Goal: Task Accomplishment & Management: Manage account settings

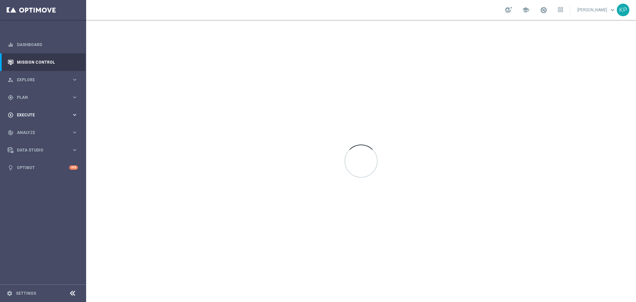
click at [57, 97] on span "Plan" at bounding box center [44, 97] width 55 height 4
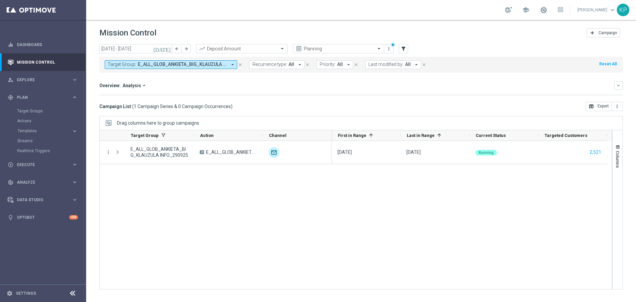
click at [362, 80] on mini-dashboard "Overview: Analysis arrow_drop_down keyboard_arrow_down Increase In Deposit Amou…" at bounding box center [360, 87] width 523 height 29
click at [347, 48] on input "text" at bounding box center [331, 49] width 71 height 6
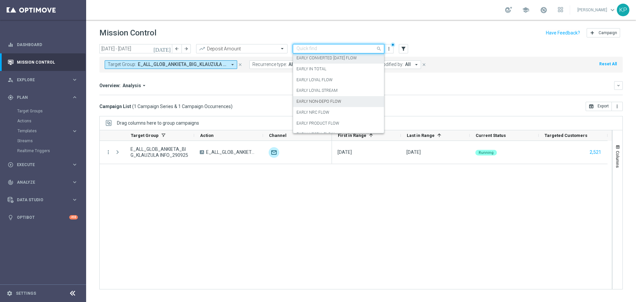
scroll to position [66, 0]
click at [329, 71] on div "EARLY IN TOTAL" at bounding box center [338, 68] width 84 height 11
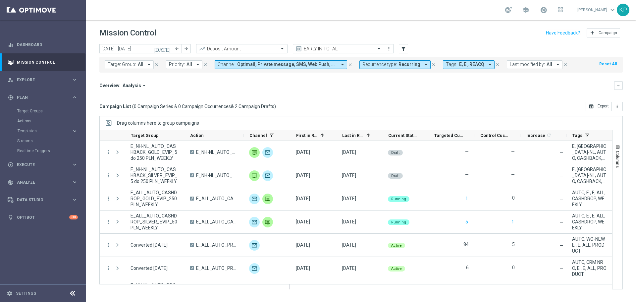
click at [303, 88] on div "Overview: Analysis arrow_drop_down" at bounding box center [356, 85] width 515 height 6
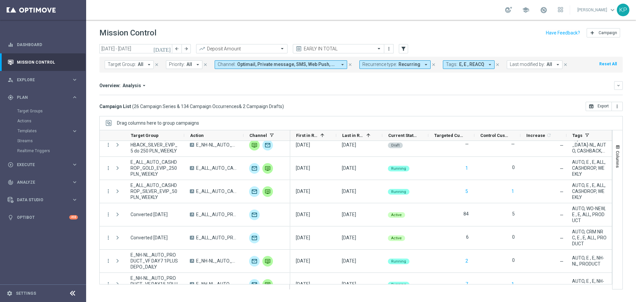
scroll to position [0, 0]
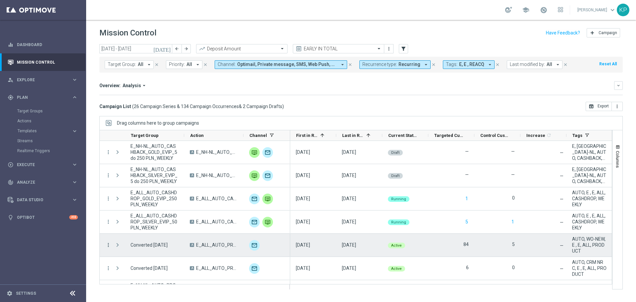
click at [107, 245] on icon "more_vert" at bounding box center [108, 245] width 6 height 6
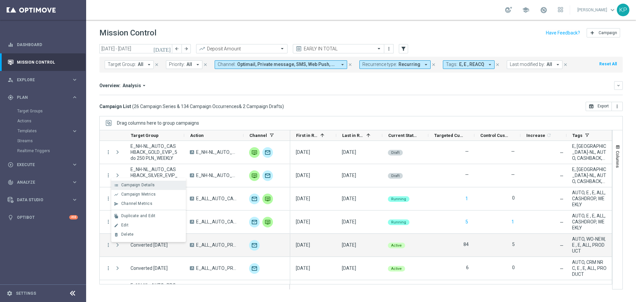
click at [134, 186] on span "Campaign Details" at bounding box center [137, 184] width 33 height 5
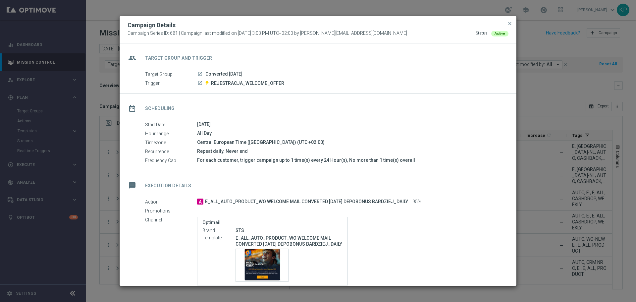
click at [238, 81] on span "REJESTRACJA_WELCOME_OFFER" at bounding box center [247, 83] width 73 height 6
click at [200, 83] on icon "launch" at bounding box center [199, 82] width 5 height 5
click at [509, 21] on button "close" at bounding box center [509, 24] width 7 height 8
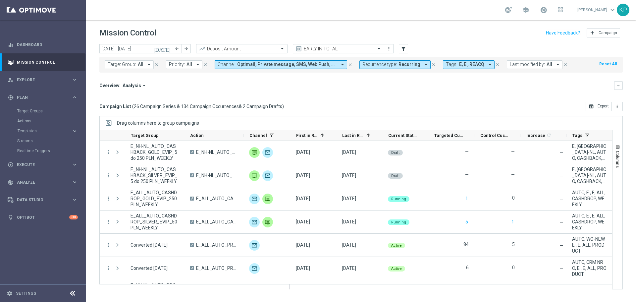
click at [474, 8] on div "school Krystian Potoczny keyboard_arrow_down KP" at bounding box center [361, 10] width 550 height 20
click at [291, 84] on div "Overview: Analysis arrow_drop_down" at bounding box center [356, 85] width 515 height 6
drag, startPoint x: 132, startPoint y: 2, endPoint x: 301, endPoint y: 14, distance: 169.3
click at [301, 14] on div "school Krystian Potoczny keyboard_arrow_down KP" at bounding box center [361, 10] width 550 height 20
click at [61, 95] on div "gps_fixed Plan" at bounding box center [40, 97] width 64 height 6
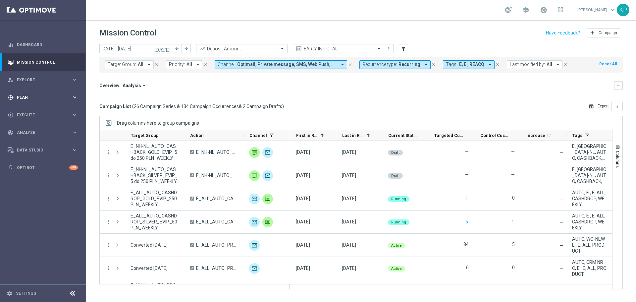
click at [61, 95] on div "gps_fixed Plan" at bounding box center [40, 97] width 64 height 6
click at [39, 109] on link "Target Groups" at bounding box center [43, 110] width 52 height 5
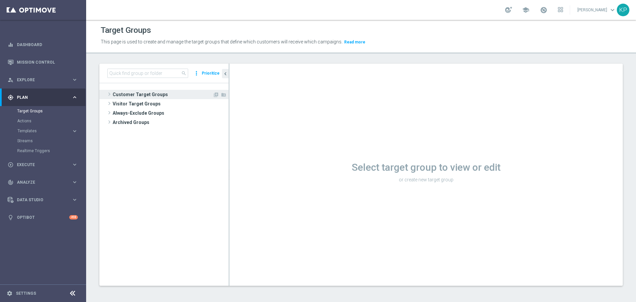
click at [133, 95] on span "Customer Target Groups" at bounding box center [163, 94] width 100 height 9
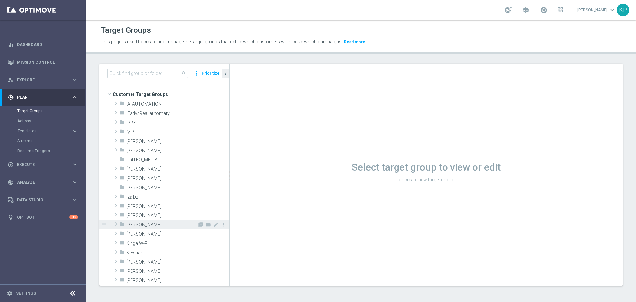
scroll to position [33, 0]
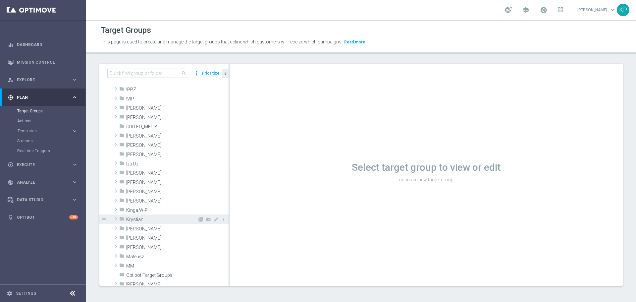
click at [136, 221] on span "Krystian" at bounding box center [161, 220] width 71 height 6
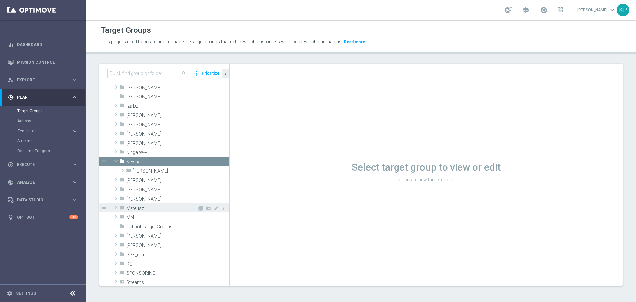
scroll to position [99, 0]
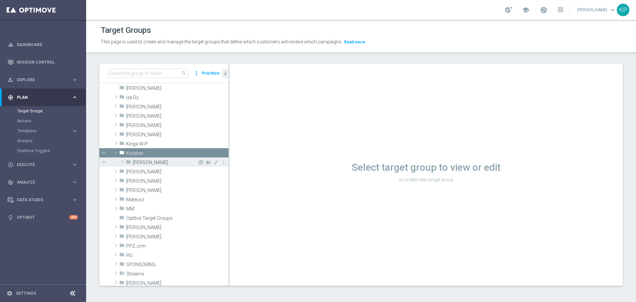
click at [150, 165] on span "Krystian P." at bounding box center [165, 163] width 65 height 6
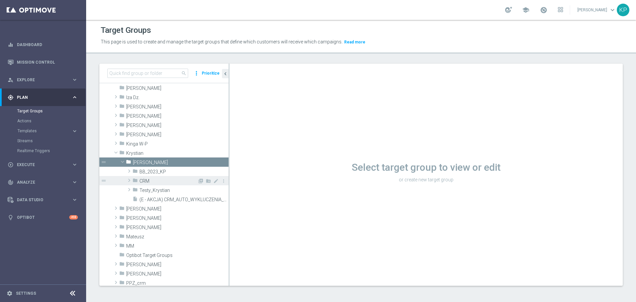
click at [147, 179] on span "CRM" at bounding box center [168, 181] width 58 height 6
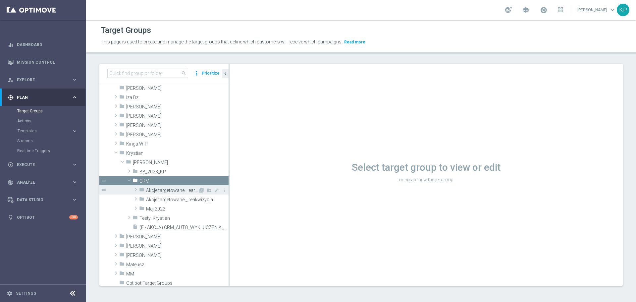
click at [171, 188] on span "Akcje targetowane _ early" at bounding box center [172, 190] width 52 height 6
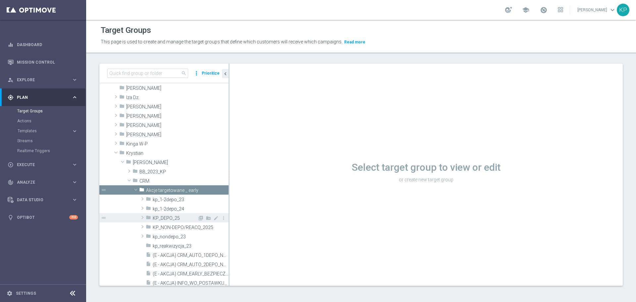
click at [175, 216] on span "KP_DEPO_25" at bounding box center [175, 218] width 45 height 6
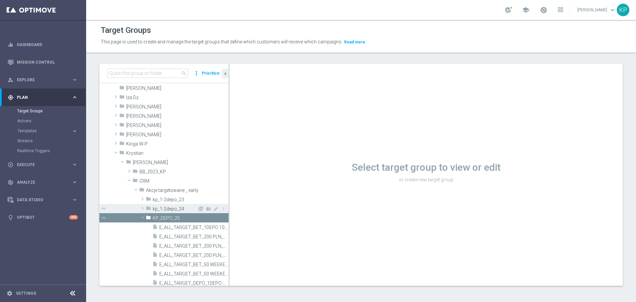
scroll to position [132, 0]
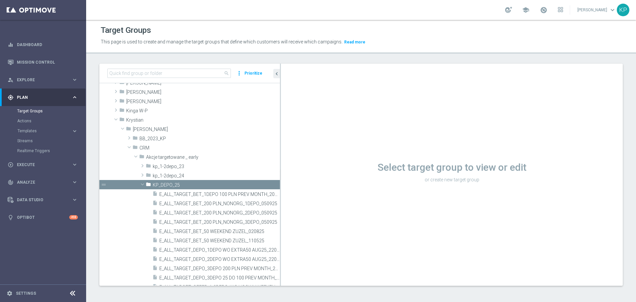
drag, startPoint x: 229, startPoint y: 207, endPoint x: 284, endPoint y: 201, distance: 54.6
click at [284, 201] on as-split "search more_vert Prioritize Customer Target Groups library_add create_new_folder" at bounding box center [360, 175] width 523 height 222
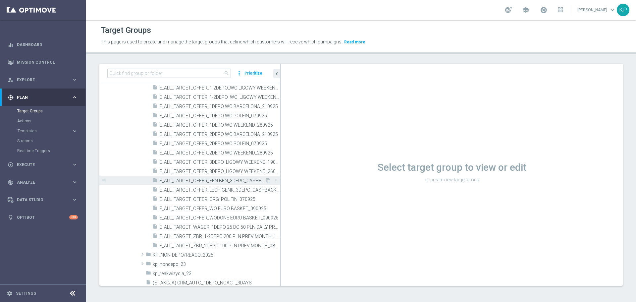
scroll to position [331, 0]
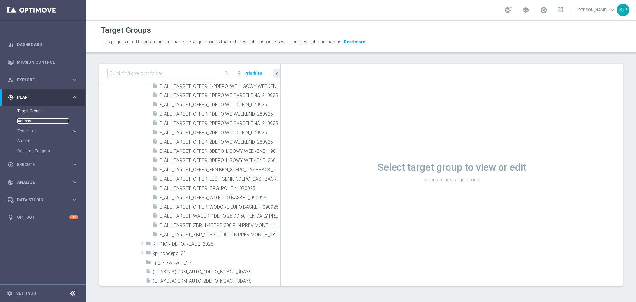
click at [49, 121] on link "Actions" at bounding box center [43, 120] width 52 height 5
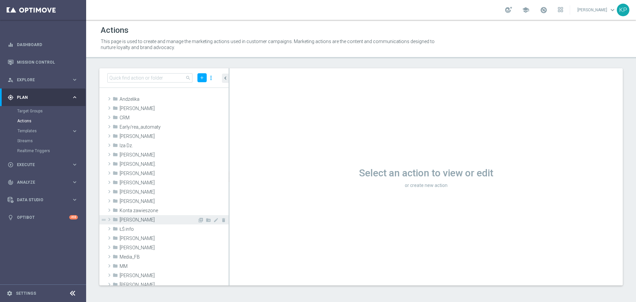
click at [136, 220] on span "Krystian P." at bounding box center [159, 220] width 78 height 6
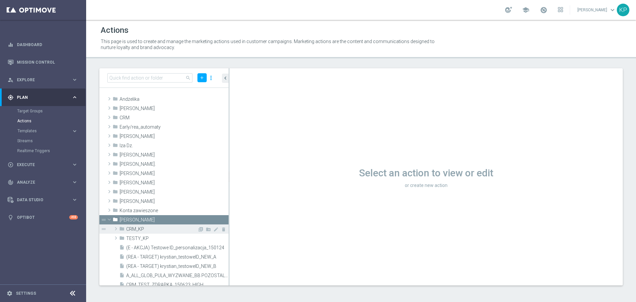
click at [145, 230] on span "CRM_KP" at bounding box center [161, 229] width 71 height 6
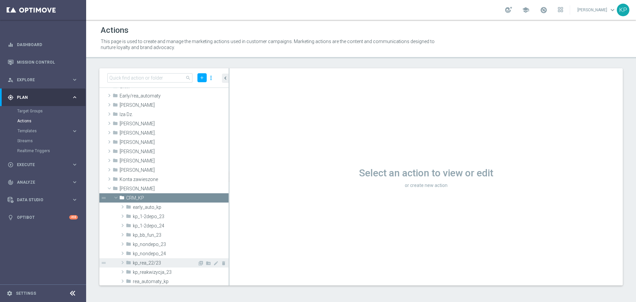
scroll to position [66, 0]
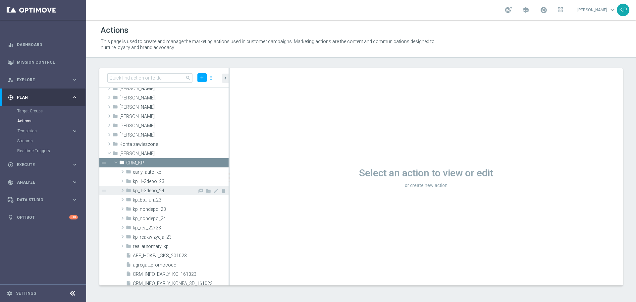
click at [170, 190] on span "kp_1-2depo_24" at bounding box center [165, 191] width 65 height 6
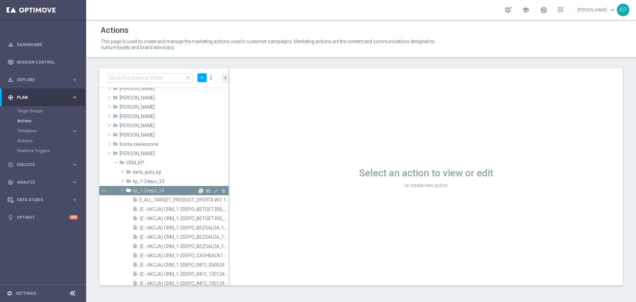
click at [198, 191] on icon "library_add" at bounding box center [200, 190] width 5 height 5
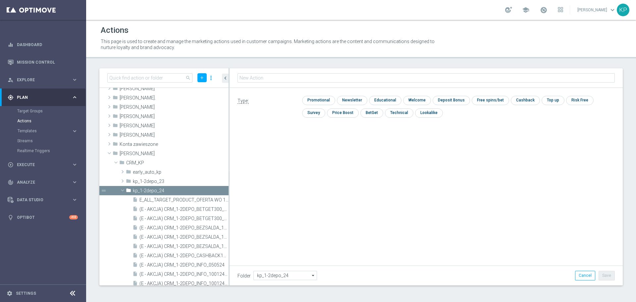
type input "E_ALL_TARGET_BET_1DEPO DO 200PLN_300925"
click at [309, 99] on input "checkbox" at bounding box center [317, 100] width 31 height 9
checkbox input "true"
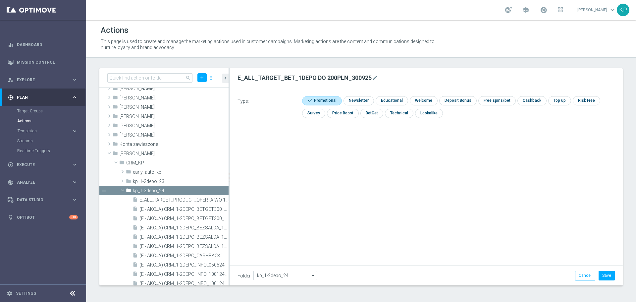
scroll to position [0, 0]
click at [610, 275] on button "Save" at bounding box center [606, 275] width 16 height 9
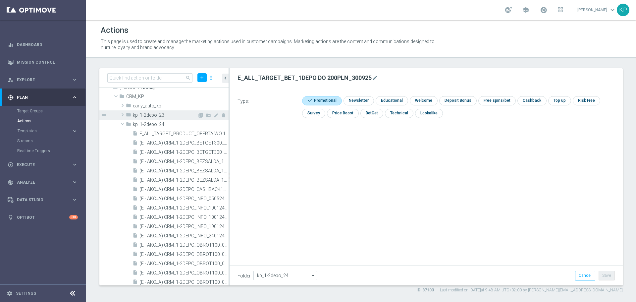
scroll to position [66, 0]
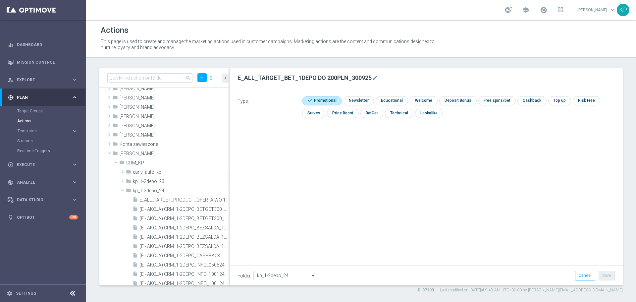
drag, startPoint x: 195, startPoint y: 190, endPoint x: 240, endPoint y: 136, distance: 70.0
click at [0, 0] on icon "library_add" at bounding box center [0, 0] width 0 height 0
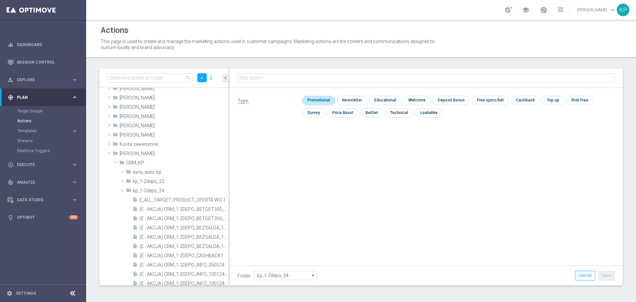
type input "E_ALL_TARGET_BET_2DEPO DO 200PLN_300925"
click at [317, 100] on input "checkbox" at bounding box center [317, 100] width 31 height 9
checkbox input "true"
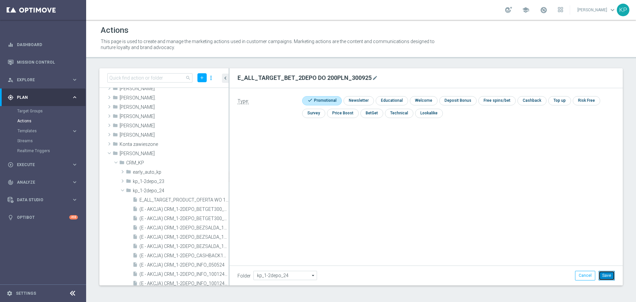
click at [612, 274] on button "Save" at bounding box center [606, 275] width 16 height 9
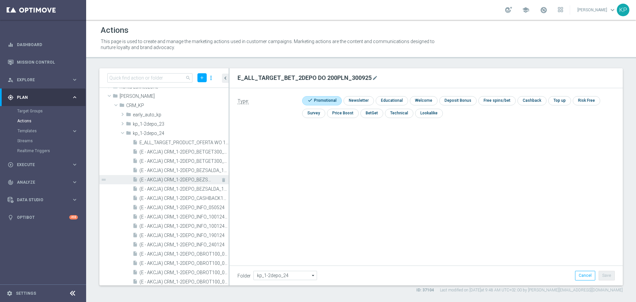
scroll to position [108, 0]
click at [198, 149] on icon "library_add" at bounding box center [200, 148] width 5 height 5
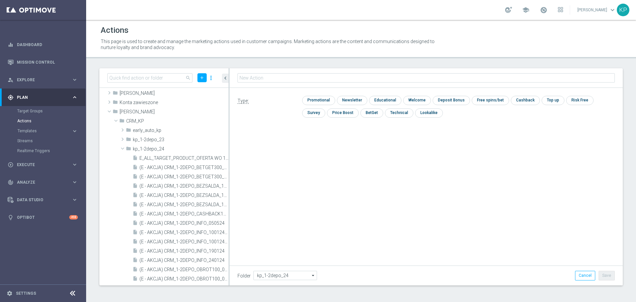
type input "E_ALL_TARGET_BET_3DEPO DO 200PLN_300925"
click at [322, 97] on input "checkbox" at bounding box center [317, 100] width 31 height 9
checkbox input "true"
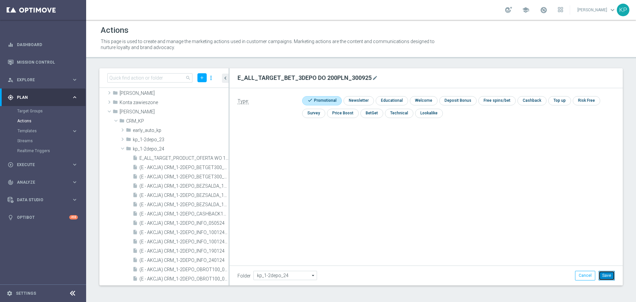
click at [603, 272] on button "Save" at bounding box center [606, 275] width 16 height 9
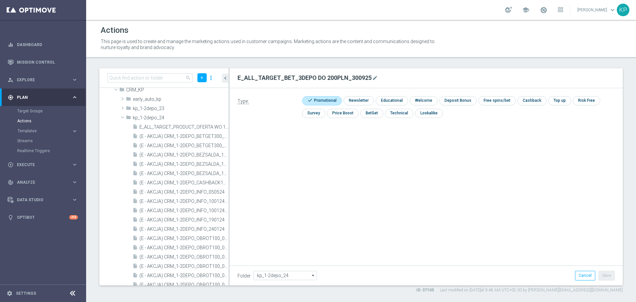
scroll to position [83, 0]
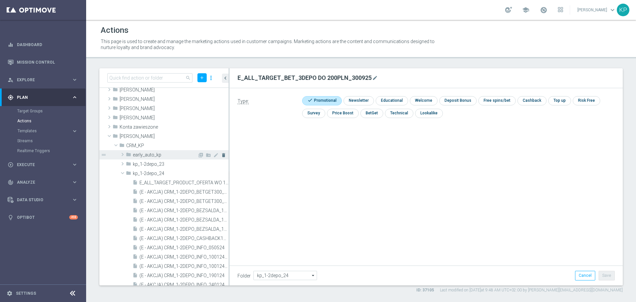
drag, startPoint x: 194, startPoint y: 173, endPoint x: 216, endPoint y: 152, distance: 30.4
click at [0, 0] on icon "library_add" at bounding box center [0, 0] width 0 height 0
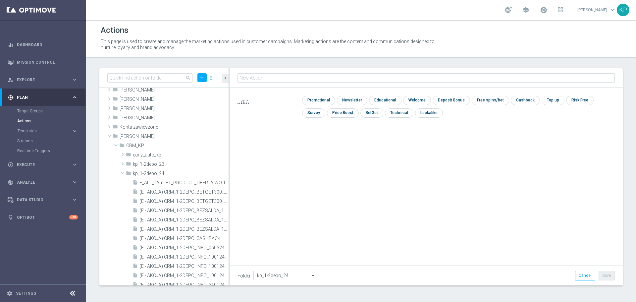
type input "E_ALL_TARGET_OFFER_3DEPO_EP_300925"
click at [316, 103] on input "checkbox" at bounding box center [317, 100] width 31 height 9
checkbox input "true"
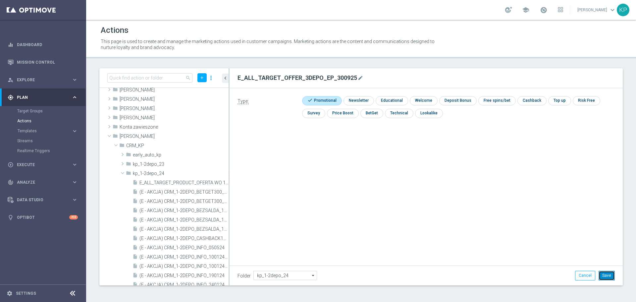
click at [601, 273] on button "Save" at bounding box center [606, 275] width 16 height 9
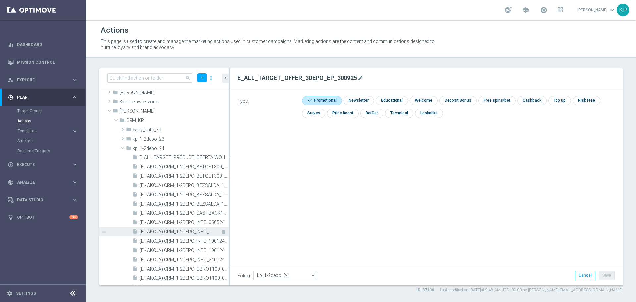
scroll to position [34, 0]
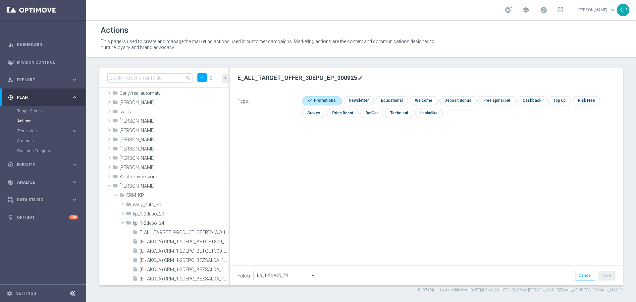
drag, startPoint x: 194, startPoint y: 223, endPoint x: 236, endPoint y: 185, distance: 56.5
click at [0, 0] on icon "library_add" at bounding box center [0, 0] width 0 height 0
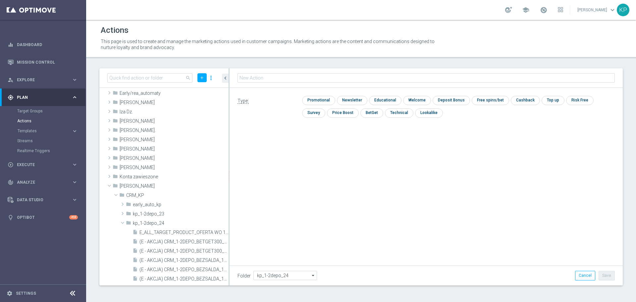
type input "E_ALL_TARGET_OFFER_1-2DEPO_WO_EP_300925"
click at [318, 103] on input "checkbox" at bounding box center [317, 100] width 31 height 9
checkbox input "true"
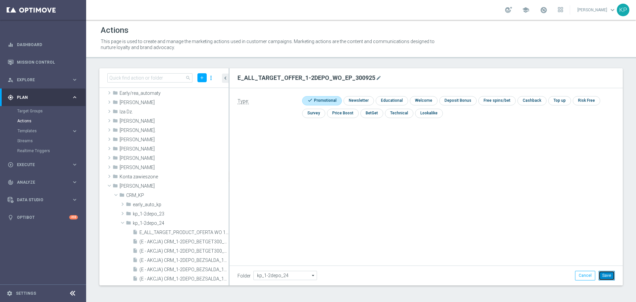
click at [605, 274] on button "Save" at bounding box center [606, 275] width 16 height 9
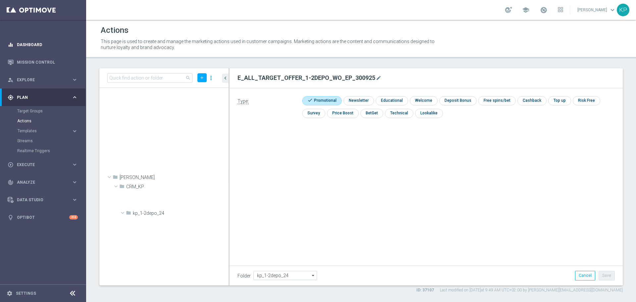
scroll to position [702, 0]
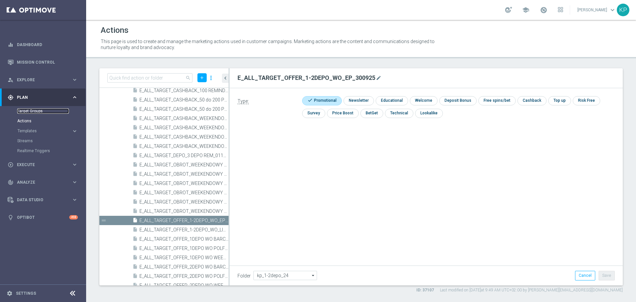
click at [37, 113] on link "Target Groups" at bounding box center [43, 110] width 52 height 5
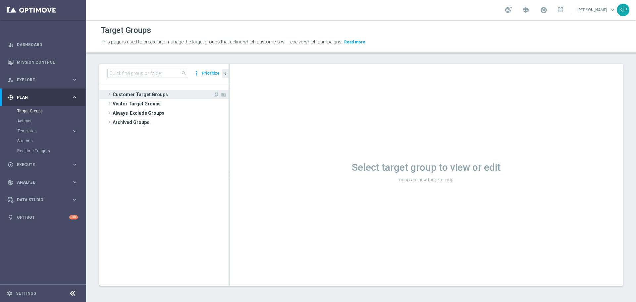
click at [182, 96] on span "Customer Target Groups" at bounding box center [163, 94] width 100 height 9
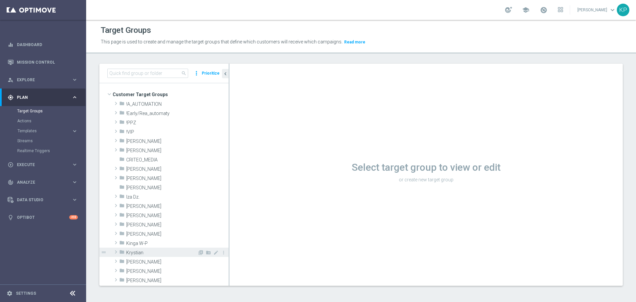
click at [141, 255] on span "Krystian" at bounding box center [161, 253] width 71 height 6
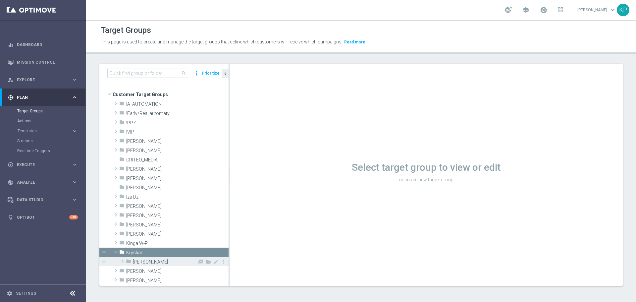
click at [154, 261] on span "Krystian P." at bounding box center [165, 262] width 65 height 6
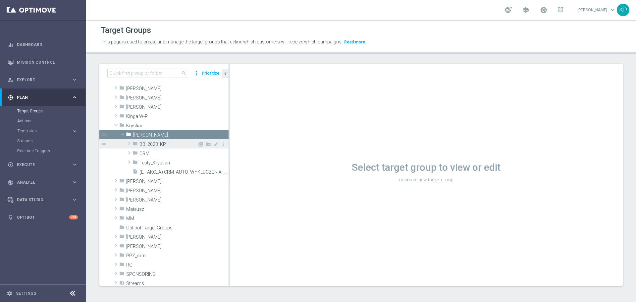
scroll to position [132, 0]
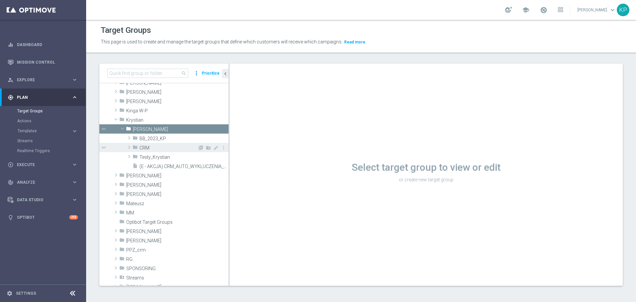
click at [156, 148] on span "CRM" at bounding box center [168, 148] width 58 height 6
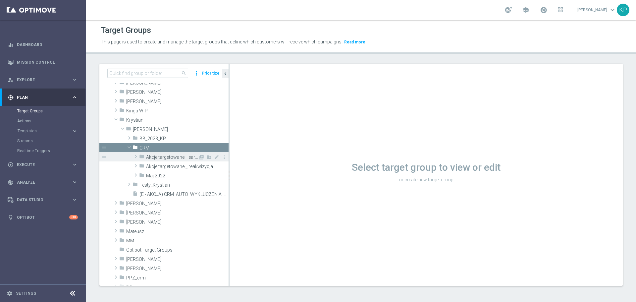
click at [176, 155] on span "Akcje targetowane _ early" at bounding box center [172, 157] width 52 height 6
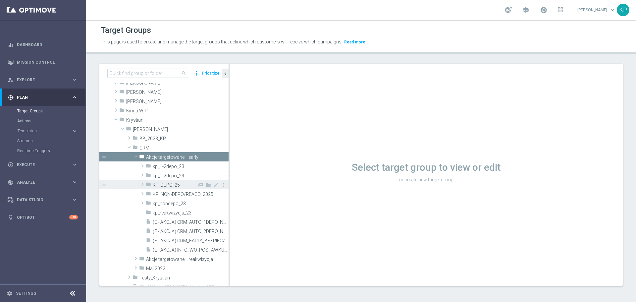
click at [174, 183] on span "KP_DEPO_25" at bounding box center [175, 185] width 45 height 6
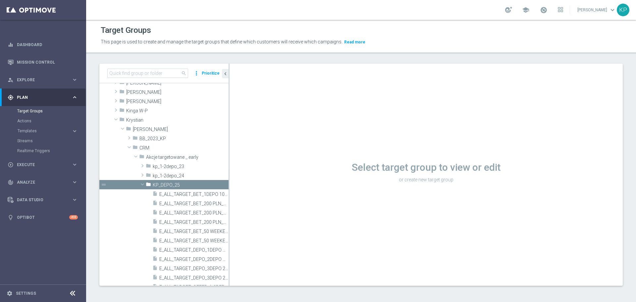
click at [72, 293] on icon at bounding box center [73, 293] width 8 height 8
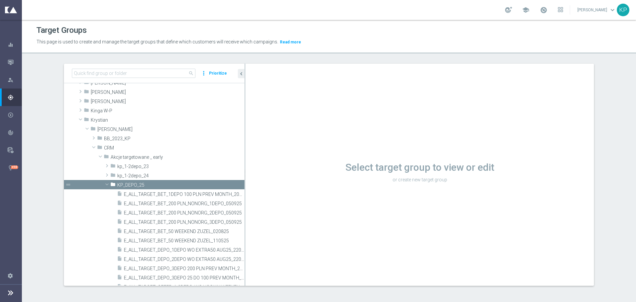
drag, startPoint x: 191, startPoint y: 181, endPoint x: 272, endPoint y: 178, distance: 80.9
click at [272, 178] on as-split "search more_vert Prioritize Customer Target Groups library_add create_new_folder" at bounding box center [329, 175] width 530 height 222
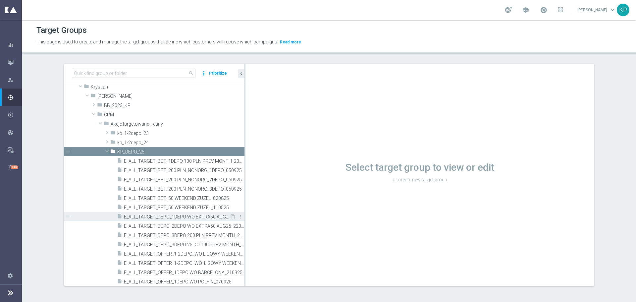
scroll to position [199, 0]
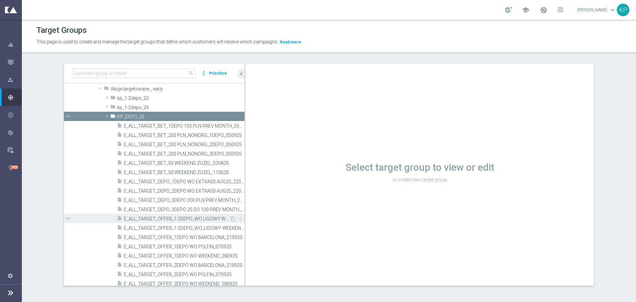
click at [198, 221] on span "E_ALL_TARGET_OFFER_1-2DEPO_WO LIGOWY WEEKEND_190925" at bounding box center [177, 219] width 106 height 6
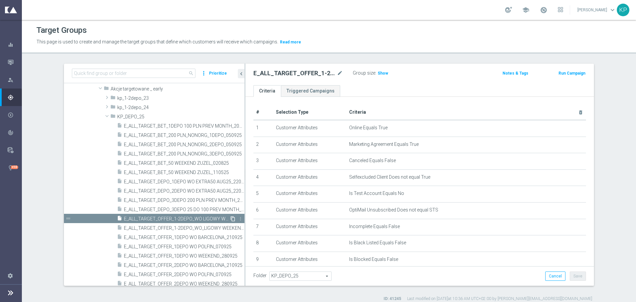
click at [230, 220] on icon "content_copy" at bounding box center [232, 218] width 5 height 5
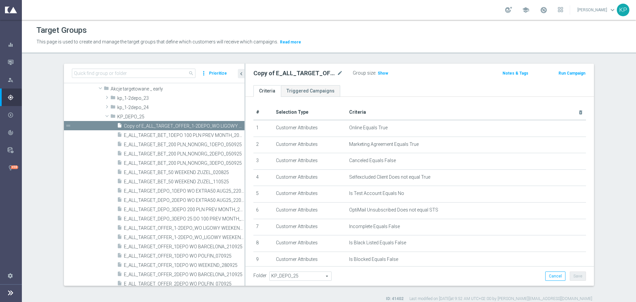
scroll to position [209, 0]
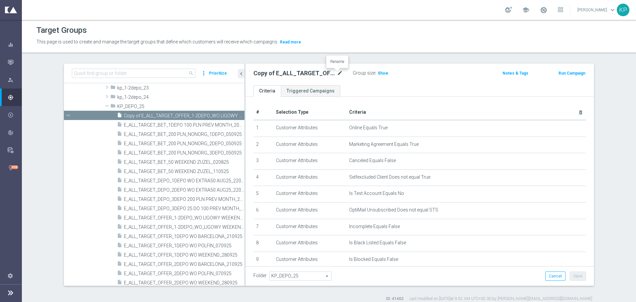
click at [338, 76] on icon "mode_edit" at bounding box center [340, 73] width 6 height 8
click at [281, 76] on input "Copy of E_ALL_TARGET_OFFER_1-2DEPO_WO LIGOWY WEEKEND_190925" at bounding box center [297, 73] width 89 height 9
drag, startPoint x: 262, startPoint y: 76, endPoint x: 232, endPoint y: 74, distance: 30.9
click at [232, 74] on as-split "search more_vert Prioritize Customer Target Groups library_add create_new_folder" at bounding box center [329, 175] width 530 height 222
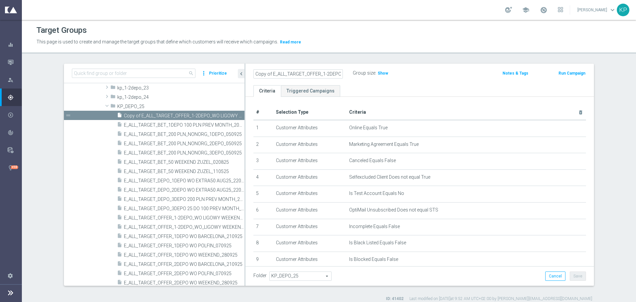
click at [282, 73] on input "Copy of E_ALL_TARGET_OFFER_1-2DEPO_WO LIGOWY WEEKEND_190925" at bounding box center [297, 73] width 89 height 9
drag, startPoint x: 270, startPoint y: 74, endPoint x: 232, endPoint y: 70, distance: 38.0
click at [232, 70] on as-split "search more_vert Prioritize Customer Target Groups library_add create_new_folder" at bounding box center [329, 175] width 530 height 222
drag, startPoint x: 284, startPoint y: 74, endPoint x: 347, endPoint y: 69, distance: 62.5
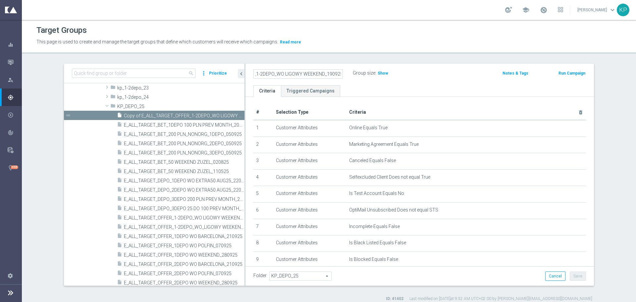
click at [347, 69] on div "E_ALL_TARGET_OFFER_1-2DEPO_WO LIGOWY WEEKEND_190925" at bounding box center [302, 73] width 99 height 9
click at [319, 72] on input "E_ALL_TARGET_OFFER_1-2DEPO_WO LIGOWY WEEKEND_190925" at bounding box center [297, 73] width 89 height 9
click at [327, 72] on input "E_ALL_TARGET_OFFER_1-2DEPO_WO LIGOWY WEEKEND_190925" at bounding box center [297, 73] width 89 height 9
drag, startPoint x: 266, startPoint y: 73, endPoint x: 247, endPoint y: 73, distance: 18.9
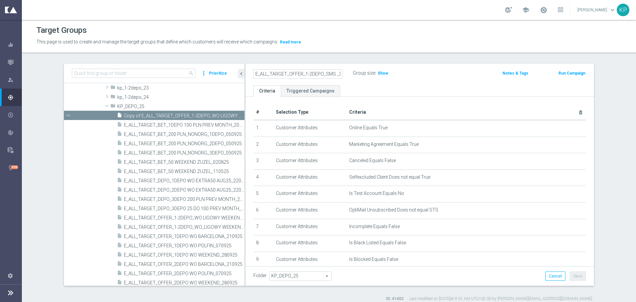
click at [248, 73] on div "E_ALL_TARGET_OFFER_1-2DEPO_SMS _300925" at bounding box center [297, 73] width 99 height 9
click at [266, 73] on input "E_ALL_TARGET_OFFER_1-2DEPO_SMS _300925" at bounding box center [297, 73] width 89 height 9
drag, startPoint x: 300, startPoint y: 74, endPoint x: 287, endPoint y: 74, distance: 12.6
click at [287, 74] on input "E_ALL_TARGET_OFFER_1-2DEPO_SMS _300925" at bounding box center [297, 73] width 89 height 9
click at [328, 73] on input "E_ALL_TARGET_BET_1-2DEPO_SMS _300925" at bounding box center [297, 73] width 89 height 9
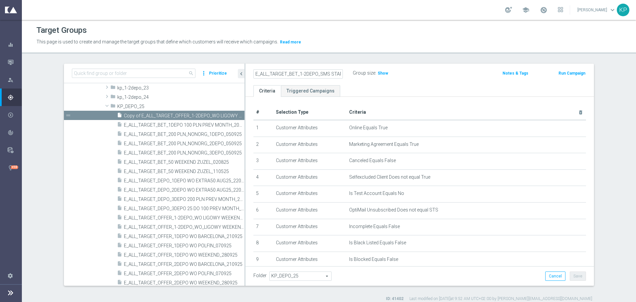
scroll to position [0, 3]
drag, startPoint x: 311, startPoint y: 73, endPoint x: 320, endPoint y: 59, distance: 17.0
click at [311, 72] on input "E_ALL_TARGET_BET_1-2DEPO_SMS START_300925" at bounding box center [297, 73] width 89 height 9
drag, startPoint x: 289, startPoint y: 73, endPoint x: 236, endPoint y: 73, distance: 53.0
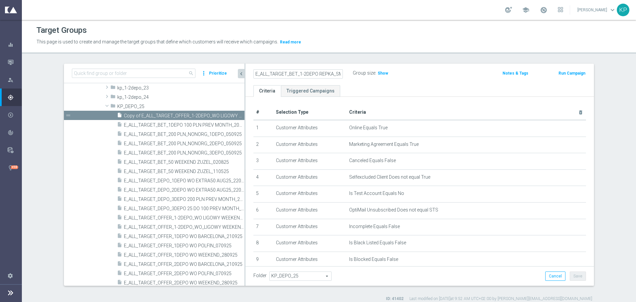
click at [236, 73] on as-split "search more_vert Prioritize Customer Target Groups library_add create_new_folder" at bounding box center [329, 175] width 530 height 222
click at [275, 74] on input "E_ALL_TARGET_BET_1-2DEPO REPKA_SMS START_300925" at bounding box center [297, 73] width 89 height 9
drag, startPoint x: 320, startPoint y: 73, endPoint x: 337, endPoint y: 73, distance: 17.9
click at [337, 73] on input "E_ALL_TARGET_BET_1-2DEPO REPKA_SMS START_300925" at bounding box center [297, 73] width 89 height 9
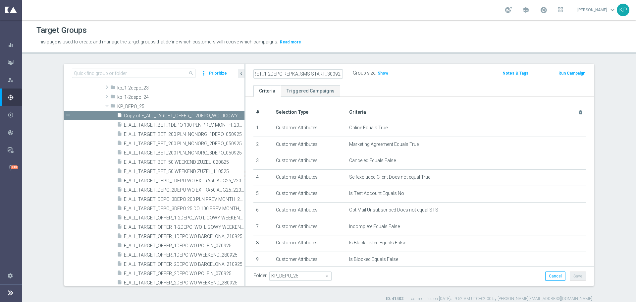
click at [308, 77] on input "E_ALL_TARGET_BET_1-2DEPO REPKA_SMS START_300925" at bounding box center [297, 73] width 89 height 9
drag, startPoint x: 339, startPoint y: 71, endPoint x: 342, endPoint y: 71, distance: 3.4
click at [340, 71] on div "E_ALL_TARGET_BET_1-2DEPO REPKA_SMS START_300925" at bounding box center [297, 73] width 99 height 9
type input "E_ALL_TARGET_BET_1-2DEPO REPKA_SMS START_300925"
click at [347, 77] on div "E_ALL_TARGET_BET_1-2DEPO REPKA_SMS START_300925" at bounding box center [302, 73] width 99 height 9
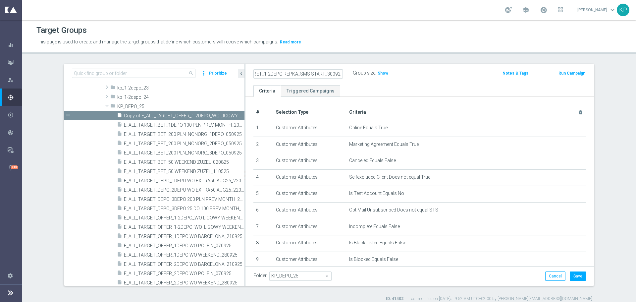
scroll to position [0, 0]
click at [378, 72] on span "Show" at bounding box center [383, 73] width 11 height 5
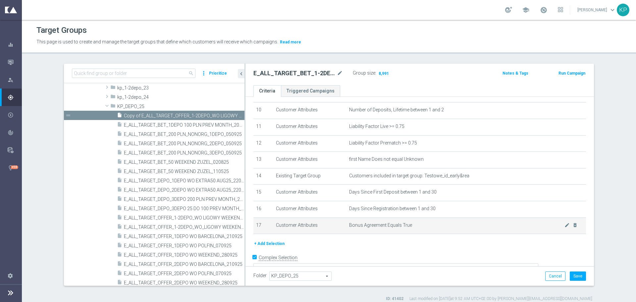
scroll to position [177, 0]
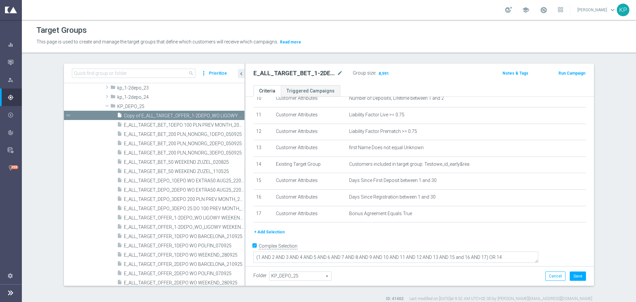
click at [272, 235] on button "+ Add Selection" at bounding box center [269, 231] width 32 height 7
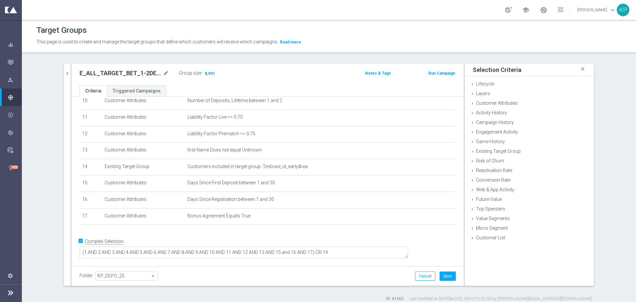
scroll to position [170, 0]
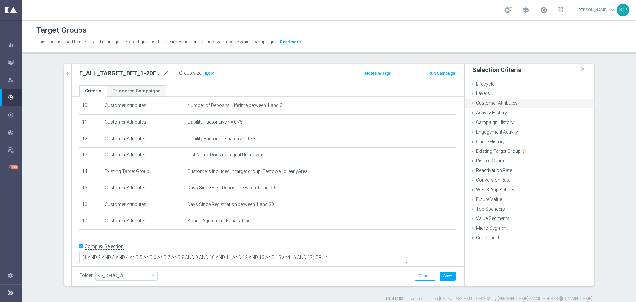
click at [491, 105] on span "Customer Attributes" at bounding box center [497, 102] width 42 height 5
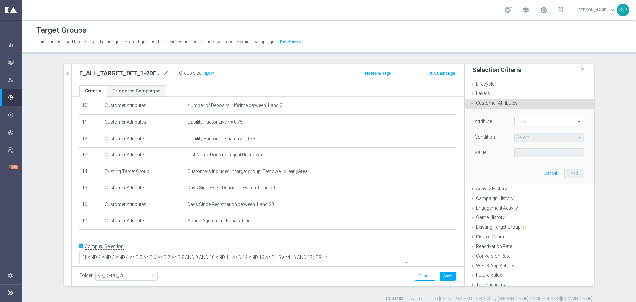
click at [537, 124] on span at bounding box center [549, 121] width 69 height 9
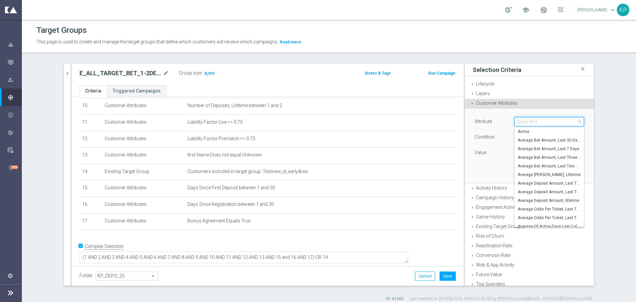
click at [537, 124] on input "search" at bounding box center [549, 121] width 70 height 9
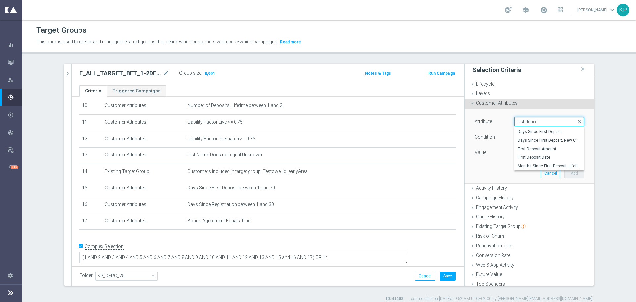
type input "first depos"
click at [529, 156] on span "First Deposit Date" at bounding box center [549, 157] width 63 height 5
type input "First Deposit Date"
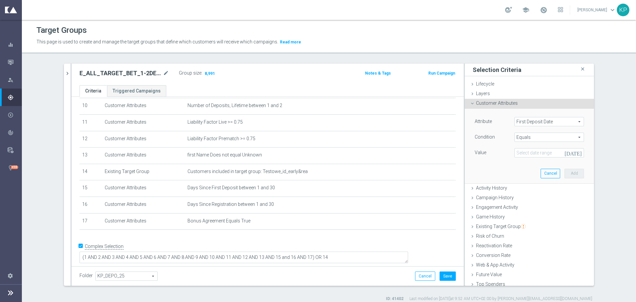
click at [529, 138] on span "Equals" at bounding box center [549, 137] width 69 height 9
click at [520, 166] on span "Between" at bounding box center [549, 164] width 63 height 5
type input "Between"
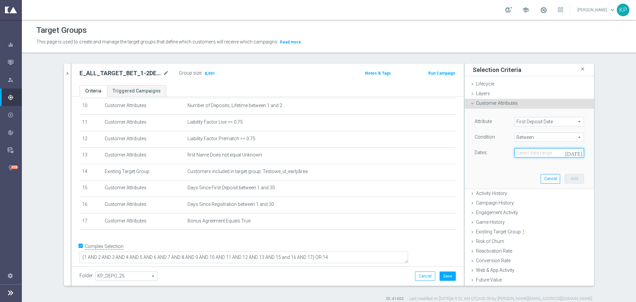
click at [520, 153] on input at bounding box center [549, 152] width 70 height 9
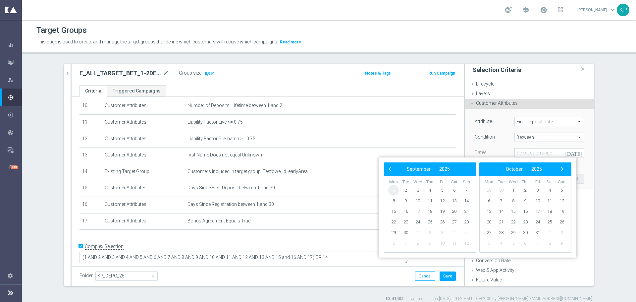
click at [394, 189] on span "1" at bounding box center [393, 190] width 11 height 11
click at [467, 190] on span "7" at bounding box center [466, 190] width 11 height 11
type input "01 Sep 2025 - 07 Sep 2025"
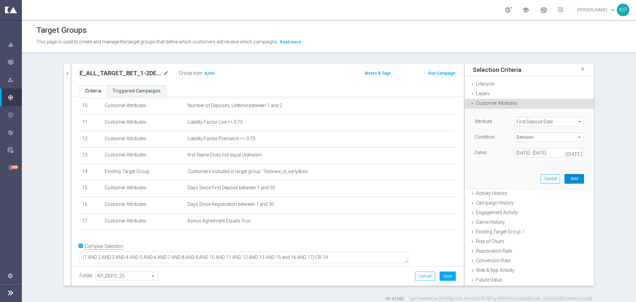
click at [569, 180] on button "Add" at bounding box center [574, 178] width 20 height 9
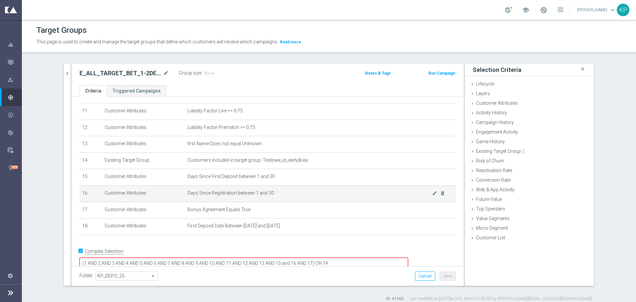
scroll to position [187, 0]
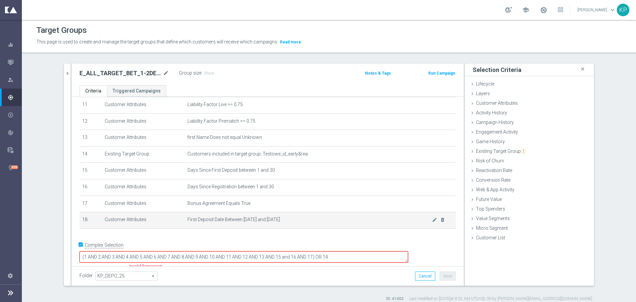
drag, startPoint x: 358, startPoint y: 251, endPoint x: 367, endPoint y: 224, distance: 28.8
click at [358, 251] on textarea "(1 AND 2 AND 3 AND 4 AND 5 AND 6 AND 7 AND 8 AND 9 AND 10 AND 11 AND 12 AND 13 …" at bounding box center [243, 257] width 329 height 12
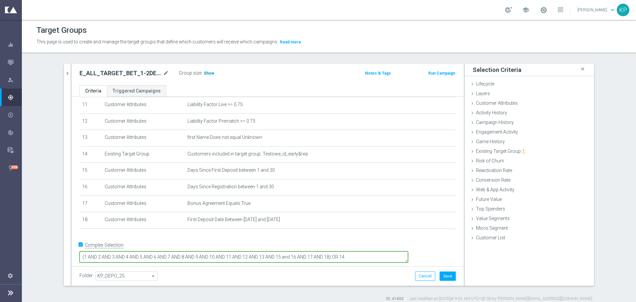
type textarea "(1 AND 2 AND 3 AND 4 AND 5 AND 6 AND 7 AND 8 AND 9 AND 10 AND 11 AND 12 AND 13 …"
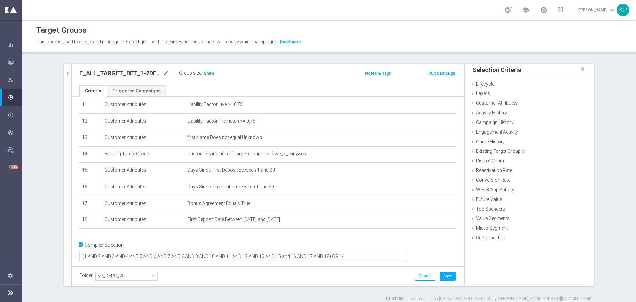
click at [206, 74] on span "Show" at bounding box center [209, 73] width 11 height 5
click at [240, 85] on div "E_ALL_TARGET_BET_1-2DEPO REPKA_SMS START_300925 mode_edit Group size : Show Cal…" at bounding box center [268, 75] width 392 height 22
click at [238, 85] on ul "Criteria Triggered Campaigns" at bounding box center [268, 91] width 392 height 12
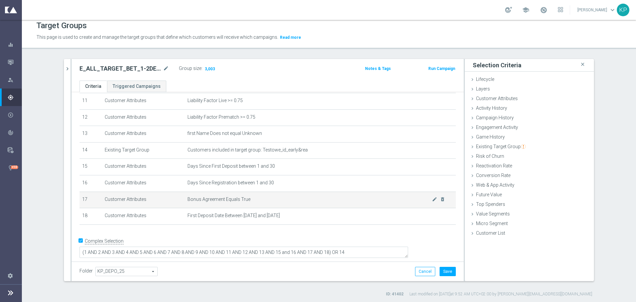
scroll to position [6, 0]
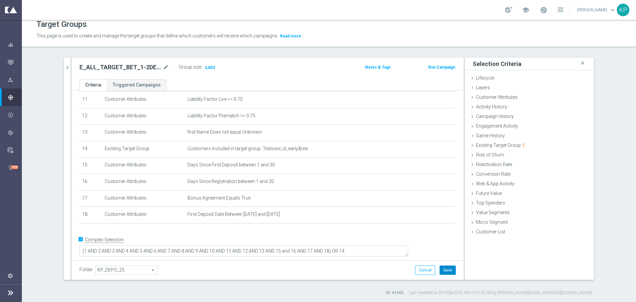
click at [439, 267] on button "Save" at bounding box center [447, 269] width 16 height 9
click at [65, 67] on icon "chevron_right" at bounding box center [67, 67] width 6 height 6
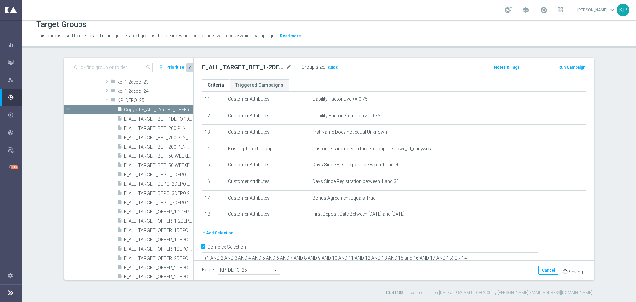
click at [231, 72] on div "E_ALL_TARGET_BET_1-2DEPO REPKA_SMS START_300925 mode_edit" at bounding box center [251, 67] width 99 height 9
click at [234, 64] on h2 "E_ALL_TARGET_BET_1-2DEPO REPKA_SMS START_300925" at bounding box center [243, 67] width 82 height 8
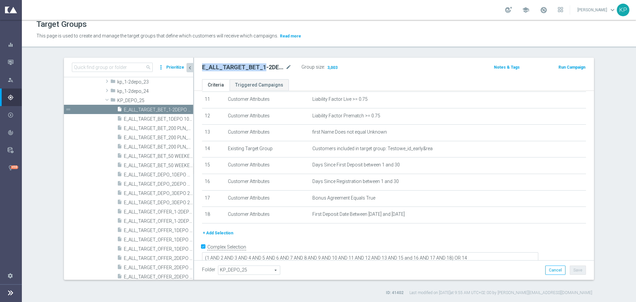
click at [234, 64] on h2 "E_ALL_TARGET_BET_1-2DEPO REPKA_SMS START_300925" at bounding box center [243, 67] width 82 height 8
copy div "E_ALL_TARGET_BET_1-2DEPO REPKA_SMS START_300925"
click at [101, 70] on input at bounding box center [112, 67] width 81 height 9
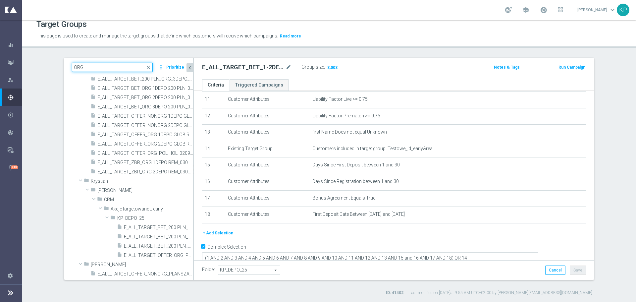
scroll to position [47, 0]
type input "ORG"
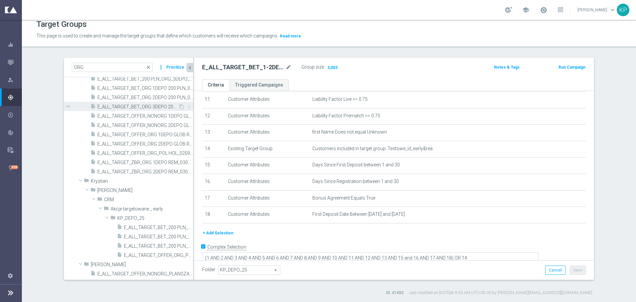
click at [145, 109] on span "E_ALL_TARGET_BET_ORG 3DEPO 200 PLN_090925" at bounding box center [137, 107] width 81 height 6
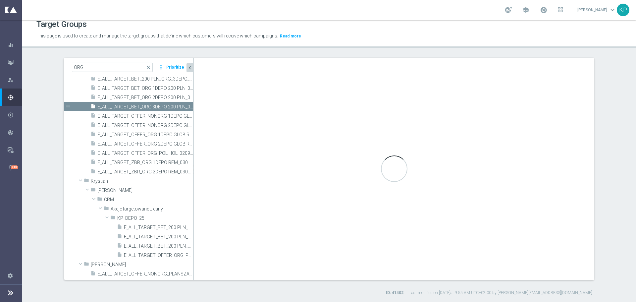
type textarea "(1 AND 2 AND 3 AND 4 AND 5 AND 6 AND 7 AND 8 AND 9 AND 10 AND 11 AND 12 AND 13 …"
type input "Andżelika B."
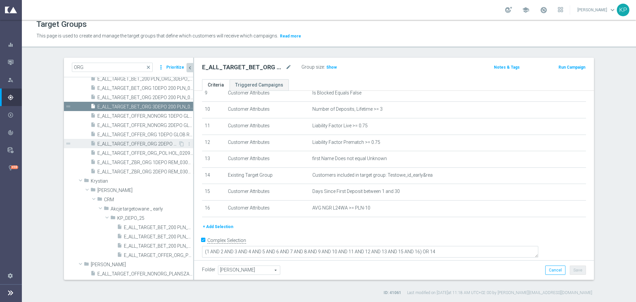
scroll to position [14, 0]
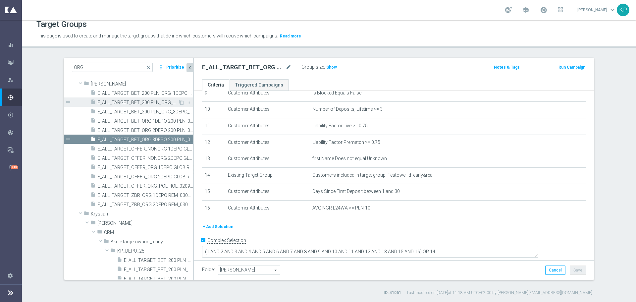
click at [148, 105] on div "insert_drive_file E_ALL_TARGET_BET_200 PLN_ORG_2DEPO_050925" at bounding box center [134, 101] width 88 height 9
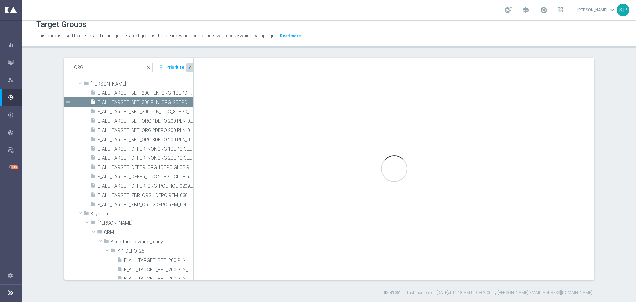
type textarea "(1 AND 2 AND 3 AND 4 AND 5 AND 6 AND 7 AND 8 AND 9 AND 10 AND 11 AND 12 AND 13 …"
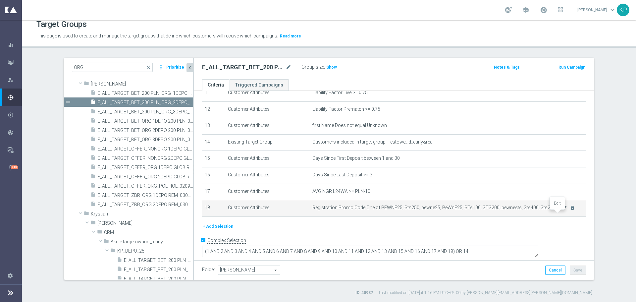
click at [562, 210] on icon "mode_edit" at bounding box center [564, 207] width 5 height 5
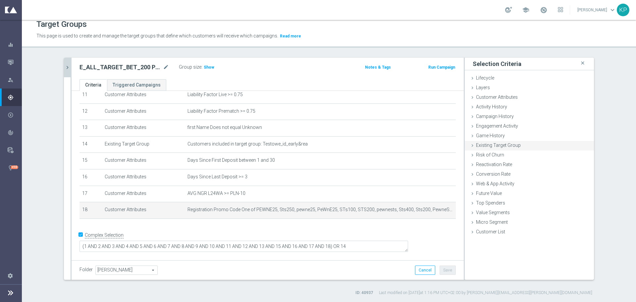
scroll to position [187, 0]
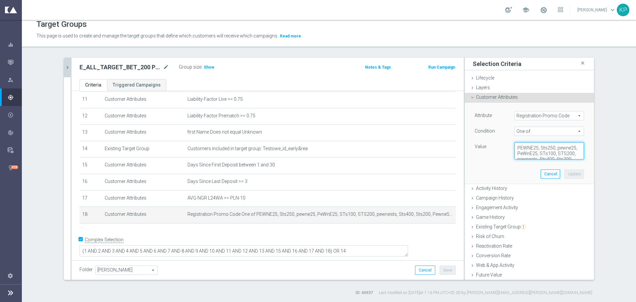
click at [535, 150] on textarea "PEWNE25, Sts250, pewne25, PeWnE25, STs100, STS200, pewnests, Sts400, Sts200, Pe…" at bounding box center [549, 150] width 70 height 17
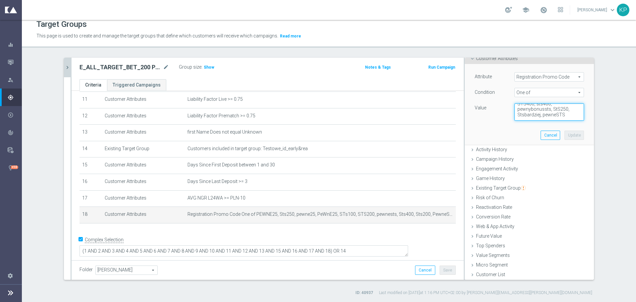
scroll to position [39, 0]
drag, startPoint x: 67, startPoint y: 67, endPoint x: 72, endPoint y: 69, distance: 5.2
click at [67, 67] on icon "chevron_right" at bounding box center [67, 67] width 6 height 6
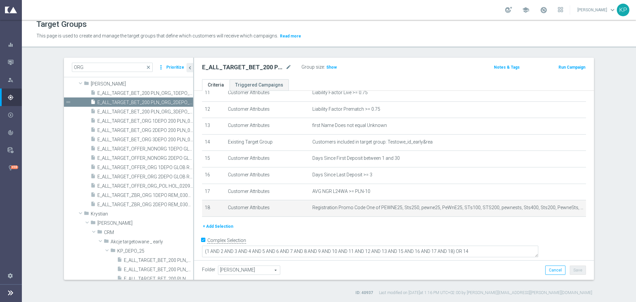
scroll to position [0, 0]
click at [84, 66] on input "ORG" at bounding box center [112, 67] width 81 height 9
paste input "E_ALL_TARGET_BET_1-2DEPO REPKA_SMS START_300925"
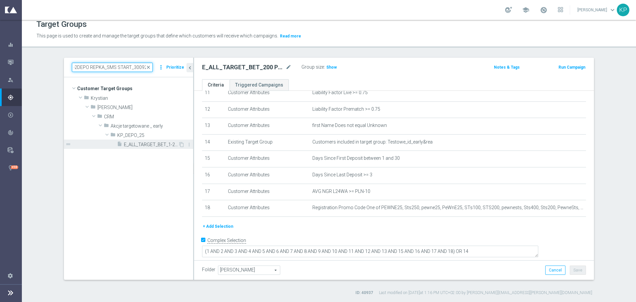
type input "E_ALL_TARGET_BET_1-2DEPO REPKA_SMS START_300925"
click at [137, 142] on span "E_ALL_TARGET_BET_1-2DEPO REPKA_SMS START_300925" at bounding box center [151, 145] width 54 height 6
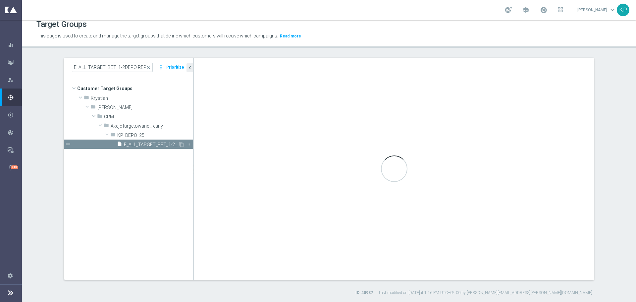
type textarea "(1 AND 2 AND 3 AND 4 AND 5 AND 6 AND 7 AND 8 AND 9 AND 10 AND 11 AND 12 AND 13 …"
type input "KP_DEPO_25"
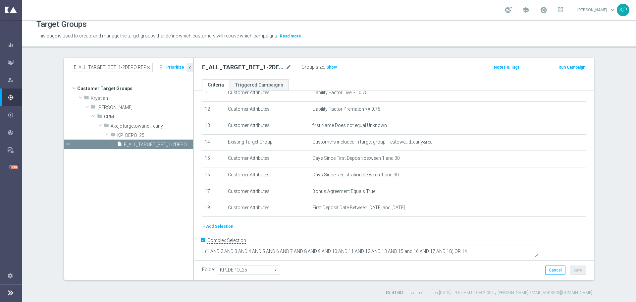
click at [218, 229] on button "+ Add Selection" at bounding box center [218, 226] width 32 height 7
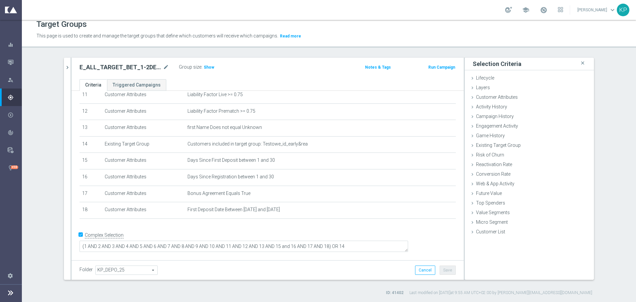
scroll to position [187, 0]
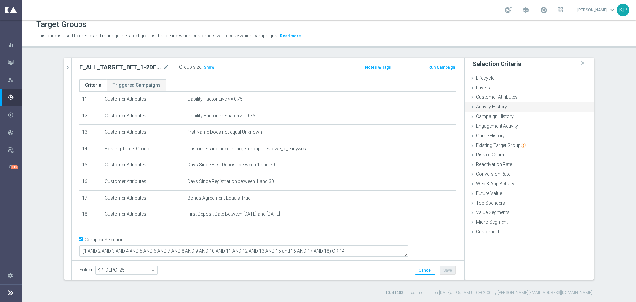
click at [481, 101] on div "Customer Attributes done selection saved" at bounding box center [529, 98] width 129 height 10
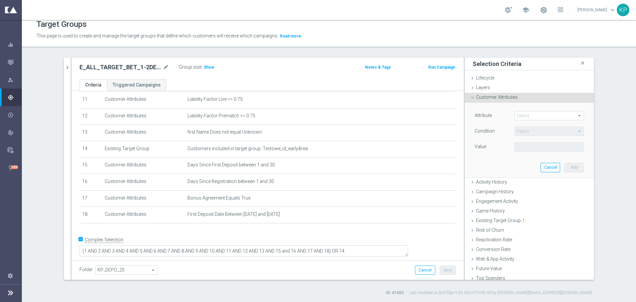
click at [522, 115] on span at bounding box center [549, 115] width 69 height 9
click at [0, 0] on input "search" at bounding box center [0, 0] width 0 height 0
type input "promo"
click at [543, 137] on span "Registration Promo Code" at bounding box center [549, 133] width 63 height 5
type input "Registration Promo Code"
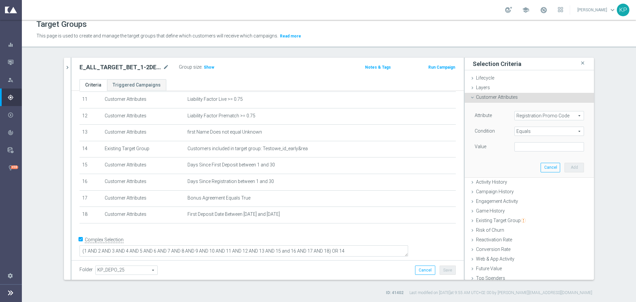
click at [535, 131] on span "Equals" at bounding box center [549, 131] width 69 height 9
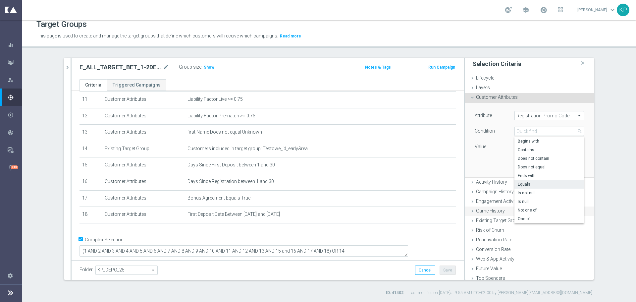
click at [523, 216] on label "One of" at bounding box center [549, 218] width 70 height 9
type input "One of"
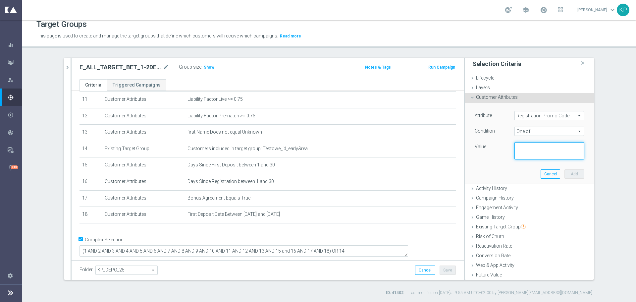
click at [525, 145] on textarea at bounding box center [549, 150] width 70 height 17
paste textarea "PEWNE25, Sts250, pewne25, PeWnE25, STs100, STS200, pewnests, Sts400, Sts200, Pe…"
type textarea "PEWNE25, Sts250, pewne25, PeWnE25, STs100, STS200, pewnests, Sts400, Sts200, Pe…"
click at [565, 173] on button "Add" at bounding box center [574, 173] width 20 height 9
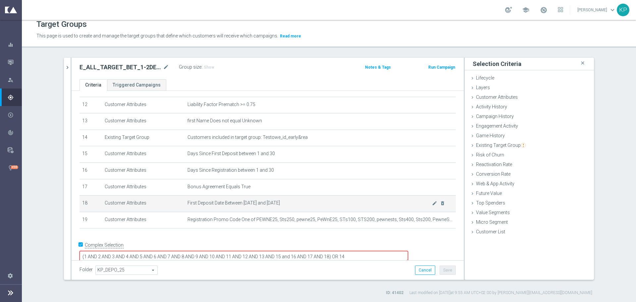
scroll to position [204, 0]
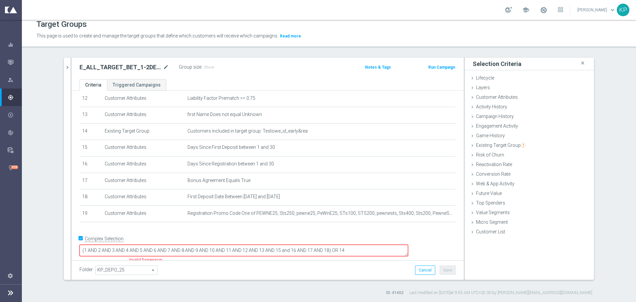
click at [375, 244] on textarea "(1 AND 2 AND 3 AND 4 AND 5 AND 6 AND 7 AND 8 AND 9 AND 10 AND 11 AND 12 AND 13 …" at bounding box center [243, 250] width 329 height 12
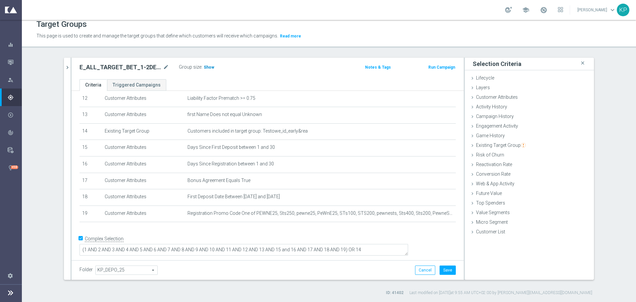
click at [204, 67] on span "Show" at bounding box center [209, 67] width 11 height 5
click at [281, 79] on div "E_ALL_TARGET_BET_1-2DEPO REPKA_SMS START_300925 mode_edit Group size : Show Cal…" at bounding box center [268, 69] width 392 height 22
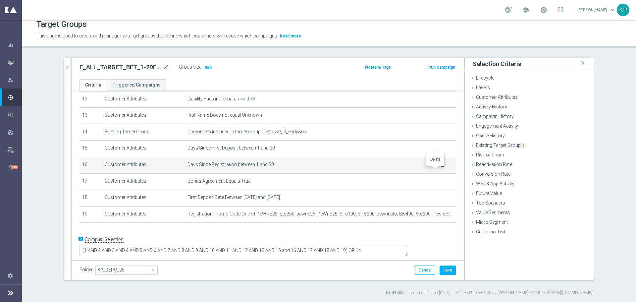
click at [440, 167] on icon "delete_forever" at bounding box center [442, 164] width 5 height 5
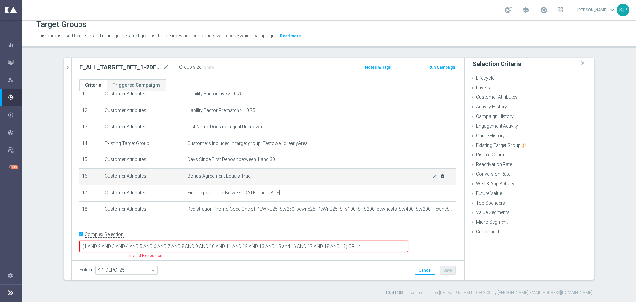
scroll to position [187, 0]
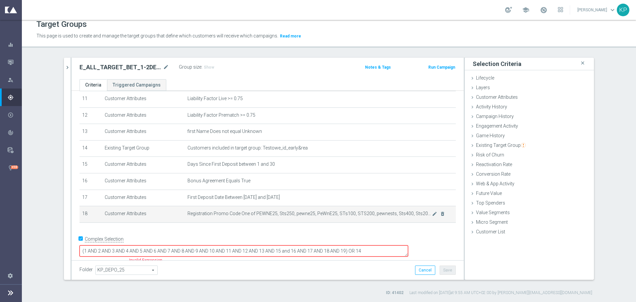
drag, startPoint x: 393, startPoint y: 245, endPoint x: 387, endPoint y: 226, distance: 19.5
click at [377, 245] on textarea "(1 AND 2 AND 3 AND 4 AND 5 AND 6 AND 7 AND 8 AND 9 AND 10 AND 11 AND 12 AND 13 …" at bounding box center [243, 251] width 329 height 12
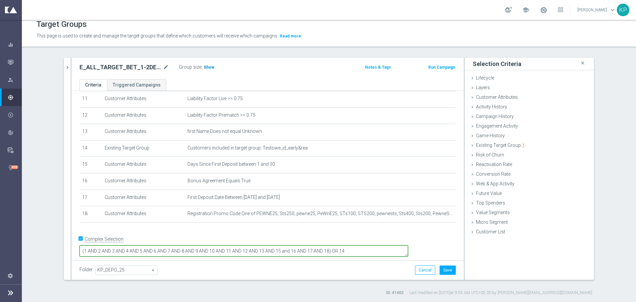
type textarea "(1 AND 2 AND 3 AND 4 AND 5 AND 6 AND 7 AND 8 AND 9 AND 10 AND 11 AND 12 AND 13 …"
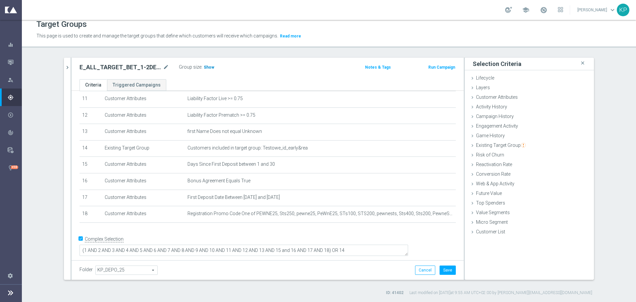
click at [210, 69] on span "Show" at bounding box center [209, 67] width 11 height 5
click at [214, 77] on div "E_ALL_TARGET_BET_1-2DEPO REPKA_SMS START_300925 mode_edit Group size : Show Cal…" at bounding box center [268, 69] width 392 height 22
click at [497, 119] on span "Campaign History" at bounding box center [495, 116] width 38 height 5
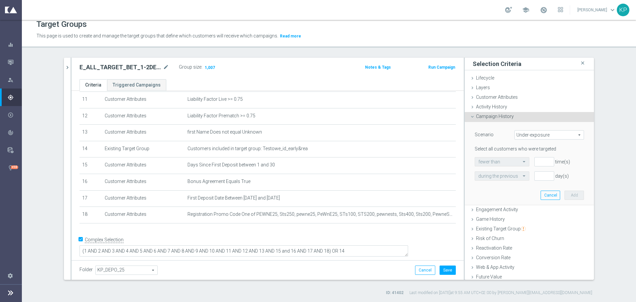
click at [522, 134] on span "Under-exposure" at bounding box center [549, 134] width 69 height 9
click at [528, 177] on span "Custom" at bounding box center [549, 178] width 62 height 5
type input "Custom"
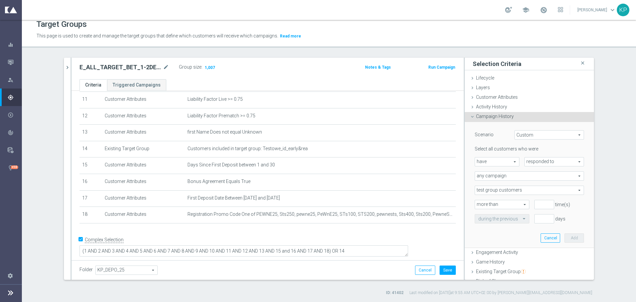
click at [525, 160] on span "responded to" at bounding box center [554, 161] width 59 height 9
click at [530, 180] on span "been targeted with" at bounding box center [554, 179] width 52 height 5
type input "been targeted with"
click at [519, 179] on span "any campaign" at bounding box center [529, 176] width 109 height 9
click at [509, 200] on span "one or more actions" at bounding box center [529, 202] width 102 height 5
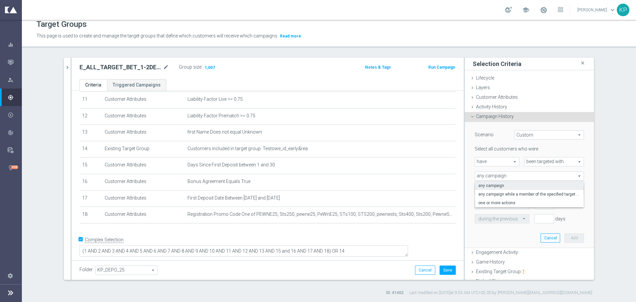
type input "one or more actions"
click at [481, 188] on span at bounding box center [529, 190] width 109 height 9
click at [0, 0] on input "search" at bounding box center [0, 0] width 0 height 0
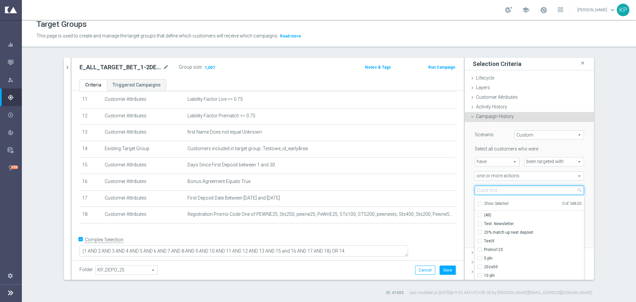
paste input "E_ALL_TARGET_BET_1DEPO DO 200PLN_300925"
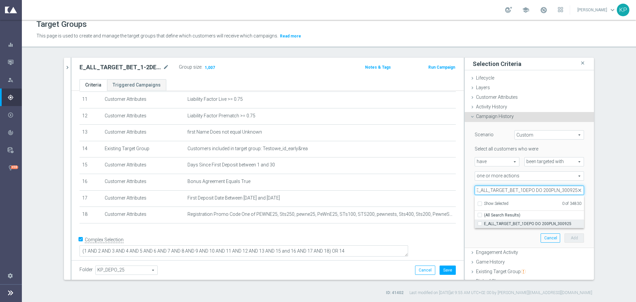
type input "E_ALL_TARGET_BET_1DEPO DO 200PLN_300925"
click at [480, 221] on div "E_ALL_TARGET_BET_1DEPO DO 200PLN_300925" at bounding box center [529, 223] width 109 height 9
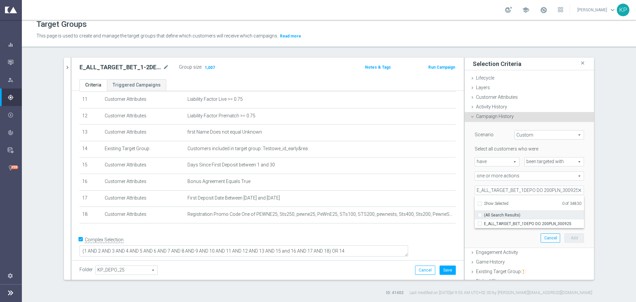
click at [534, 224] on span "E_ALL_TARGET_BET_1DEPO DO 200PLN_300925" at bounding box center [534, 223] width 100 height 5
click at [484, 224] on input "E_ALL_TARGET_BET_1DEPO DO 200PLN_300925" at bounding box center [482, 223] width 4 height 4
checkbox input "true"
type input "E_ALL_TARGET_BET_1DEPO DO 200PLN_300925"
checkbox input "true"
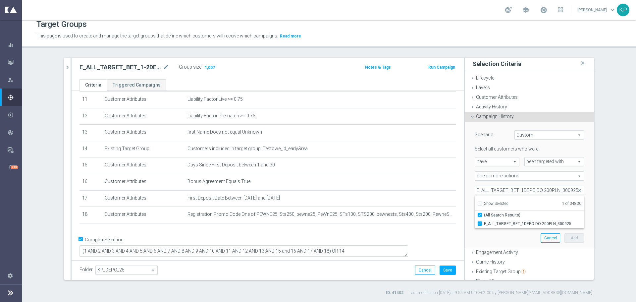
click at [608, 200] on section "E_ALL_TARGET_BET_1-2DEPO REPKA_SMS START_300925 close more_vert Prioritize Cust…" at bounding box center [329, 177] width 614 height 238
click at [520, 190] on span "E_ALL_TARGET_BET_1DEPO DO 200PLN_300925" at bounding box center [529, 190] width 109 height 9
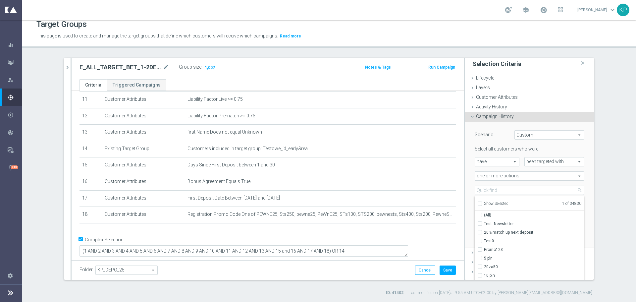
click at [477, 202] on input "Show Selected" at bounding box center [479, 204] width 4 height 4
checkbox input "true"
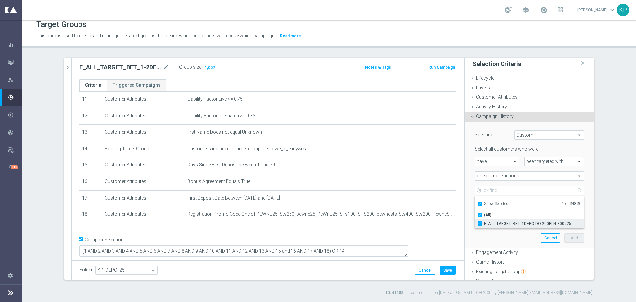
click at [480, 222] on input "E_ALL_TARGET_BET_1DEPO DO 200PLN_300925" at bounding box center [482, 223] width 4 height 4
checkbox input "false"
type input "Select Action"
checkbox input "false"
click at [478, 202] on input "Show Selected" at bounding box center [479, 204] width 4 height 4
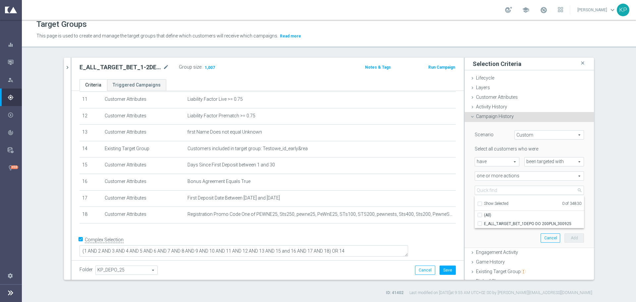
checkbox input "false"
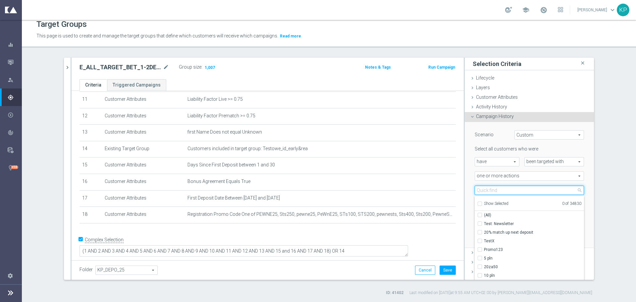
click at [482, 191] on input "search" at bounding box center [529, 189] width 109 height 9
paste input "E_ALL_TARGET_BET_2DEPO DO 200PLN_300925"
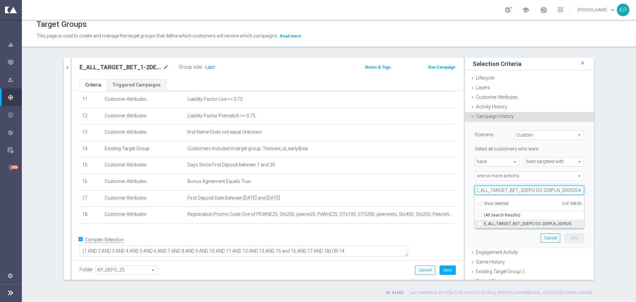
type input "E_ALL_TARGET_BET_2DEPO DO 200PLN_300925"
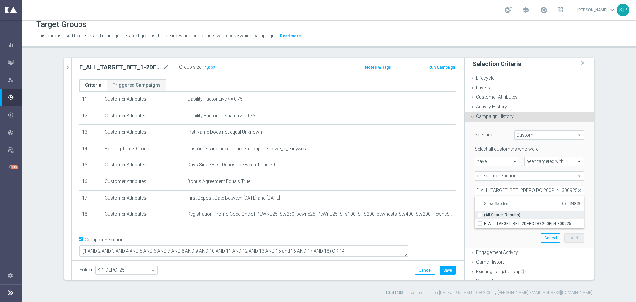
drag, startPoint x: 494, startPoint y: 223, endPoint x: 569, endPoint y: 211, distance: 76.4
click at [494, 223] on span "E_ALL_TARGET_BET_2DEPO DO 200PLN_300925" at bounding box center [534, 223] width 100 height 5
click at [484, 223] on input "E_ALL_TARGET_BET_2DEPO DO 200PLN_300925" at bounding box center [482, 223] width 4 height 4
checkbox input "true"
type input "E_ALL_TARGET_BET_2DEPO DO 200PLN_300925"
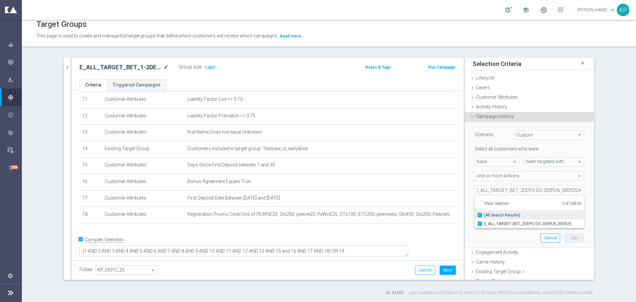
checkbox input "true"
click at [601, 196] on div "E_ALL_TARGET_BET_1-2DEPO REPKA_SMS START_300925 close more_vert Prioritize Cust…" at bounding box center [329, 177] width 556 height 238
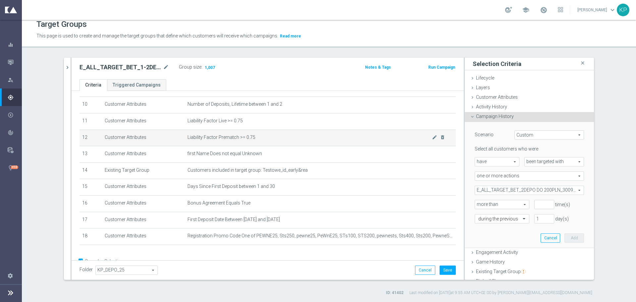
scroll to position [154, 0]
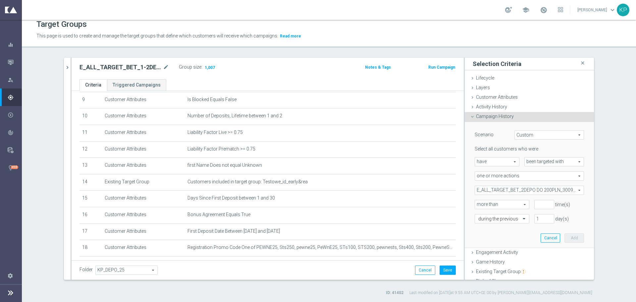
click at [506, 190] on span "E_ALL_TARGET_BET_2DEPO DO 200PLN_300925" at bounding box center [529, 190] width 109 height 9
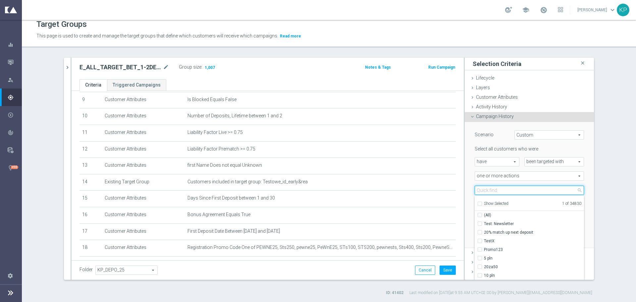
click at [504, 189] on input "search" at bounding box center [529, 189] width 109 height 9
paste input "E_ALL_TARGET_BET_3DEPO DO 200PLN_300925"
type input "E_ALL_TARGET_BET_3DEPO DO 200PLN_300925"
checkbox input "true"
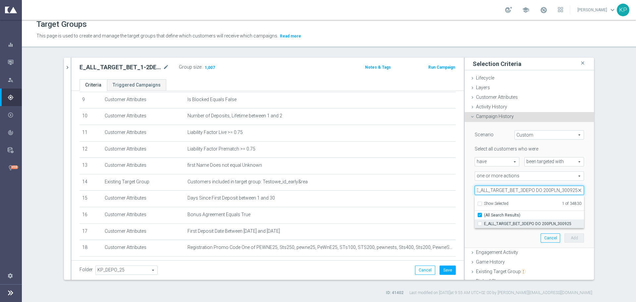
type input "E_ALL_TARGET_BET_3DEPO DO 200PLN_300925"
click at [494, 222] on span "E_ALL_TARGET_BET_3DEPO DO 200PLN_300925" at bounding box center [534, 223] width 100 height 5
click at [484, 222] on input "E_ALL_TARGET_BET_3DEPO DO 200PLN_300925" at bounding box center [482, 223] width 4 height 4
checkbox input "true"
type input "Selected 2 of 34830"
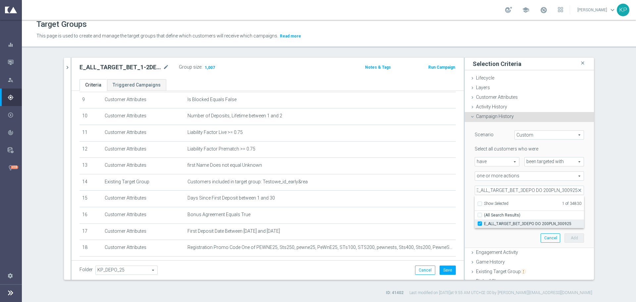
checkbox input "false"
click at [600, 194] on div "E_ALL_TARGET_BET_1-2DEPO REPKA_SMS START_300925 close more_vert Prioritize Cust…" at bounding box center [329, 177] width 556 height 238
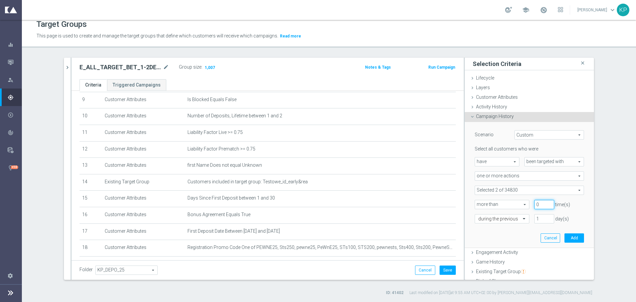
type input "0"
click at [543, 206] on input "0" at bounding box center [544, 204] width 20 height 9
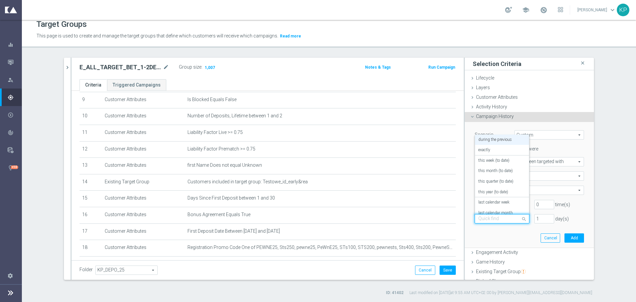
click at [521, 218] on span at bounding box center [525, 218] width 8 height 9
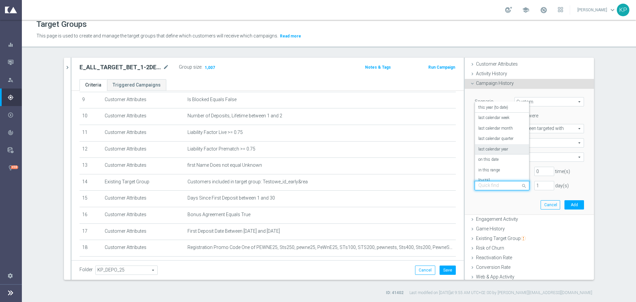
scroll to position [58, 0]
drag, startPoint x: 491, startPoint y: 172, endPoint x: 507, endPoint y: 179, distance: 17.7
click at [491, 172] on div "[DATE]" at bounding box center [501, 174] width 47 height 11
click at [565, 203] on button "Add" at bounding box center [574, 204] width 20 height 9
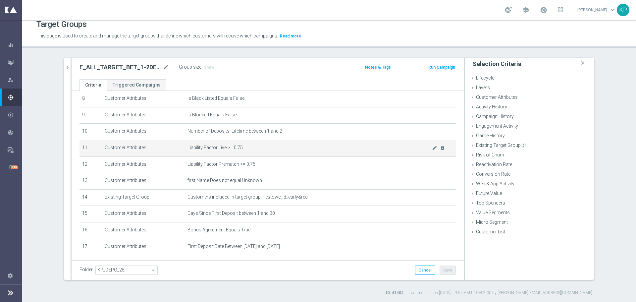
scroll to position [138, 0]
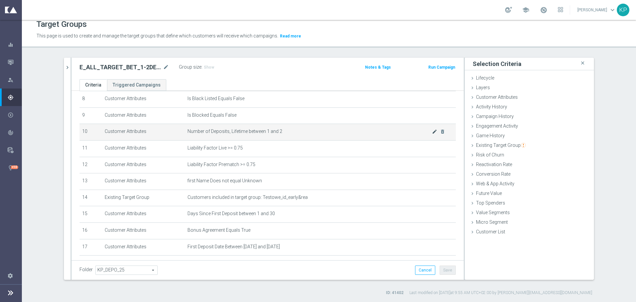
click at [432, 134] on icon "mode_edit" at bounding box center [434, 131] width 5 height 5
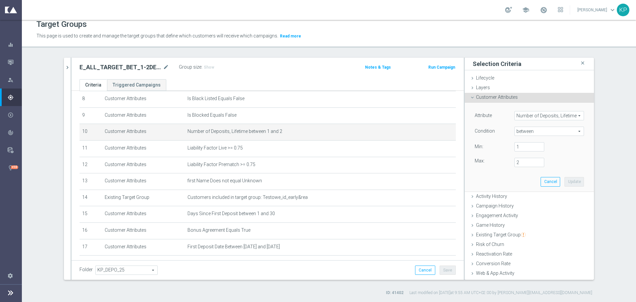
click at [515, 134] on span "between" at bounding box center [549, 131] width 69 height 9
click at [519, 182] on span ">=" at bounding box center [549, 183] width 63 height 5
type input ">="
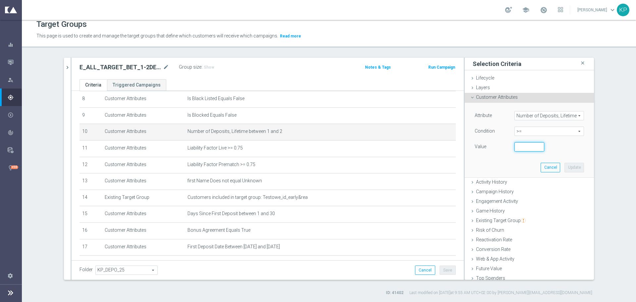
click at [519, 151] on input "number" at bounding box center [529, 146] width 30 height 9
type input "1"
click at [564, 165] on button "Update" at bounding box center [574, 167] width 20 height 9
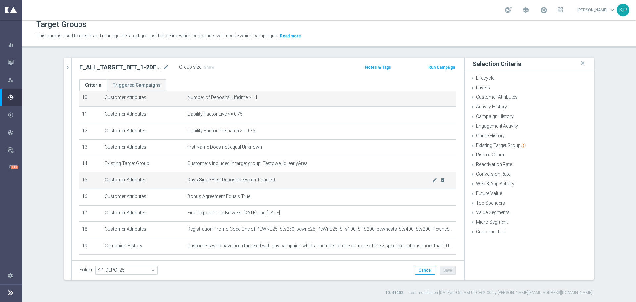
scroll to position [204, 0]
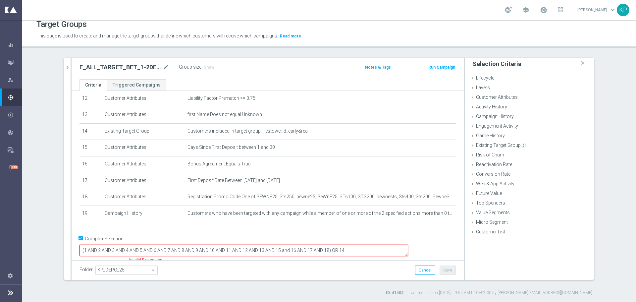
click at [375, 246] on textarea "(1 AND 2 AND 3 AND 4 AND 5 AND 6 AND 7 AND 8 AND 9 AND 10 AND 11 AND 12 AND 13 …" at bounding box center [243, 250] width 329 height 12
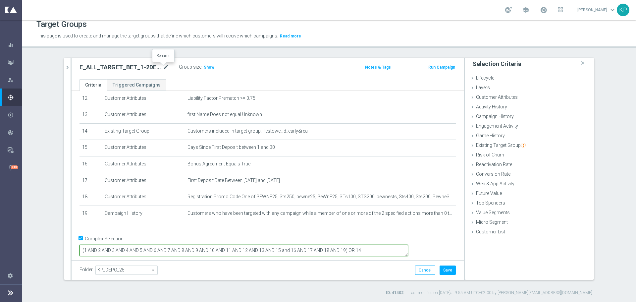
type textarea "(1 AND 2 AND 3 AND 4 AND 5 AND 6 AND 7 AND 8 AND 9 AND 10 AND 11 AND 12 AND 13 …"
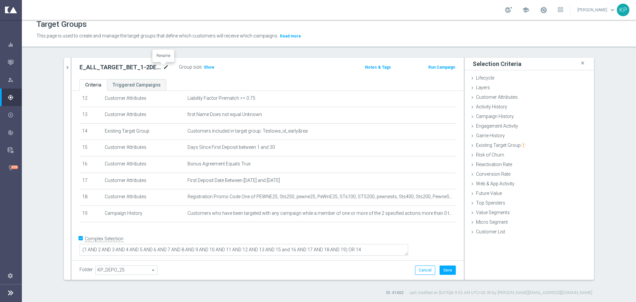
click at [163, 68] on icon "mode_edit" at bounding box center [166, 67] width 6 height 8
click at [134, 68] on input "E_ALL_TARGET_BET_1-2DEPO REPKA_SMS START_300925" at bounding box center [123, 67] width 89 height 9
drag, startPoint x: 128, startPoint y: 67, endPoint x: 89, endPoint y: 69, distance: 38.8
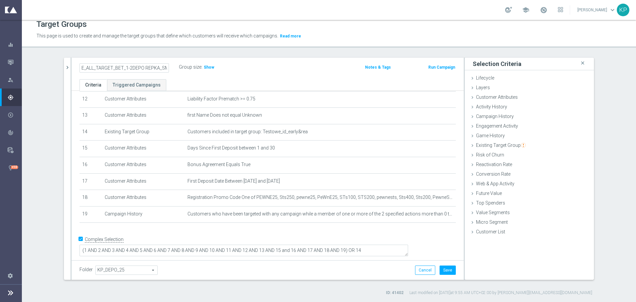
click at [66, 68] on as-split "E_ALL_TARGET_BET_1-2DEPO REPKA_SMS START_300925 close more_vert Prioritize Cust…" at bounding box center [329, 169] width 530 height 222
click at [101, 69] on input "E_ALL_TARGET_BET_1-2DEPO REPKA_SMS START_300925" at bounding box center [123, 67] width 89 height 9
drag, startPoint x: 130, startPoint y: 68, endPoint x: 124, endPoint y: 68, distance: 5.6
click at [124, 68] on input "E_ALL_TARGET_BET_1-2DEPO REPKA_SMS START_300925" at bounding box center [123, 67] width 89 height 9
click at [128, 68] on input "E_ALL_TARGET_BET_1-2DEPO REPKA_SMS START_300925" at bounding box center [123, 67] width 89 height 9
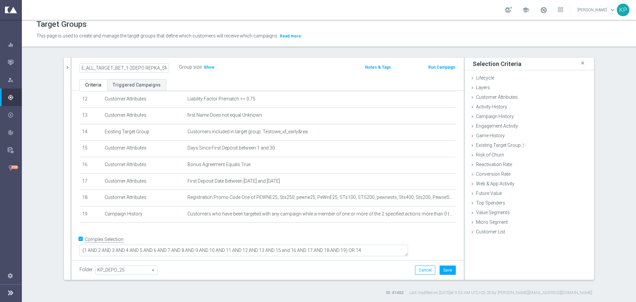
drag, startPoint x: 140, startPoint y: 66, endPoint x: 124, endPoint y: 68, distance: 16.0
click at [124, 68] on input "E_ALL_TARGET_BET_1-2DEPO REPKA_SMS START_300925" at bounding box center [123, 67] width 89 height 9
type input "E_ALL_TARGET_BET_FTDSREPKA SMSREM_300925"
click at [179, 69] on label "Group size" at bounding box center [190, 67] width 23 height 6
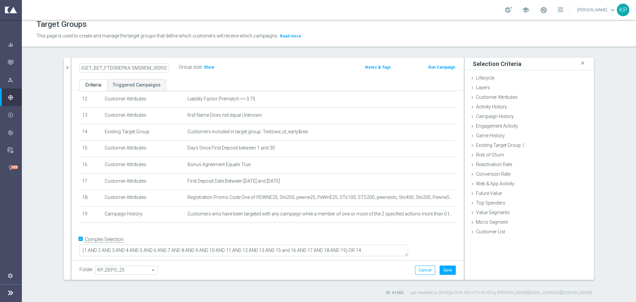
scroll to position [0, 0]
click at [204, 68] on span "Show" at bounding box center [209, 67] width 11 height 5
drag, startPoint x: 426, startPoint y: 219, endPoint x: 463, endPoint y: 189, distance: 47.3
click at [0, 0] on icon "mode_edit" at bounding box center [0, 0] width 0 height 0
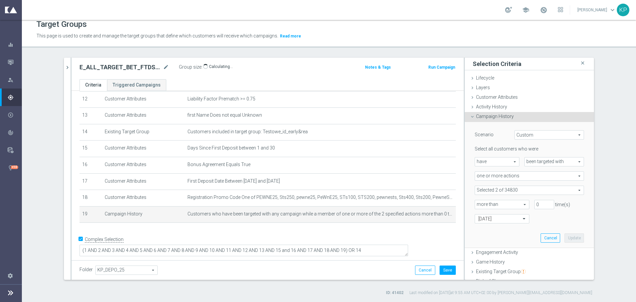
click at [526, 189] on span at bounding box center [529, 190] width 109 height 9
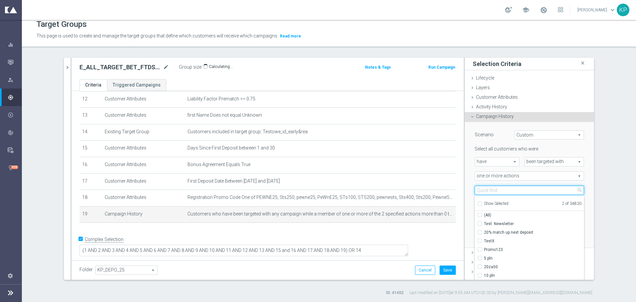
click at [501, 191] on input "search" at bounding box center [529, 189] width 109 height 9
paste input "E_ALL_TARGET_BET_3DEPO DO 200PLN_300925"
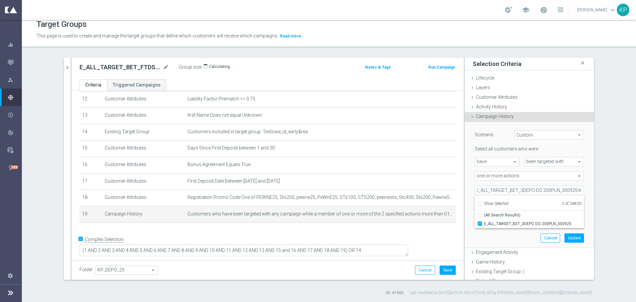
click at [483, 236] on div "Scenario Custom Custom arrow_drop_down search Select all customers who were hav…" at bounding box center [529, 185] width 119 height 126
click at [500, 192] on span at bounding box center [529, 190] width 109 height 9
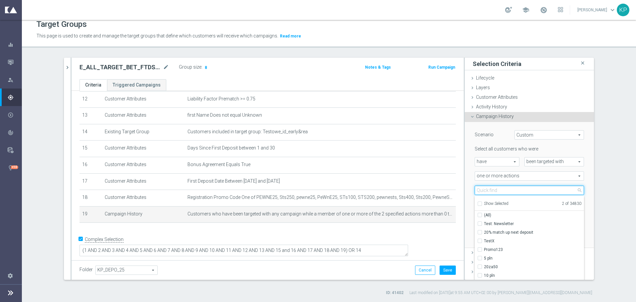
click at [501, 191] on input "search" at bounding box center [529, 189] width 109 height 9
paste input "E_ALL_TARGET_BET_2DEPO DO 200PLN_300925"
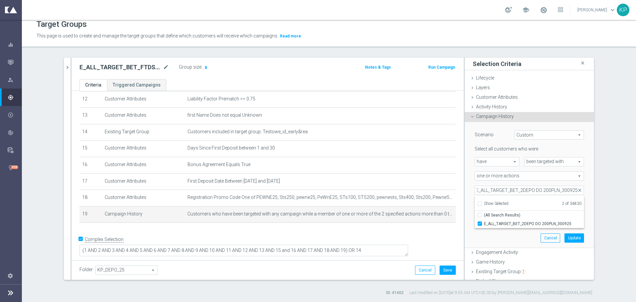
click at [596, 199] on div "E_ALL_TARGET_BET_1-2DEPO REPKA_SMS START_300925 close more_vert Prioritize Cust…" at bounding box center [329, 177] width 556 height 238
click at [527, 189] on span at bounding box center [529, 190] width 109 height 9
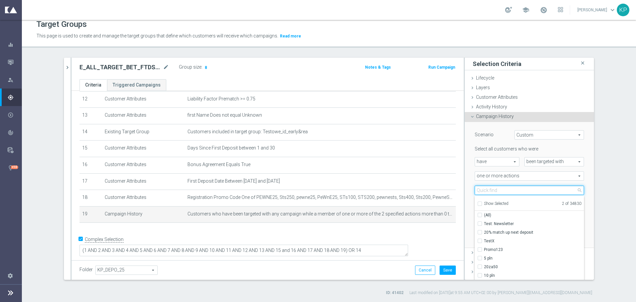
click at [523, 190] on input "search" at bounding box center [529, 189] width 109 height 9
paste input "E_ALL_TARGET_BET_1DEPO DO 200PLN_300925"
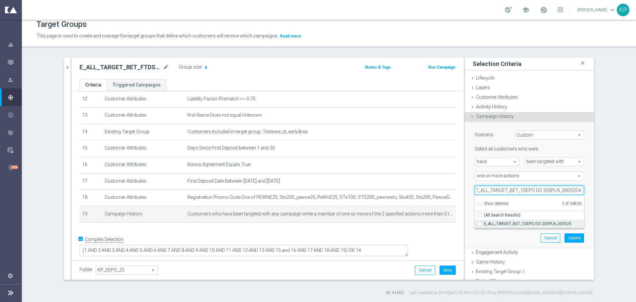
type input "E_ALL_TARGET_BET_1DEPO DO 200PLN_300925"
drag, startPoint x: 482, startPoint y: 224, endPoint x: 555, endPoint y: 224, distance: 73.2
click at [484, 224] on span "E_ALL_TARGET_BET_1DEPO DO 200PLN_300925" at bounding box center [534, 223] width 100 height 5
click at [482, 224] on input "E_ALL_TARGET_BET_1DEPO DO 200PLN_300925" at bounding box center [482, 223] width 4 height 4
checkbox input "true"
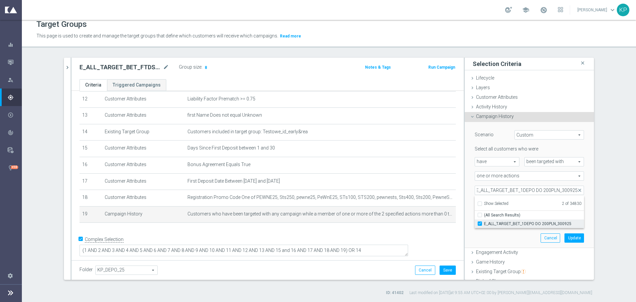
type input "Selected 3 of 34830"
click at [624, 215] on section "E_ALL_TARGET_BET_1-2DEPO REPKA_SMS START_300925 close more_vert Prioritize Cust…" at bounding box center [329, 177] width 614 height 238
click at [566, 238] on button "Update" at bounding box center [574, 237] width 20 height 9
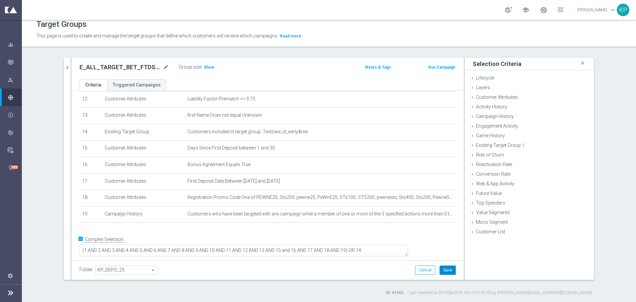
click at [446, 271] on button "Save" at bounding box center [447, 269] width 16 height 9
click at [135, 69] on h2 "E_ALL_TARGET_BET_FTDSREPKA SMSREM_300925" at bounding box center [120, 67] width 82 height 8
copy div "E_ALL_TARGET_BET_FTDSREPKA SMSREM_300925"
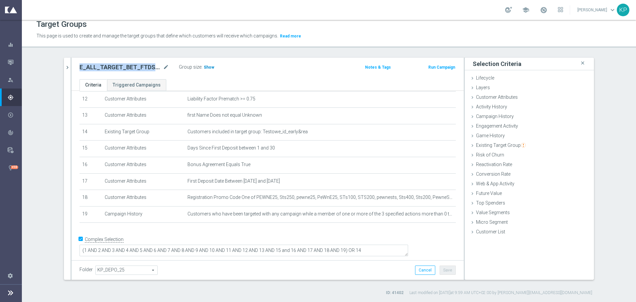
click at [207, 67] on span "Show" at bounding box center [209, 67] width 11 height 5
click at [203, 82] on ul "Criteria Triggered Campaigns" at bounding box center [268, 85] width 392 height 12
click at [390, 31] on div "This page is used to create and manage the target groups that define which cust…" at bounding box center [254, 36] width 446 height 11
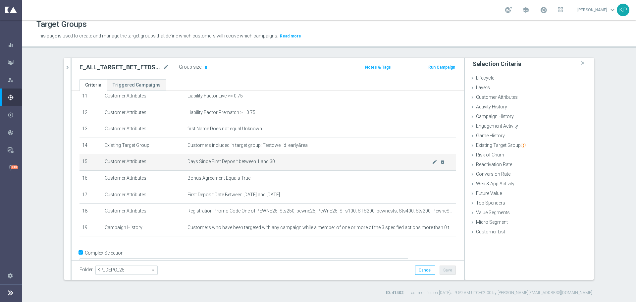
scroll to position [204, 0]
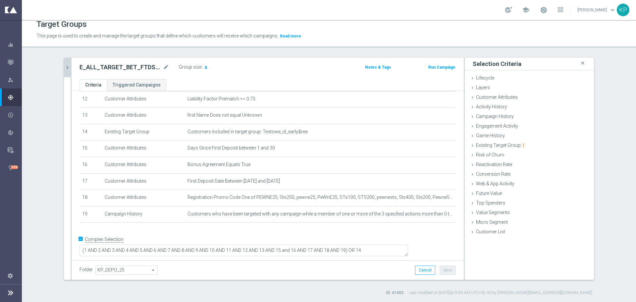
click at [66, 66] on icon "chevron_right" at bounding box center [67, 67] width 6 height 6
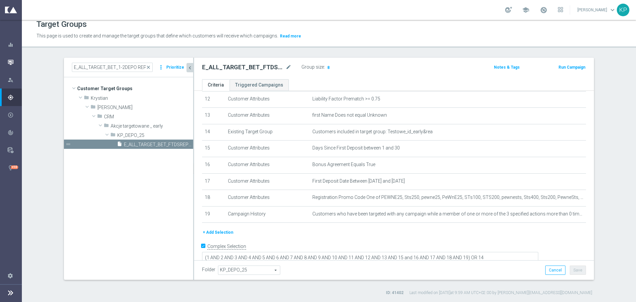
click at [9, 63] on icon "button" at bounding box center [11, 62] width 6 height 6
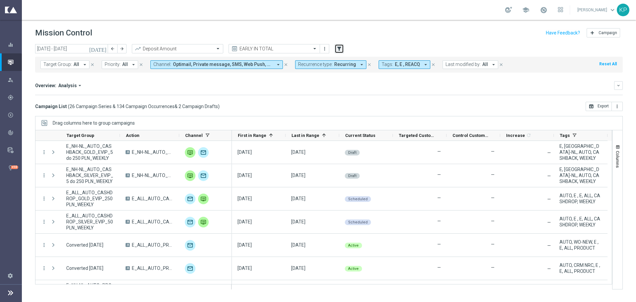
click at [340, 49] on icon "filter_alt" at bounding box center [339, 49] width 6 height 6
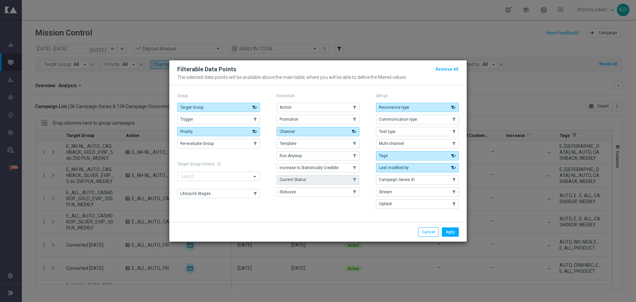
click at [344, 178] on button "Current Status" at bounding box center [318, 179] width 83 height 9
click at [447, 231] on button "Apply" at bounding box center [450, 231] width 17 height 9
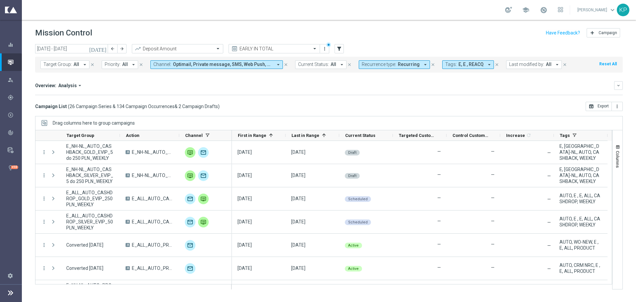
click at [335, 65] on button "Current Status: All arrow_drop_down" at bounding box center [320, 64] width 51 height 9
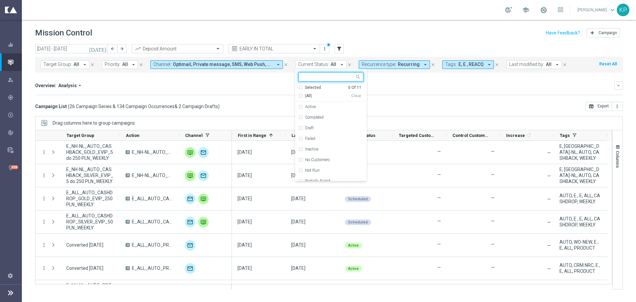
click at [300, 96] on div "(All)" at bounding box center [324, 96] width 53 height 6
click at [298, 131] on div "Draft" at bounding box center [330, 128] width 65 height 11
click at [415, 102] on div "Campaign List ( 26 Campaign Series & 134 Campaign Occurrences & 2 Campaign Draf…" at bounding box center [329, 106] width 588 height 9
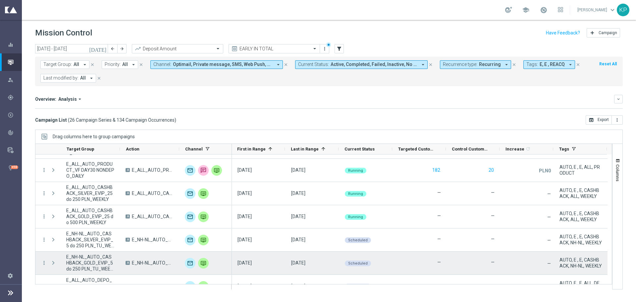
scroll to position [473, 0]
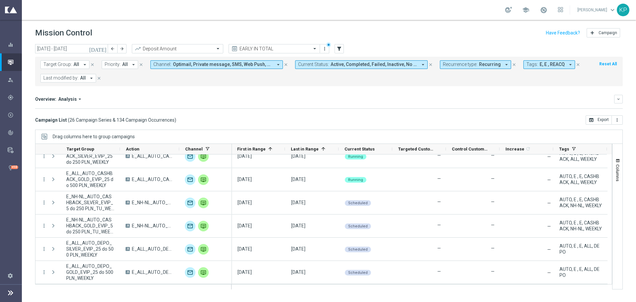
click at [104, 46] on icon "[DATE]" at bounding box center [98, 49] width 18 height 6
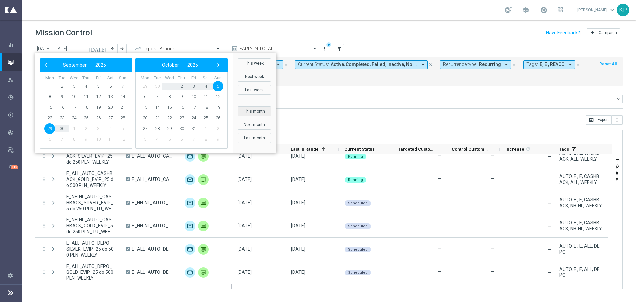
click at [256, 111] on button "This month" at bounding box center [254, 111] width 34 height 10
type input "01 Sep 2025 - 30 Sep 2025"
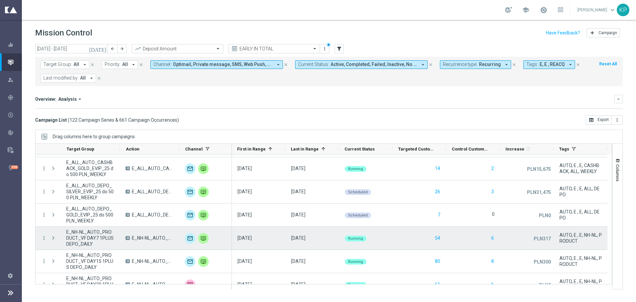
scroll to position [2246, 0]
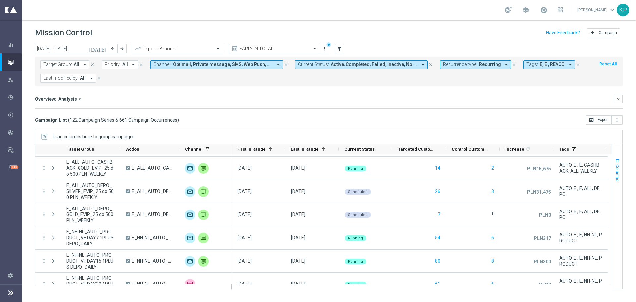
click at [614, 169] on button "Columns" at bounding box center [617, 170] width 10 height 36
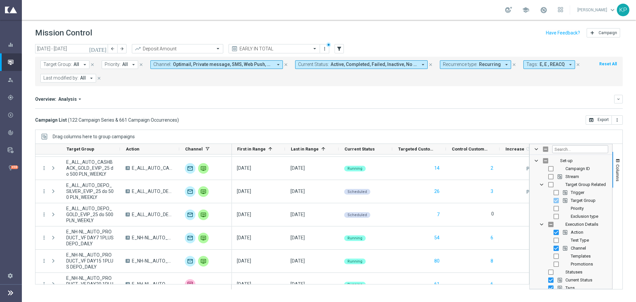
click at [579, 145] on div at bounding box center [571, 149] width 82 height 11
click at [574, 149] on input "Filter Columns Input" at bounding box center [580, 149] width 56 height 8
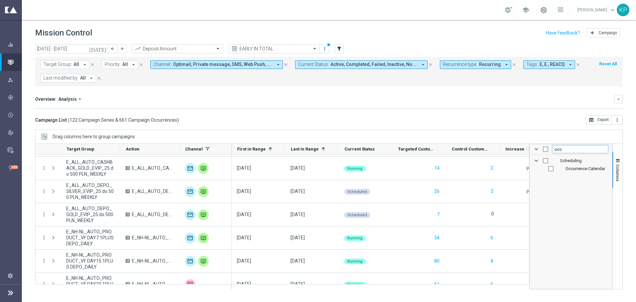
type input "occ"
click at [549, 165] on div "Occurrence Calendar" at bounding box center [575, 169] width 65 height 8
click at [550, 168] on input "Press SPACE to toggle visibility (hidden)" at bounding box center [550, 168] width 5 height 5
checkbox input "true"
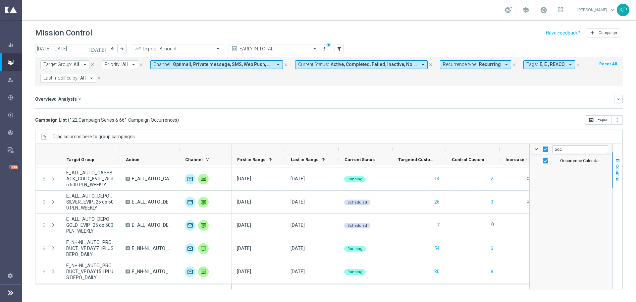
click at [615, 172] on button "Columns" at bounding box center [617, 170] width 10 height 36
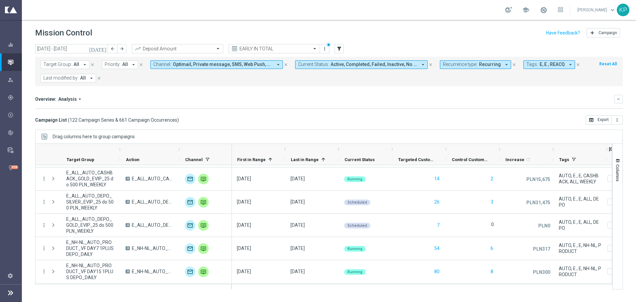
click at [369, 289] on ag-grid-angular "Drag columns here to group campaigns Drag here to set column labels 1" at bounding box center [329, 212] width 588 height 166
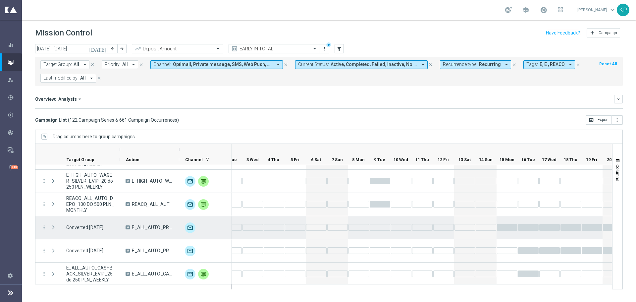
scroll to position [0, 0]
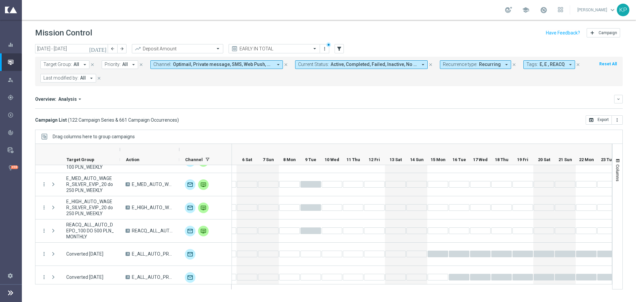
click at [101, 49] on icon "[DATE]" at bounding box center [98, 49] width 18 height 6
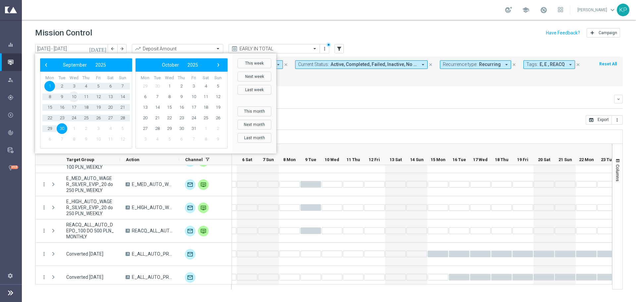
click at [75, 96] on span "10" at bounding box center [74, 96] width 11 height 11
click at [63, 127] on span "30" at bounding box center [62, 128] width 11 height 11
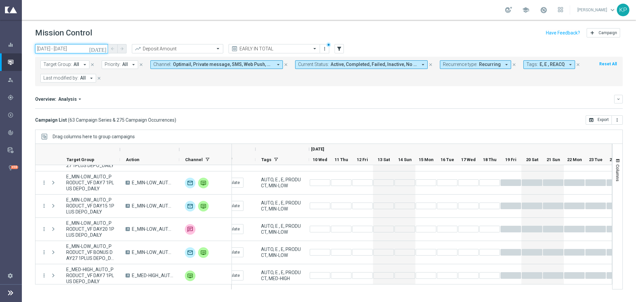
click at [86, 50] on input "10 Sep 2025 - 30 Sep 2025" at bounding box center [71, 48] width 73 height 9
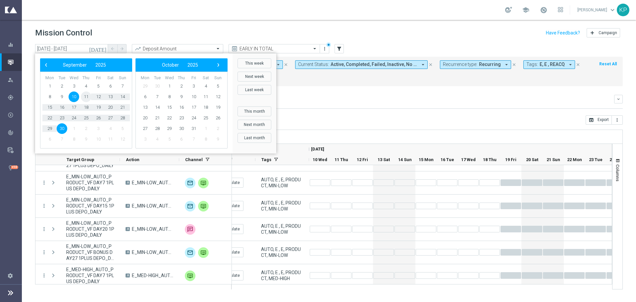
click at [82, 96] on span "11" at bounding box center [86, 96] width 11 height 11
click at [65, 129] on span "30" at bounding box center [62, 128] width 11 height 11
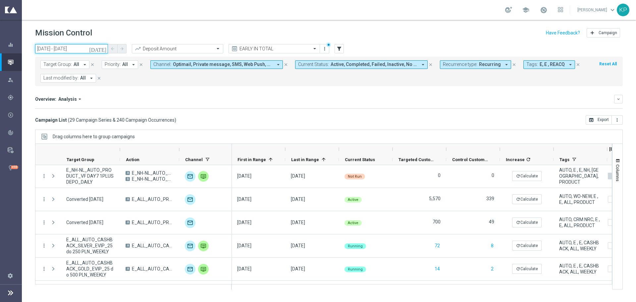
click at [81, 45] on input "11 Sep 2025 - 30 Sep 2025" at bounding box center [71, 48] width 73 height 9
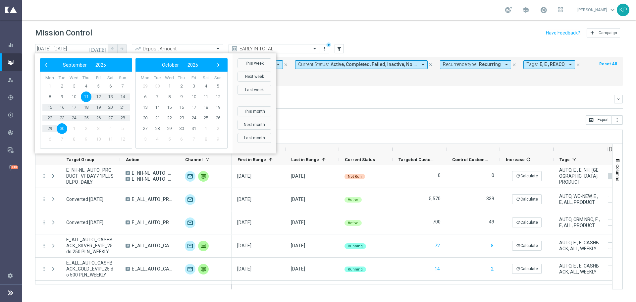
click at [413, 93] on mini-dashboard "Overview: Analysis arrow_drop_down keyboard_arrow_down Increase In Deposit Amou…" at bounding box center [329, 100] width 588 height 29
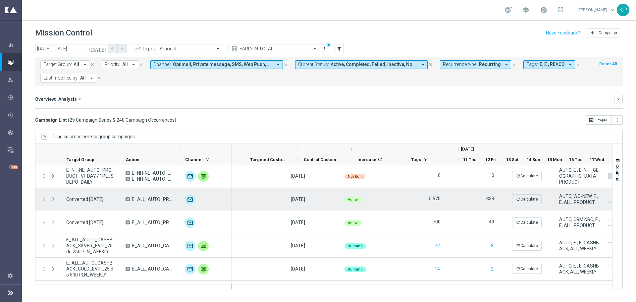
scroll to position [0, 166]
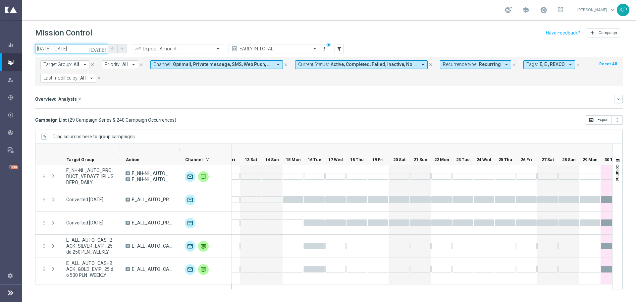
click at [88, 50] on input "11 Sep 2025 - 30 Sep 2025" at bounding box center [71, 48] width 73 height 9
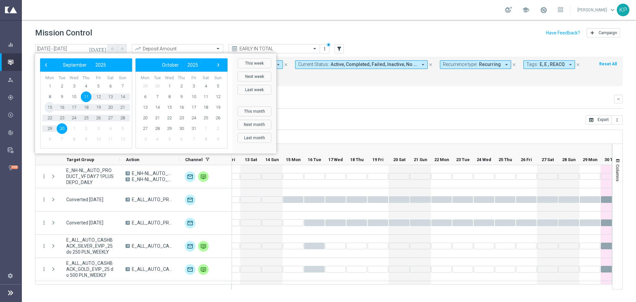
click at [52, 108] on span "15" at bounding box center [49, 107] width 11 height 11
click at [65, 132] on span "30" at bounding box center [62, 128] width 11 height 11
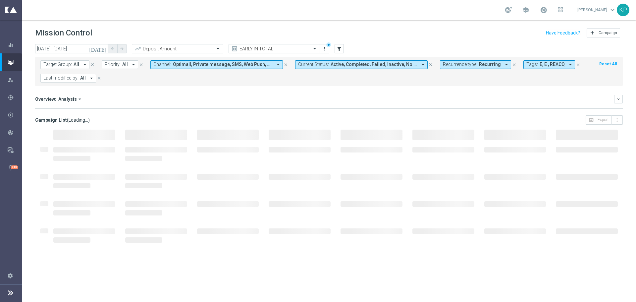
type input "15 Sep 2025 - 30 Sep 2025"
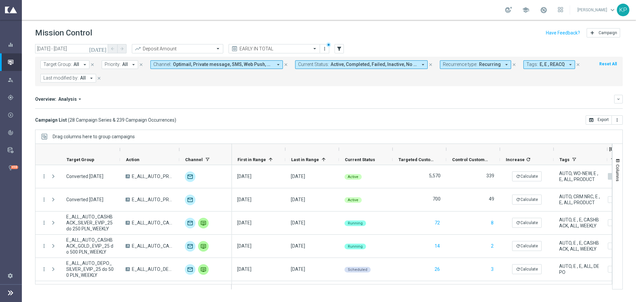
drag, startPoint x: 245, startPoint y: 112, endPoint x: 300, endPoint y: 57, distance: 77.8
click at [245, 112] on mini-dashboard "Overview: Analysis arrow_drop_down keyboard_arrow_down Increase In Deposit Amou…" at bounding box center [329, 100] width 588 height 29
click at [443, 69] on button "Recurrence type: Recurring arrow_drop_down" at bounding box center [475, 64] width 71 height 9
click at [446, 101] on div "Non-Recurring" at bounding box center [466, 101] width 47 height 11
click at [444, 110] on div "Recurring" at bounding box center [466, 112] width 47 height 11
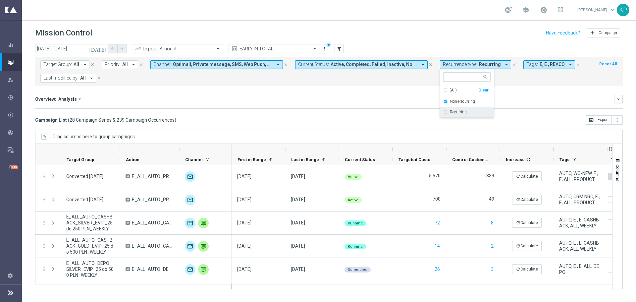
drag, startPoint x: 394, startPoint y: 97, endPoint x: 149, endPoint y: 65, distance: 246.8
click at [391, 97] on div "Overview: Analysis arrow_drop_down" at bounding box center [324, 99] width 579 height 6
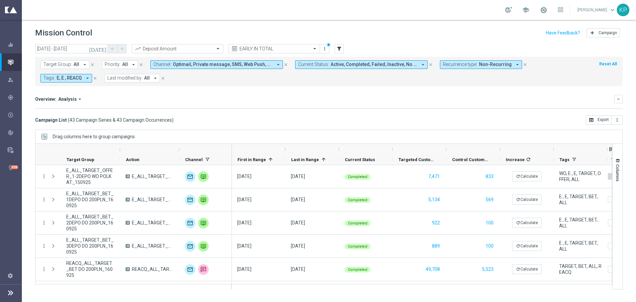
click at [69, 63] on span "Target Group:" at bounding box center [57, 65] width 28 height 6
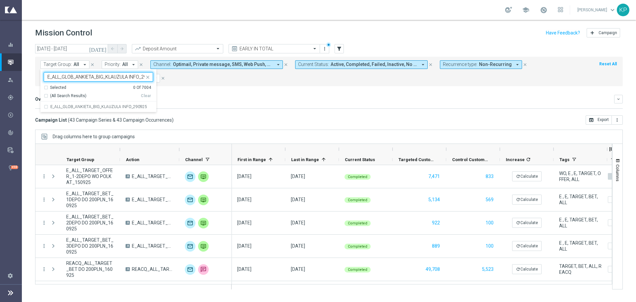
scroll to position [0, 12]
click at [77, 102] on div "E_ALL_GLOB_ANKIETA_BIG_KLAUZULA INFO_290925" at bounding box center [98, 106] width 109 height 11
type input "E_ALL_GLOB_ANKIETA_BIG_KLAUZULA INFO_290925"
click at [267, 94] on mini-dashboard "Overview: Analysis arrow_drop_down keyboard_arrow_down Increase In Deposit Amou…" at bounding box center [329, 100] width 588 height 29
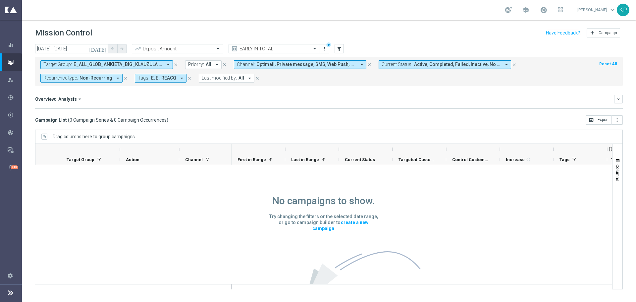
click at [412, 65] on button "Current Status: Active, Completed, Failed, Inactive, No Customers, Not Run, Par…" at bounding box center [445, 64] width 132 height 9
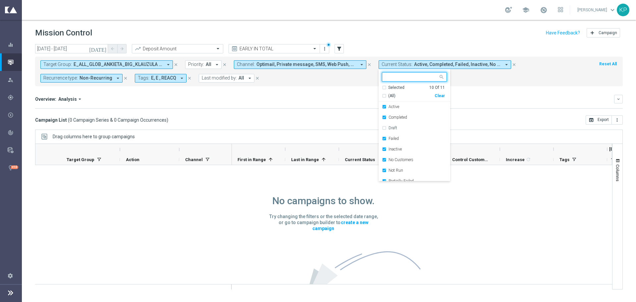
click at [388, 89] on div "Selected" at bounding box center [396, 88] width 16 height 6
drag, startPoint x: 345, startPoint y: 89, endPoint x: 335, endPoint y: 90, distance: 9.9
click at [345, 89] on mini-dashboard "Overview: Analysis arrow_drop_down keyboard_arrow_down Increase In Deposit Amou…" at bounding box center [329, 100] width 588 height 29
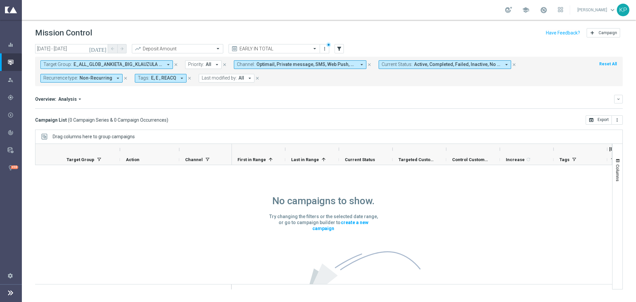
click at [152, 75] on button "Tags: E, E , REACQ arrow_drop_down" at bounding box center [161, 78] width 52 height 9
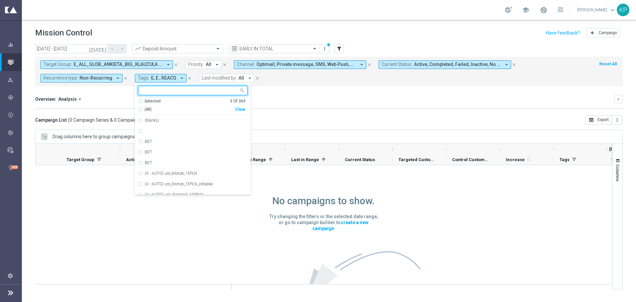
click at [138, 100] on div "Selected 3 Of 369" at bounding box center [191, 101] width 107 height 6
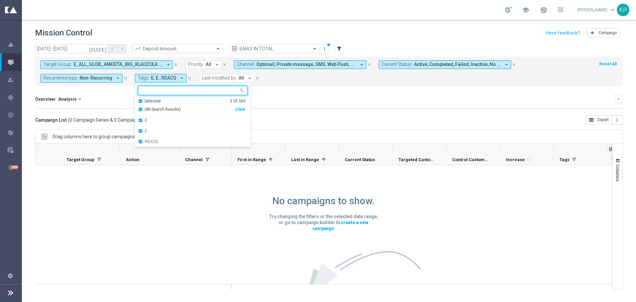
click at [138, 107] on div "(All Search Results)" at bounding box center [186, 110] width 97 height 6
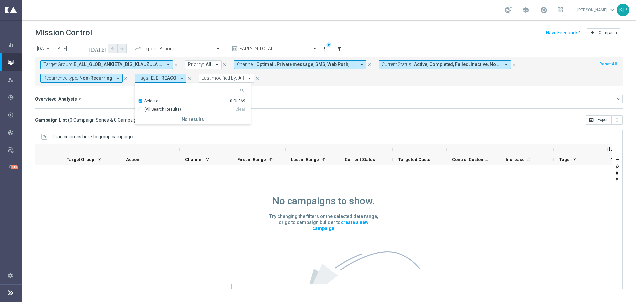
click at [312, 104] on div "Overview: Analysis arrow_drop_down keyboard_arrow_down Increase In Deposit Amou…" at bounding box center [329, 102] width 588 height 14
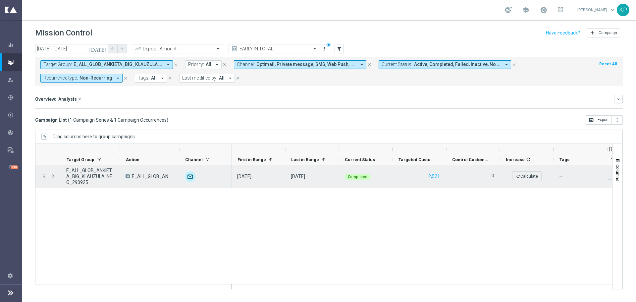
click at [46, 175] on icon "more_vert" at bounding box center [44, 176] width 6 height 6
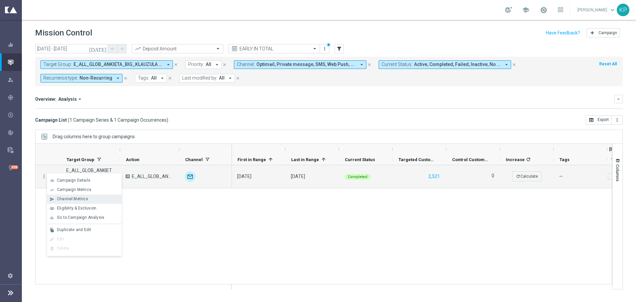
click at [86, 200] on span "Channel Metrics" at bounding box center [72, 198] width 31 height 5
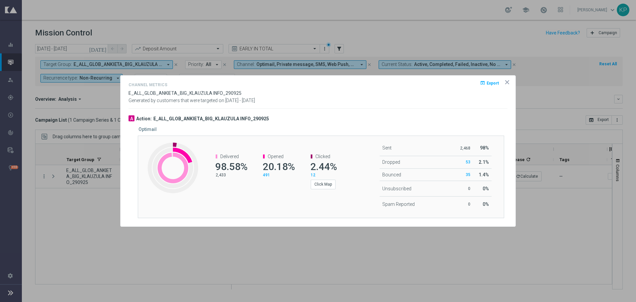
click at [531, 39] on div at bounding box center [318, 151] width 636 height 302
click at [506, 78] on opti-dialog-container "Channel Metrics open_in_browser Export E_ALL_GLOB_ANKIETA_BIG_KLAUZULA INFO_290…" at bounding box center [318, 151] width 395 height 151
click at [507, 83] on icon "icon" at bounding box center [507, 82] width 7 height 7
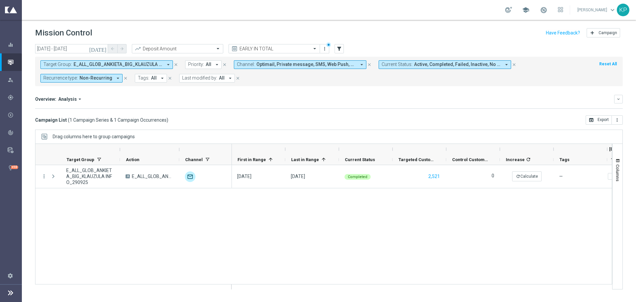
click at [526, 12] on span "school" at bounding box center [525, 9] width 7 height 7
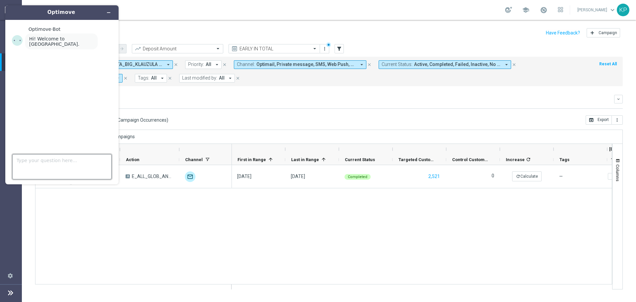
click at [59, 160] on textarea "Type your question here..." at bounding box center [61, 166] width 99 height 25
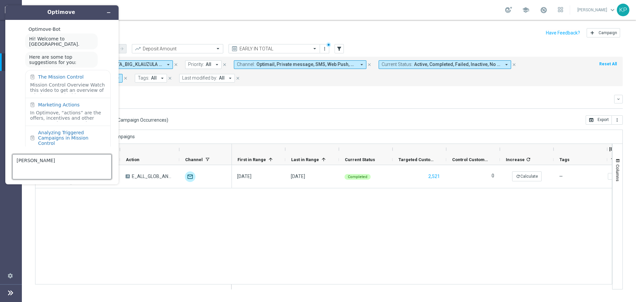
scroll to position [16, 0]
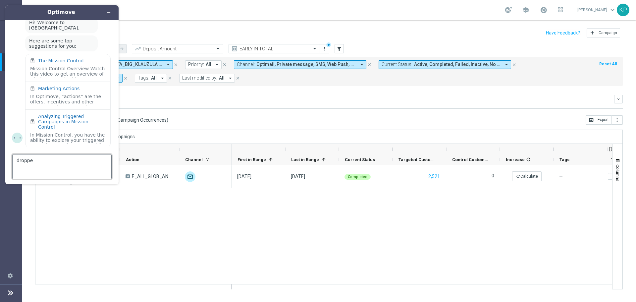
type textarea "dropped"
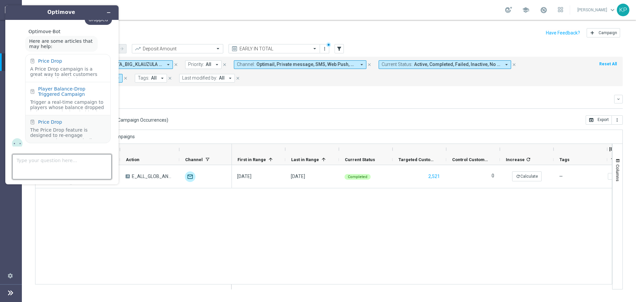
scroll to position [121, 0]
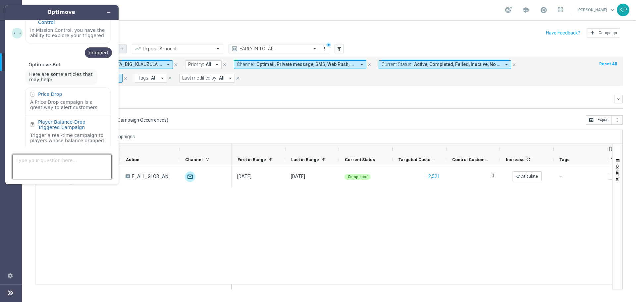
click at [57, 160] on textarea "Type your question here..." at bounding box center [61, 166] width 99 height 25
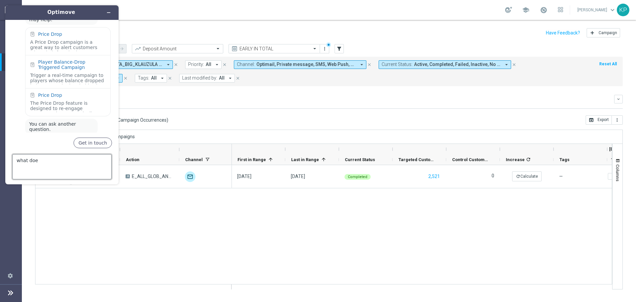
scroll to position [194, 0]
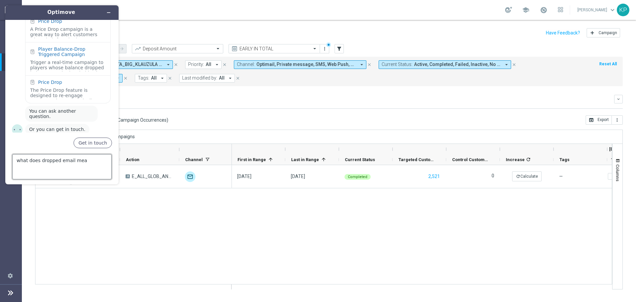
type textarea "what does dropped email mean"
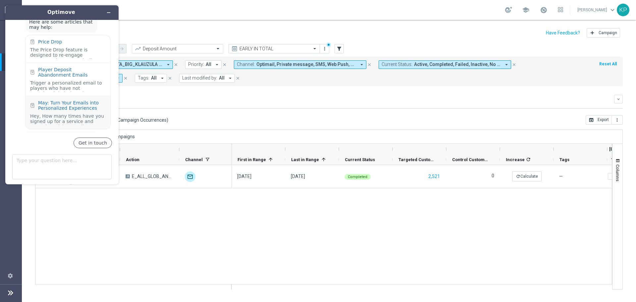
scroll to position [364, 0]
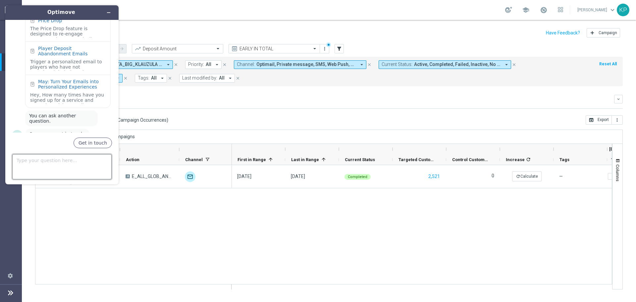
click at [93, 166] on textarea "Type your question here..." at bounding box center [61, 166] width 99 height 25
type textarea "channel metrics optimail"
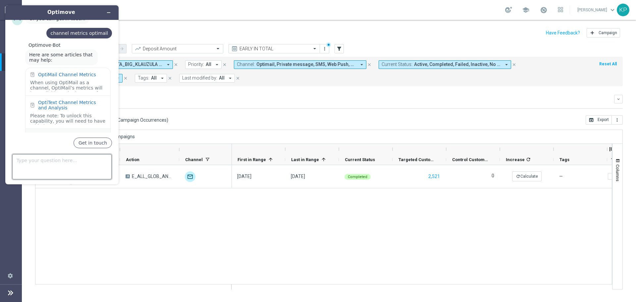
scroll to position [468, 0]
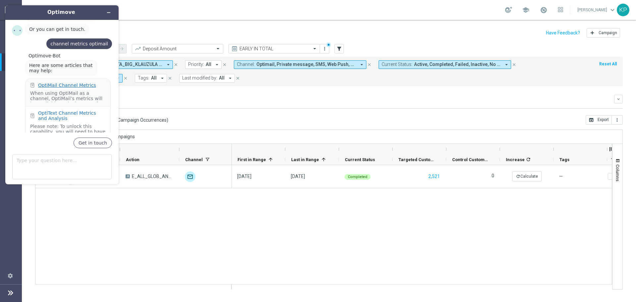
click at [65, 82] on div "OptiMail Channel Metrics" at bounding box center [67, 84] width 58 height 5
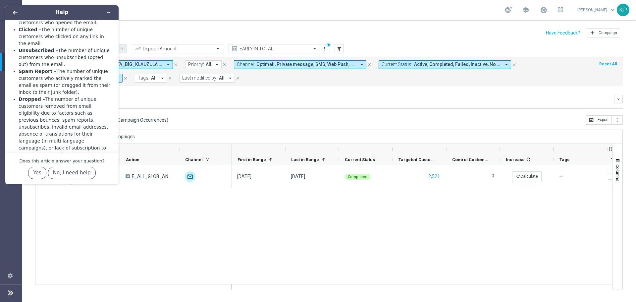
scroll to position [232, 0]
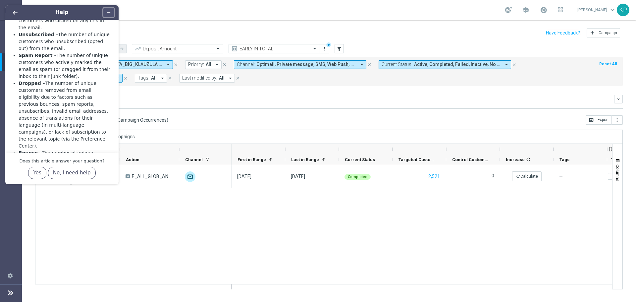
click at [107, 10] on icon "Minimize widget" at bounding box center [108, 12] width 5 height 5
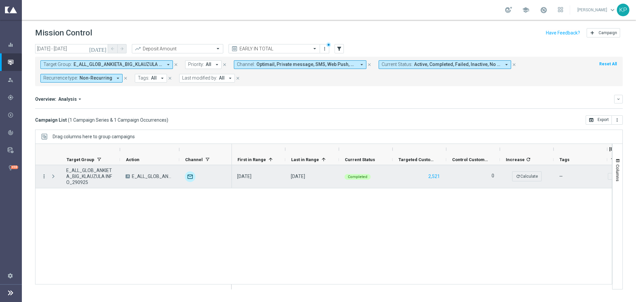
click at [46, 176] on icon "more_vert" at bounding box center [44, 176] width 6 height 6
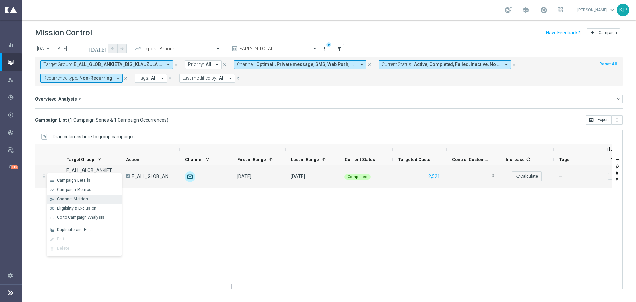
click at [77, 202] on div "send Channel Metrics" at bounding box center [84, 198] width 75 height 9
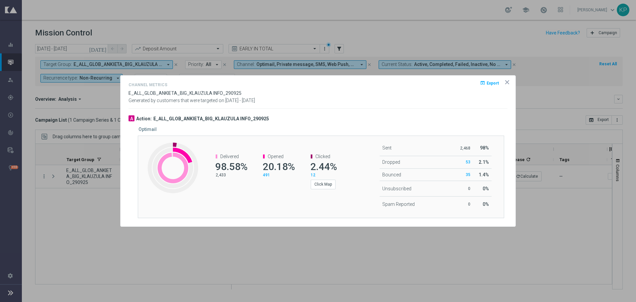
click at [468, 175] on span "35" at bounding box center [468, 174] width 5 height 5
click at [469, 173] on span "35" at bounding box center [468, 174] width 5 height 5
click at [508, 83] on icon "icon" at bounding box center [507, 82] width 7 height 7
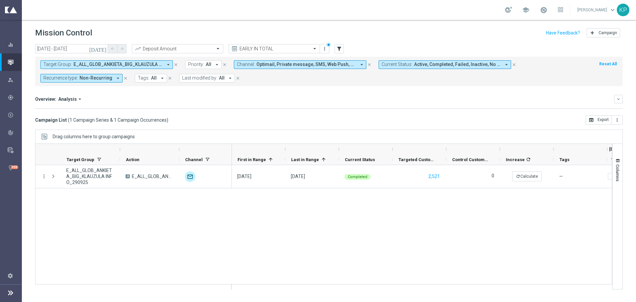
click at [147, 66] on span "E_ALL_GLOB_ANKIETA_BIG_KLAUZULA INFO_290925" at bounding box center [118, 65] width 89 height 6
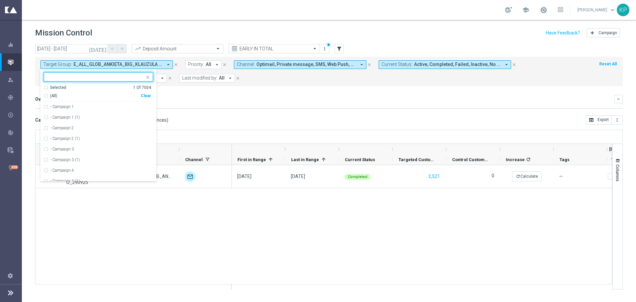
click at [59, 90] on div "Selected" at bounding box center [58, 88] width 16 height 6
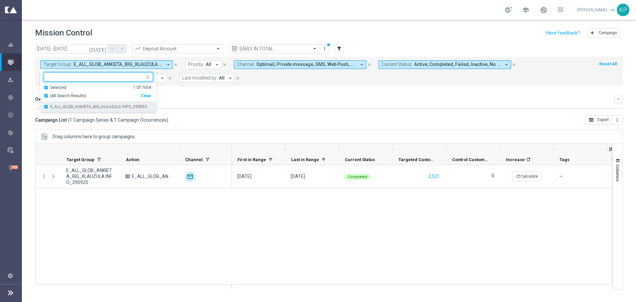
click at [58, 106] on label "E_ALL_GLOB_ANKIETA_BIG_KLAUZULA INFO_290925" at bounding box center [98, 107] width 97 height 4
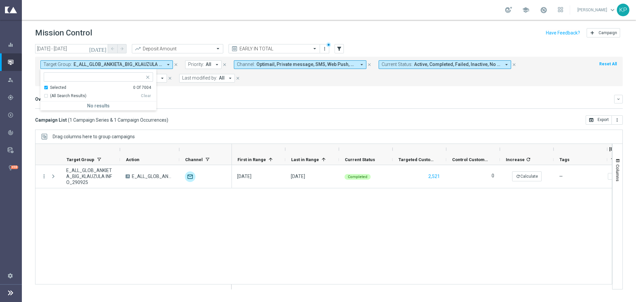
click at [287, 89] on mini-dashboard "Overview: Analysis arrow_drop_down keyboard_arrow_down Increase In Deposit Amou…" at bounding box center [329, 100] width 588 height 29
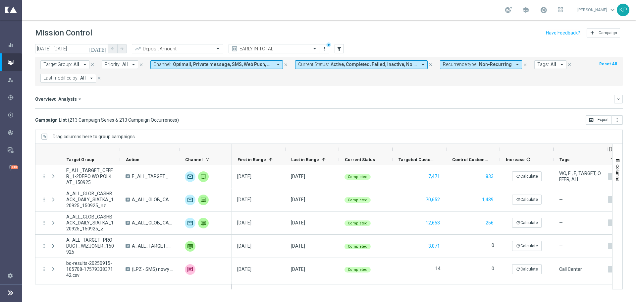
click at [540, 64] on span "Tags:" at bounding box center [543, 65] width 12 height 6
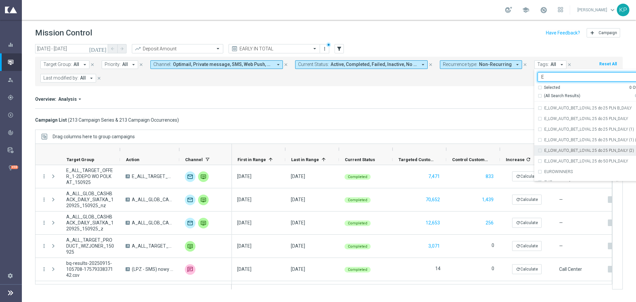
scroll to position [1259, 0]
click at [544, 122] on label "E" at bounding box center [545, 120] width 2 height 4
type input "E"
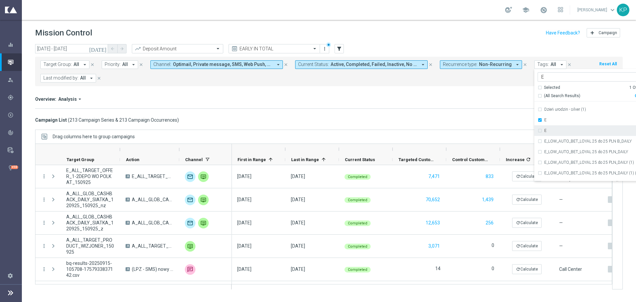
click at [540, 127] on div "E" at bounding box center [592, 130] width 109 height 11
click at [472, 109] on mini-dashboard "Overview: Analysis arrow_drop_down keyboard_arrow_down Increase In Deposit Amou…" at bounding box center [329, 100] width 588 height 29
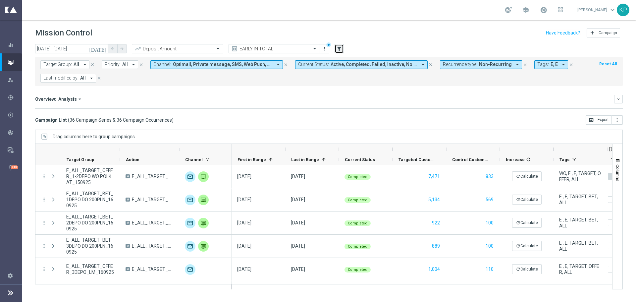
click at [341, 50] on icon "filter_alt" at bounding box center [339, 49] width 6 height 6
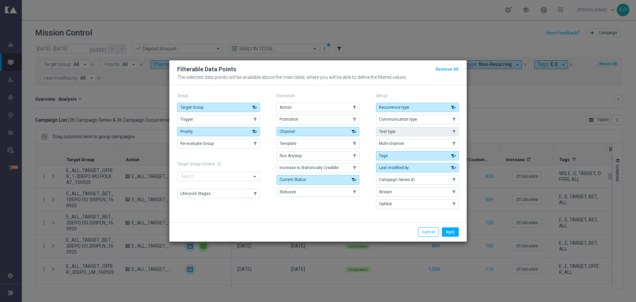
click at [387, 131] on span "Test type" at bounding box center [387, 131] width 17 height 5
drag, startPoint x: 460, startPoint y: 236, endPoint x: 458, endPoint y: 233, distance: 3.7
click at [459, 237] on div "Apply Cancel" at bounding box center [317, 232] width 297 height 20
click at [456, 232] on button "Apply" at bounding box center [450, 231] width 17 height 9
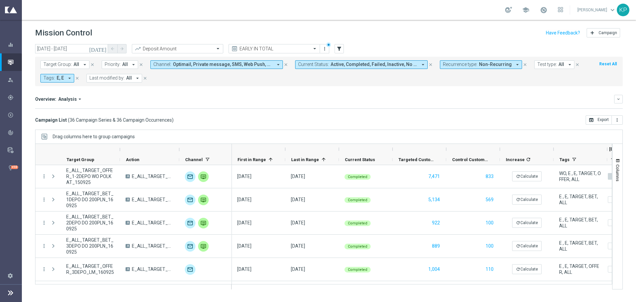
click at [61, 80] on span "E, E" at bounding box center [60, 78] width 7 height 6
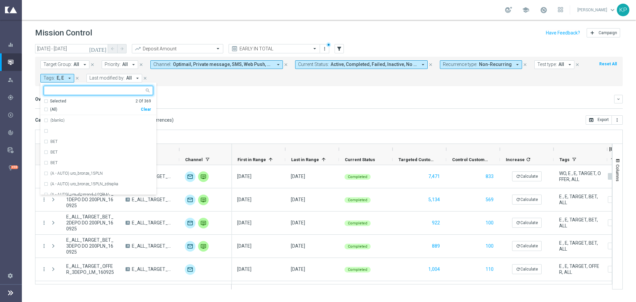
click at [349, 99] on div "Overview: Analysis arrow_drop_down" at bounding box center [324, 99] width 579 height 6
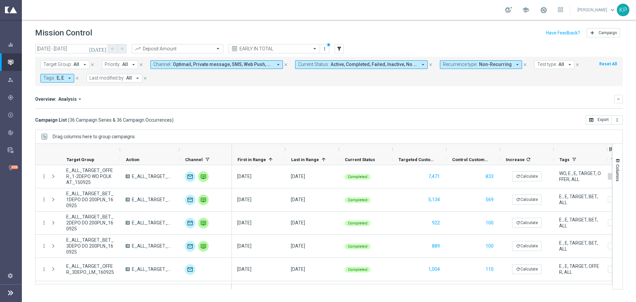
click at [539, 65] on span "Test type:" at bounding box center [547, 65] width 20 height 6
click at [538, 102] on div "A/B" at bounding box center [557, 101] width 38 height 11
click at [496, 100] on div "Overview: Analysis arrow_drop_down" at bounding box center [324, 99] width 579 height 6
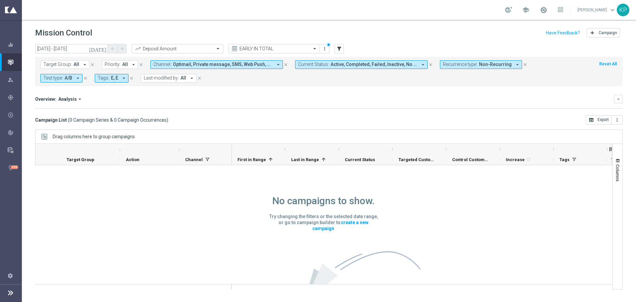
click at [82, 74] on button "Test type: A/B arrow_drop_down" at bounding box center [61, 78] width 42 height 9
click at [81, 120] on div "A/B/N" at bounding box center [63, 125] width 38 height 11
click at [494, 107] on div "Overview: Analysis arrow_drop_down keyboard_arrow_down Increase In Deposit Amou…" at bounding box center [329, 102] width 588 height 14
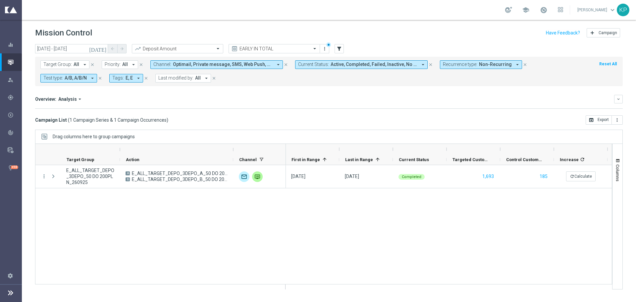
drag, startPoint x: 180, startPoint y: 149, endPoint x: 233, endPoint y: 143, distance: 54.3
click at [233, 144] on div "Action" at bounding box center [160, 154] width 250 height 21
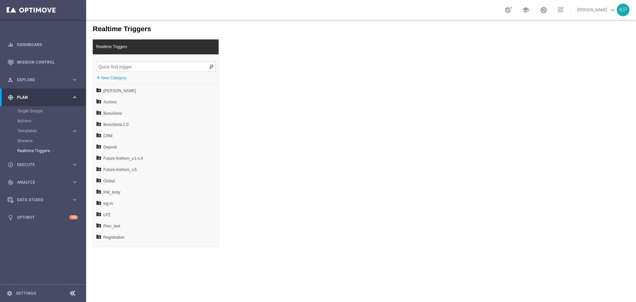
click at [152, 67] on input "search" at bounding box center [155, 66] width 119 height 11
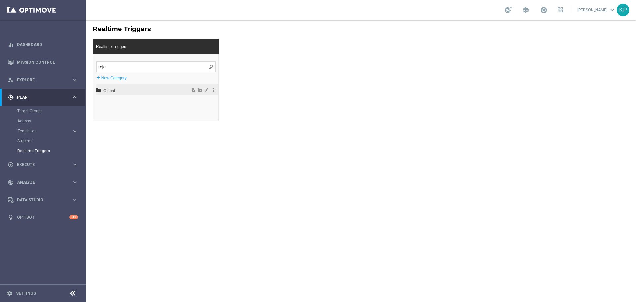
type input "reje"
click at [102, 89] on div "Global" at bounding box center [157, 89] width 122 height 11
click at [116, 112] on span "WO" at bounding box center [142, 113] width 71 height 11
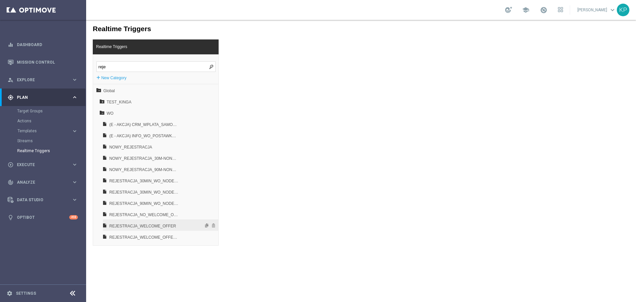
click at [139, 223] on span "REJESTRACJA_WELCOME_OFFER" at bounding box center [143, 225] width 69 height 11
type input "0"
type input "1"
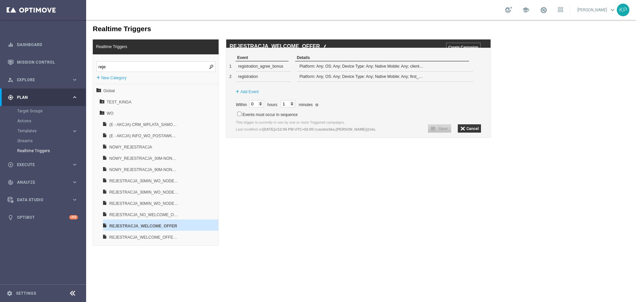
click at [315, 10] on div "school Krystian Potoczny keyboard_arrow_down KP" at bounding box center [361, 10] width 550 height 20
click at [378, 16] on div "school [PERSON_NAME] keyboard_arrow_down KP" at bounding box center [361, 10] width 550 height 20
drag, startPoint x: 378, startPoint y: 7, endPoint x: 375, endPoint y: 13, distance: 7.0
click at [378, 7] on div "school [PERSON_NAME] keyboard_arrow_down KP" at bounding box center [361, 10] width 550 height 20
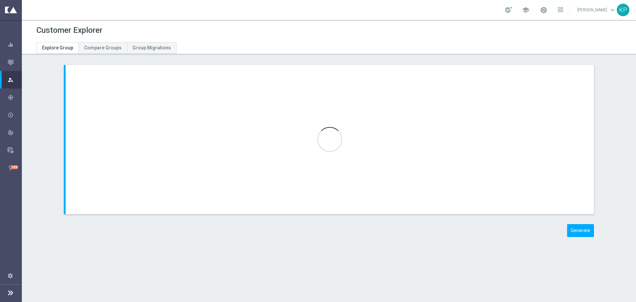
click at [271, 49] on header "Customer Explorer Explore Group Compare Groups Group Migrations" at bounding box center [329, 37] width 614 height 35
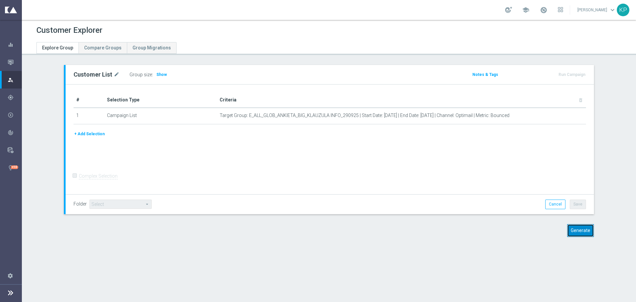
click at [571, 230] on button "Generate" at bounding box center [580, 230] width 27 height 13
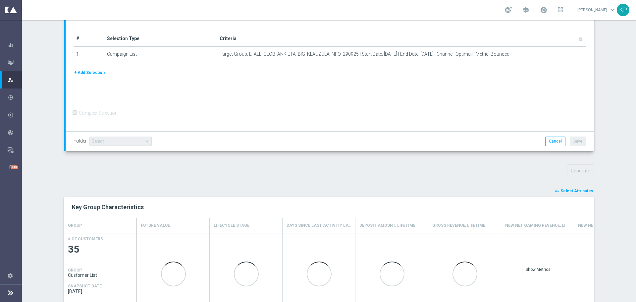
scroll to position [132, 0]
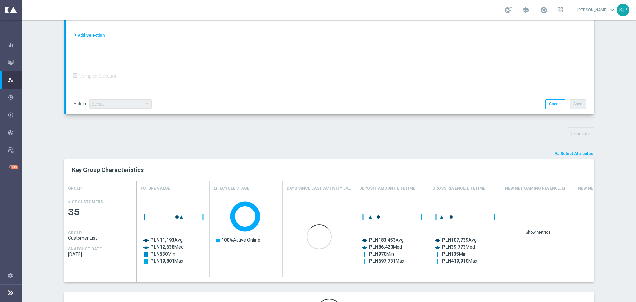
click at [575, 154] on span "Select Attributes" at bounding box center [576, 153] width 33 height 5
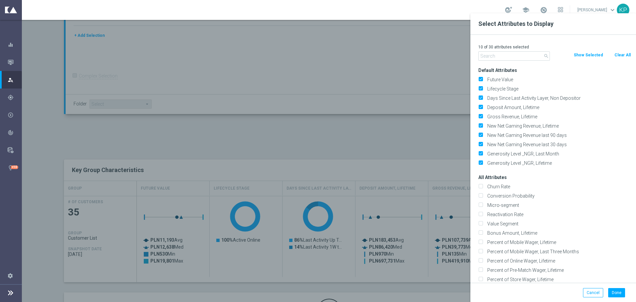
drag, startPoint x: 626, startPoint y: 54, endPoint x: 597, endPoint y: 55, distance: 29.2
click at [626, 54] on button "Clear All" at bounding box center [623, 54] width 18 height 7
checkbox input "false"
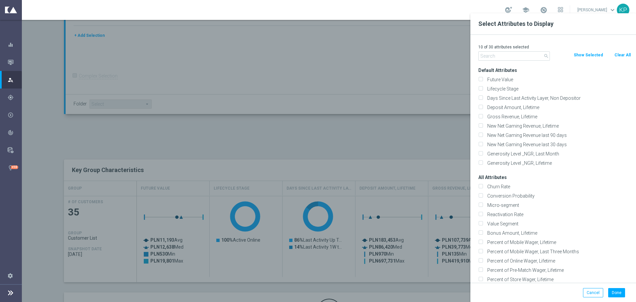
checkbox input "false"
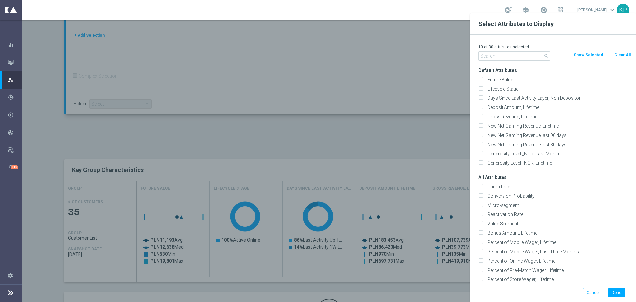
checkbox input "false"
click at [526, 55] on input "text" at bounding box center [514, 55] width 72 height 9
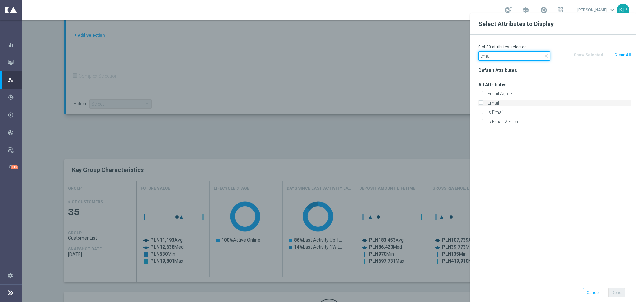
type input "email"
click at [480, 103] on input "Email" at bounding box center [480, 104] width 4 height 4
checkbox input "true"
click at [613, 290] on button "Done" at bounding box center [616, 292] width 17 height 9
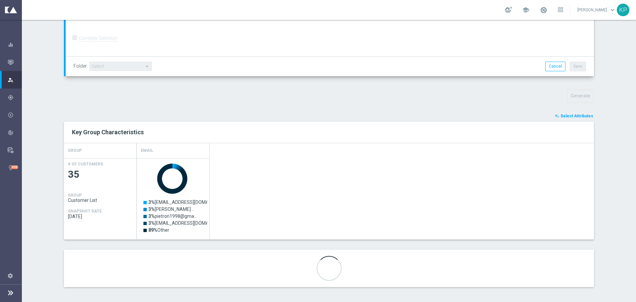
scroll to position [172, 0]
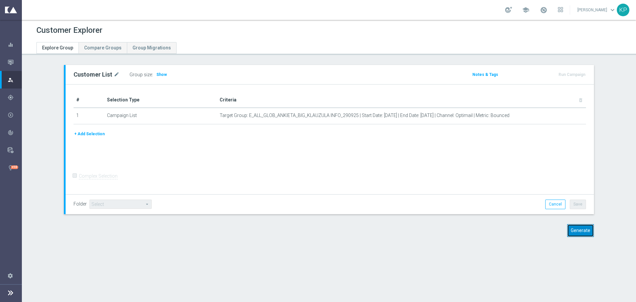
click at [576, 234] on button "Generate" at bounding box center [580, 230] width 27 height 13
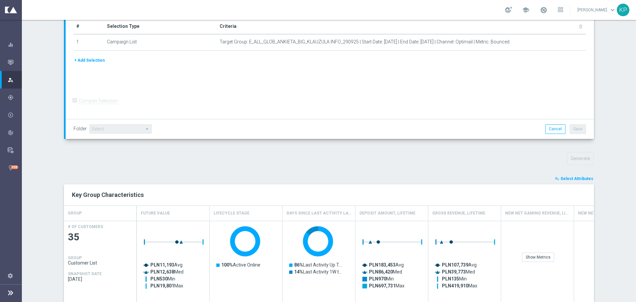
scroll to position [132, 0]
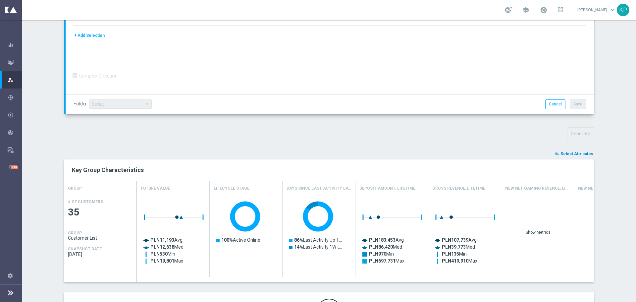
click at [569, 159] on div "playlist_add_check Select Attributes Key Group Characteristics GROUP Future Val…" at bounding box center [329, 240] width 530 height 180
click at [573, 156] on span "Select Attributes" at bounding box center [576, 153] width 33 height 5
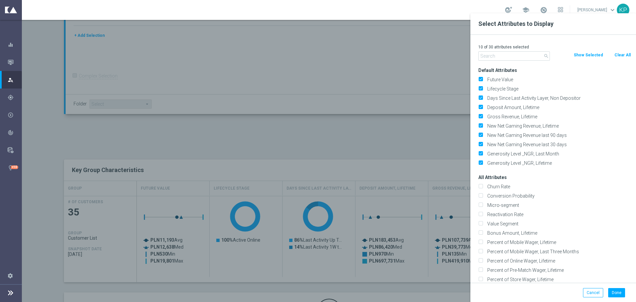
click at [617, 55] on button "Clear All" at bounding box center [623, 54] width 18 height 7
checkbox input "false"
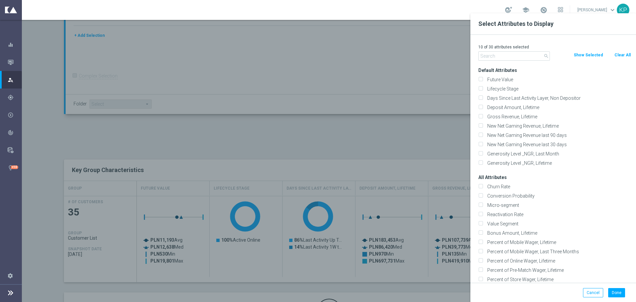
checkbox input "false"
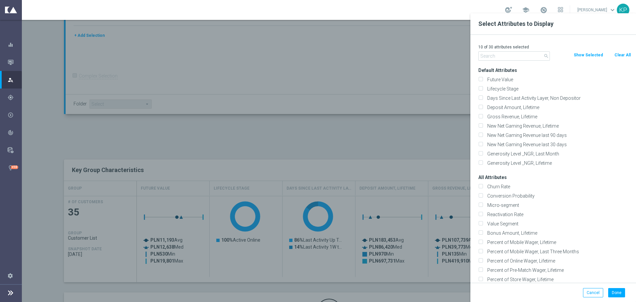
checkbox input "false"
click at [497, 57] on input "text" at bounding box center [514, 55] width 72 height 9
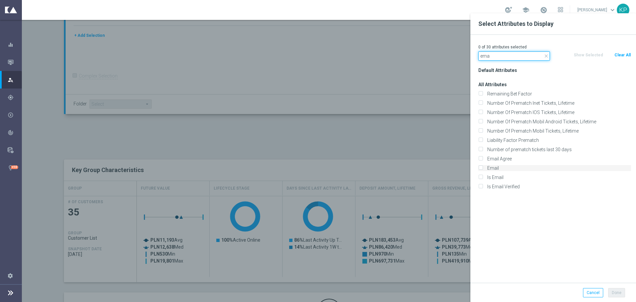
type input "ema"
click at [489, 169] on label "Email" at bounding box center [558, 168] width 146 height 6
click at [483, 169] on input "Email" at bounding box center [480, 169] width 4 height 4
checkbox input "true"
click at [614, 286] on div "Done Cancel" at bounding box center [553, 293] width 166 height 20
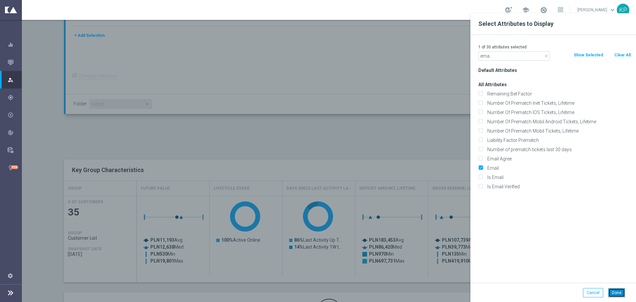
click at [613, 290] on button "Done" at bounding box center [616, 292] width 17 height 9
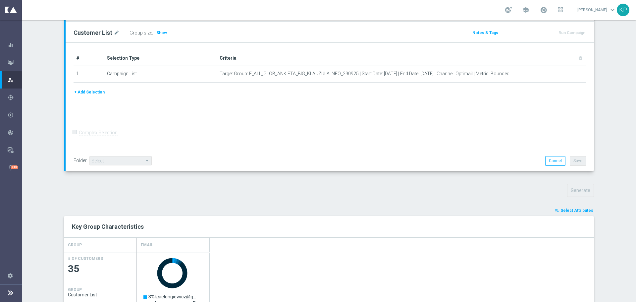
scroll to position [39, 0]
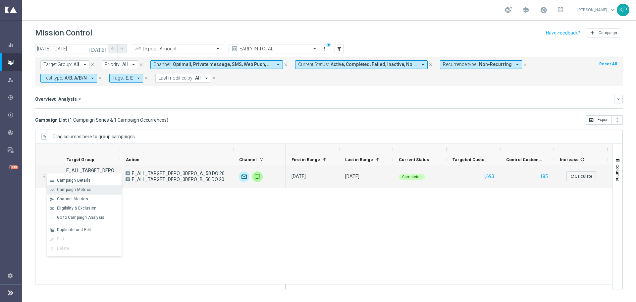
scroll to position [0, 0]
click at [65, 188] on span "Campaign Metrics" at bounding box center [74, 189] width 34 height 5
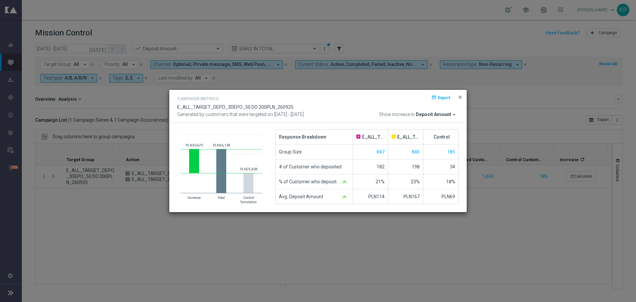
click at [461, 95] on span "close" at bounding box center [459, 96] width 5 height 5
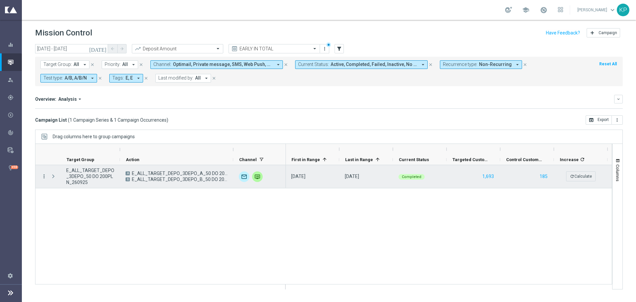
click at [44, 176] on icon "more_vert" at bounding box center [44, 176] width 6 height 6
click at [51, 178] on icon "list" at bounding box center [52, 180] width 5 height 5
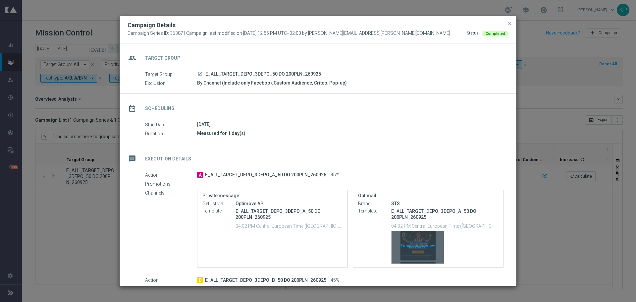
click at [410, 240] on div "Template preview" at bounding box center [417, 247] width 52 height 32
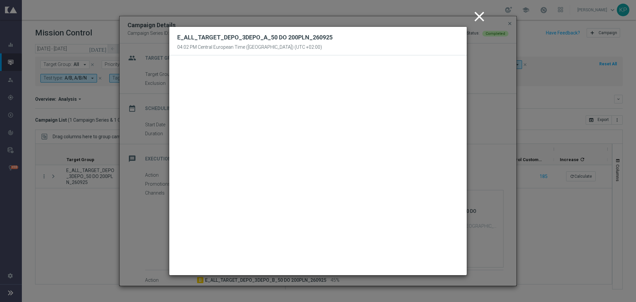
click at [481, 19] on icon "close" at bounding box center [479, 16] width 17 height 17
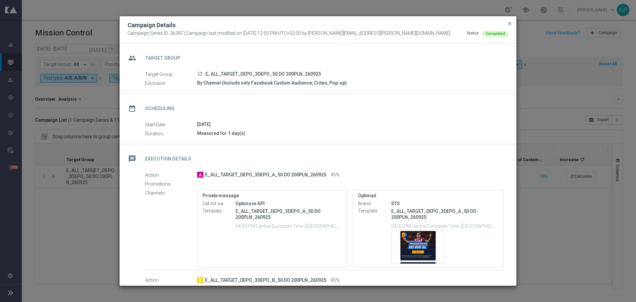
click at [508, 24] on span "close" at bounding box center [509, 23] width 5 height 5
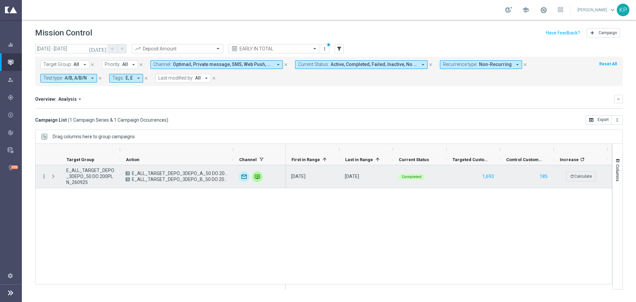
click at [45, 176] on icon "more_vert" at bounding box center [44, 176] width 6 height 6
click at [52, 179] on icon "list" at bounding box center [52, 180] width 5 height 5
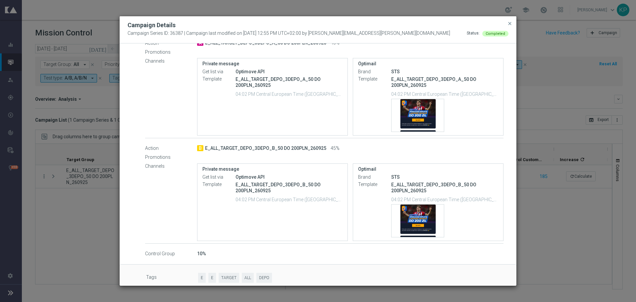
scroll to position [132, 0]
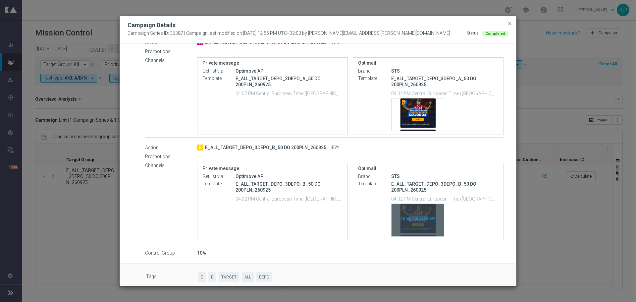
click at [415, 214] on div "Template preview" at bounding box center [417, 220] width 52 height 32
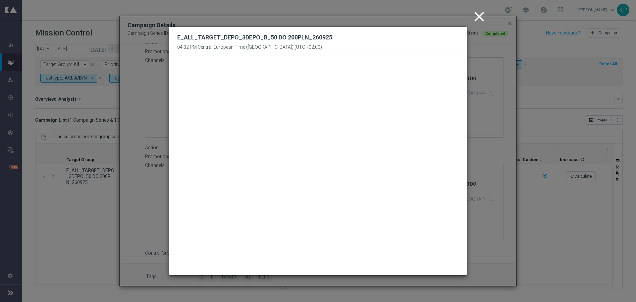
click at [479, 13] on icon "close" at bounding box center [479, 16] width 17 height 17
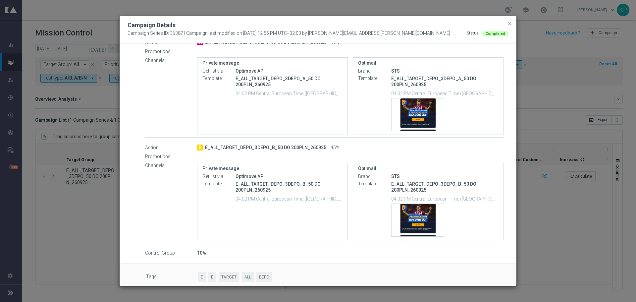
click at [510, 21] on button "close" at bounding box center [509, 24] width 7 height 8
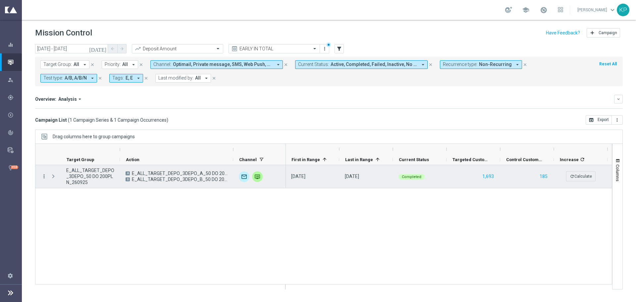
click at [44, 176] on icon "more_vert" at bounding box center [44, 176] width 6 height 6
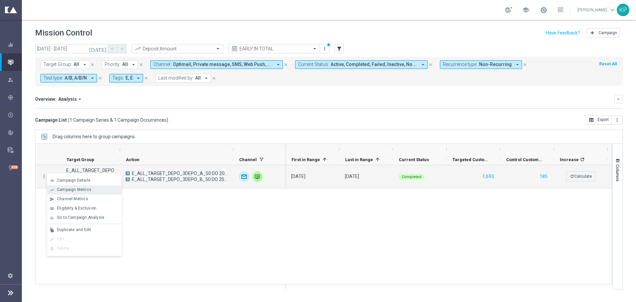
click at [69, 192] on div "show_chart Campaign Metrics" at bounding box center [84, 189] width 75 height 9
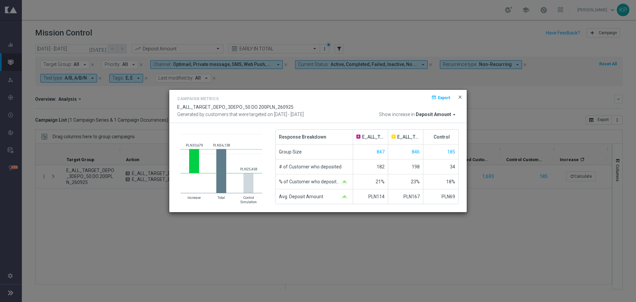
click at [457, 96] on span "close" at bounding box center [459, 96] width 5 height 5
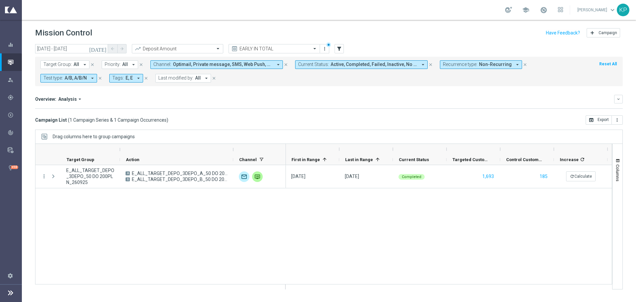
click at [160, 64] on span "Channel:" at bounding box center [162, 65] width 18 height 6
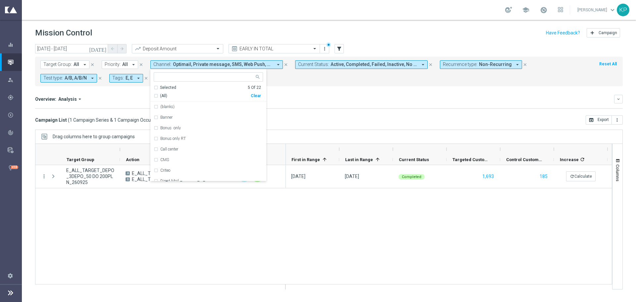
click at [74, 65] on span "All" at bounding box center [77, 65] width 6 height 6
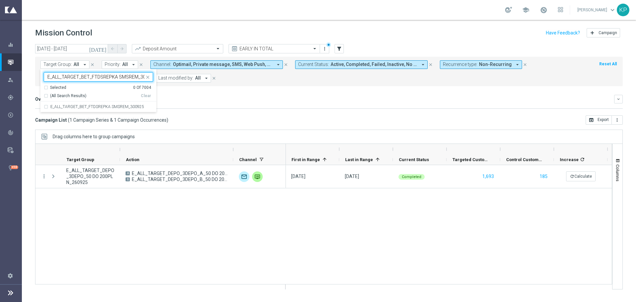
scroll to position [0, 10]
click at [77, 106] on label "E_ALL_TARGET_BET_FTDSREPKA SMSREM_300925" at bounding box center [97, 107] width 94 height 4
type input "E_ALL_TARGET_BET_FTDSREPKA SMSREM_300925"
click at [247, 119] on div "Campaign List ( 1 Campaign Series & 1 Campaign Occurrences ) open_in_browser Ex…" at bounding box center [329, 119] width 588 height 9
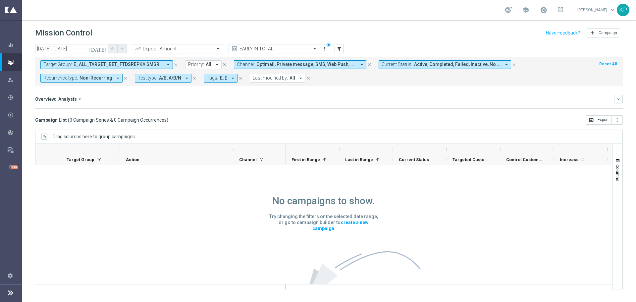
click at [177, 79] on span "A/B, A/B/N" at bounding box center [170, 78] width 22 height 6
click at [138, 104] on div "(All)" at bounding box center [151, 104] width 26 height 6
click at [219, 103] on div "Overview: Analysis arrow_drop_down keyboard_arrow_down Increase In Deposit Amou…" at bounding box center [329, 102] width 588 height 14
click at [206, 80] on span "E, E" at bounding box center [206, 78] width 7 height 6
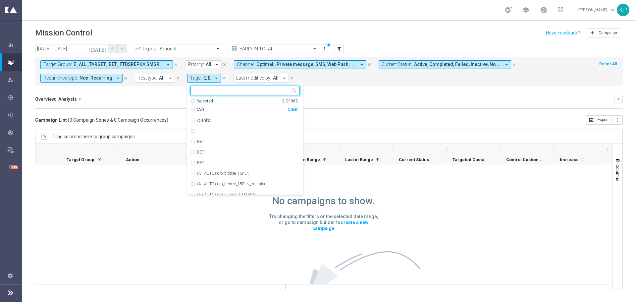
click at [197, 100] on div "Selected" at bounding box center [205, 101] width 16 height 6
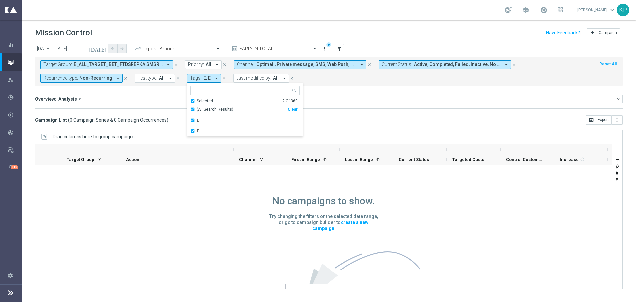
click at [311, 100] on div "Overview: Analysis arrow_drop_down" at bounding box center [324, 99] width 579 height 6
click at [197, 78] on button "Tags: E, E arrow_drop_down" at bounding box center [204, 78] width 34 height 9
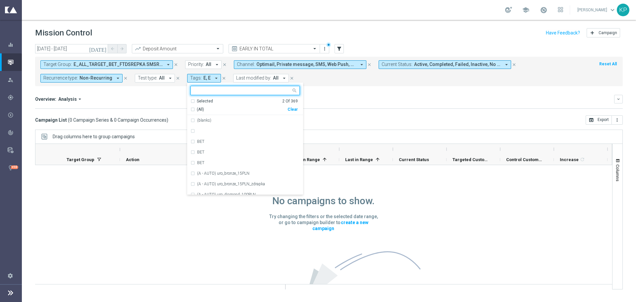
click at [190, 107] on div "(All)" at bounding box center [238, 110] width 97 height 6
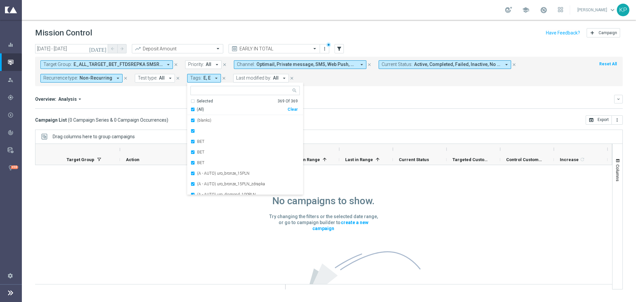
click at [162, 100] on div "Overview: Analysis arrow_drop_down" at bounding box center [324, 99] width 579 height 6
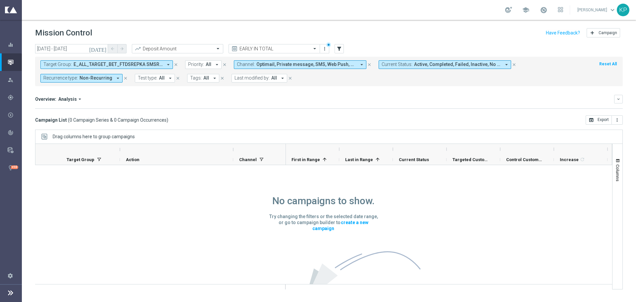
click at [392, 64] on span "Current Status:" at bounding box center [397, 65] width 31 height 6
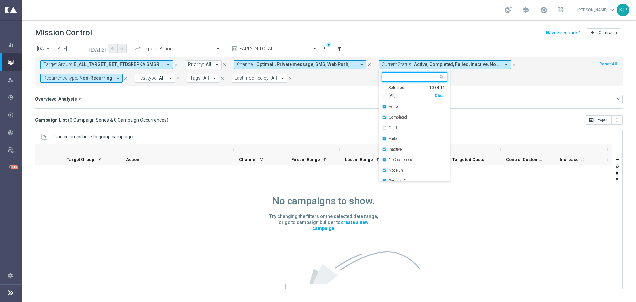
click at [383, 95] on div "(All)" at bounding box center [408, 96] width 53 height 6
click at [340, 96] on div "Overview: Analysis arrow_drop_down" at bounding box center [324, 99] width 579 height 6
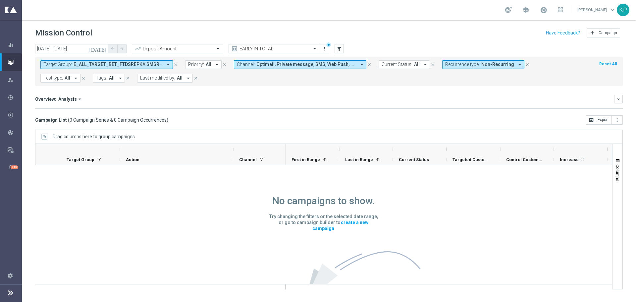
click at [105, 48] on icon "[DATE]" at bounding box center [98, 49] width 18 height 6
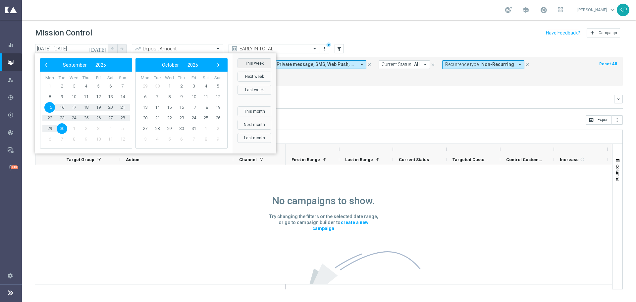
click at [244, 61] on button "This week" at bounding box center [254, 63] width 34 height 10
type input "[DATE] - [DATE]"
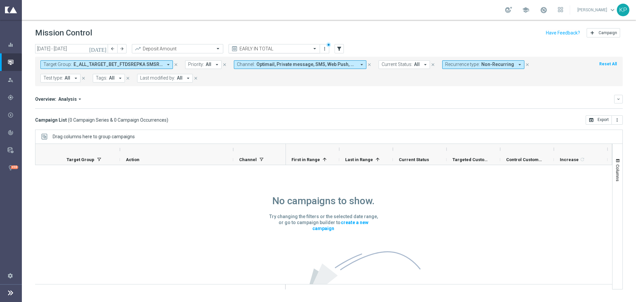
click at [262, 50] on input "text" at bounding box center [267, 49] width 71 height 6
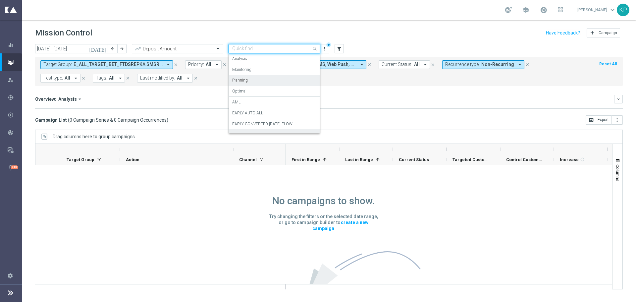
click at [249, 79] on div "Planning" at bounding box center [274, 80] width 84 height 11
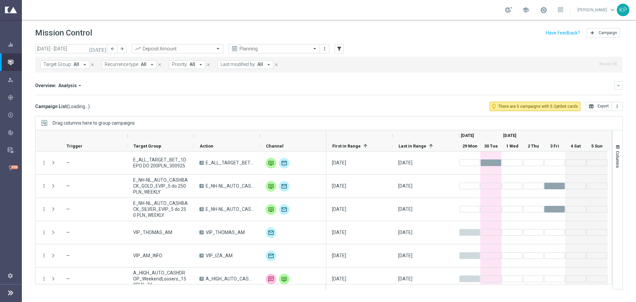
click at [75, 67] on span "All" at bounding box center [77, 65] width 6 height 6
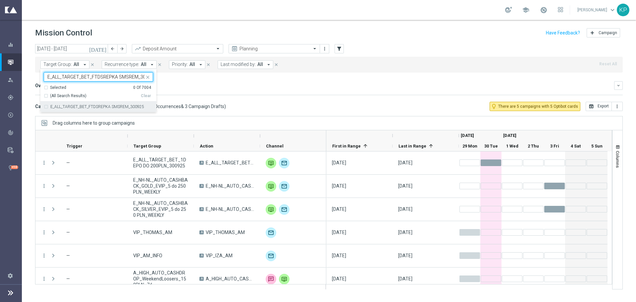
scroll to position [0, 10]
click at [80, 105] on label "E_ALL_TARGET_BET_FTDSREPKA SMSREM_300925" at bounding box center [97, 107] width 94 height 4
type input "E_ALL_TARGET_BET_FTDSREPKA SMSREM_300925"
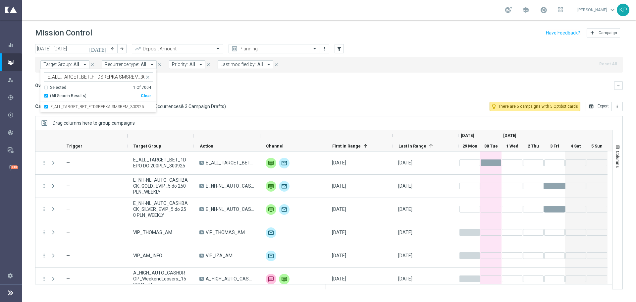
click at [220, 89] on div "Overview: Analysis arrow_drop_down keyboard_arrow_down" at bounding box center [329, 85] width 588 height 9
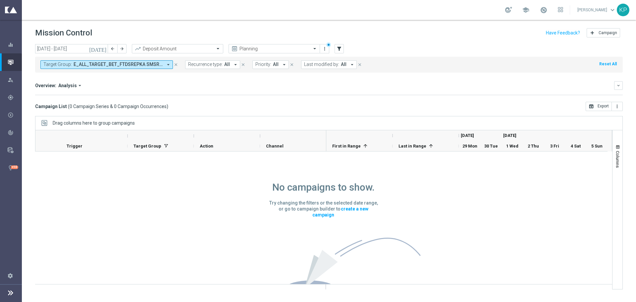
click at [95, 67] on span "E_ALL_TARGET_BET_FTDSREPKA SMSREM_300925" at bounding box center [118, 65] width 89 height 6
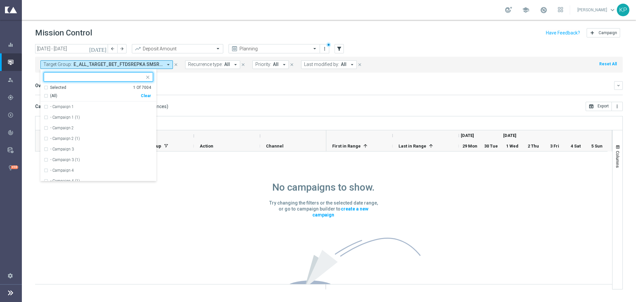
click at [49, 93] on div "(All)" at bounding box center [92, 96] width 97 height 6
click at [46, 94] on div "(All)" at bounding box center [92, 96] width 97 height 6
click at [47, 96] on div "(All)" at bounding box center [92, 96] width 97 height 6
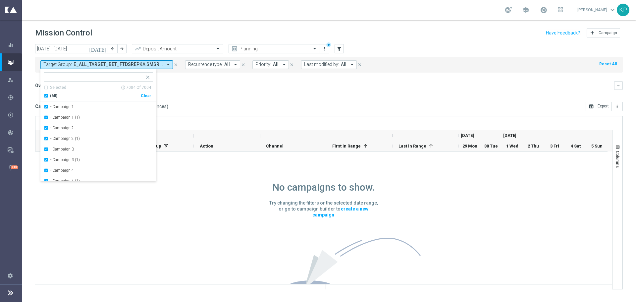
click at [47, 96] on div "(All)" at bounding box center [92, 96] width 97 height 6
drag, startPoint x: 220, startPoint y: 73, endPoint x: 178, endPoint y: 72, distance: 42.4
click at [220, 73] on mini-dashboard "Overview: Analysis arrow_drop_down keyboard_arrow_down Increase In Deposit Amou…" at bounding box center [329, 87] width 588 height 29
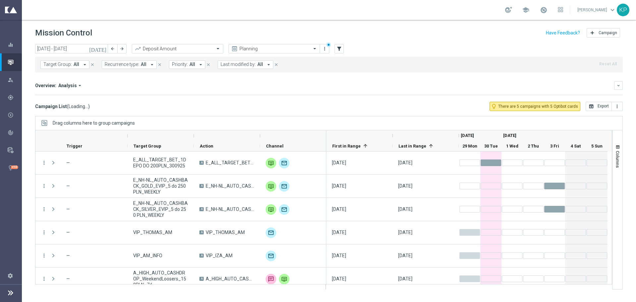
click at [67, 60] on button "Target Group: All arrow_drop_down" at bounding box center [64, 64] width 49 height 9
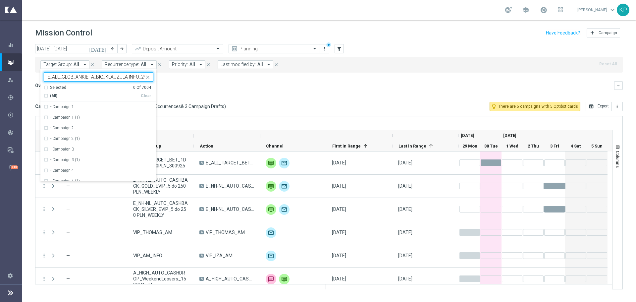
scroll to position [0, 12]
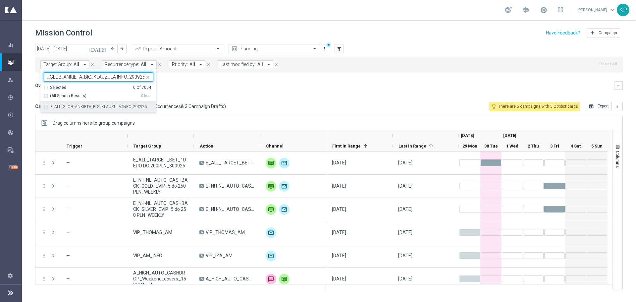
click at [81, 108] on label "E_ALL_GLOB_ANKIETA_BIG_KLAUZULA INFO_290925" at bounding box center [98, 107] width 97 height 4
type input "E_ALL_GLOB_ANKIETA_BIG_KLAUZULA INFO_290925"
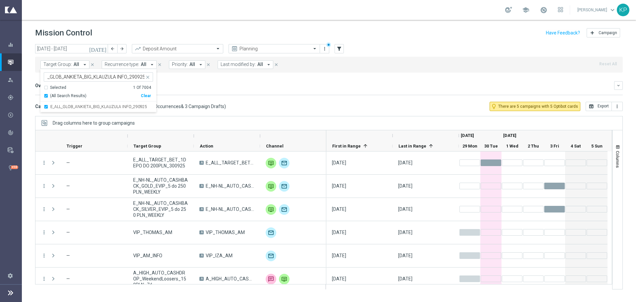
scroll to position [0, 0]
click at [214, 92] on div "Overview: Analysis arrow_drop_down keyboard_arrow_down Increase In Deposit Amou…" at bounding box center [329, 88] width 588 height 14
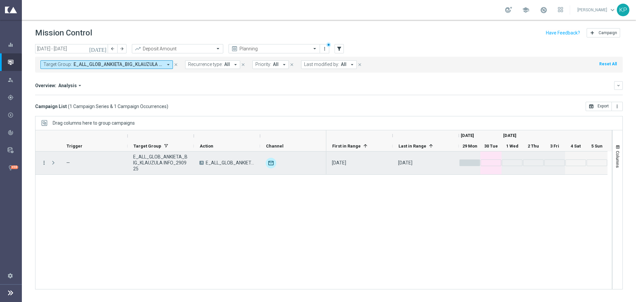
click at [46, 163] on icon "more_vert" at bounding box center [44, 163] width 6 height 6
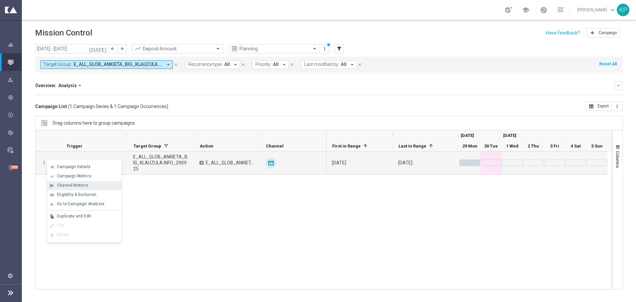
click at [62, 184] on span "Channel Metrics" at bounding box center [72, 185] width 31 height 5
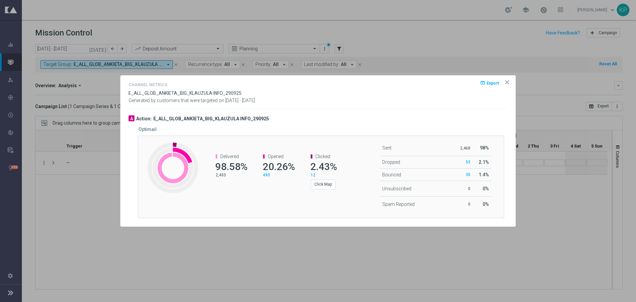
click at [382, 141] on td "Sent" at bounding box center [417, 148] width 75 height 16
click at [506, 80] on icon "icon" at bounding box center [507, 82] width 7 height 7
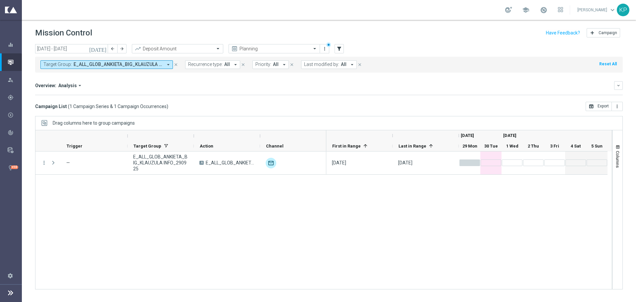
click at [318, 63] on span "Last modified by:" at bounding box center [321, 65] width 35 height 6
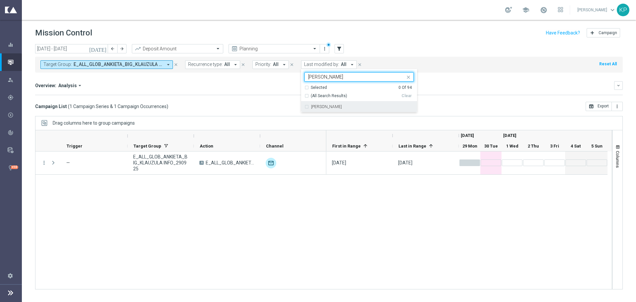
click at [332, 107] on label "Andzelika Binek" at bounding box center [326, 107] width 31 height 4
click at [320, 78] on input "binek" at bounding box center [356, 77] width 97 height 6
drag, startPoint x: 346, startPoint y: 107, endPoint x: 338, endPoint y: 93, distance: 16.6
click at [346, 108] on div "[PERSON_NAME]" at bounding box center [362, 107] width 103 height 4
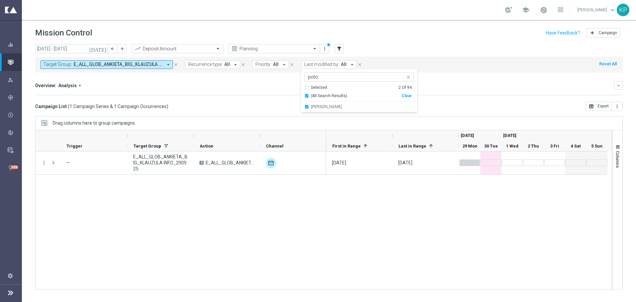
click at [330, 77] on input "poto" at bounding box center [356, 77] width 97 height 6
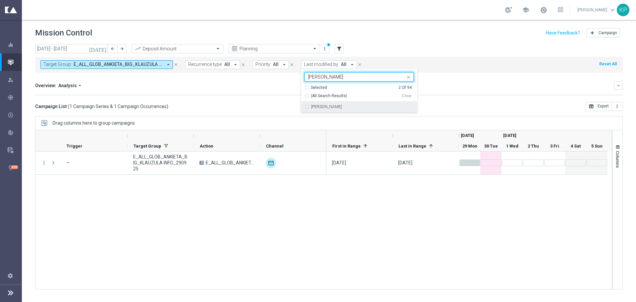
click at [323, 105] on label "Tomasz Kowalczyk" at bounding box center [326, 107] width 31 height 4
type input "kowal"
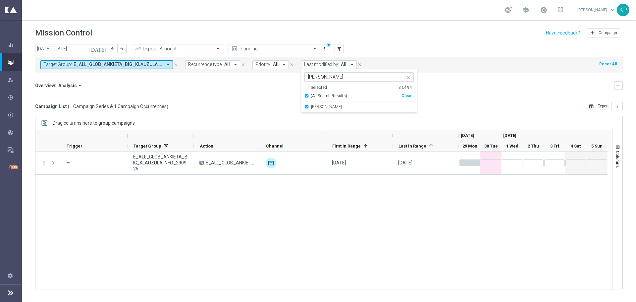
click at [273, 90] on div "Overview: Analysis arrow_drop_down keyboard_arrow_down Increase In Deposit Amou…" at bounding box center [329, 88] width 588 height 14
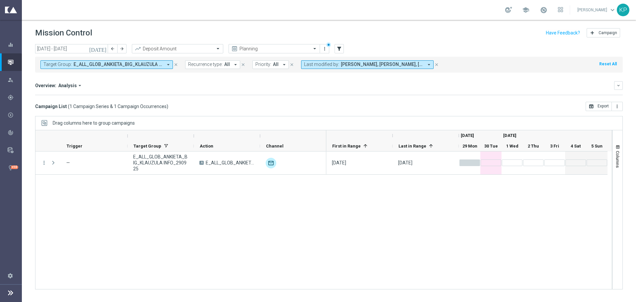
click at [124, 68] on button "Target Group: E_ALL_GLOB_ANKIETA_BIG_KLAUZULA INFO_290925 arrow_drop_down" at bounding box center [106, 64] width 132 height 9
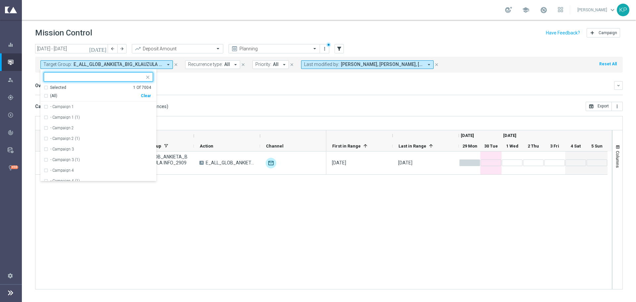
click at [50, 89] on div "Selected" at bounding box center [58, 88] width 16 height 6
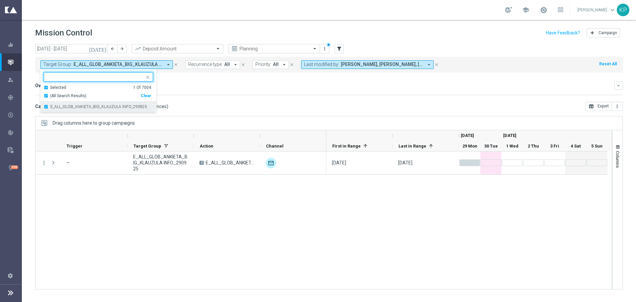
click at [46, 105] on div "E_ALL_GLOB_ANKIETA_BIG_KLAUZULA INFO_290925" at bounding box center [98, 106] width 109 height 11
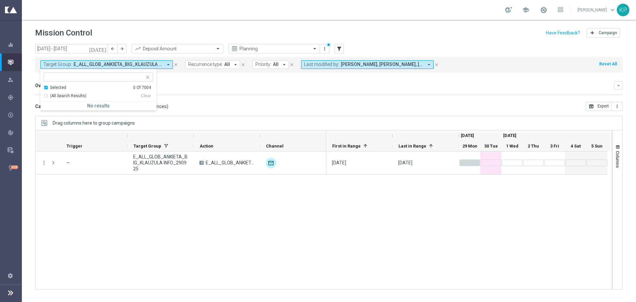
click at [48, 89] on div "Selected 0 Of 7004" at bounding box center [97, 88] width 107 height 6
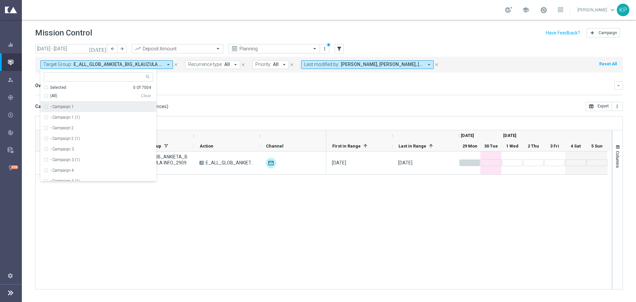
click at [303, 89] on div "Overview: Analysis arrow_drop_down keyboard_arrow_down" at bounding box center [329, 85] width 588 height 9
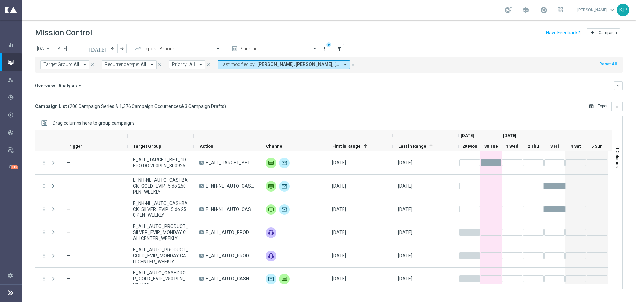
click at [144, 63] on span "All" at bounding box center [144, 65] width 6 height 6
click at [126, 110] on label "Recurring" at bounding box center [120, 112] width 17 height 4
click at [209, 83] on div "Overview: Analysis arrow_drop_down" at bounding box center [324, 85] width 579 height 6
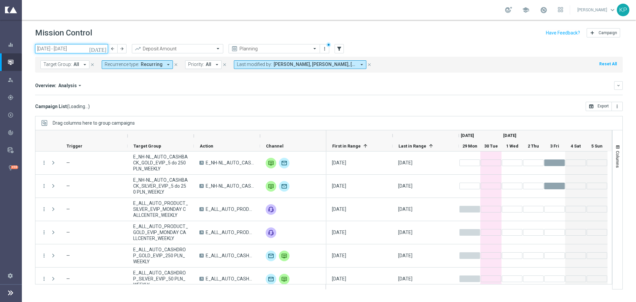
click at [79, 48] on input "29 Sep 2025 - 05 Oct 2025" at bounding box center [71, 48] width 73 height 9
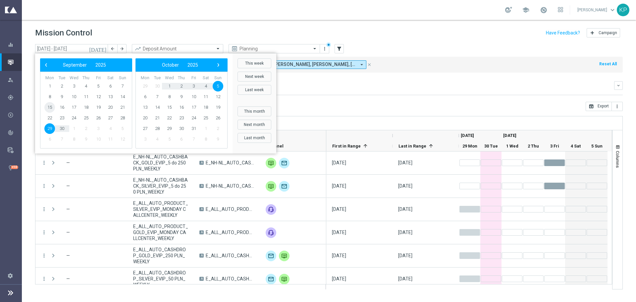
click at [49, 107] on span "15" at bounding box center [49, 107] width 11 height 11
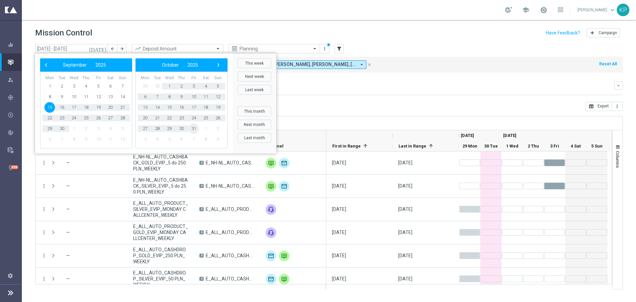
click at [192, 127] on span "31" at bounding box center [193, 128] width 11 height 11
type input "15 Sep 2025 - 31 Oct 2025"
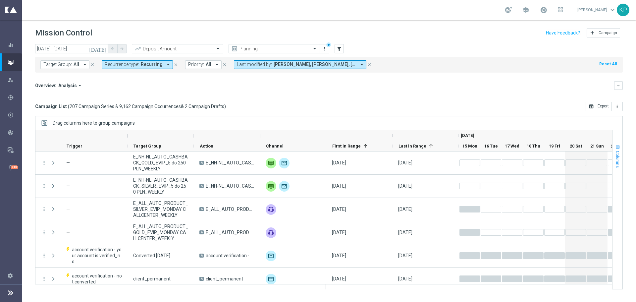
click at [614, 152] on button "Columns" at bounding box center [617, 156] width 10 height 36
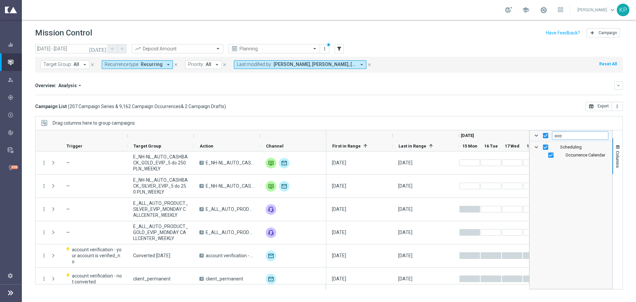
drag, startPoint x: 566, startPoint y: 134, endPoint x: 546, endPoint y: 134, distance: 19.5
click at [546, 134] on div "occ" at bounding box center [571, 135] width 82 height 11
type input "statu"
checkbox input "false"
type input "statu"
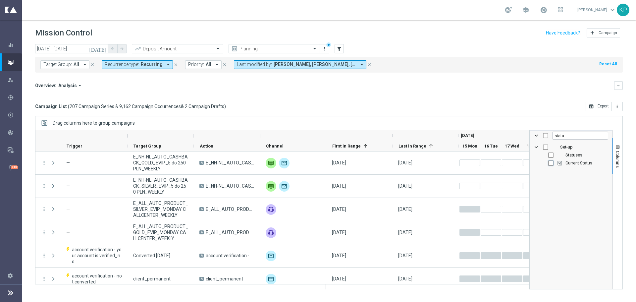
click at [551, 163] on input "Press SPACE to toggle visibility (hidden)" at bounding box center [550, 162] width 5 height 5
checkbox input "true"
checkbox input "false"
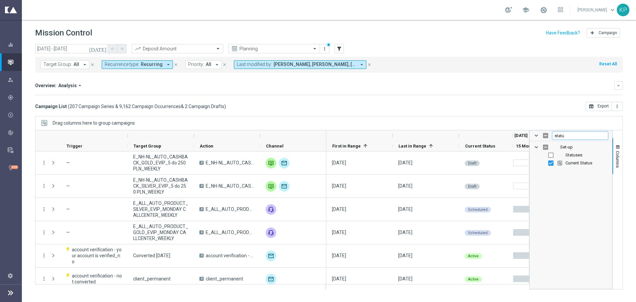
click at [548, 135] on div "statu" at bounding box center [571, 135] width 82 height 11
click at [580, 138] on input "statu" at bounding box center [580, 135] width 56 height 8
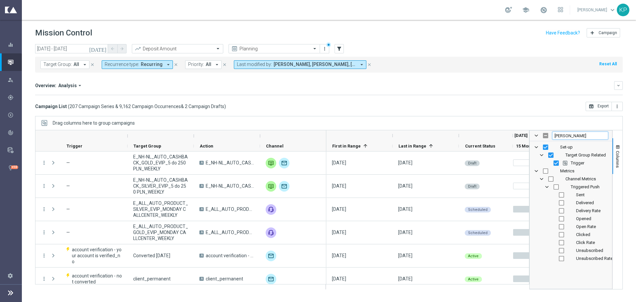
type input "trigg"
click at [556, 163] on input "Press SPACE to toggle visibility (visible)" at bounding box center [555, 162] width 5 height 5
checkbox input "false"
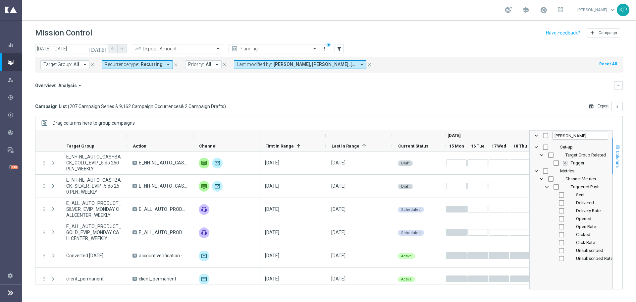
click at [616, 151] on span "Columns" at bounding box center [617, 159] width 5 height 17
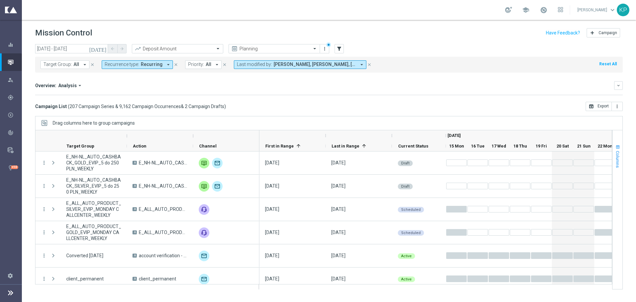
click at [619, 154] on span "Columns" at bounding box center [617, 159] width 5 height 17
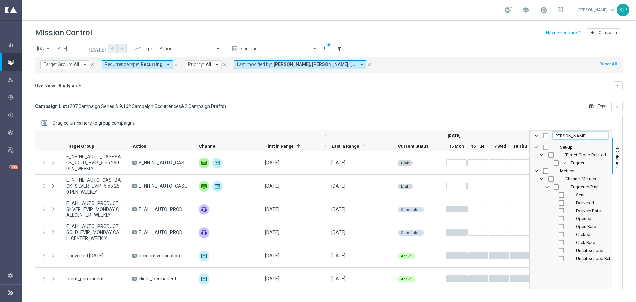
drag, startPoint x: 564, startPoint y: 134, endPoint x: 542, endPoint y: 132, distance: 22.6
click at [543, 134] on div "trigg" at bounding box center [571, 135] width 82 height 11
type input "first"
checkbox input "false"
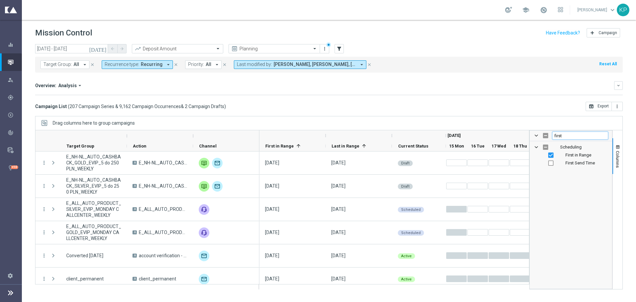
type input "first"
click at [550, 162] on input "Press SPACE to toggle visibility (hidden)" at bounding box center [550, 162] width 5 height 5
checkbox input "true"
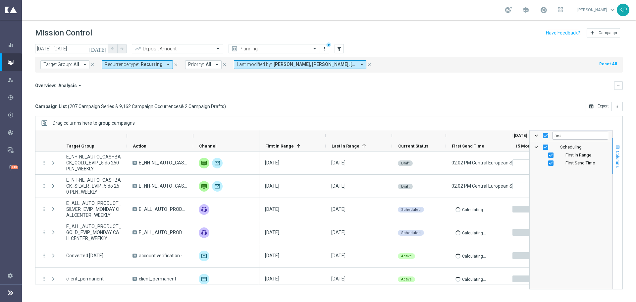
click at [618, 156] on span "Columns" at bounding box center [617, 159] width 5 height 17
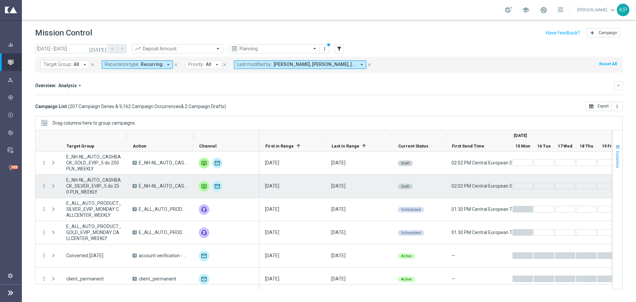
click at [619, 158] on span "Columns" at bounding box center [617, 159] width 5 height 17
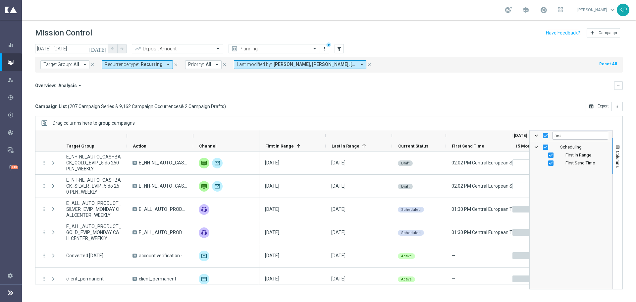
click at [542, 147] on div "Scheduling" at bounding box center [571, 147] width 75 height 8
click at [552, 181] on div "Scheduling First in Range First Send Time" at bounding box center [571, 214] width 82 height 147
click at [536, 137] on span at bounding box center [536, 135] width 5 height 5
drag, startPoint x: 575, startPoint y: 136, endPoint x: 566, endPoint y: 136, distance: 8.6
click at [568, 136] on input "first" at bounding box center [580, 135] width 56 height 8
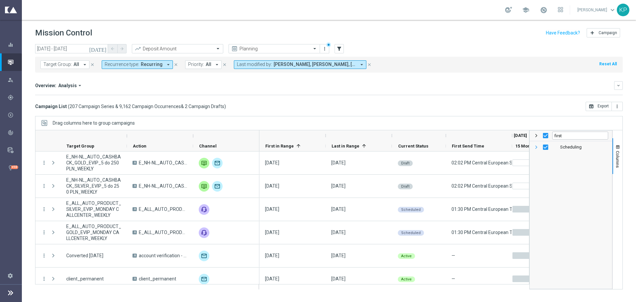
click at [537, 146] on span "Scheduling Column Group" at bounding box center [536, 146] width 5 height 5
drag, startPoint x: 566, startPoint y: 137, endPoint x: 552, endPoint y: 137, distance: 14.6
click at [552, 137] on div "first" at bounding box center [571, 135] width 82 height 11
checkbox input "false"
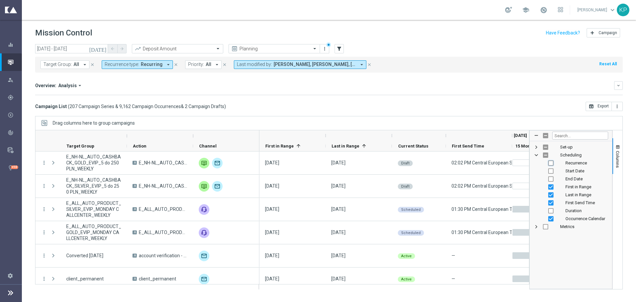
click at [551, 162] on input "Press SPACE to toggle visibility (hidden)" at bounding box center [550, 162] width 5 height 5
checkbox input "true"
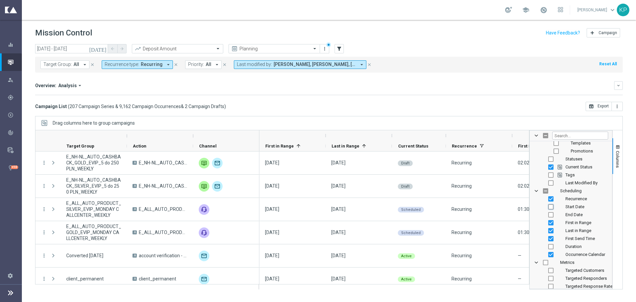
drag, startPoint x: 551, startPoint y: 207, endPoint x: 550, endPoint y: 211, distance: 4.3
click at [550, 207] on input "Press SPACE to toggle visibility (hidden)" at bounding box center [550, 206] width 5 height 5
checkbox input "true"
click at [550, 215] on input "Press SPACE to toggle visibility (hidden)" at bounding box center [550, 214] width 5 height 5
checkbox input "true"
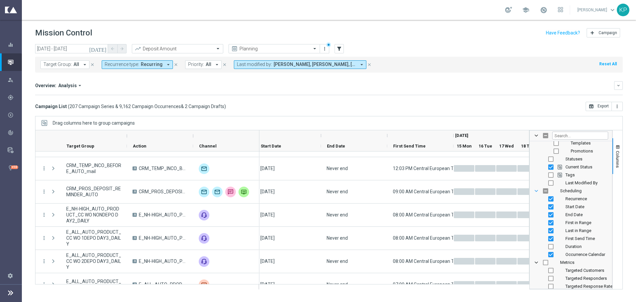
scroll to position [431, 0]
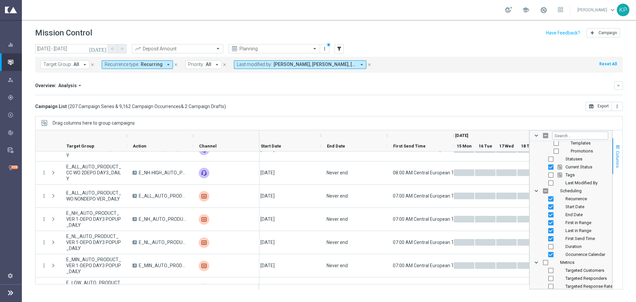
click at [616, 153] on span "Columns" at bounding box center [617, 159] width 5 height 17
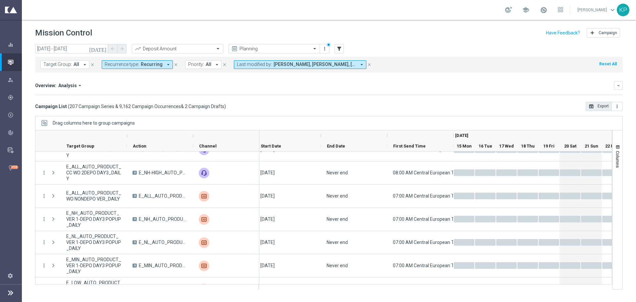
click at [594, 106] on icon "open_in_browser" at bounding box center [591, 106] width 5 height 5
drag, startPoint x: 47, startPoint y: 100, endPoint x: 134, endPoint y: 16, distance: 121.3
click at [0, 0] on link "Target Groups" at bounding box center [0, 0] width 0 height 0
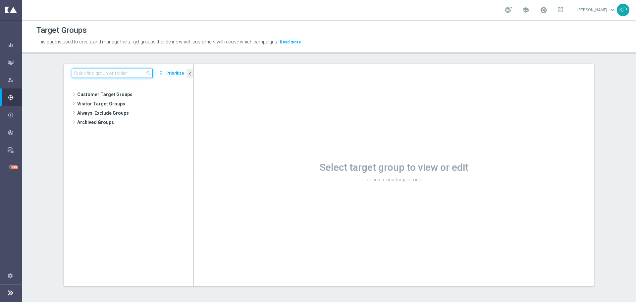
click at [102, 73] on input at bounding box center [112, 73] width 81 height 9
paste input "E_ALL_AUTO_PRODUCT_SILVER_EVIP_MONDAY CALLCENTER_WEEKLY"
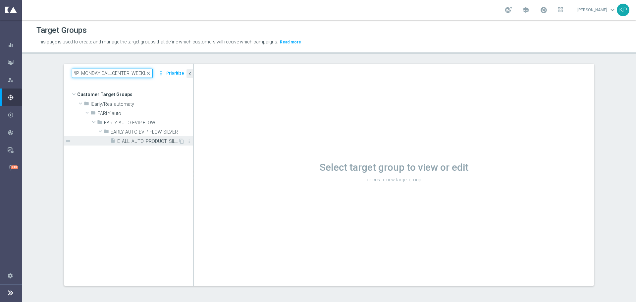
type input "E_ALL_AUTO_PRODUCT_SILVER_EVIP_MONDAY CALLCENTER_WEEKLY"
click at [144, 143] on span "E_ALL_AUTO_PRODUCT_SILVER_EVIP_MONDAY CALLCENTER_WEEKLY" at bounding box center [147, 141] width 61 height 6
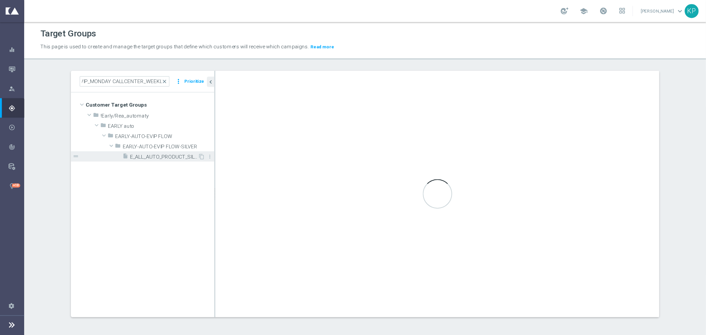
scroll to position [0, 0]
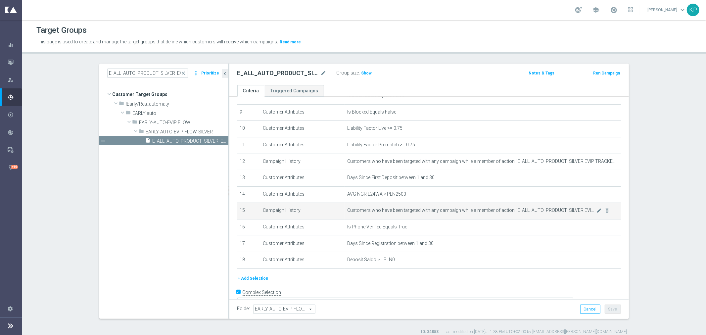
scroll to position [153, 0]
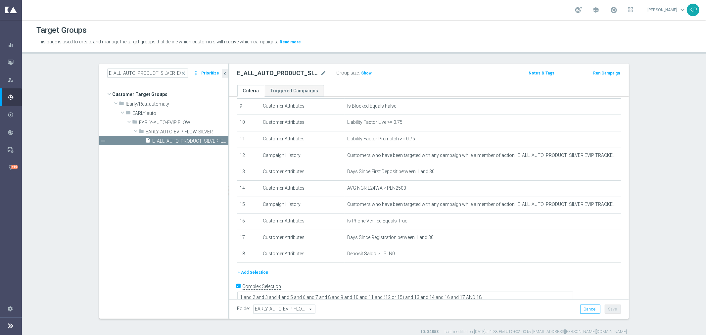
click at [256, 272] on button "+ Add Selection" at bounding box center [253, 272] width 32 height 7
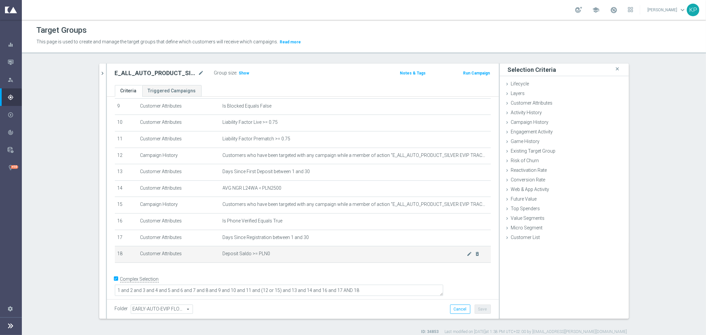
scroll to position [146, 0]
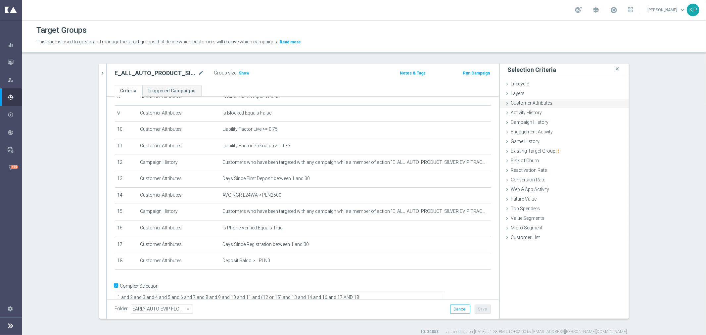
click at [513, 104] on span "Customer Attributes" at bounding box center [532, 102] width 42 height 5
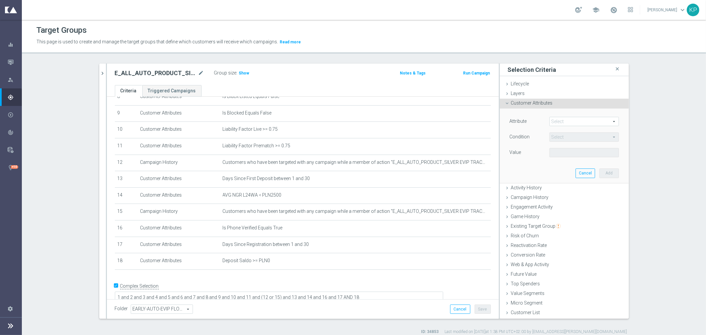
click at [556, 119] on span at bounding box center [584, 121] width 69 height 9
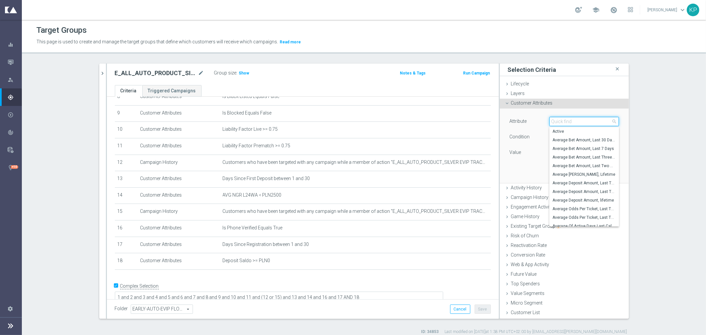
click at [556, 119] on input "search" at bounding box center [585, 121] width 70 height 9
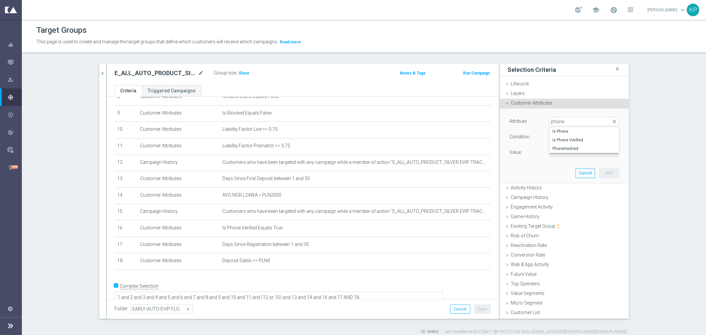
click at [636, 136] on div "E_ALL_AUTO_PRODUCT_SILVER_EVIP_MONDAY CALLCENTER_WEEKLY close more_vert Priorit…" at bounding box center [364, 199] width 556 height 271
click at [557, 122] on span at bounding box center [584, 121] width 69 height 9
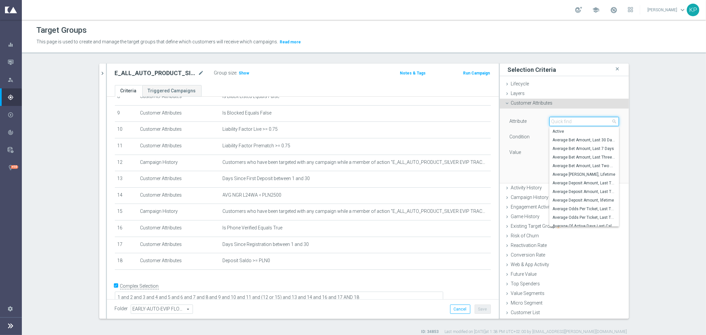
click at [557, 122] on input "search" at bounding box center [585, 121] width 70 height 9
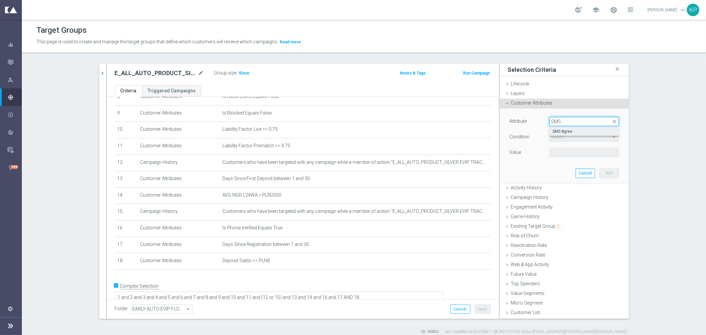
type input "SMS"
click at [577, 129] on span "SMS Agree" at bounding box center [584, 131] width 63 height 5
type input "SMS Agree"
type input "Equals"
click at [570, 151] on span at bounding box center [584, 152] width 69 height 9
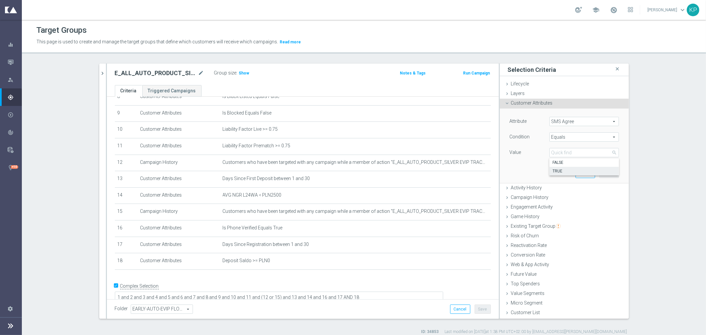
click at [562, 170] on span "TRUE" at bounding box center [584, 171] width 63 height 5
type input "TRUE"
click at [600, 171] on button "Add" at bounding box center [610, 173] width 20 height 9
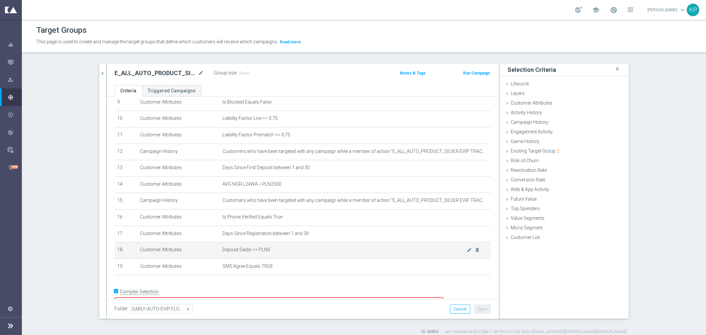
scroll to position [163, 0]
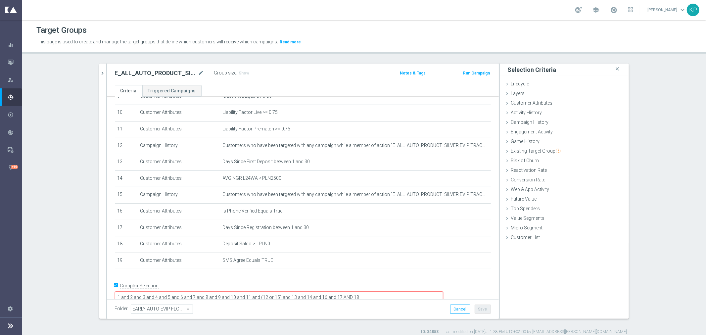
click at [415, 292] on textarea "1 and 2 and 3 and 4 and 5 and 6 and 7 and 8 and 9 and 10 and 11 and (12 or 15) …" at bounding box center [279, 298] width 329 height 12
type textarea "1 and 2 and 3 and 4 and 5 and 6 and 7 and 8 and 9 and 10 and 11 and (12 or 15) …"
click at [485, 301] on button "Save" at bounding box center [483, 309] width 16 height 9
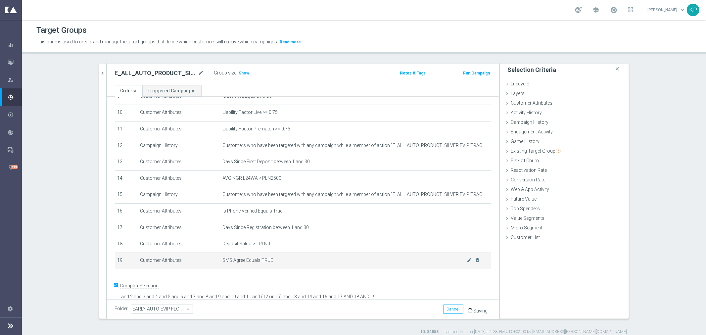
scroll to position [163, 0]
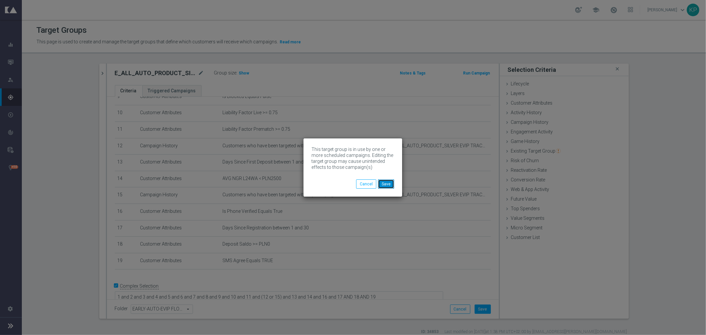
click at [386, 185] on button "Save" at bounding box center [386, 184] width 16 height 9
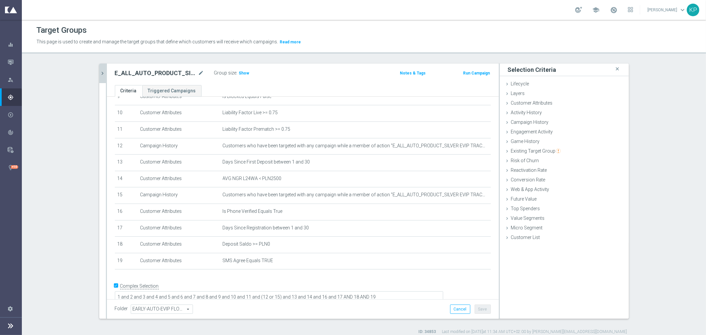
click at [100, 73] on icon "chevron_right" at bounding box center [103, 73] width 6 height 6
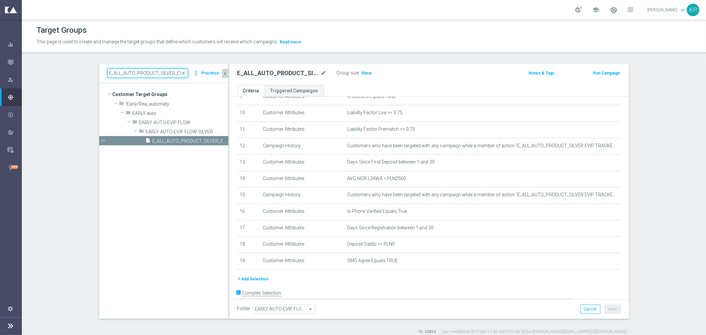
click at [133, 76] on input "E_ALL_AUTO_PRODUCT_SILVER_EVIP_MONDAY CALLCENTER_WEEKLY" at bounding box center [147, 73] width 81 height 9
paste input "GOLD"
type input "E_ALL_AUTO_PRODUCT_GOLD_EVIP_MONDAY CALLCENTER_WEEKLY"
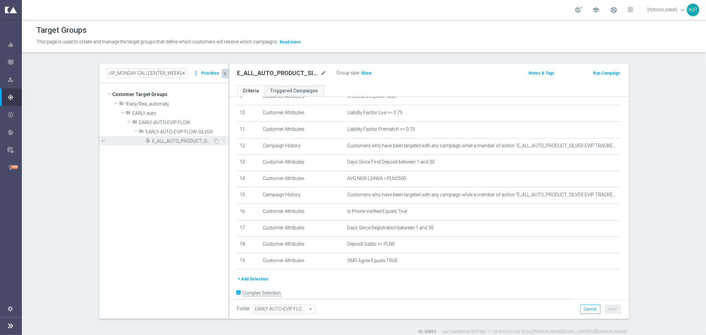
click at [169, 139] on span "E_ALL_AUTO_PRODUCT_GOLD_EVIP_MONDAY CALLCENTER_WEEKLY" at bounding box center [183, 141] width 61 height 6
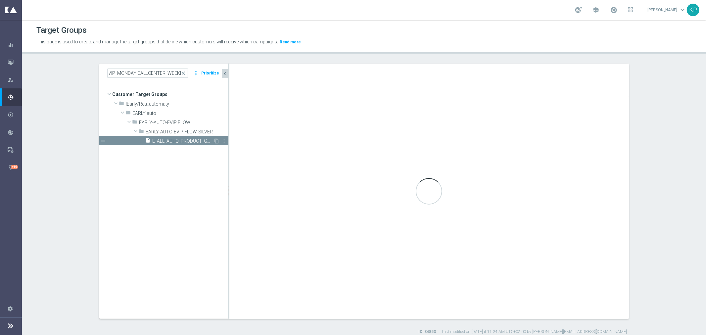
scroll to position [0, 0]
type textarea "1 and 2 and 3 and 4 and 5 and 6 and 7 and 8 and 9 and 10 and 11 and (12 or 15) …"
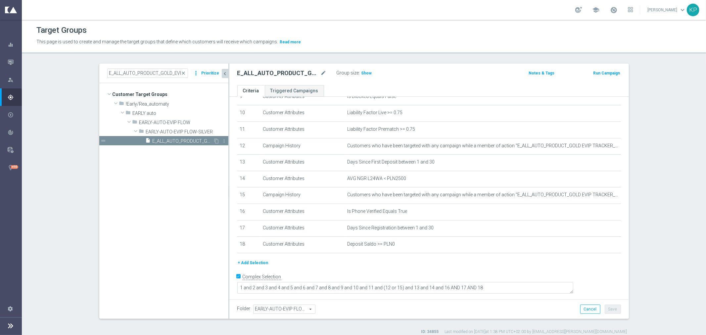
scroll to position [153, 0]
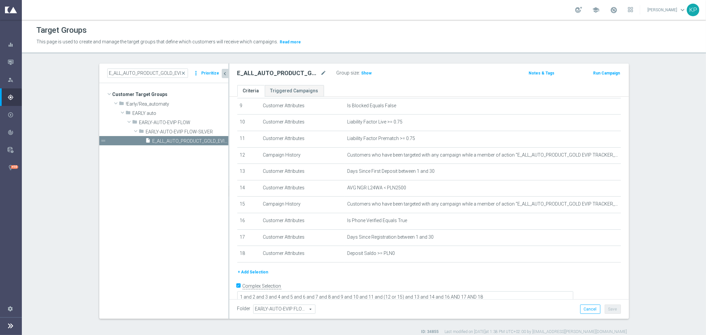
click at [249, 271] on button "+ Add Selection" at bounding box center [253, 272] width 32 height 7
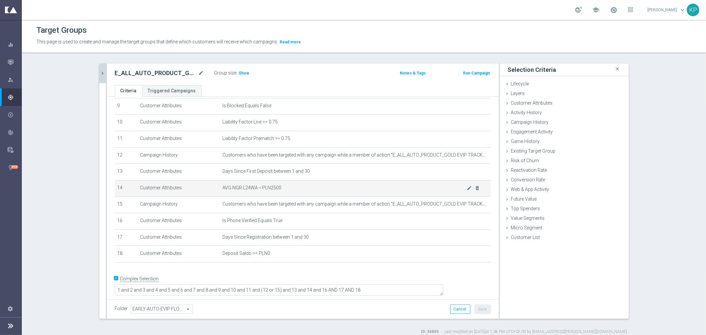
scroll to position [146, 0]
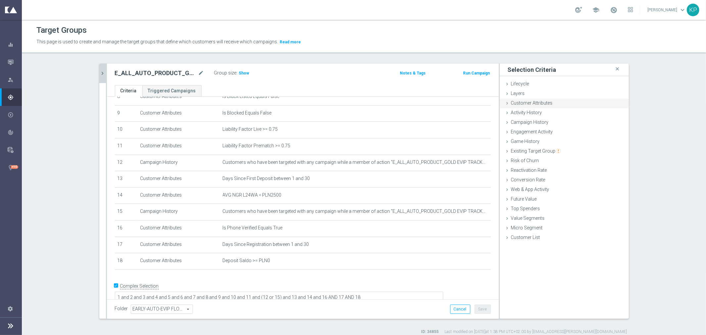
click at [527, 106] on div "Customer Attributes done selection saved" at bounding box center [564, 104] width 129 height 10
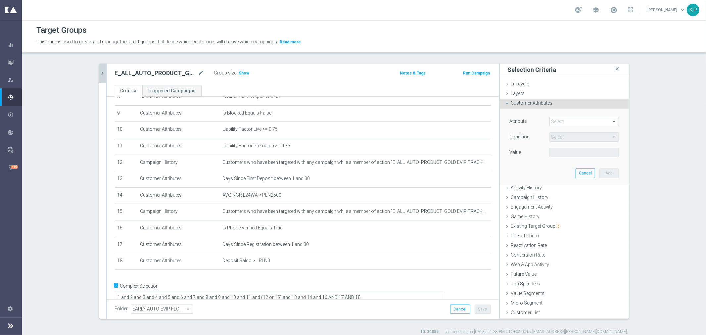
click at [559, 118] on span at bounding box center [584, 121] width 69 height 9
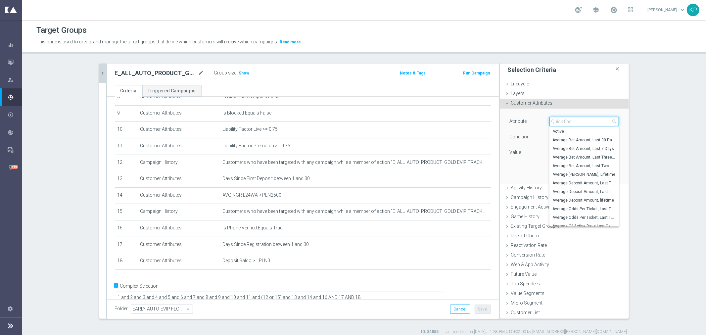
click at [559, 120] on input "search" at bounding box center [585, 121] width 70 height 9
type input "sms"
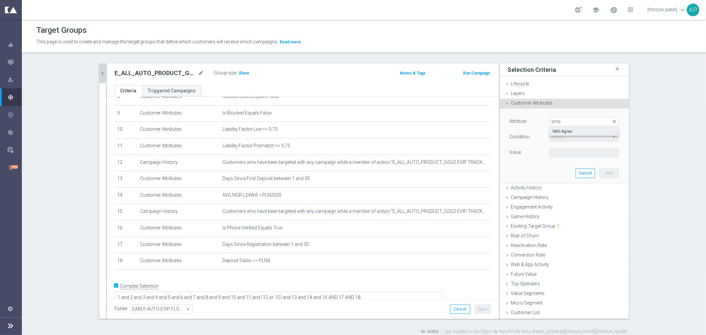
click at [574, 134] on span "SMS Agree" at bounding box center [584, 131] width 63 height 5
type input "SMS Agree"
type input "Equals"
click at [563, 147] on div "Attribute SMS Agree SMS Agree arrow_drop_down search Condition Equals Equals ar…" at bounding box center [564, 138] width 109 height 42
click at [562, 151] on span at bounding box center [584, 152] width 69 height 9
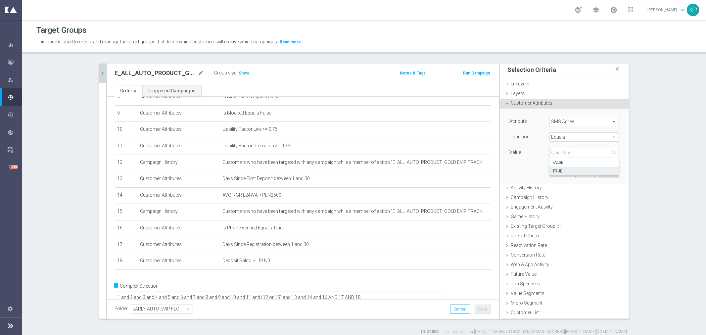
click at [558, 169] on span "TRUE" at bounding box center [584, 171] width 63 height 5
type input "TRUE"
click at [606, 174] on button "Add" at bounding box center [610, 173] width 20 height 9
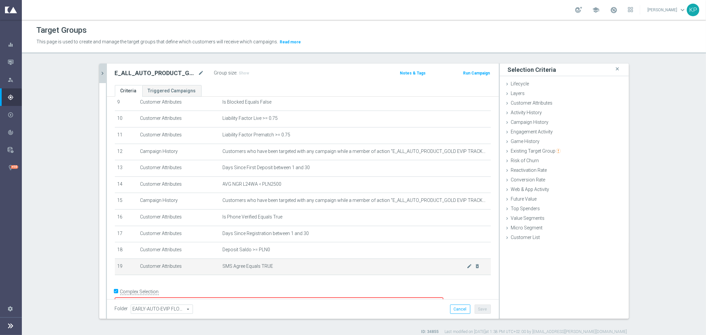
scroll to position [163, 0]
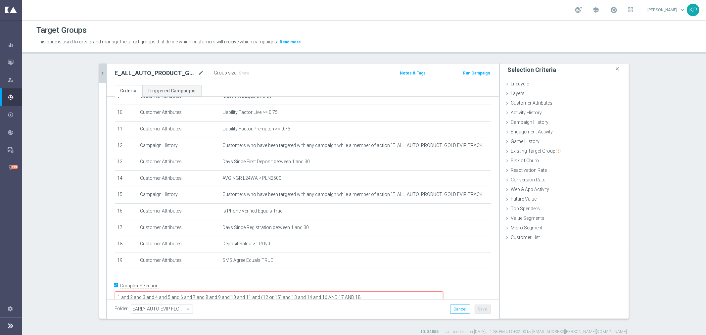
click at [417, 292] on textarea "1 and 2 and 3 and 4 and 5 and 6 and 7 and 8 and 9 and 10 and 11 and (12 or 15) …" at bounding box center [279, 298] width 329 height 12
type textarea "1 and 2 and 3 and 4 and 5 and 6 and 7 and 8 and 9 and 10 and 11 and (12 or 15) …"
click at [480, 301] on button "Save" at bounding box center [483, 309] width 16 height 9
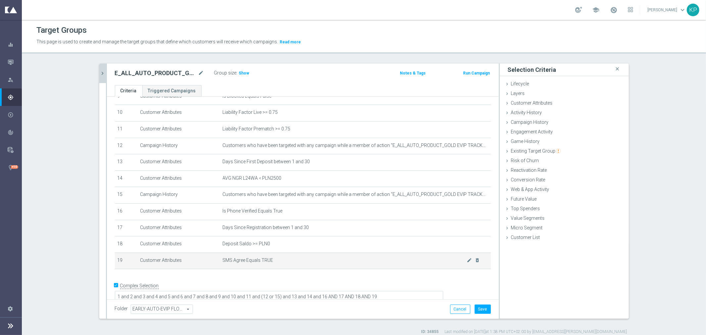
scroll to position [163, 0]
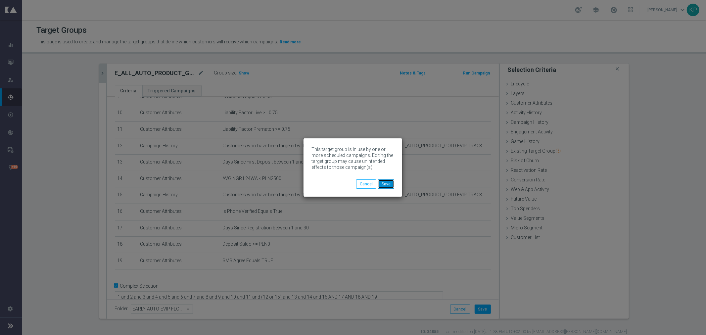
click at [382, 182] on button "Save" at bounding box center [386, 184] width 16 height 9
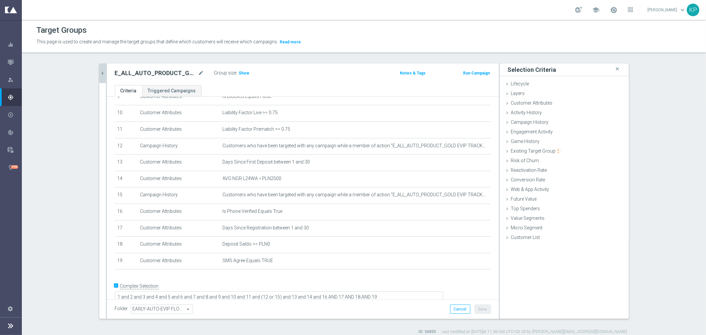
click at [106, 75] on div at bounding box center [106, 191] width 1 height 255
click at [102, 73] on icon "chevron_right" at bounding box center [103, 73] width 6 height 6
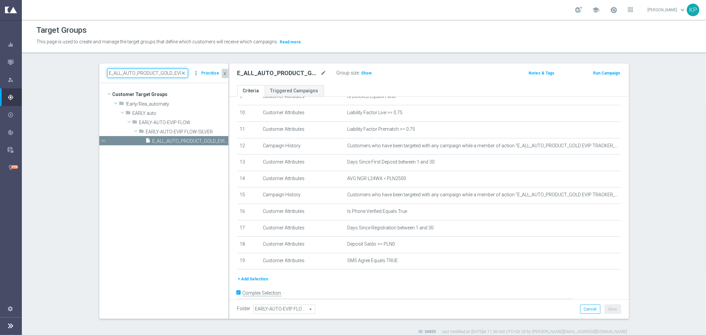
click at [120, 71] on input "E_ALL_AUTO_PRODUCT_GOLD_EVIP_MONDAY CALLCENTER_WEEKLY" at bounding box center [147, 73] width 81 height 9
paste input "NH-HIGH_AUTO_PRODUCT_CC WO NONDEPO DAY2_DAI"
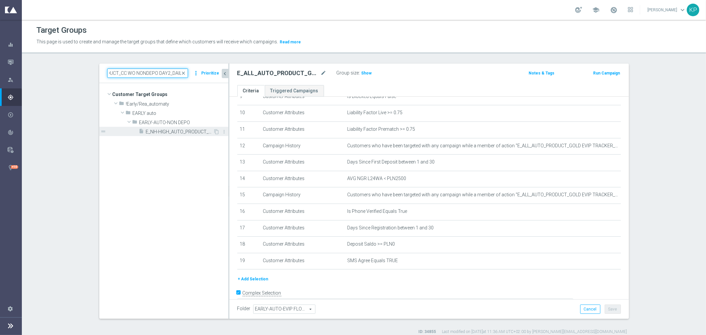
type input "E_NH-HIGH_AUTO_PRODUCT_CC WO NONDEPO DAY2_DAILY"
click at [166, 132] on span "E_NH-HIGH_AUTO_PRODUCT_CC WO NONDEPO DAY2_DAILY" at bounding box center [180, 132] width 68 height 6
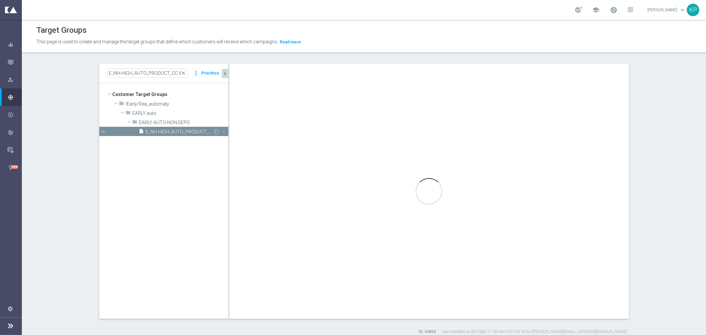
checkbox input "false"
type input "EARLY-AUTO-NON DEPO"
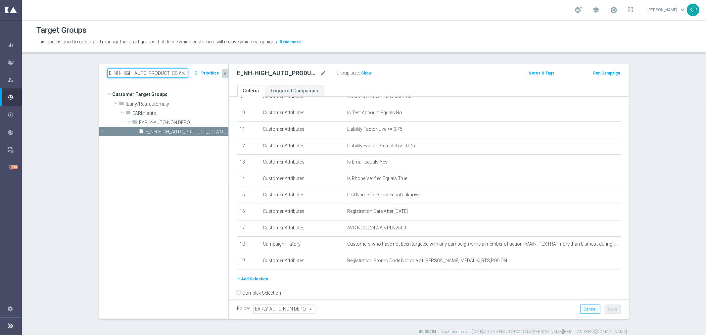
click at [150, 70] on input "E_NH-HIGH_AUTO_PRODUCT_CC WO NONDEPO DAY2_DAILY" at bounding box center [147, 73] width 81 height 9
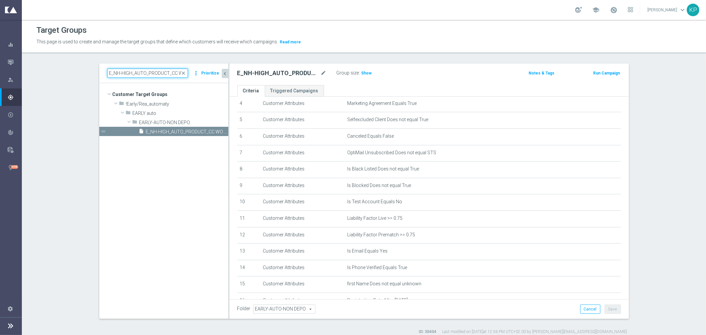
click at [161, 72] on input "E_NH-HIGH_AUTO_PRODUCT_CC WO NONDEPO DAY2_DAILY" at bounding box center [147, 73] width 81 height 9
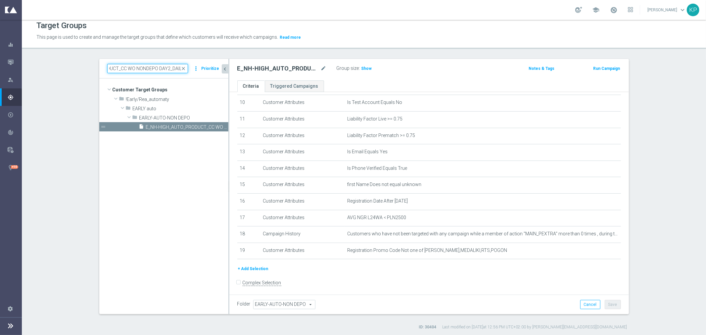
scroll to position [6, 0]
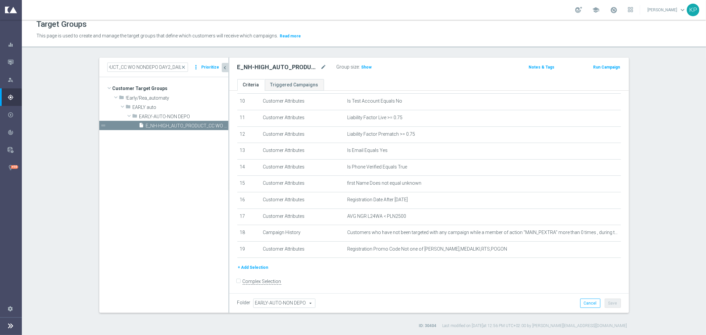
click at [257, 264] on button "+ Add Selection" at bounding box center [253, 267] width 32 height 7
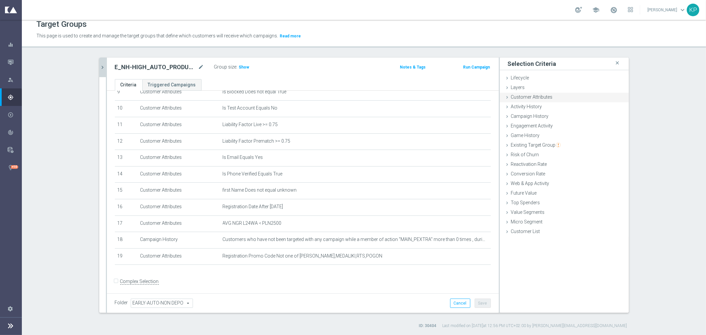
click at [551, 99] on div "Customer Attributes done selection saved" at bounding box center [564, 98] width 129 height 10
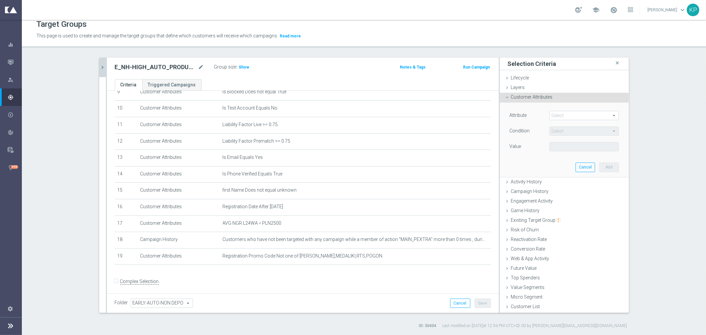
drag, startPoint x: 557, startPoint y: 110, endPoint x: 557, endPoint y: 113, distance: 3.3
click at [557, 111] on div "Attribute Select arrow_drop_down search Condition Select arrow_drop_down search…" at bounding box center [564, 140] width 119 height 74
click at [557, 113] on span at bounding box center [584, 115] width 69 height 9
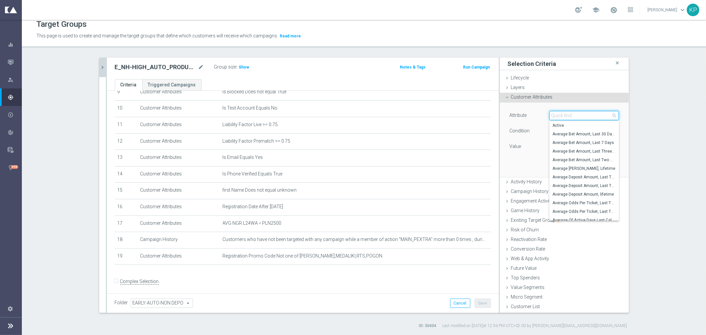
click at [557, 113] on input "search" at bounding box center [585, 115] width 70 height 9
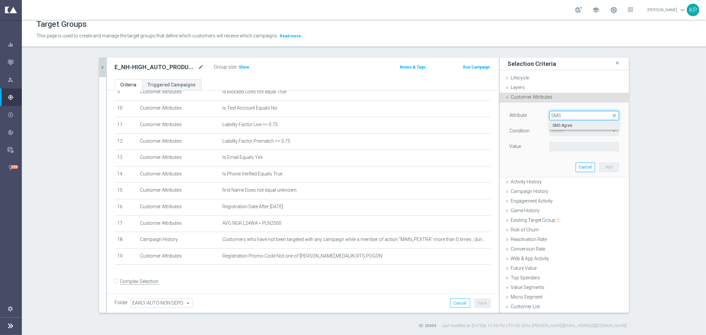
type input "SMS"
click at [563, 125] on span "SMS Agree" at bounding box center [584, 125] width 63 height 5
type input "SMS Agree"
type input "Equals"
click at [561, 144] on span at bounding box center [584, 146] width 69 height 9
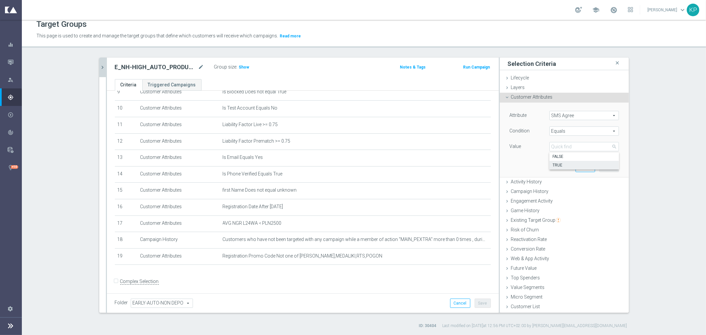
click at [560, 163] on span "TRUE" at bounding box center [584, 165] width 63 height 5
type input "TRUE"
click at [602, 170] on button "Add" at bounding box center [610, 167] width 20 height 9
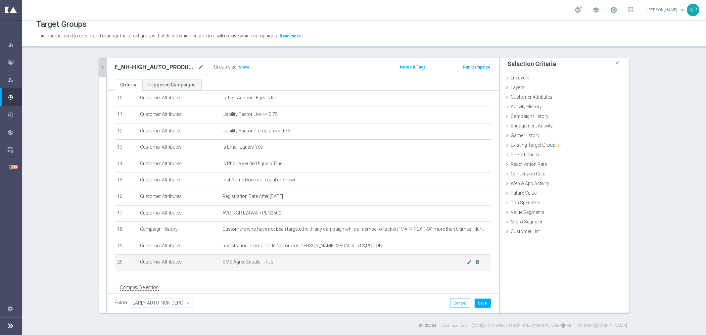
scroll to position [178, 0]
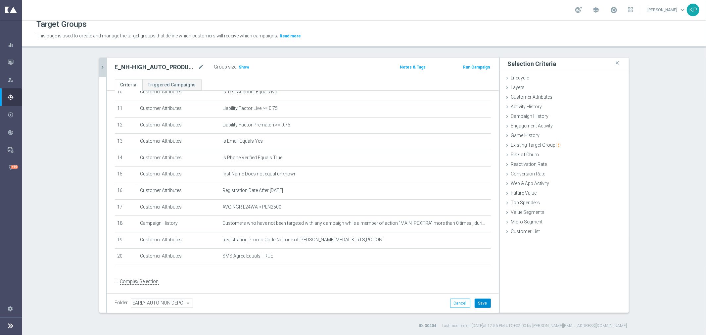
click at [478, 300] on button "Save" at bounding box center [483, 303] width 16 height 9
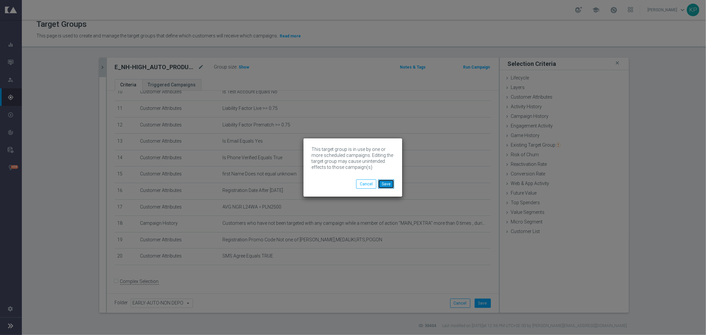
click at [393, 183] on button "Save" at bounding box center [386, 184] width 16 height 9
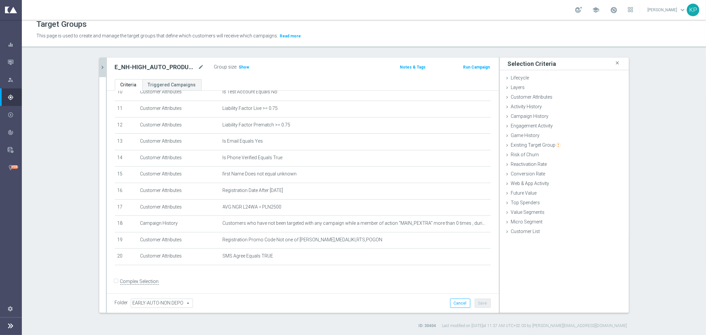
click at [107, 66] on div "E_NH-HIGH_AUTO_PRODUCT_CC WO NONDEPO DAY2_DAILY mode_edit Group size : Show Not…" at bounding box center [303, 69] width 392 height 22
click at [101, 66] on icon "chevron_right" at bounding box center [103, 67] width 6 height 6
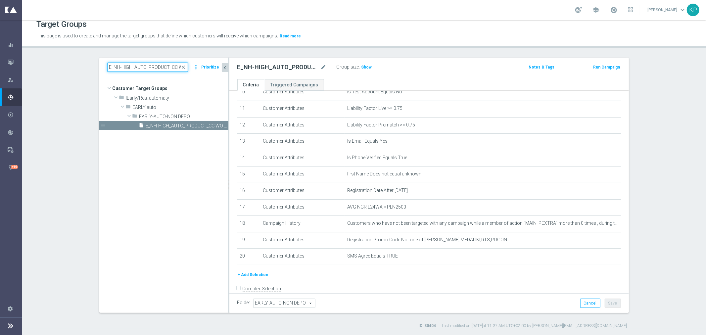
click at [128, 69] on input "E_NH-HIGH_AUTO_PRODUCT_CC WO NONDEPO DAY2_DAILY" at bounding box center [147, 67] width 81 height 9
paste input "1DEPO DAY3"
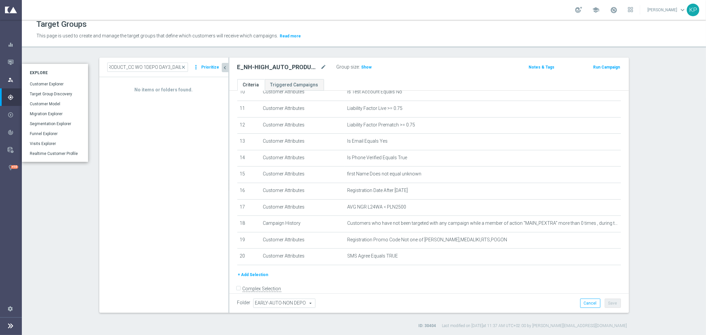
scroll to position [0, 0]
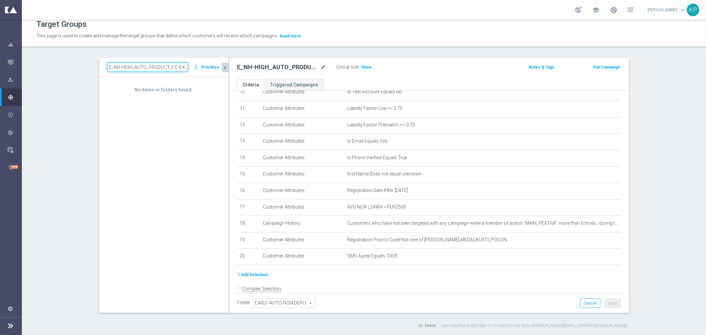
click at [175, 68] on input "E_NH-HIGH_AUTO_PRODUCT_CC WO 1DEPO DAY3_DAILY" at bounding box center [147, 67] width 81 height 9
paste input "ALL"
type input "E_ALL_AUTO_PRODUCT_CC WO 1DEPO DAY3_DAILY"
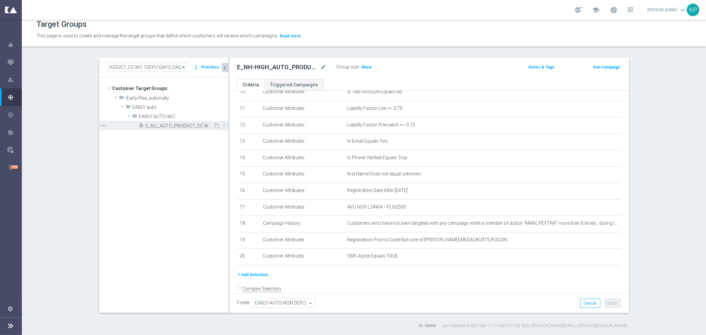
click at [186, 125] on span "E_ALL_AUTO_PRODUCT_CC WO 1DEPO DAY3_DAILY" at bounding box center [180, 126] width 68 height 6
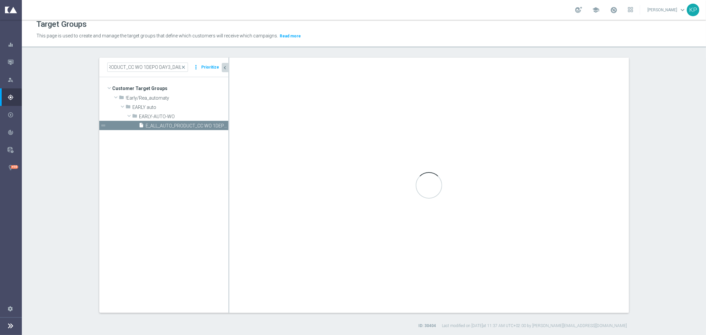
scroll to position [0, 0]
type input "EARLY-AUTO-WO"
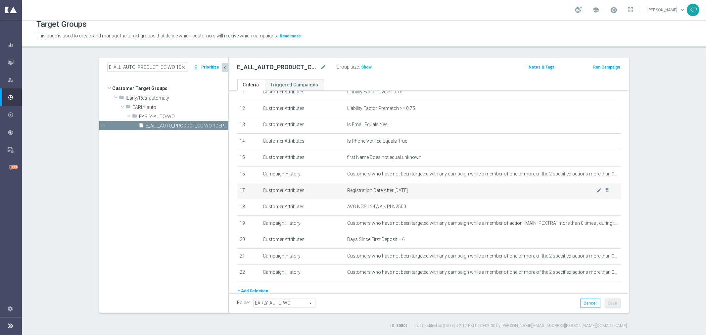
scroll to position [217, 0]
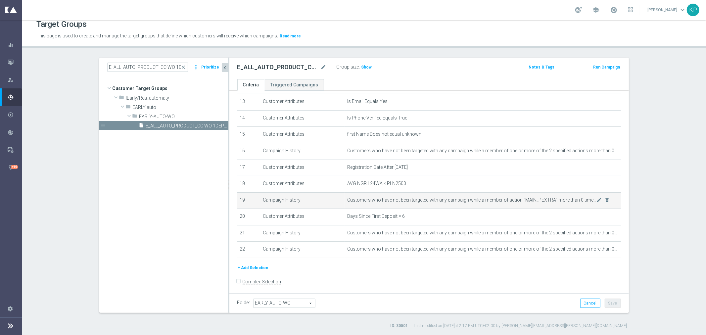
drag, startPoint x: 254, startPoint y: 267, endPoint x: 354, endPoint y: 210, distance: 114.4
click at [254, 267] on button "+ Add Selection" at bounding box center [253, 267] width 32 height 7
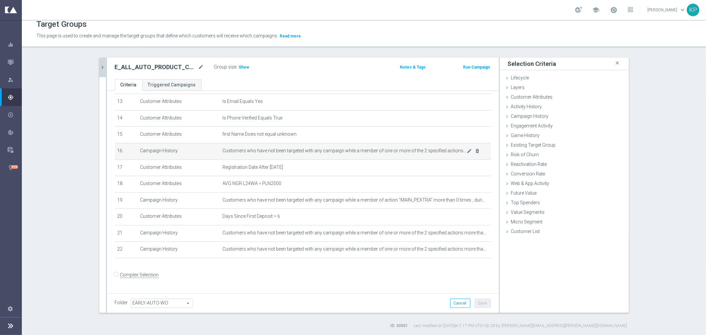
scroll to position [210, 0]
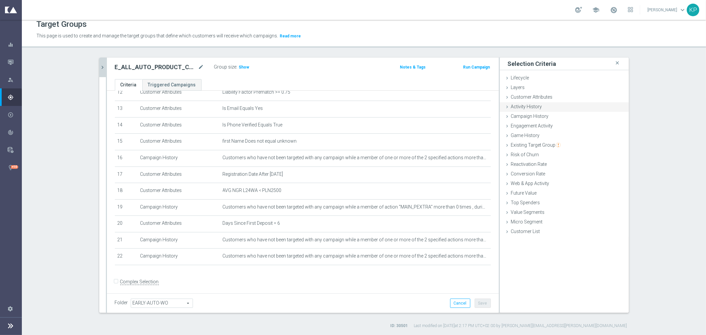
click at [526, 100] on div "Customer Attributes done selection saved" at bounding box center [564, 98] width 129 height 10
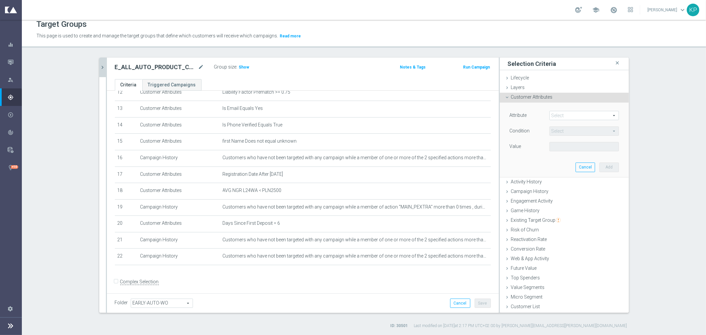
click at [557, 116] on span at bounding box center [584, 115] width 69 height 9
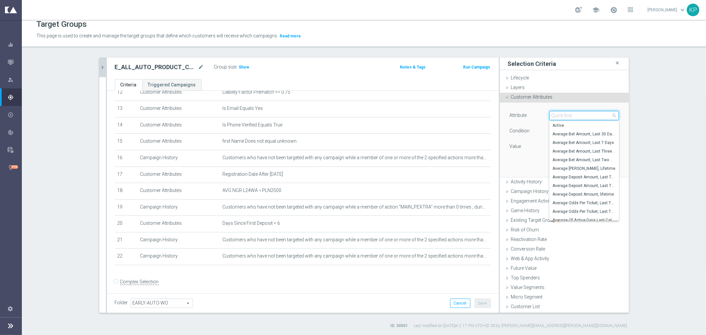
click at [557, 116] on input "search" at bounding box center [585, 115] width 70 height 9
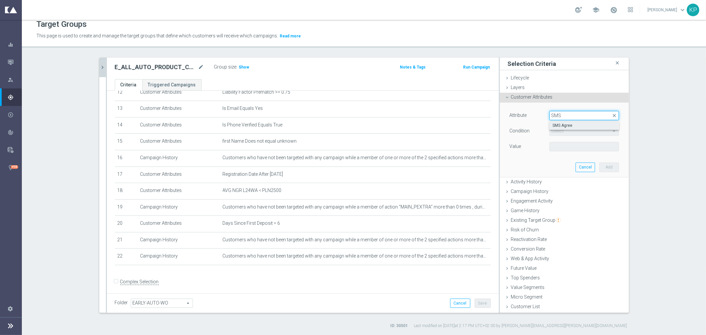
type input "SMS"
click at [560, 121] on label "SMS Agree" at bounding box center [585, 125] width 70 height 9
type input "SMS Agree"
type input "Equals"
click at [559, 145] on span at bounding box center [584, 146] width 69 height 9
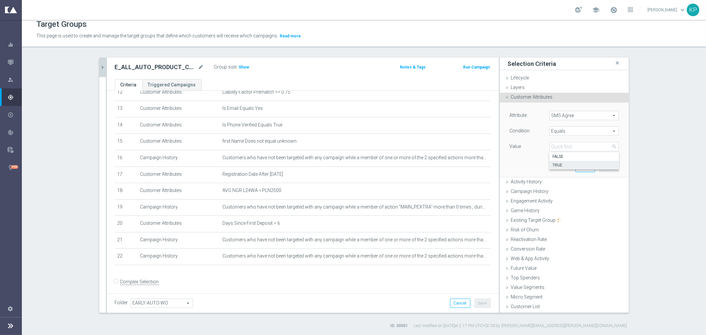
click at [563, 165] on span "TRUE" at bounding box center [584, 165] width 63 height 5
type input "TRUE"
click at [600, 168] on button "Add" at bounding box center [610, 167] width 20 height 9
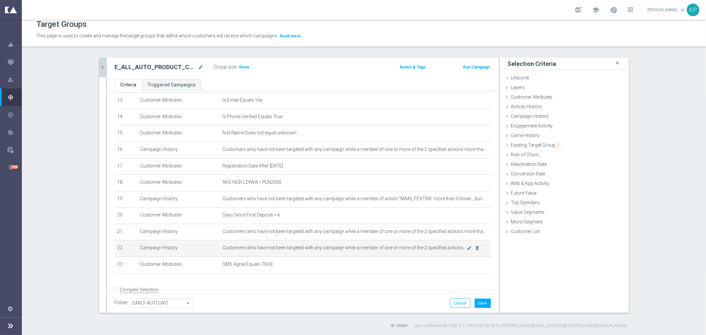
scroll to position [227, 0]
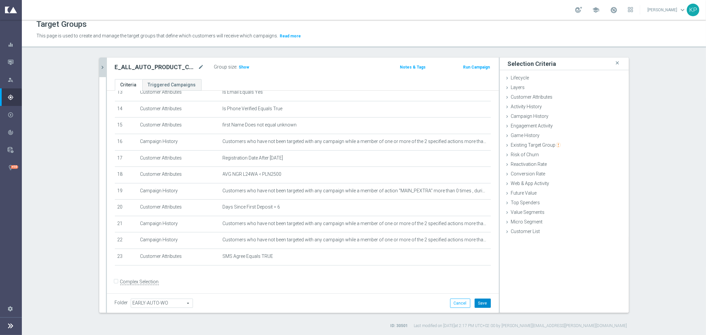
click at [475, 299] on button "Save" at bounding box center [483, 303] width 16 height 9
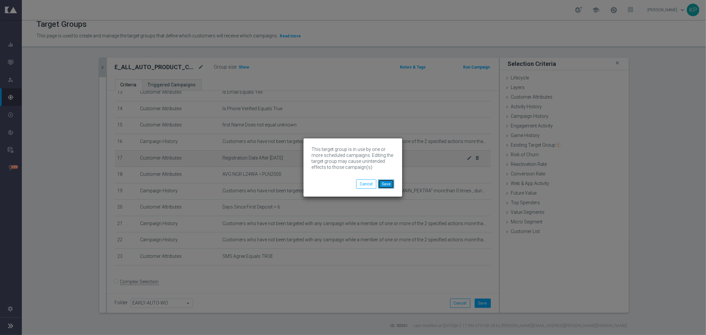
drag, startPoint x: 383, startPoint y: 184, endPoint x: 283, endPoint y: 159, distance: 103.1
click at [383, 184] on button "Save" at bounding box center [386, 184] width 16 height 9
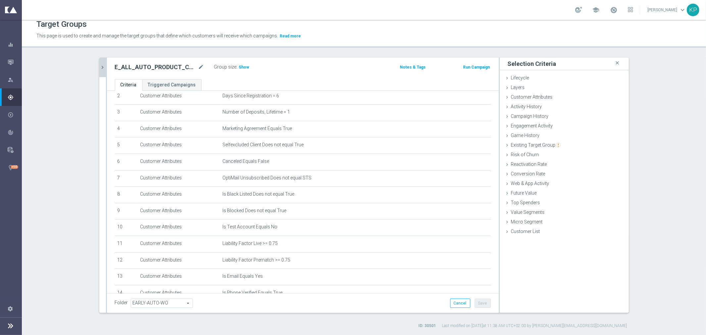
scroll to position [6, 0]
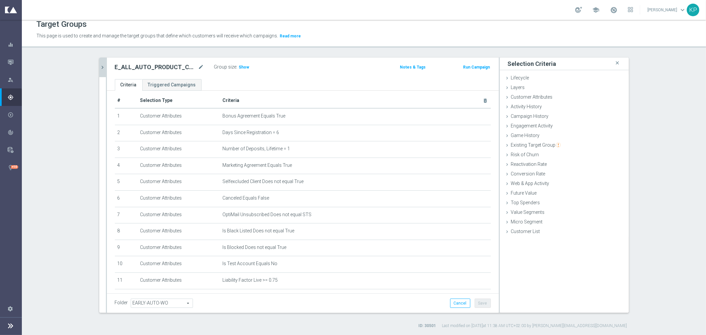
click at [101, 66] on icon "chevron_right" at bounding box center [103, 67] width 6 height 6
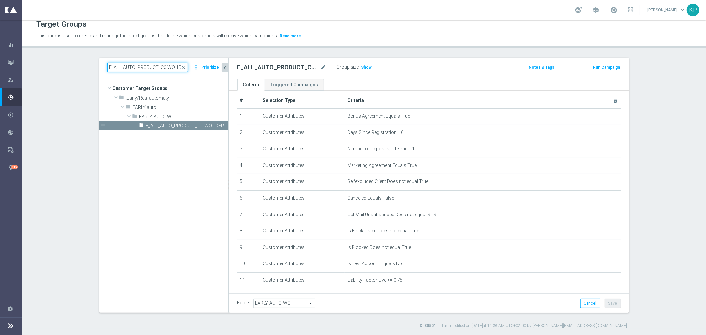
click at [140, 68] on input "E_ALL_AUTO_PRODUCT_CC WO 1DEPO DAY3_DAILY" at bounding box center [147, 67] width 81 height 9
paste input "NH-HIGH_AUTO_PRODUCT_CC WO 2"
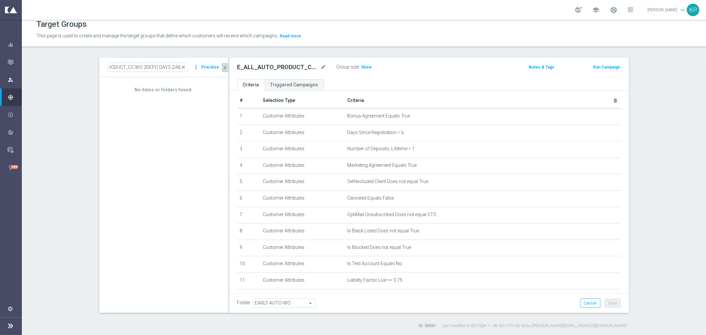
scroll to position [0, 0]
click at [156, 68] on input "E_NH-HIGH_AUTO_PRODUCT_CC WO 2DEPO DAY3_DAILY" at bounding box center [147, 67] width 81 height 9
paste input "ALL"
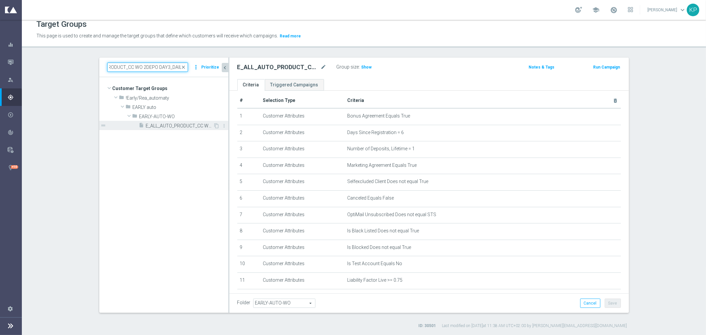
type input "E_ALL_AUTO_PRODUCT_CC WO 2DEPO DAY3_DAILY"
click at [157, 124] on span "E_ALL_AUTO_PRODUCT_CC WO 2DEPO DAY3_DAILY" at bounding box center [180, 126] width 68 height 6
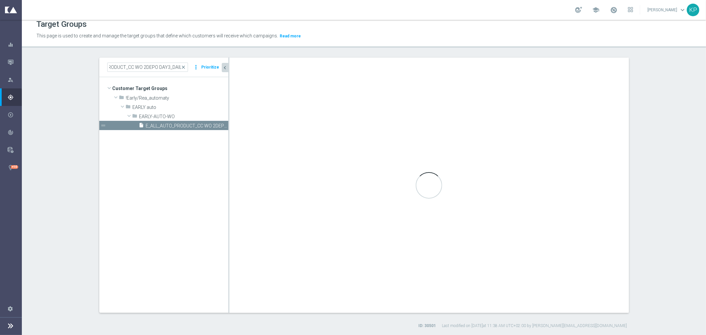
scroll to position [0, 0]
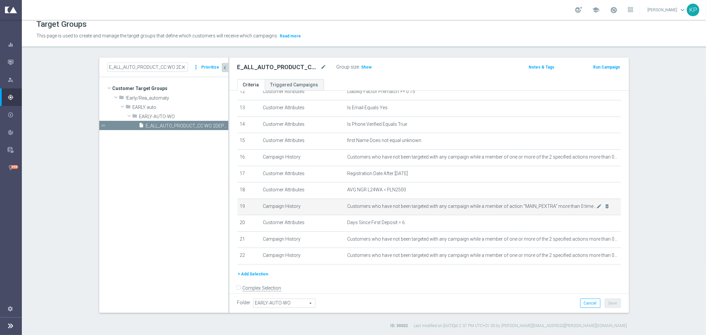
scroll to position [217, 0]
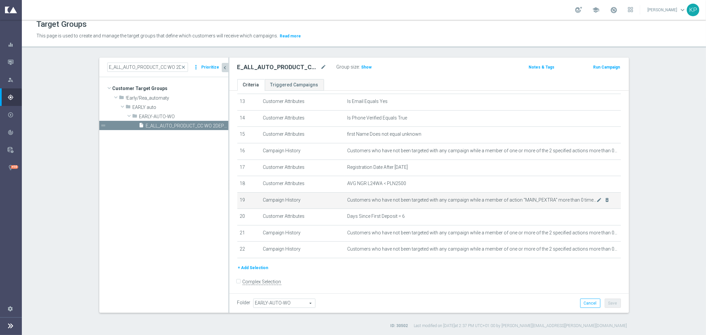
drag, startPoint x: 255, startPoint y: 263, endPoint x: 235, endPoint y: 209, distance: 57.2
click at [255, 264] on button "+ Add Selection" at bounding box center [253, 267] width 32 height 7
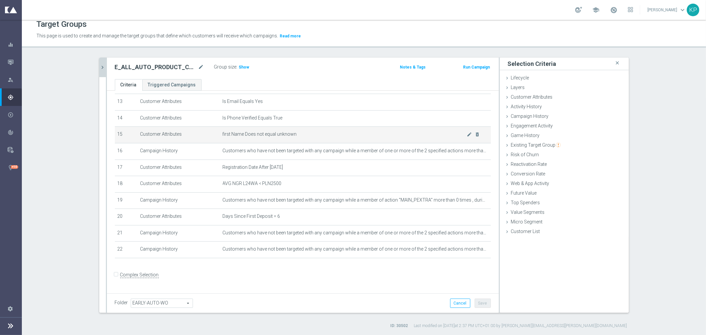
scroll to position [210, 0]
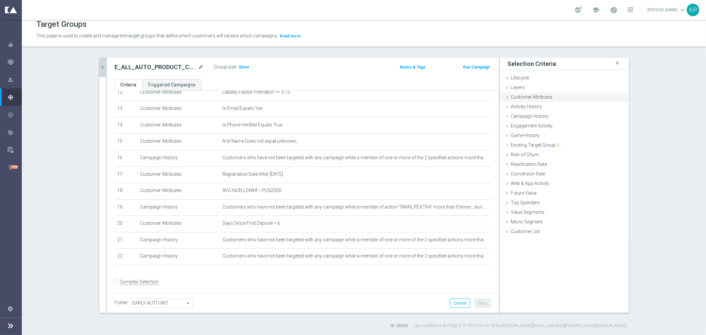
drag, startPoint x: 527, startPoint y: 98, endPoint x: 530, endPoint y: 99, distance: 3.4
click at [527, 98] on span "Customer Attributes" at bounding box center [532, 96] width 42 height 5
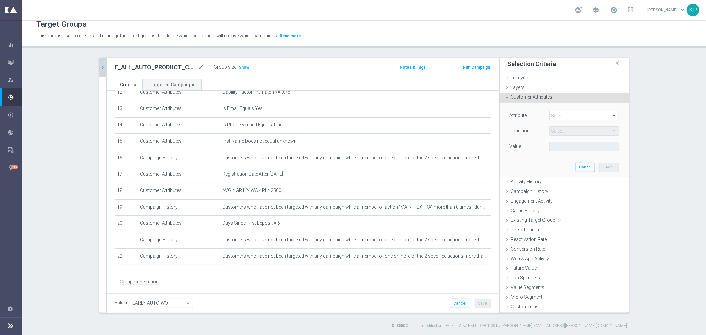
click at [565, 114] on span at bounding box center [584, 115] width 69 height 9
click at [0, 0] on input "search" at bounding box center [0, 0] width 0 height 0
type input "sms"
click at [559, 125] on span "SMS Agree" at bounding box center [584, 125] width 63 height 5
type input "SMS Agree"
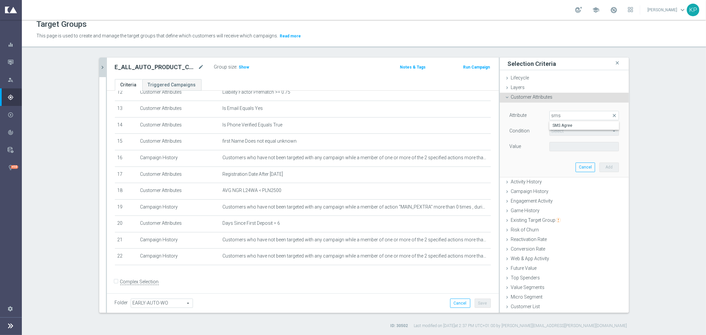
type input "Equals"
click at [560, 147] on span at bounding box center [584, 146] width 69 height 9
click at [559, 164] on span "TRUE" at bounding box center [584, 165] width 63 height 5
type input "TRUE"
click at [600, 166] on button "Add" at bounding box center [610, 167] width 20 height 9
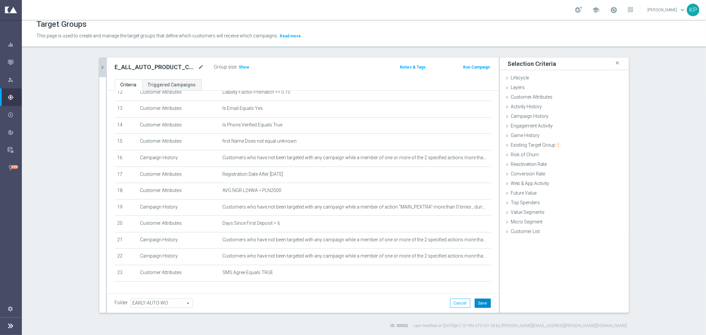
drag, startPoint x: 476, startPoint y: 299, endPoint x: 409, endPoint y: 279, distance: 69.4
click at [476, 299] on button "Save" at bounding box center [483, 303] width 16 height 9
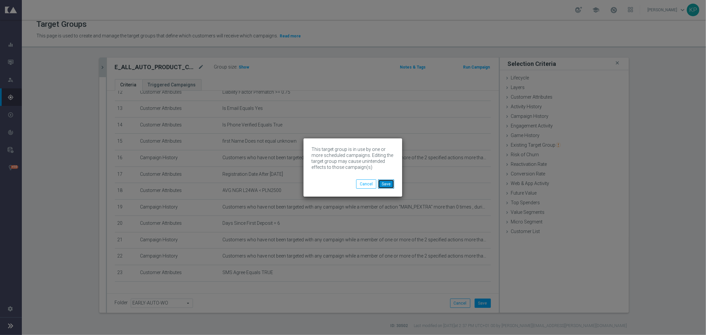
click at [386, 184] on button "Save" at bounding box center [386, 184] width 16 height 9
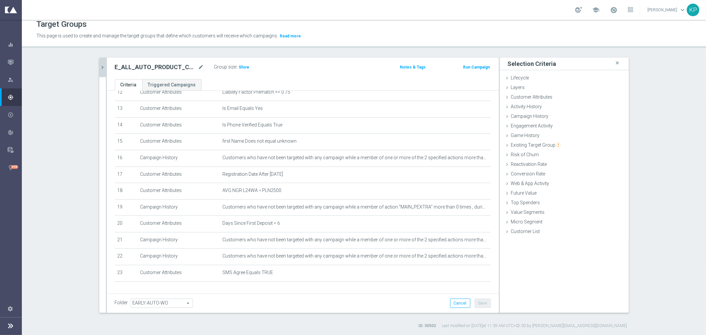
click at [101, 65] on icon "chevron_right" at bounding box center [103, 67] width 6 height 6
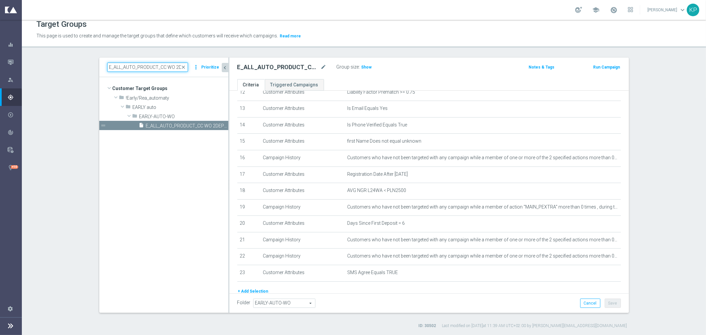
click at [120, 68] on input "E_ALL_AUTO_PRODUCT_CC WO 2DEPO DAY3_DAILY" at bounding box center [147, 67] width 81 height 9
click at [132, 65] on input "E_ALL_AUTO_PRODUCT_CC WO 2DEPO DAY3_DAILY" at bounding box center [147, 67] width 81 height 9
paste input "NH-NL_AUTO_PRODUCT_CC VF DAY23 1PLUS DEPO"
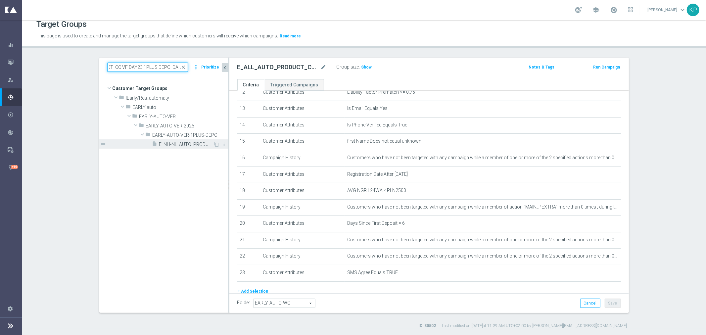
type input "E_NH-NL_AUTO_PRODUCT_CC VF DAY23 1PLUS DEPO_DAILY"
click at [166, 143] on span "E_NH-NL_AUTO_PRODUCT_CC VF DAY23 1PLUS DEPO_DAILY" at bounding box center [186, 145] width 54 height 6
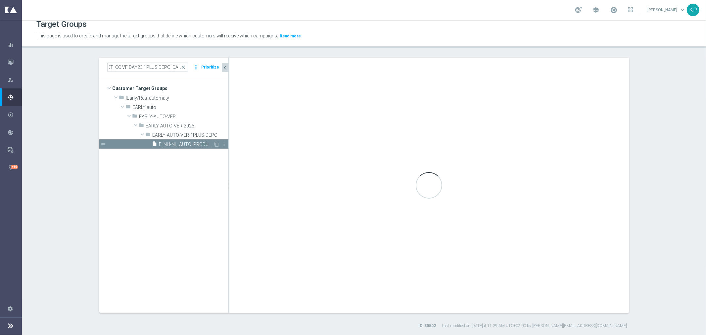
scroll to position [0, 0]
type input "EARLY-AUTO-VER-1PLUS-DEPO"
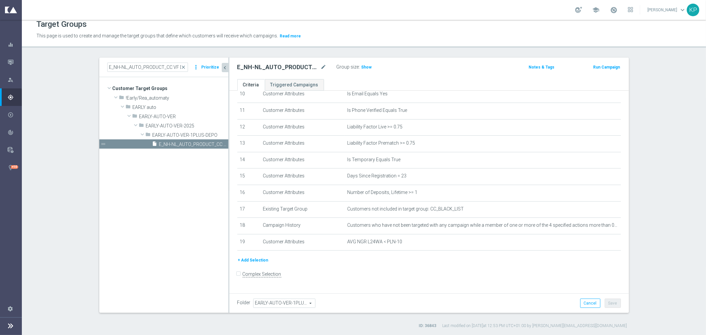
scroll to position [168, 0]
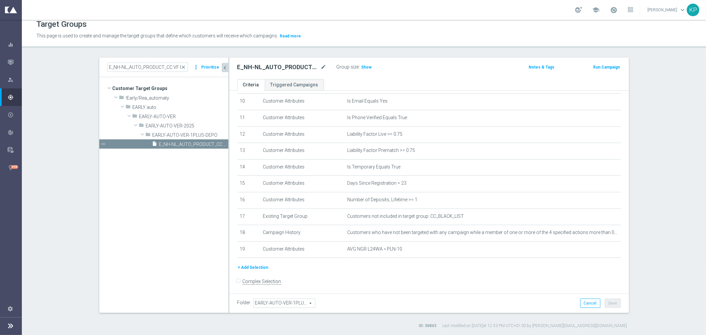
click at [262, 264] on button "+ Add Selection" at bounding box center [253, 267] width 32 height 7
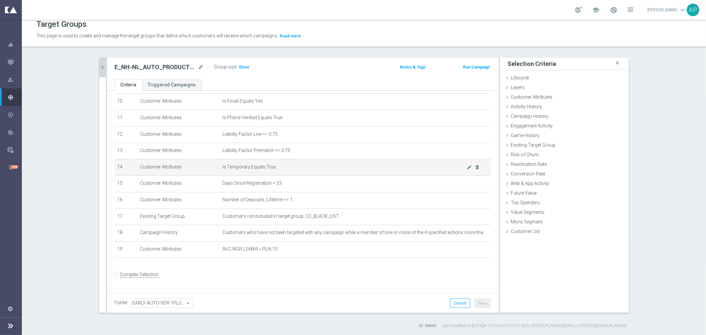
scroll to position [161, 0]
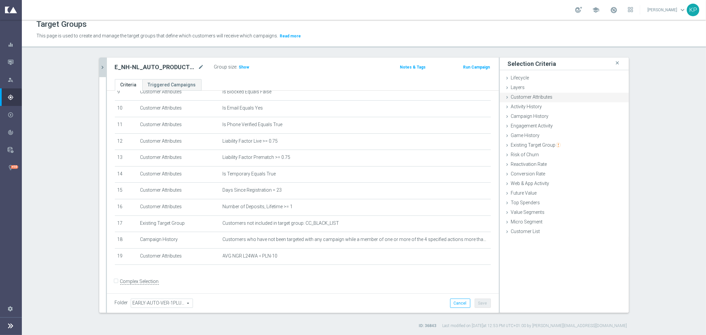
click at [534, 98] on span "Customer Attributes" at bounding box center [532, 96] width 42 height 5
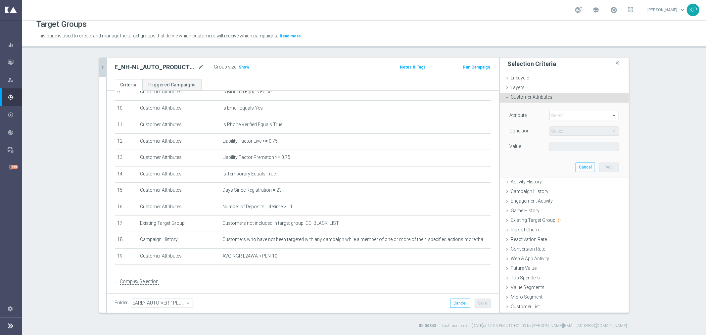
click at [561, 114] on span at bounding box center [584, 115] width 69 height 9
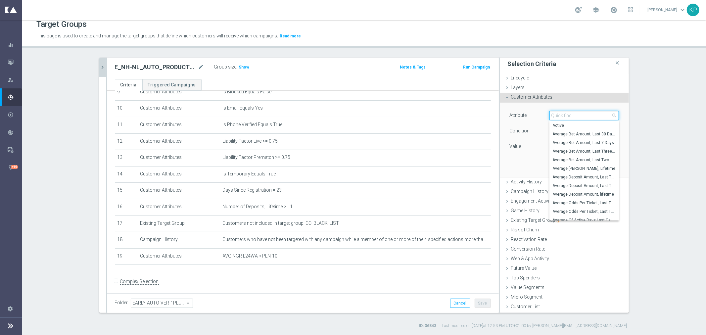
click at [561, 114] on input "search" at bounding box center [585, 115] width 70 height 9
type input "sms"
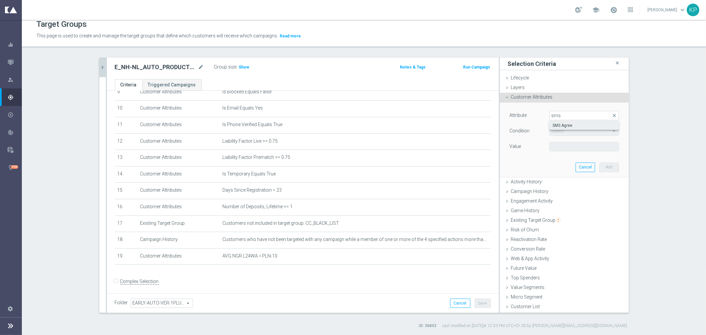
click at [563, 125] on span "SMS Agree" at bounding box center [584, 125] width 63 height 5
type input "SMS Agree"
type input "Equals"
click at [560, 142] on span at bounding box center [584, 146] width 69 height 9
click at [560, 146] on input "search" at bounding box center [585, 146] width 70 height 9
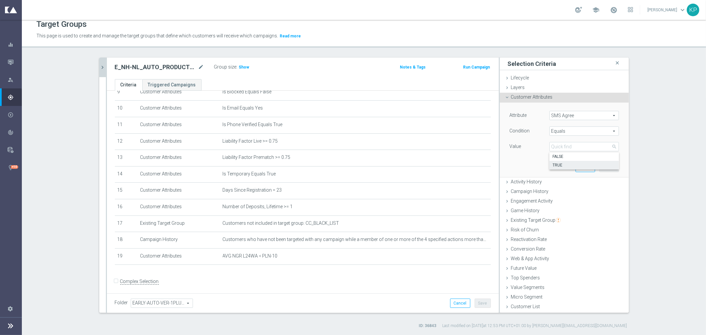
click at [557, 166] on span "TRUE" at bounding box center [584, 165] width 63 height 5
type input "TRUE"
click at [600, 166] on button "Add" at bounding box center [610, 167] width 20 height 9
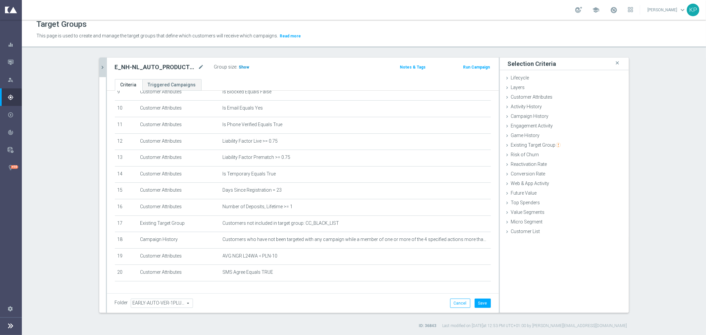
click at [243, 66] on span "Show" at bounding box center [244, 67] width 11 height 5
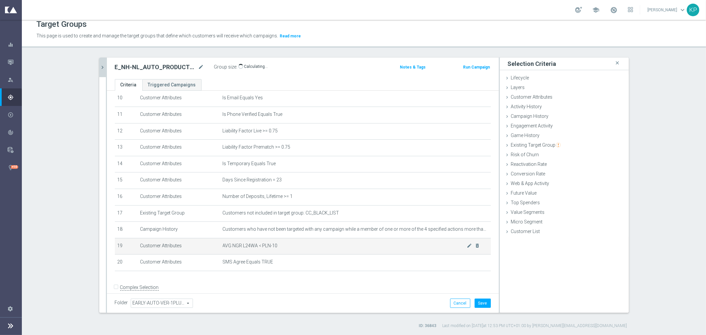
scroll to position [178, 0]
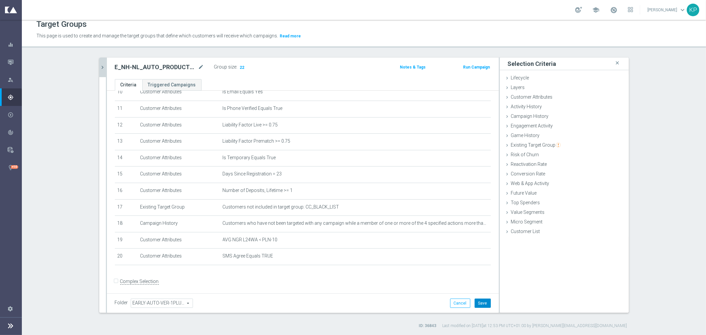
click at [478, 301] on button "Save" at bounding box center [483, 303] width 16 height 9
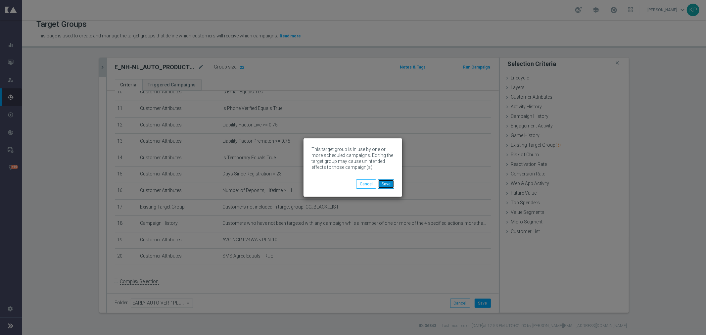
click at [388, 183] on button "Save" at bounding box center [386, 184] width 16 height 9
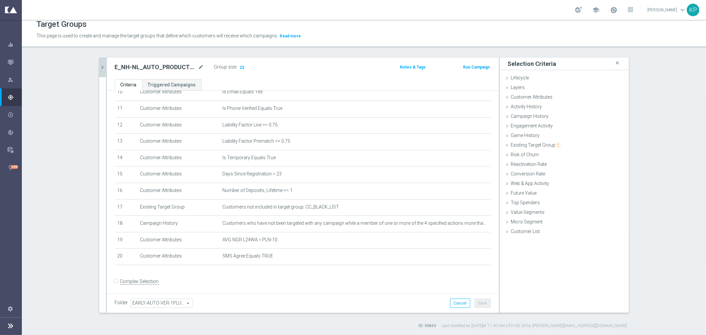
drag, startPoint x: 9, startPoint y: 65, endPoint x: 32, endPoint y: 54, distance: 25.2
click at [70, 51] on div "Target Groups This page is used to create and manage the target groups that def…" at bounding box center [364, 177] width 685 height 315
click at [12, 63] on icon "button" at bounding box center [11, 62] width 6 height 6
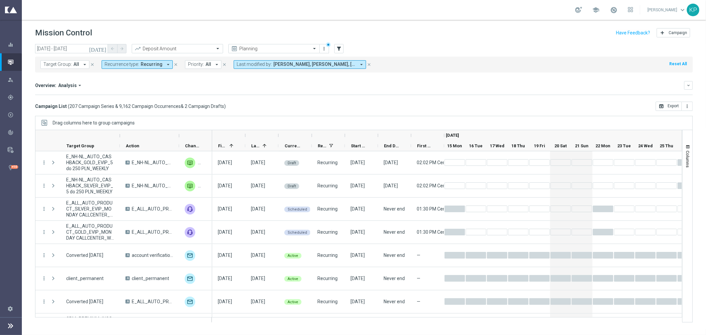
click at [165, 66] on icon "arrow_drop_down" at bounding box center [168, 65] width 6 height 6
click at [125, 98] on div "Non-Recurring" at bounding box center [128, 101] width 47 height 11
click at [121, 111] on label "Recurring" at bounding box center [120, 112] width 17 height 4
click at [194, 95] on mini-dashboard "Overview: Analysis arrow_drop_down keyboard_arrow_down Increase In Deposit Amou…" at bounding box center [364, 87] width 658 height 29
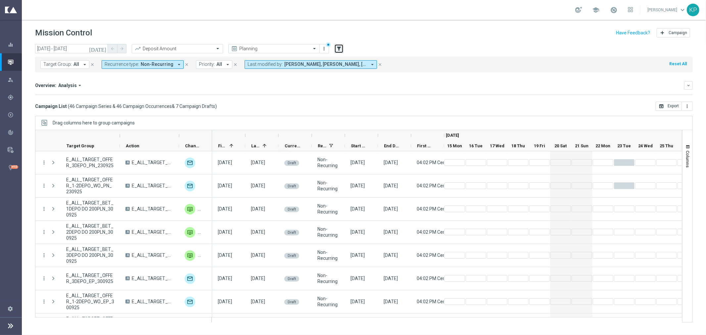
click at [338, 47] on icon "filter_alt" at bounding box center [339, 49] width 6 height 6
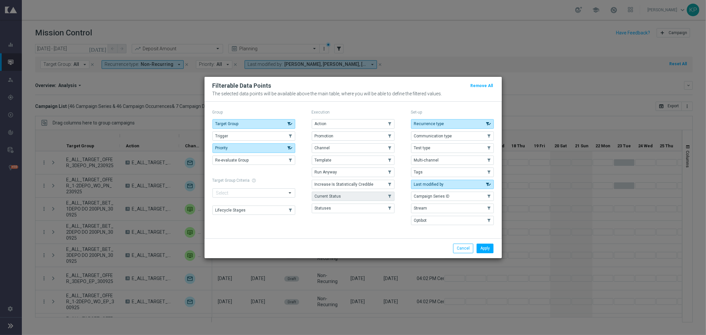
click at [368, 196] on button "Current Status" at bounding box center [353, 196] width 83 height 9
click at [482, 245] on button "Apply" at bounding box center [485, 248] width 17 height 9
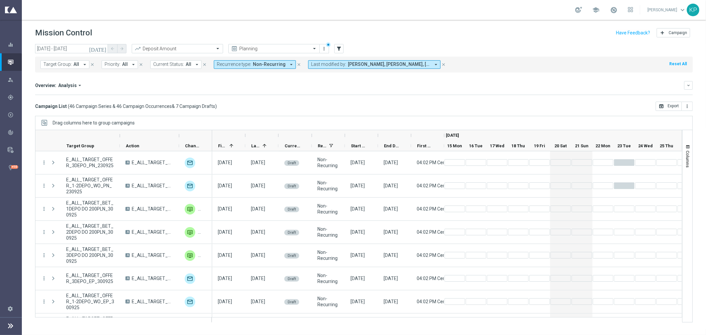
click at [196, 64] on icon "arrow_drop_down" at bounding box center [197, 65] width 6 height 6
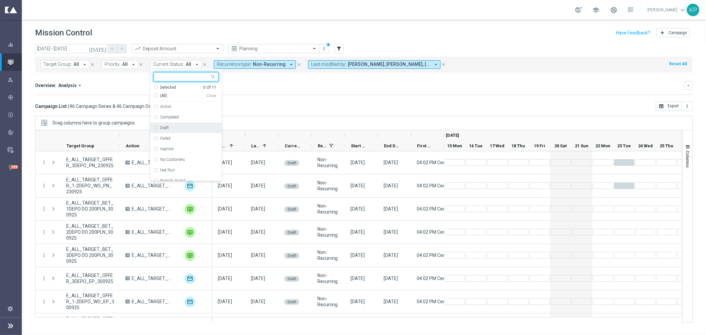
click at [160, 127] on label "Draft" at bounding box center [164, 128] width 9 height 4
click at [242, 109] on div "Campaign List ( 46 Campaign Series & 46 Campaign Occurrences & 7 Campaign Draft…" at bounding box center [364, 106] width 658 height 9
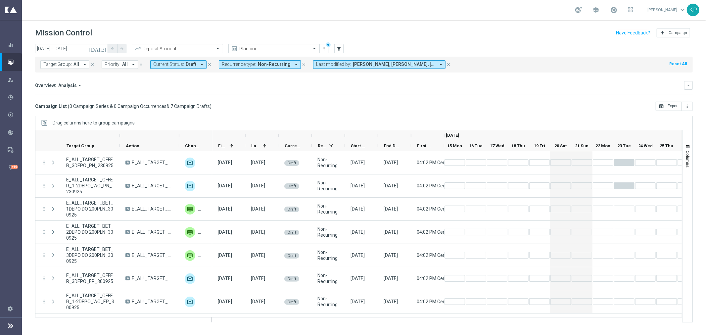
click at [101, 48] on button "[DATE]" at bounding box center [98, 49] width 20 height 10
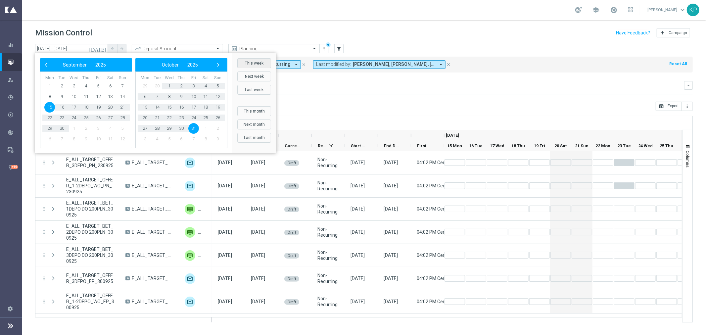
click at [242, 62] on button "This week" at bounding box center [254, 63] width 34 height 10
type input "[DATE] - [DATE]"
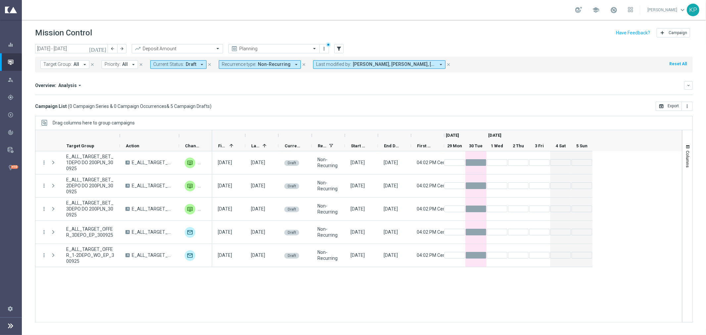
click at [140, 118] on div "Drag columns here to group campaigns" at bounding box center [364, 123] width 658 height 14
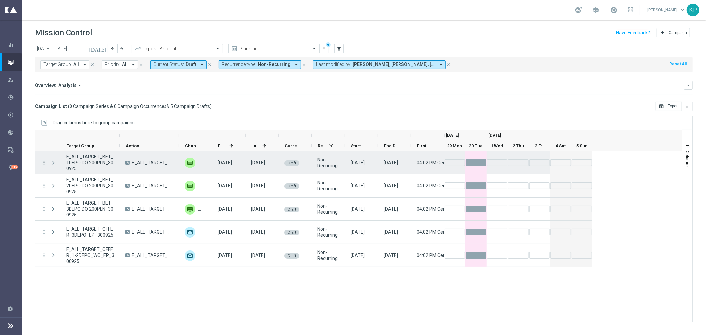
click at [44, 163] on icon "more_vert" at bounding box center [44, 163] width 6 height 6
click at [54, 168] on icon "list" at bounding box center [52, 167] width 5 height 5
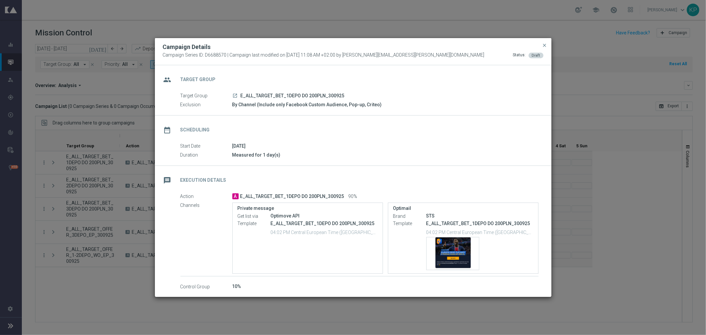
click at [254, 130] on div "date_range Scheduling" at bounding box center [353, 129] width 397 height 27
click at [461, 251] on div "Template preview" at bounding box center [453, 253] width 52 height 32
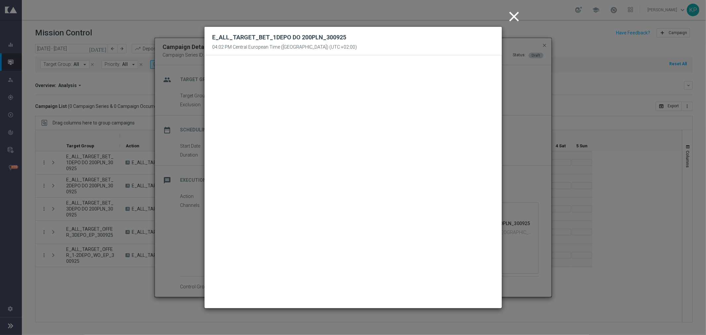
click at [514, 17] on icon "close" at bounding box center [514, 16] width 17 height 17
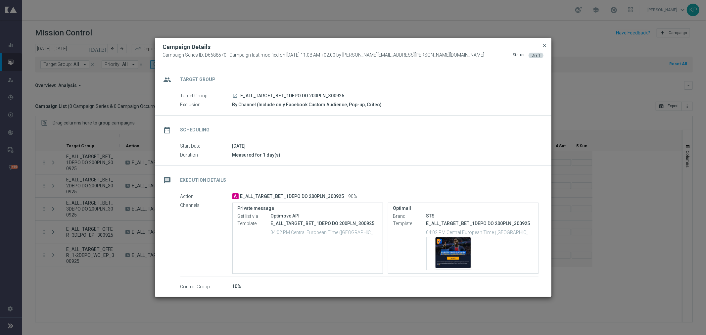
click at [544, 46] on span "close" at bounding box center [544, 45] width 5 height 5
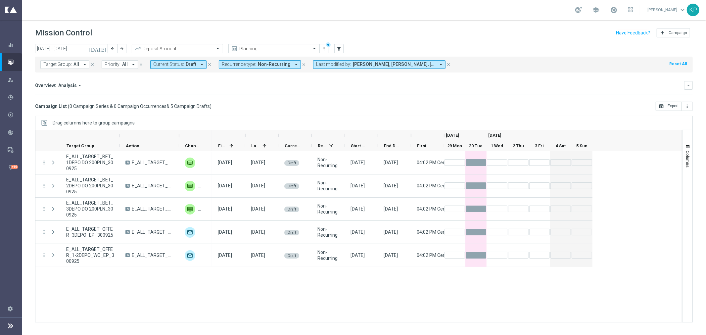
click at [158, 108] on span "0 Campaign Series & 0 Campaign Occurrences" at bounding box center [118, 106] width 97 height 6
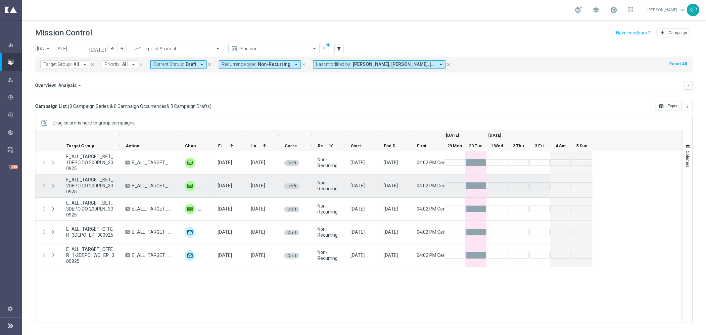
click at [44, 186] on icon "more_vert" at bounding box center [44, 186] width 6 height 6
click at [54, 192] on icon "list" at bounding box center [52, 190] width 5 height 5
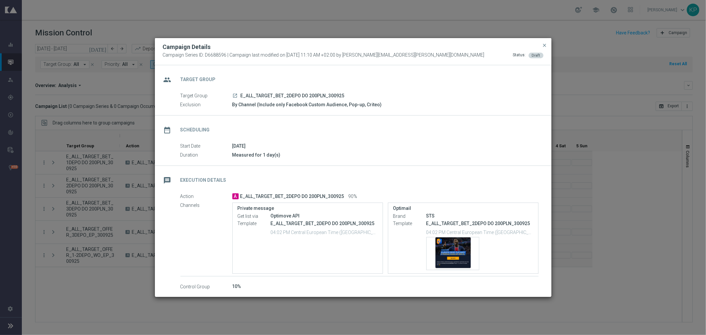
click at [383, 132] on div "date_range Scheduling" at bounding box center [353, 129] width 397 height 27
click at [435, 241] on div "Template preview" at bounding box center [453, 253] width 52 height 32
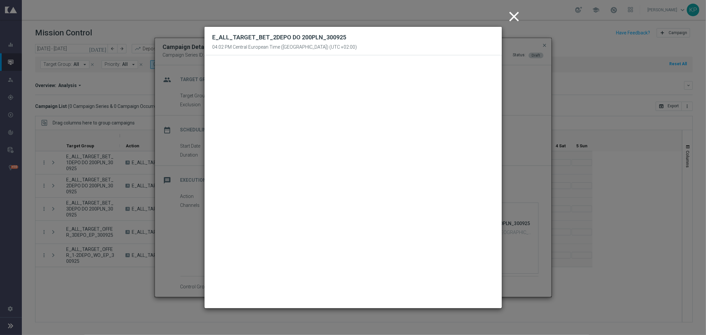
click at [510, 23] on icon "close" at bounding box center [514, 16] width 17 height 17
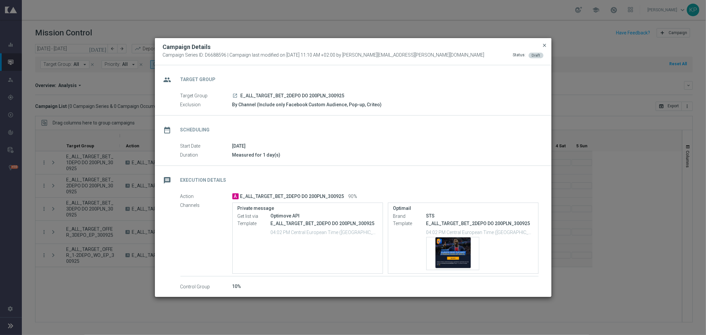
click at [544, 44] on span "close" at bounding box center [544, 45] width 5 height 5
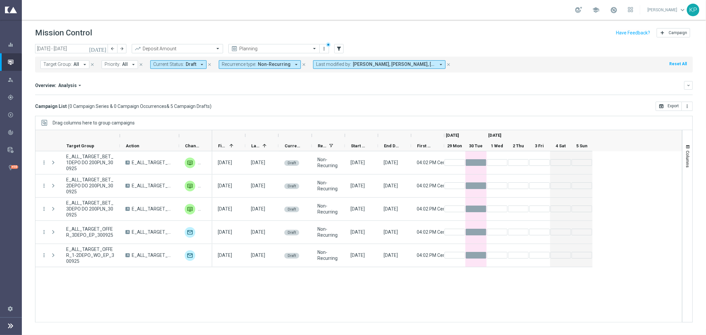
click at [134, 97] on mini-dashboard "Overview: Analysis arrow_drop_down keyboard_arrow_down Increase In Deposit Amou…" at bounding box center [364, 87] width 658 height 29
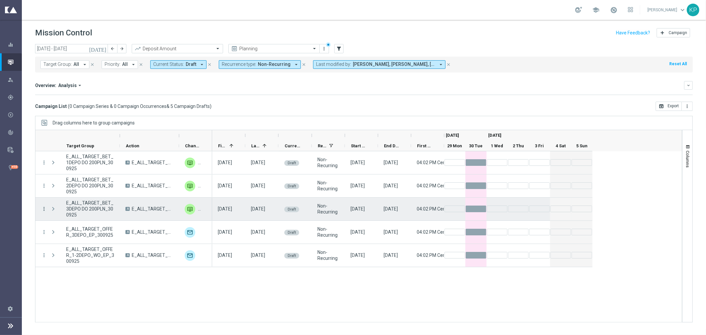
click at [44, 209] on icon "more_vert" at bounding box center [44, 209] width 6 height 6
click at [55, 214] on div "list" at bounding box center [52, 213] width 10 height 5
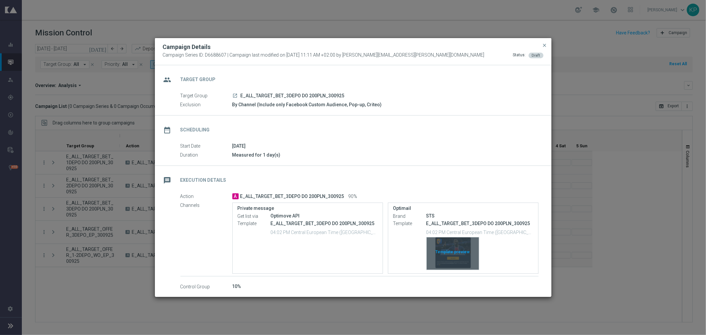
click at [455, 249] on div "Template preview" at bounding box center [453, 253] width 52 height 32
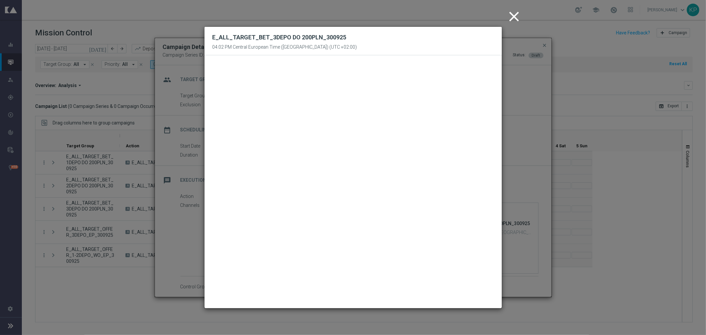
drag, startPoint x: 512, startPoint y: 16, endPoint x: 439, endPoint y: 3, distance: 73.7
click at [512, 16] on icon "close" at bounding box center [514, 16] width 17 height 17
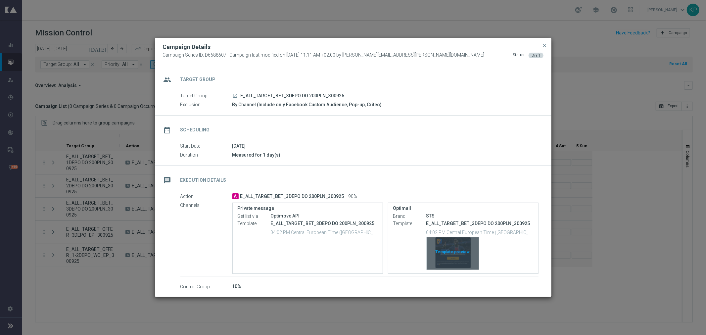
click at [444, 250] on div "Template preview" at bounding box center [453, 253] width 52 height 32
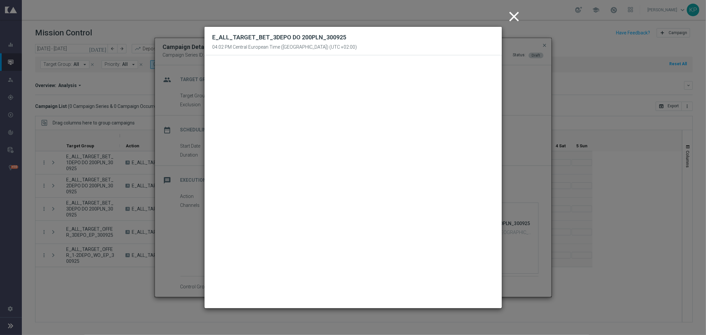
click at [508, 15] on icon "close" at bounding box center [514, 16] width 17 height 17
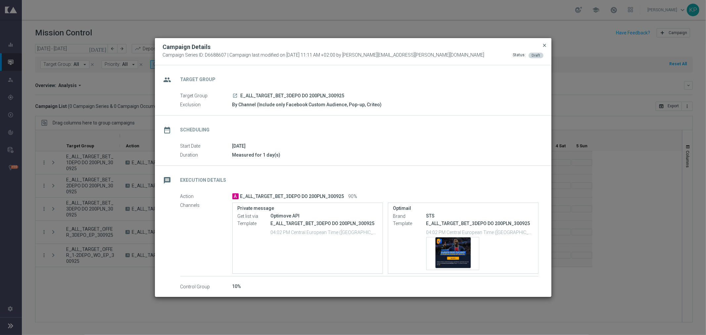
click at [543, 43] on span "close" at bounding box center [544, 45] width 5 height 5
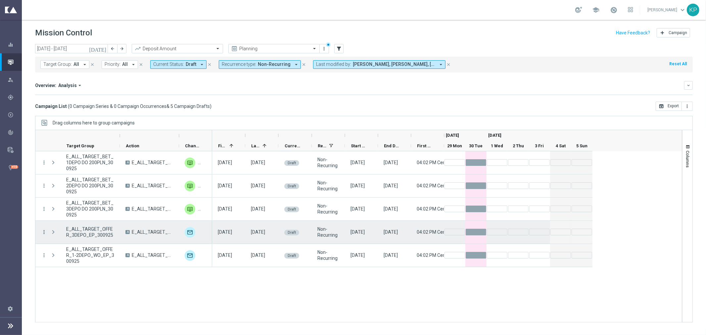
click at [45, 231] on icon "more_vert" at bounding box center [44, 232] width 6 height 6
click at [61, 235] on span "Campaign Details" at bounding box center [73, 236] width 33 height 5
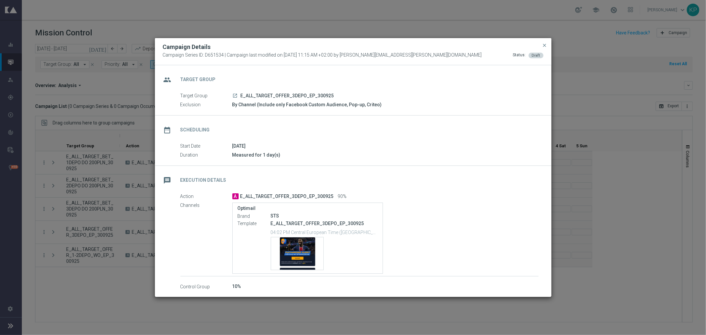
click at [277, 95] on span "E_ALL_TARGET_OFFER_3DEPO_EP_300925" at bounding box center [287, 96] width 93 height 6
copy div "E_ALL_TARGET_OFFER_3DEPO_EP_300925"
click at [300, 239] on div "Template preview" at bounding box center [297, 253] width 52 height 32
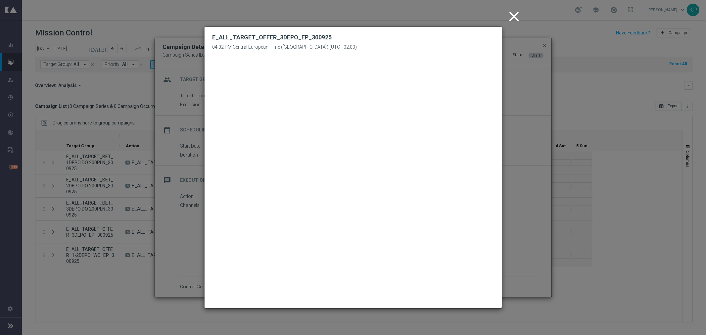
drag, startPoint x: 507, startPoint y: 22, endPoint x: 514, endPoint y: 19, distance: 7.0
click at [508, 21] on icon "close" at bounding box center [514, 16] width 17 height 17
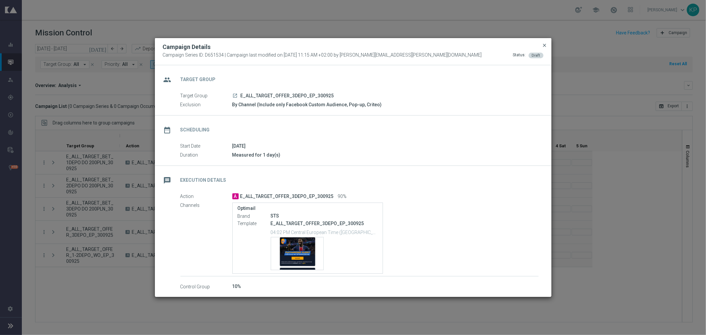
click at [545, 44] on span "close" at bounding box center [544, 45] width 5 height 5
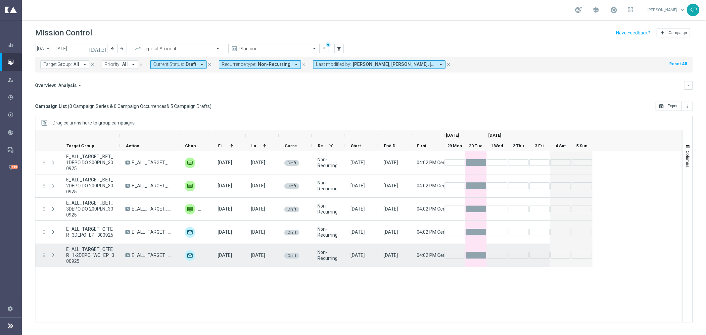
click at [43, 254] on icon "more_vert" at bounding box center [44, 255] width 6 height 6
drag, startPoint x: 46, startPoint y: 254, endPoint x: 55, endPoint y: 259, distance: 9.9
click at [55, 259] on div "list" at bounding box center [52, 260] width 10 height 5
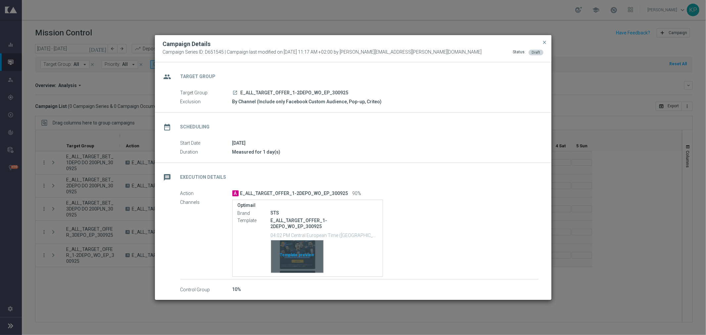
click at [295, 244] on div "Template preview" at bounding box center [297, 256] width 52 height 32
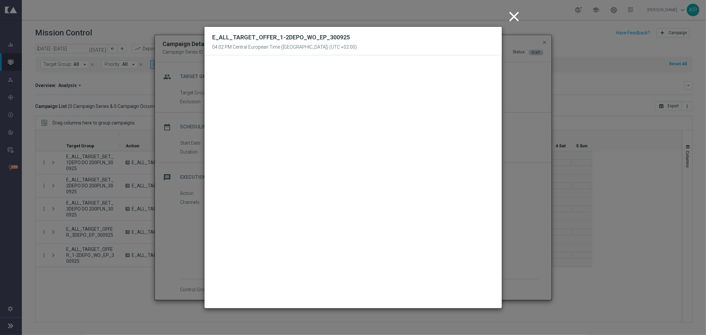
click at [508, 17] on icon "close" at bounding box center [514, 16] width 17 height 17
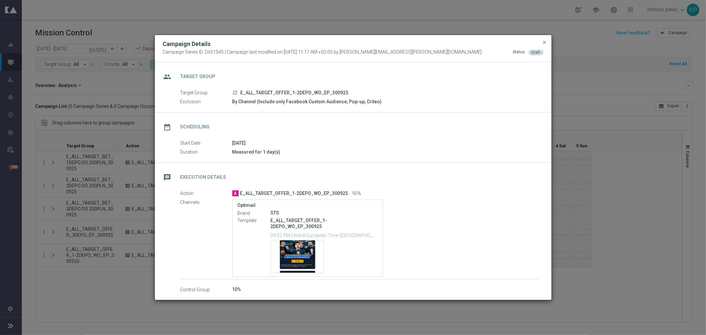
click at [234, 95] on icon "launch" at bounding box center [235, 92] width 5 height 5
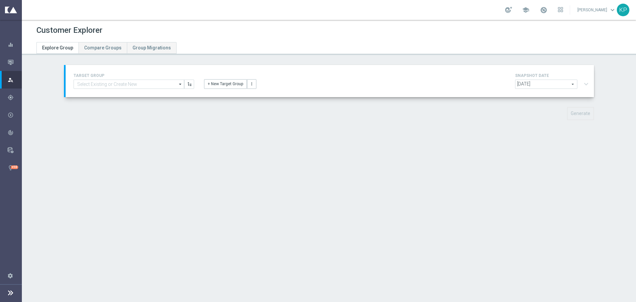
click at [581, 83] on div "[DATE] [DATE] arrow_drop_down search expand_more" at bounding box center [553, 84] width 76 height 11
click at [228, 82] on button "+ New Target Group" at bounding box center [225, 83] width 43 height 9
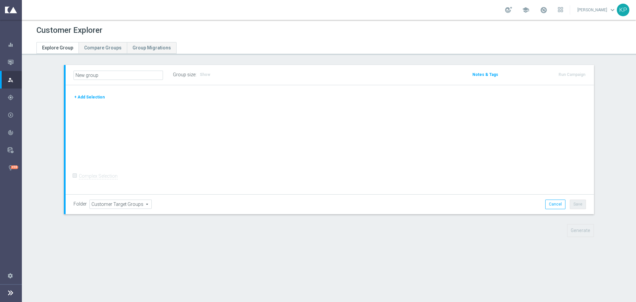
click at [101, 96] on div "+ Add Selection" at bounding box center [330, 96] width 522 height 7
click at [96, 97] on button "+ Add Selection" at bounding box center [90, 96] width 32 height 7
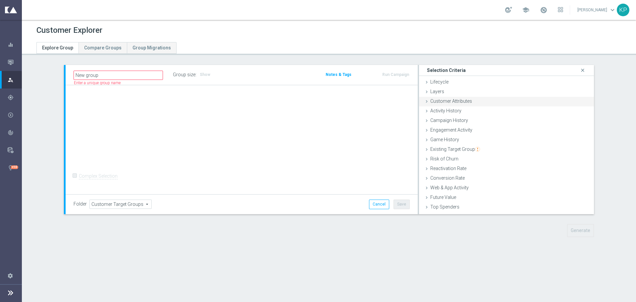
click at [452, 98] on span "Customer Attributes" at bounding box center [451, 100] width 42 height 5
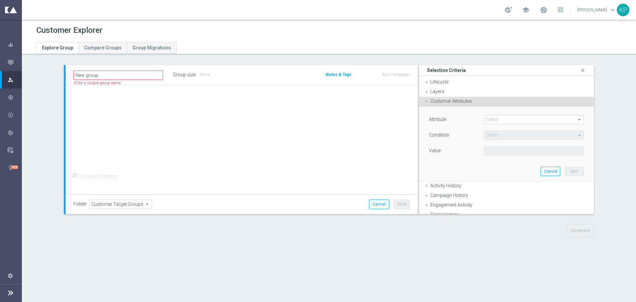
click at [496, 117] on span at bounding box center [533, 119] width 99 height 9
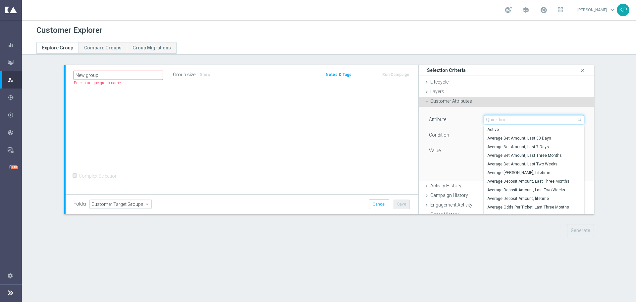
click at [496, 119] on input "search" at bounding box center [534, 119] width 100 height 9
click at [458, 103] on span "Customer Attributes" at bounding box center [451, 100] width 42 height 5
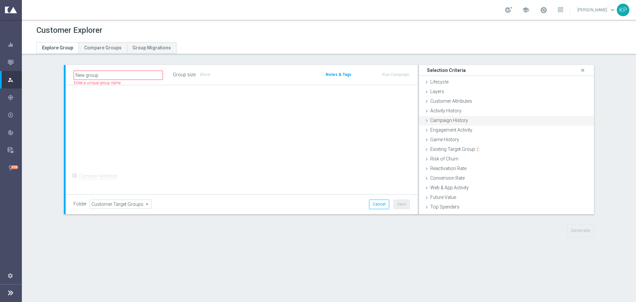
click at [454, 122] on span "Campaign History" at bounding box center [449, 120] width 38 height 5
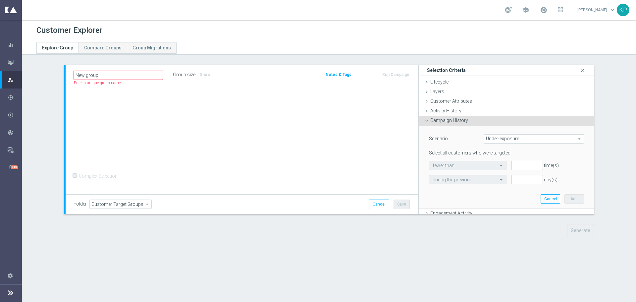
click at [496, 138] on span "Under-exposure" at bounding box center [533, 138] width 99 height 9
click at [498, 183] on span "Custom" at bounding box center [534, 182] width 93 height 5
type input "Custom"
click at [505, 167] on span "responded to" at bounding box center [540, 165] width 85 height 9
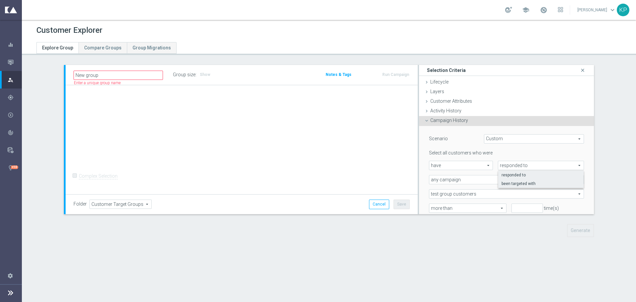
click at [505, 186] on span "been targeted with" at bounding box center [540, 183] width 79 height 5
type input "been targeted with"
click at [501, 184] on div "any campaign any campaign arrow_drop_down search" at bounding box center [506, 179] width 155 height 9
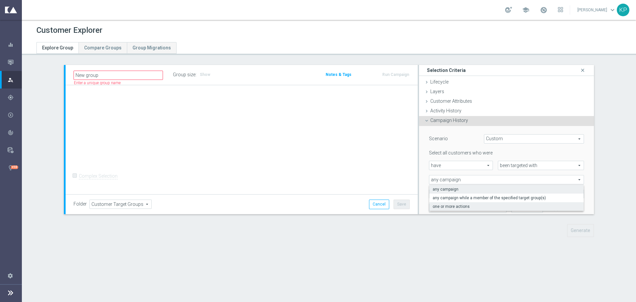
click at [478, 202] on label "one or more actions" at bounding box center [506, 206] width 154 height 9
type input "one or more actions"
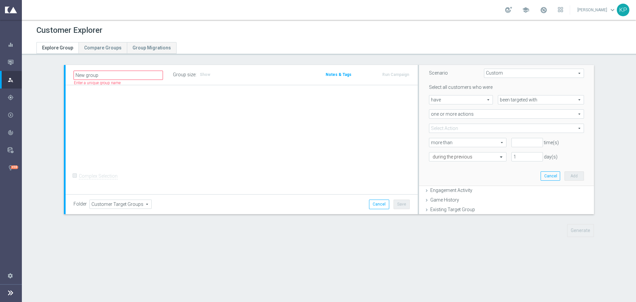
scroll to position [66, 0]
click at [467, 131] on span at bounding box center [506, 127] width 154 height 9
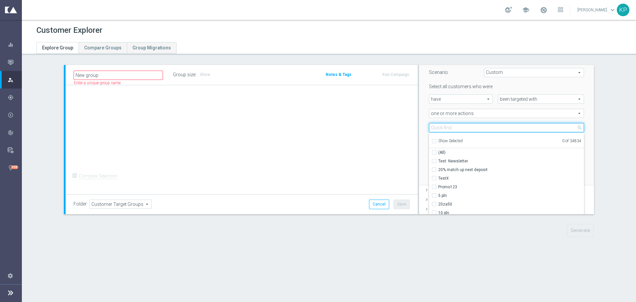
click at [467, 131] on input "search" at bounding box center [506, 127] width 155 height 9
paste input "E_ALL_GLOB_ANKIETA_BIG_KLAUZULA INFO_290925"
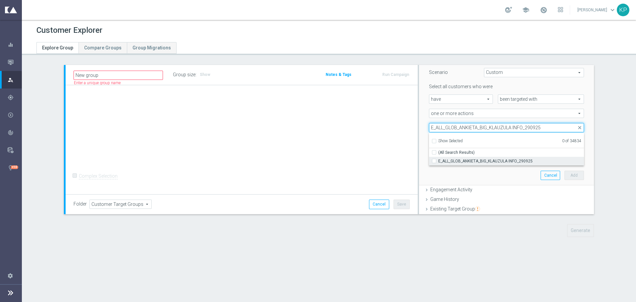
type input "E_ALL_GLOB_ANKIETA_BIG_KLAUZULA INFO_290925"
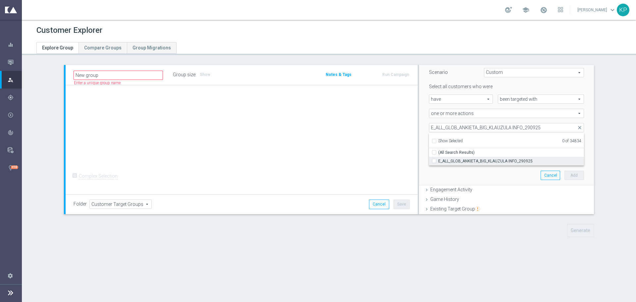
click at [474, 164] on label "E_ALL_GLOB_ANKIETA_BIG_KLAUZULA INFO_290925" at bounding box center [511, 161] width 146 height 9
click at [438, 163] on input "E_ALL_GLOB_ANKIETA_BIG_KLAUZULA INFO_290925" at bounding box center [436, 161] width 4 height 4
checkbox input "true"
type input "E_ALL_GLOB_ANKIETA_BIG_KLAUZULA INFO_290925"
checkbox input "true"
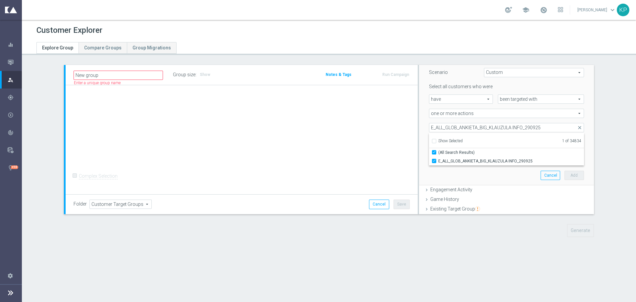
scroll to position [0, 0]
click at [617, 149] on section "New group Name length must be more than 2 characters Name length must be under …" at bounding box center [329, 156] width 614 height 182
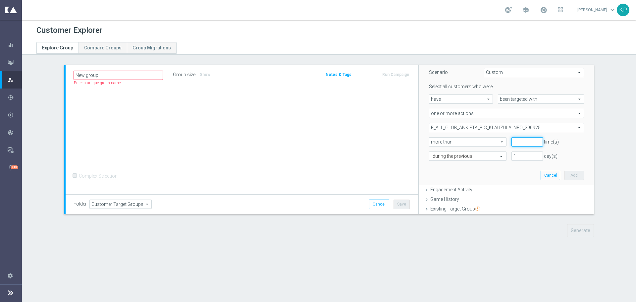
click at [530, 147] on div "Select all customers who were have have arrow_drop_down search been targeted wi…" at bounding box center [506, 121] width 155 height 77
type input "0"
click at [532, 144] on input "0" at bounding box center [526, 141] width 31 height 9
click at [494, 151] on div "during the previous" at bounding box center [467, 155] width 77 height 9
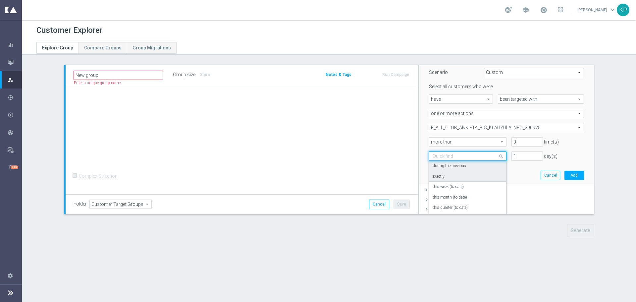
click at [470, 176] on div "exactly" at bounding box center [468, 176] width 70 height 11
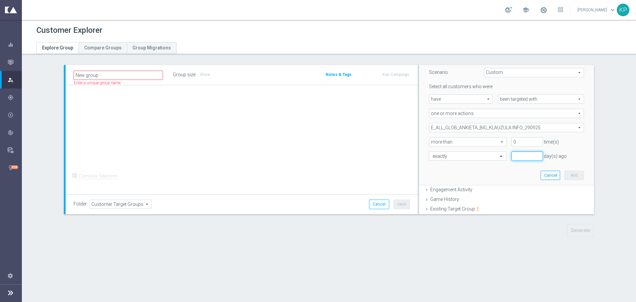
click at [512, 157] on input "number" at bounding box center [526, 155] width 31 height 9
type input "1"
drag, startPoint x: 561, startPoint y: 172, endPoint x: 518, endPoint y: 156, distance: 46.1
click at [564, 172] on button "Add" at bounding box center [574, 175] width 20 height 9
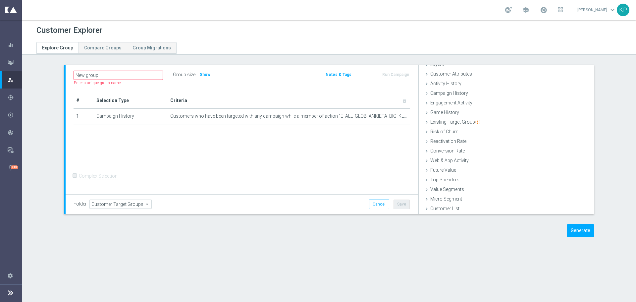
scroll to position [27, 0]
click at [205, 77] on span "Show" at bounding box center [205, 74] width 11 height 5
click at [464, 82] on div "Activity History done" at bounding box center [506, 84] width 175 height 10
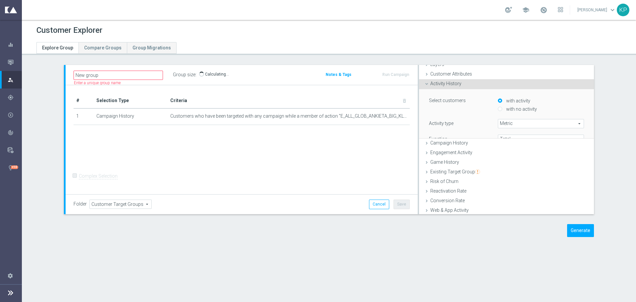
scroll to position [28, 0]
click at [465, 85] on div "Activity History done" at bounding box center [506, 83] width 175 height 10
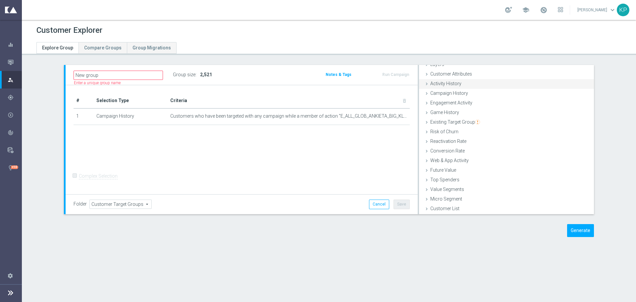
scroll to position [27, 0]
click at [461, 102] on span "Engagement Activity" at bounding box center [451, 102] width 42 height 5
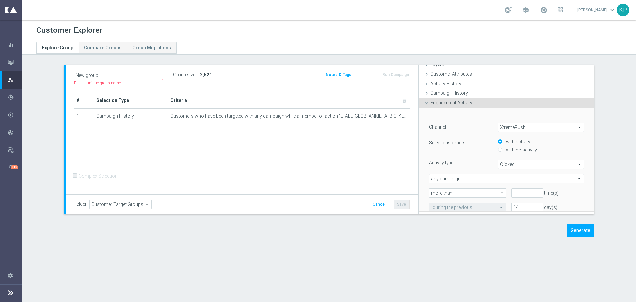
scroll to position [28, 0]
click at [510, 127] on span "XtremePush" at bounding box center [540, 126] width 85 height 9
click at [511, 145] on span "Optimail" at bounding box center [540, 144] width 79 height 5
type input "Optimail"
type input "Bounced"
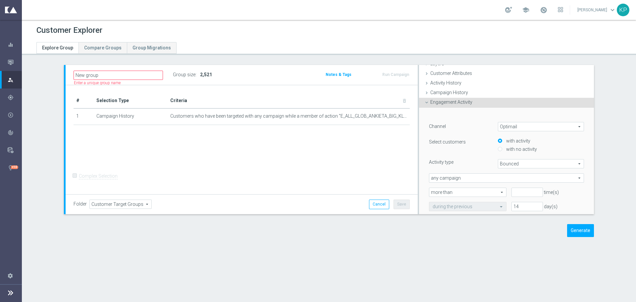
scroll to position [61, 0]
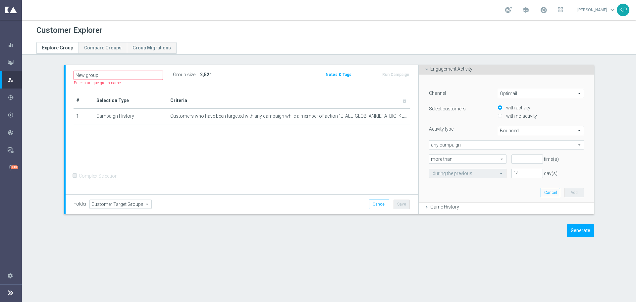
click at [490, 145] on span "any campaign" at bounding box center [506, 144] width 154 height 9
click at [468, 169] on span "one or more actions" at bounding box center [507, 171] width 148 height 5
type input "one or more actions"
drag, startPoint x: 482, startPoint y: 153, endPoint x: 478, endPoint y: 156, distance: 5.2
click at [482, 152] on div "Channel Optimail Optimail arrow_drop_down search Select customers with activity…" at bounding box center [506, 140] width 155 height 103
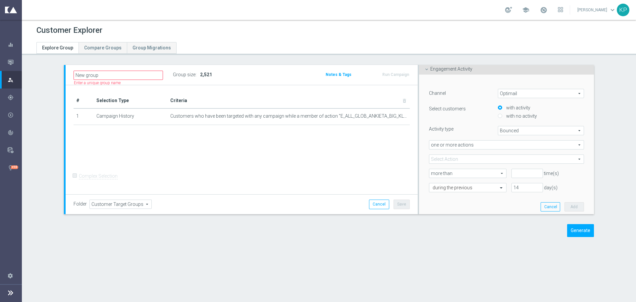
click at [478, 157] on span at bounding box center [506, 159] width 154 height 9
click at [0, 0] on input "search" at bounding box center [0, 0] width 0 height 0
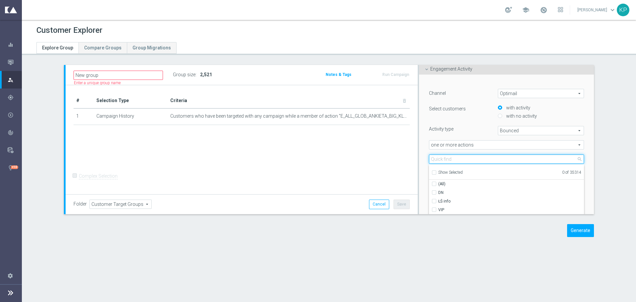
paste input "E_ALL_GLOB_ANKIETA_BIG_KLAUZULA INFO_290925"
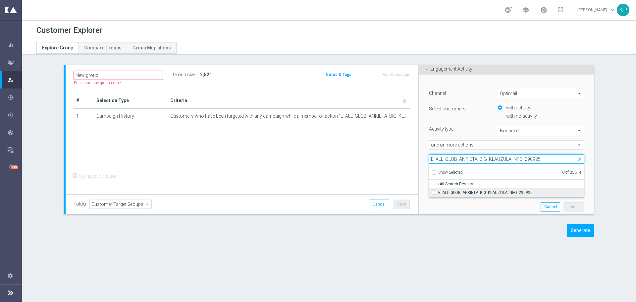
type input "E_ALL_GLOB_ANKIETA_BIG_KLAUZULA INFO_290925"
click at [439, 192] on span "E_ALL_GLOB_ANKIETA_BIG_KLAUZULA INFO_290925" at bounding box center [511, 192] width 146 height 5
click at [438, 192] on input "E_ALL_GLOB_ANKIETA_BIG_KLAUZULA INFO_290925" at bounding box center [436, 192] width 4 height 4
checkbox input "true"
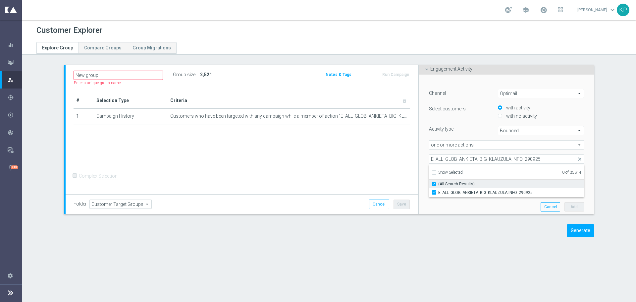
type input "E_ALL_GLOB_ANKIETA_BIG_KLAUZULA INFO_290925"
checkbox input "true"
click at [619, 169] on section "New group Name length must be more than 2 characters Name length must be under …" at bounding box center [329, 156] width 614 height 182
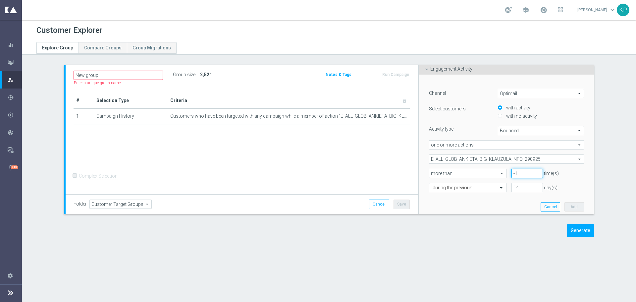
click at [532, 176] on input "-1" at bounding box center [526, 173] width 31 height 9
type input "0"
click at [532, 171] on input "0" at bounding box center [526, 173] width 31 height 9
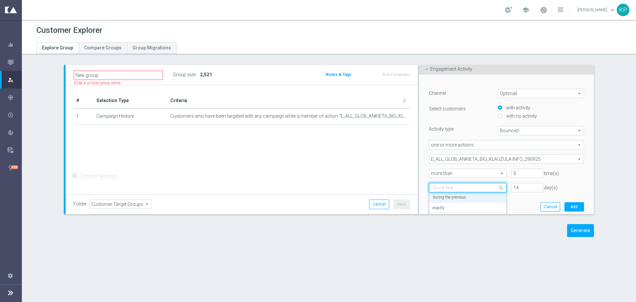
click at [471, 187] on input "text" at bounding box center [461, 188] width 57 height 6
click at [451, 206] on div "exactly" at bounding box center [468, 208] width 70 height 11
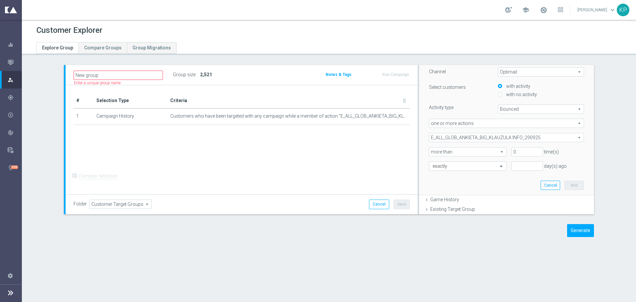
scroll to position [94, 0]
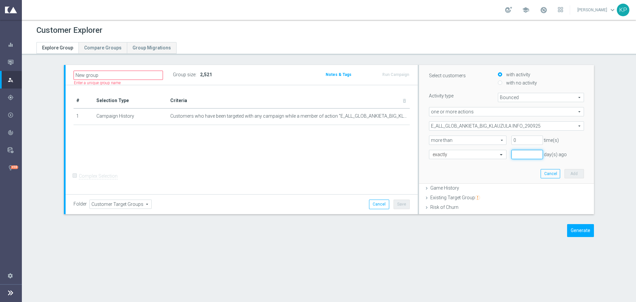
click at [519, 152] on input "number" at bounding box center [526, 154] width 31 height 9
type input "1"
click at [564, 171] on button "Add" at bounding box center [574, 173] width 20 height 9
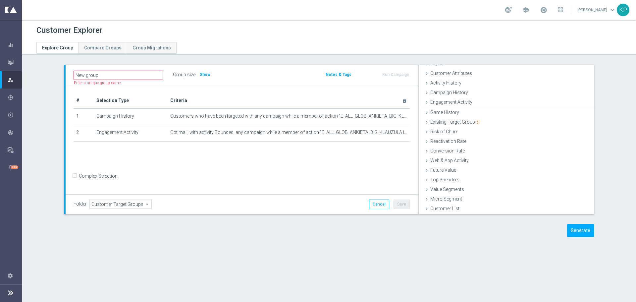
scroll to position [27, 0]
click at [206, 73] on span "Show" at bounding box center [205, 74] width 11 height 5
click at [240, 89] on div "# Selection Type Criteria delete_forever 1 Campaign History Customers who have …" at bounding box center [242, 139] width 352 height 109
click at [580, 229] on button "Generate" at bounding box center [580, 230] width 27 height 13
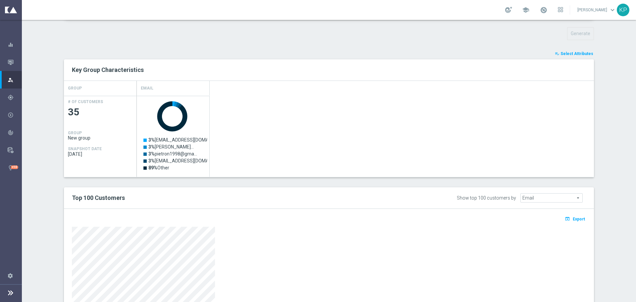
scroll to position [152, 0]
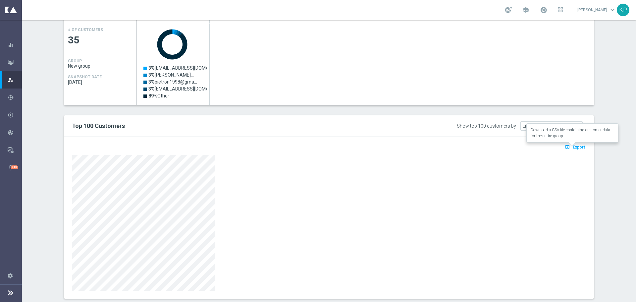
drag, startPoint x: 580, startPoint y: 145, endPoint x: 507, endPoint y: 158, distance: 73.9
click at [580, 145] on span "Export" at bounding box center [579, 147] width 12 height 5
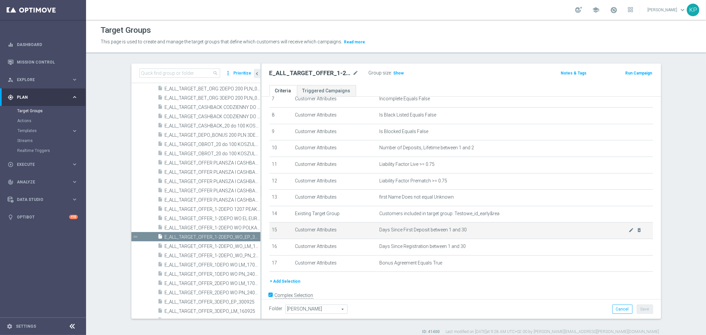
scroll to position [137, 0]
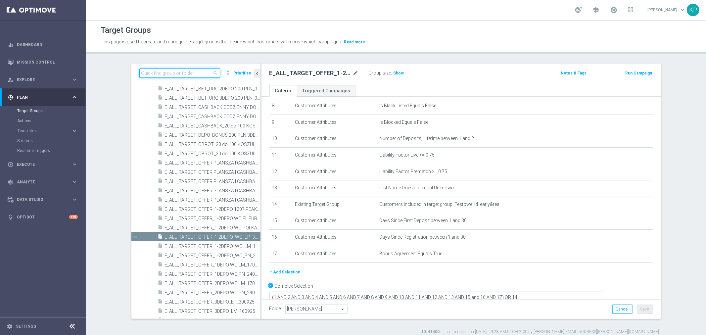
click at [181, 70] on input at bounding box center [179, 73] width 81 height 9
paste input "E_MIN-LOW_AUTO_PRODUCT_CC VF DAY23 1PLUS DEPO_DAILY"
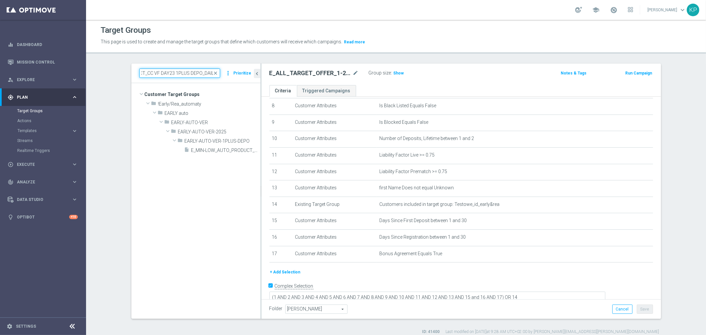
scroll to position [0, 0]
type input "E_MIN-LOW_AUTO_PRODUCT_CC VF DAY23 1PLUS DEPO_DAILY"
click at [202, 149] on span "E_MIN-LOW_AUTO_PRODUCT_CC VF DAY23 1PLUS DEPO_DAILY" at bounding box center [218, 151] width 54 height 6
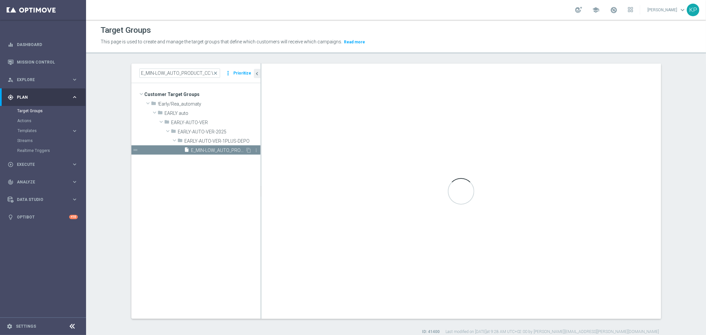
checkbox input "false"
type input "EARLY-AUTO-VER-1PLUS-DEPO"
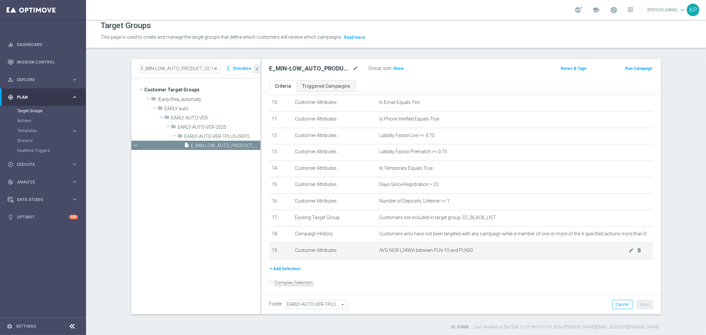
scroll to position [6, 0]
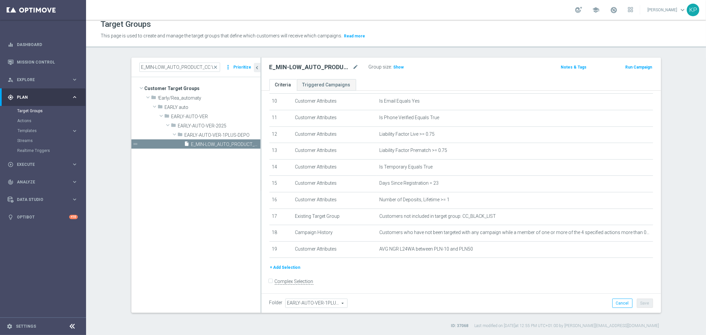
click at [287, 264] on button "+ Add Selection" at bounding box center [286, 267] width 32 height 7
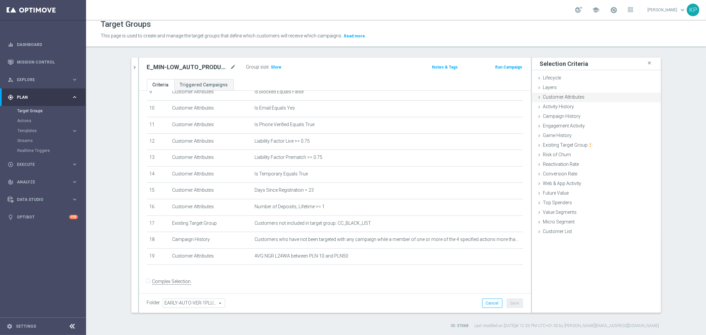
click at [555, 100] on div "Customer Attributes done" at bounding box center [596, 98] width 129 height 10
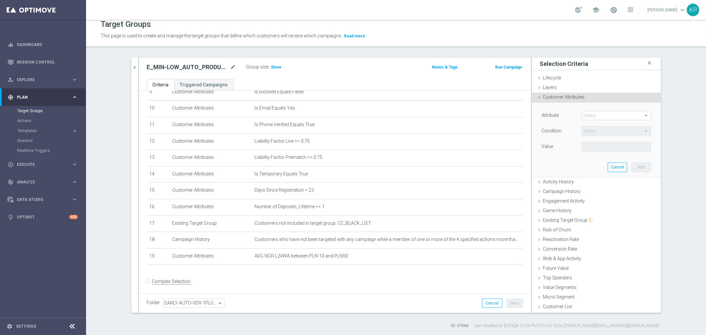
click at [586, 117] on span at bounding box center [616, 115] width 69 height 9
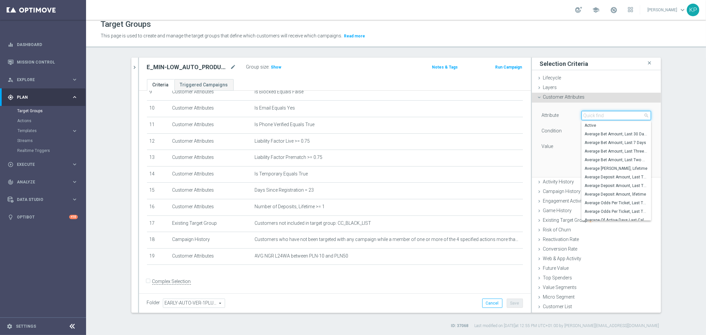
click at [586, 117] on input "search" at bounding box center [617, 115] width 70 height 9
type input "sms"
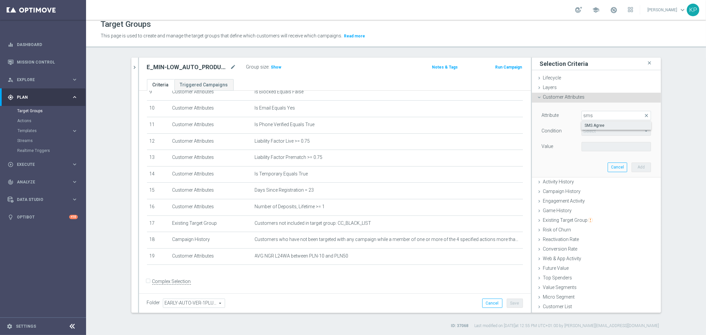
click at [602, 122] on label "SMS Agree" at bounding box center [617, 125] width 70 height 9
type input "SMS Agree"
type input "Equals"
click at [587, 148] on span at bounding box center [616, 146] width 69 height 9
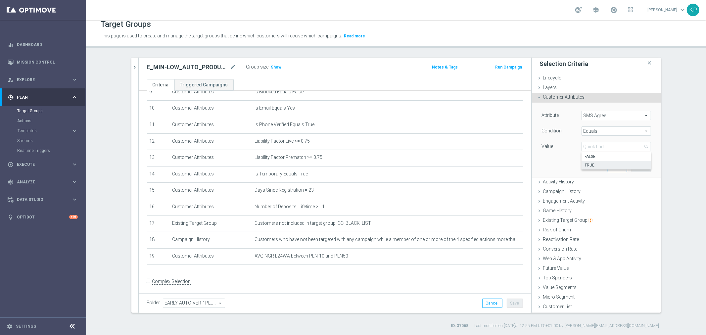
click at [593, 163] on span "TRUE" at bounding box center [616, 165] width 63 height 5
type input "TRUE"
click at [637, 167] on button "Add" at bounding box center [642, 167] width 20 height 9
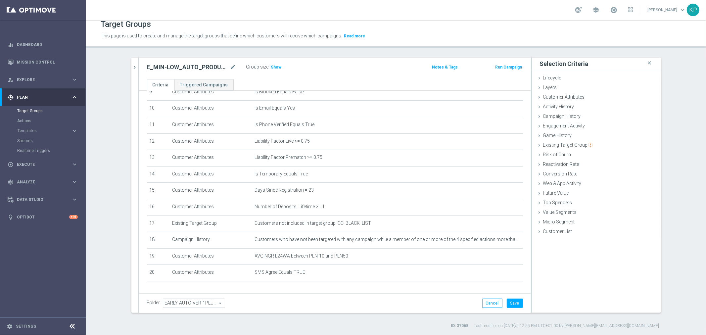
click at [273, 70] on h3 "Show" at bounding box center [277, 67] width 12 height 7
click at [509, 302] on button "Save" at bounding box center [515, 303] width 16 height 9
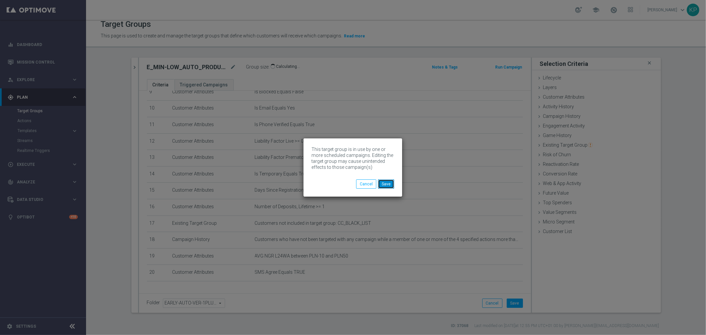
click at [383, 182] on button "Save" at bounding box center [386, 184] width 16 height 9
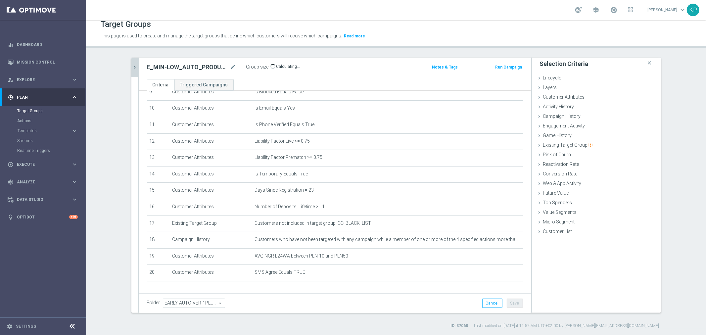
click at [133, 65] on icon "chevron_right" at bounding box center [135, 67] width 6 height 6
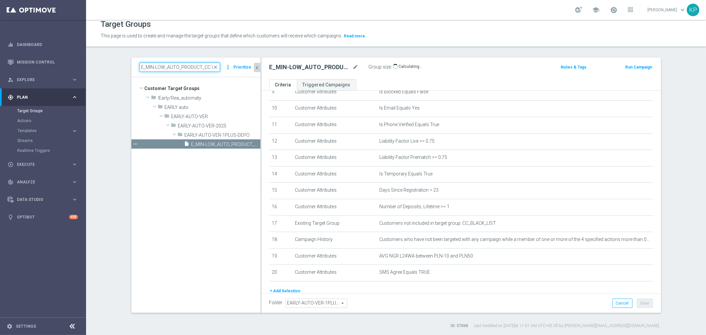
click at [160, 68] on input "E_MIN-LOW_AUTO_PRODUCT_CC VF DAY23 1PLUS DEPO_DAILY" at bounding box center [179, 67] width 81 height 9
paste input "ED-HIGH"
type input "E_MED-HIGH_AUTO_PRODUCT_CC VF DAY23 1PLUS DEPO_DAILY"
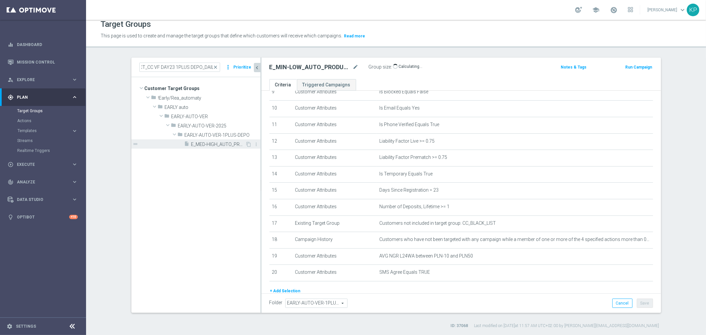
click at [201, 142] on span "E_MED-HIGH_AUTO_PRODUCT_CC VF DAY23 1PLUS DEPO_DAILY" at bounding box center [218, 145] width 54 height 6
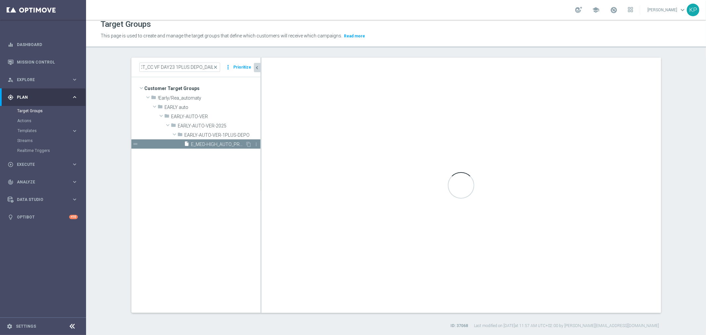
scroll to position [0, 0]
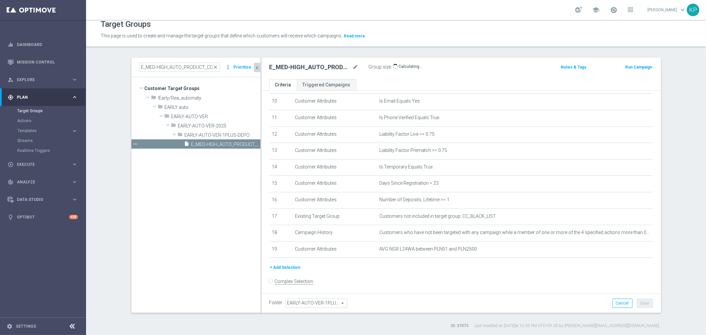
click at [290, 264] on button "+ Add Selection" at bounding box center [286, 267] width 32 height 7
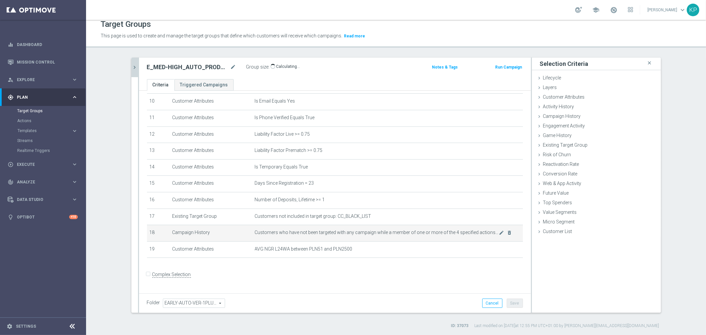
scroll to position [161, 0]
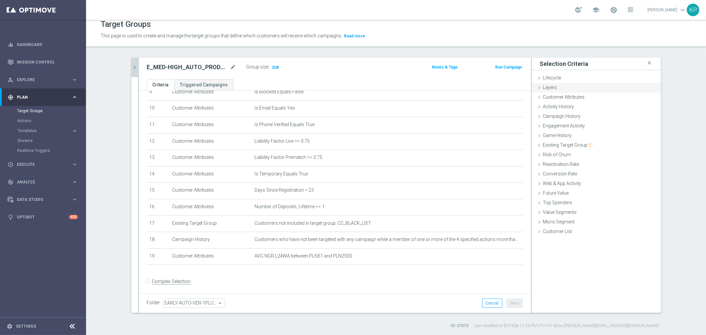
click at [589, 91] on div "Layers done" at bounding box center [596, 88] width 129 height 10
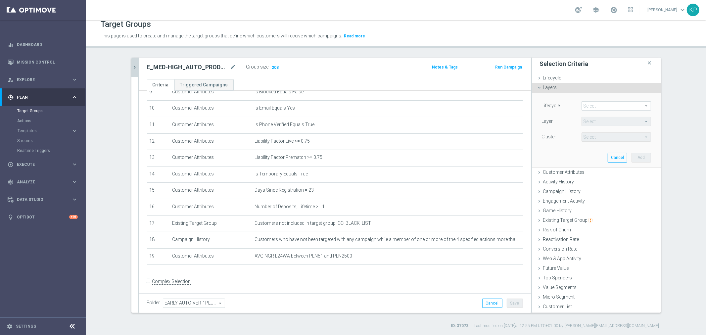
click at [578, 88] on div "Layers done" at bounding box center [596, 88] width 129 height 10
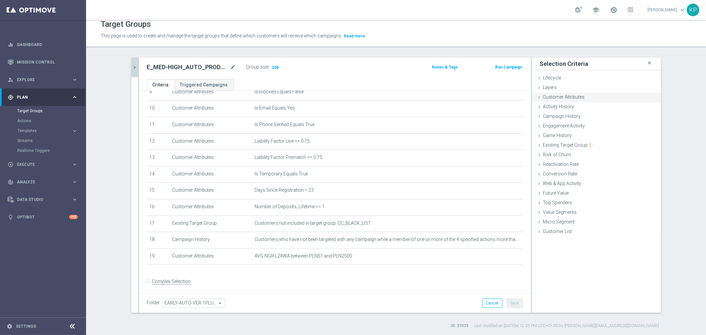
click at [576, 100] on div "Customer Attributes done selection saved" at bounding box center [596, 98] width 129 height 10
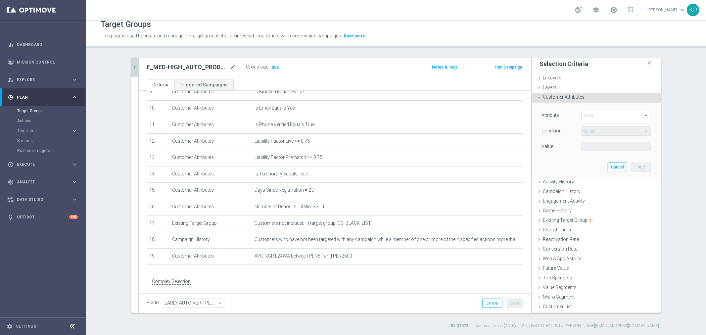
click at [595, 113] on span at bounding box center [616, 115] width 69 height 9
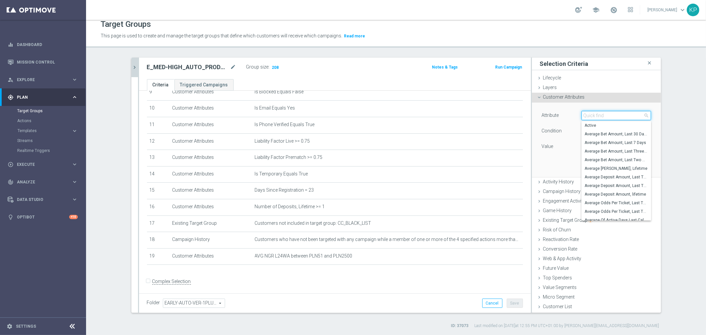
click at [595, 113] on input "search" at bounding box center [617, 115] width 70 height 9
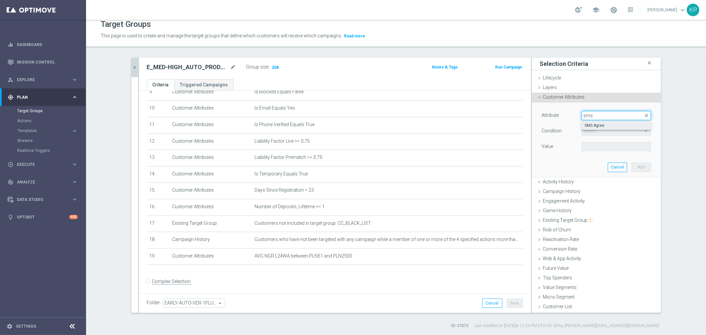
type input "sms"
click at [595, 123] on span "SMS Agree" at bounding box center [616, 125] width 63 height 5
type input "SMS Agree"
type input "Equals"
click at [588, 142] on span at bounding box center [616, 146] width 69 height 9
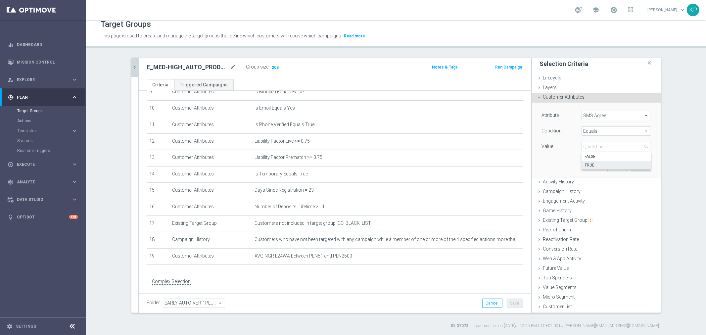
click at [587, 163] on span "TRUE" at bounding box center [616, 165] width 63 height 5
type input "TRUE"
click at [636, 168] on button "Add" at bounding box center [642, 167] width 20 height 9
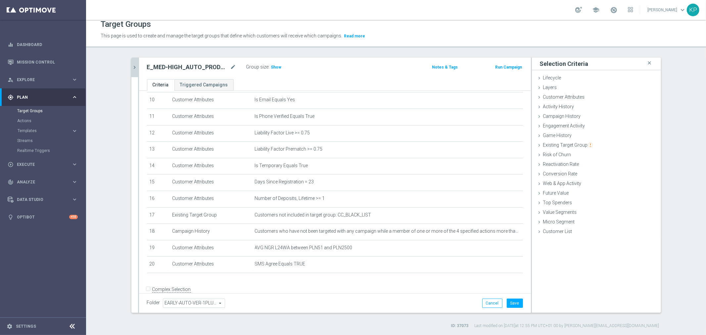
scroll to position [178, 0]
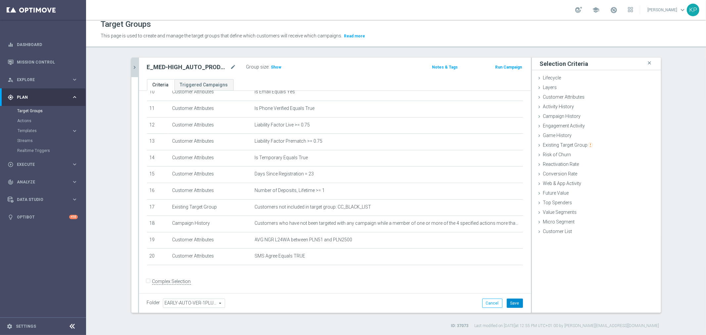
click at [510, 300] on button "Save" at bounding box center [515, 303] width 16 height 9
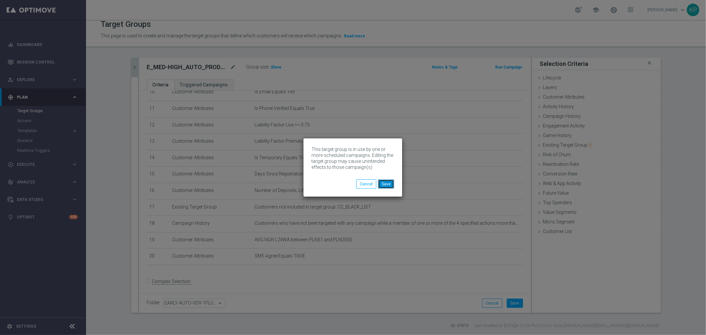
click at [382, 182] on button "Save" at bounding box center [386, 184] width 16 height 9
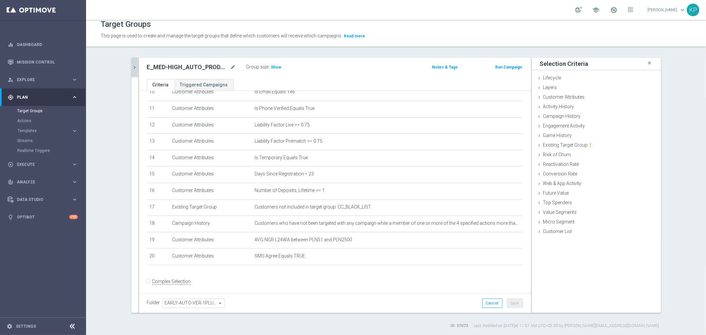
click at [291, 48] on div "Target Groups This page is used to create and manage the target groups that def…" at bounding box center [396, 177] width 620 height 315
drag, startPoint x: 134, startPoint y: 66, endPoint x: 139, endPoint y: 68, distance: 4.9
click at [133, 66] on icon "chevron_right" at bounding box center [135, 67] width 6 height 6
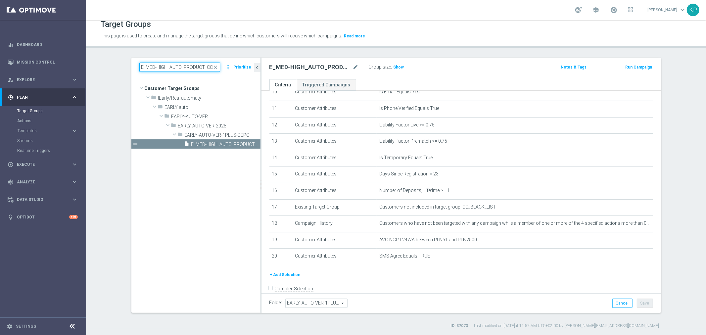
click at [151, 68] on input "E_MED-HIGH_AUTO_PRODUCT_CC VF DAY23 1PLUS DEPO_DAILY" at bounding box center [179, 67] width 81 height 9
paste input "ALL_AUTO_PRODUCT_SILVER_EVIP_MONDAY CALLCENTER_WEEK"
type input "E_ALL_AUTO_PRODUCT_SILVER_EVIP_MONDAY CALLCENTER_WEEKLY"
click at [73, 323] on icon at bounding box center [73, 327] width 8 height 8
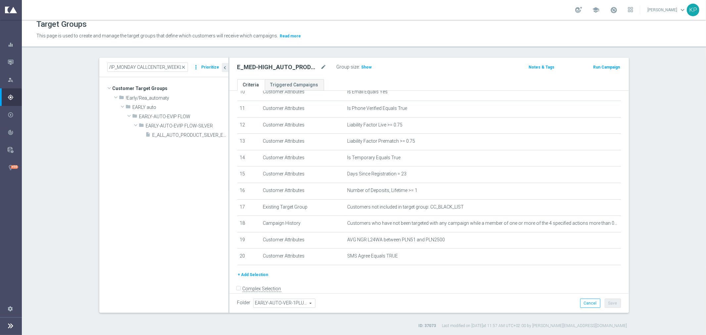
scroll to position [0, 0]
click at [183, 134] on span "E_ALL_AUTO_PRODUCT_SILVER_EVIP_MONDAY CALLCENTER_WEEKLY" at bounding box center [183, 135] width 61 height 6
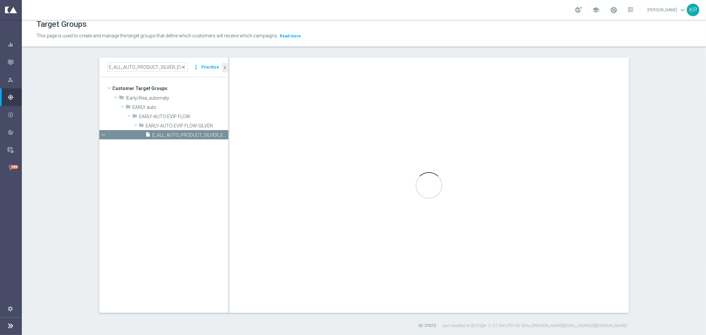
checkbox input "true"
type input "EARLY-AUTO-EVIP FLOW-SILVER"
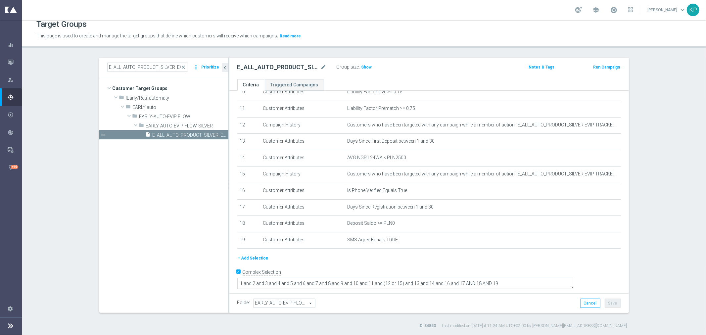
scroll to position [170, 0]
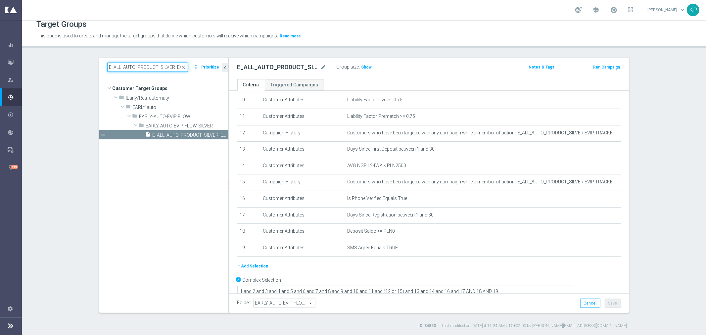
click at [132, 69] on input "E_ALL_AUTO_PRODUCT_SILVER_EVIP_MONDAY CALLCENTER_WEEKLY" at bounding box center [147, 67] width 81 height 9
paste input "GOLD"
type input "E_ALL_AUTO_PRODUCT_GOLD_EVIP_MONDAY CALLCENTER_WEEKLY"
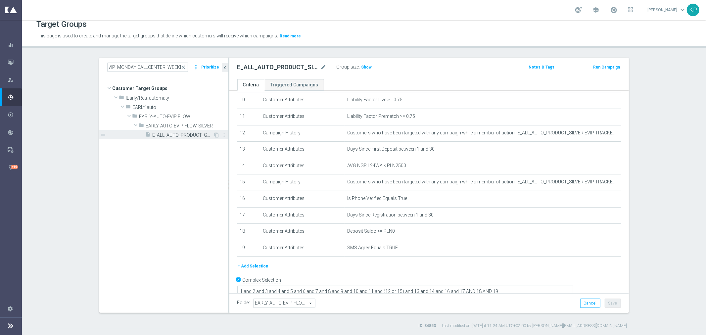
click at [179, 133] on span "E_ALL_AUTO_PRODUCT_GOLD_EVIP_MONDAY CALLCENTER_WEEKLY" at bounding box center [183, 135] width 61 height 6
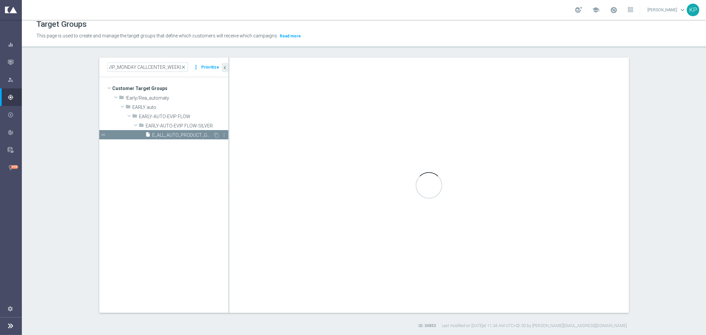
scroll to position [0, 0]
type textarea "1 and 2 and 3 and 4 and 5 and 6 and 7 and 8 and 9 and 10 and 11 and (12 or 15) …"
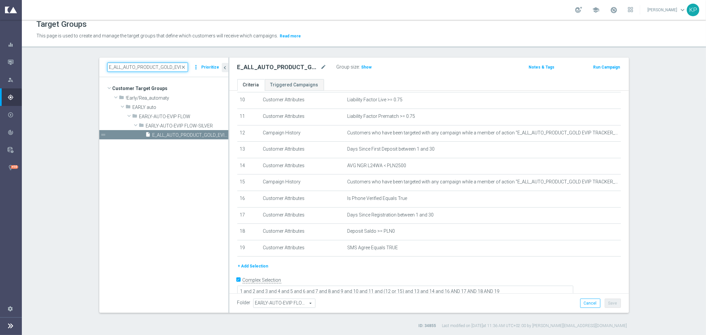
click at [116, 67] on input "E_ALL_AUTO_PRODUCT_GOLD_EVIP_MONDAY CALLCENTER_WEEKLY" at bounding box center [147, 67] width 81 height 9
paste input "NH-HIGH_AUTO_PRODUCT_CC WO NONDEPO DAY2_DAI"
type input "E_NH-HIGH_AUTO_PRODUCT_CC WO NONDEPO DAY2_DAILY"
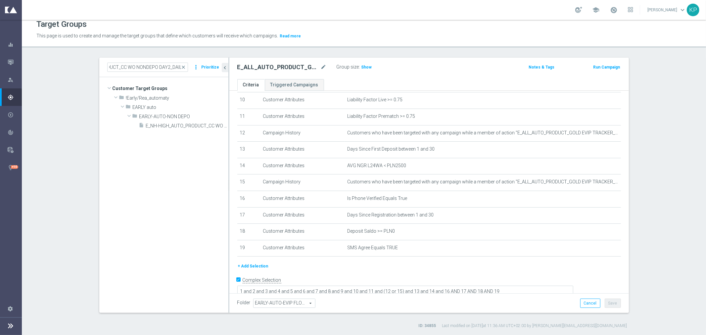
click at [171, 133] on tree-viewport "Customer Target Groups library_add create_new_folder folder" at bounding box center [163, 194] width 129 height 235
click at [170, 125] on span "E_NH-HIGH_AUTO_PRODUCT_CC WO NONDEPO DAY2_DAILY" at bounding box center [180, 126] width 68 height 6
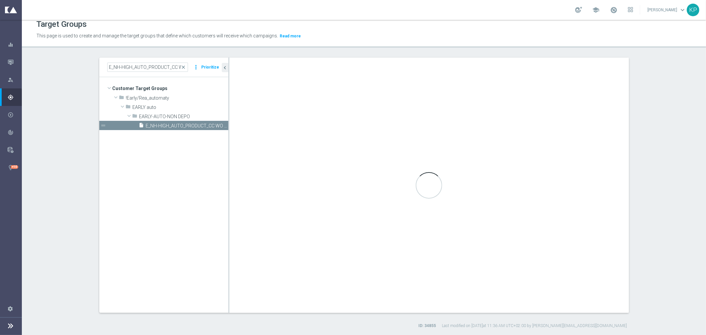
checkbox input "false"
type input "EARLY-AUTO-NON DEPO"
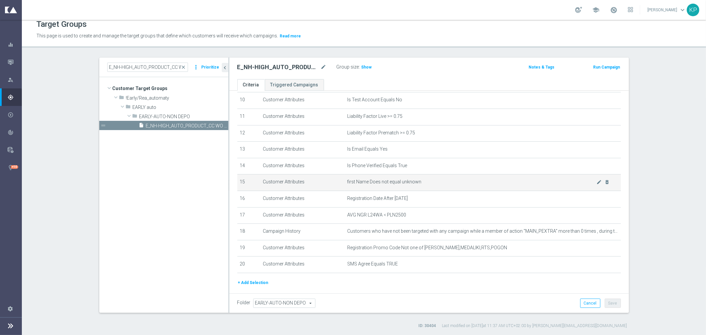
scroll to position [178, 0]
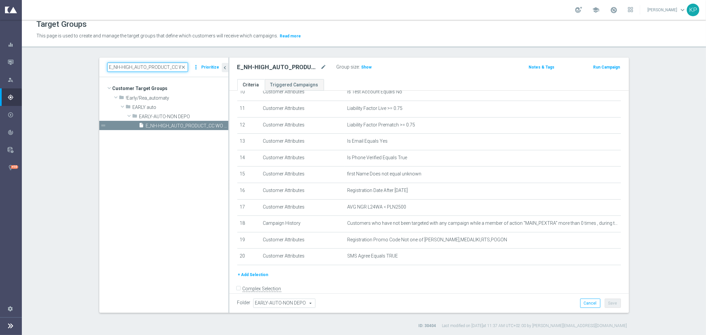
click at [163, 67] on input "E_NH-HIGH_AUTO_PRODUCT_CC WO NONDEPO DAY2_DAILY" at bounding box center [147, 67] width 81 height 9
paste input "ALL_AUTO_PRODUCT_CC WO 1DEPO DAY3"
type input "E_ALL_AUTO_PRODUCT_CC WO 1DEPO DAY3_DAILY"
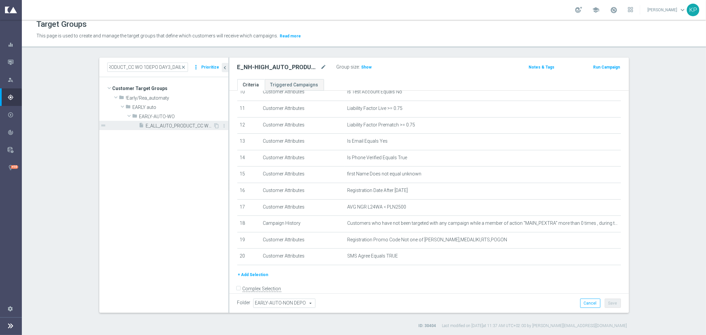
click at [163, 127] on span "E_ALL_AUTO_PRODUCT_CC WO 1DEPO DAY3_DAILY" at bounding box center [180, 126] width 68 height 6
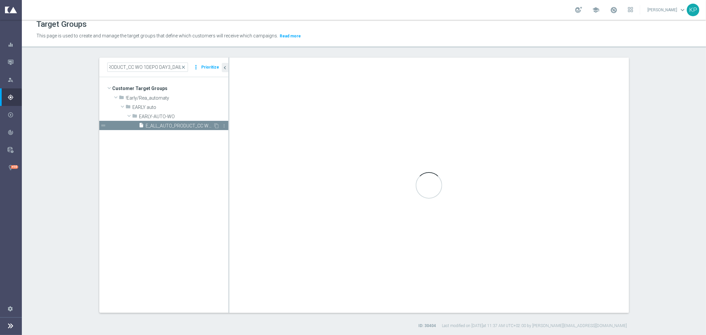
scroll to position [0, 0]
type input "EARLY-AUTO-WO"
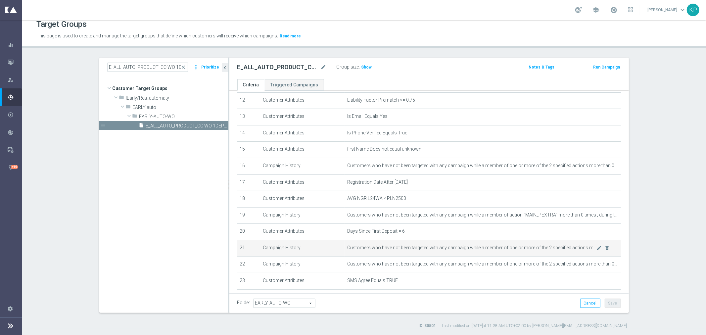
scroll to position [234, 0]
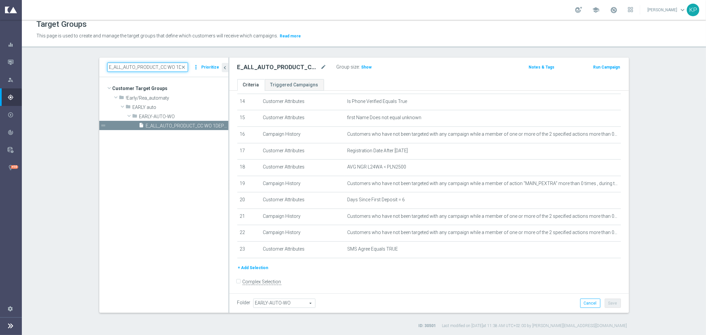
click at [138, 65] on input "E_ALL_AUTO_PRODUCT_CC WO 1DEPO DAY3_DAILY" at bounding box center [147, 67] width 81 height 9
paste input "2"
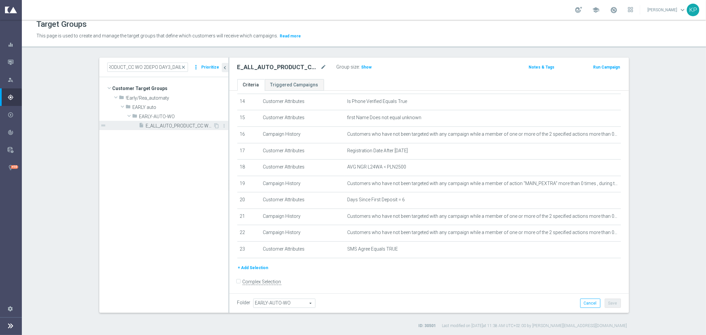
click at [157, 125] on span "E_ALL_AUTO_PRODUCT_CC WO 2DEPO DAY3_DAILY" at bounding box center [180, 126] width 68 height 6
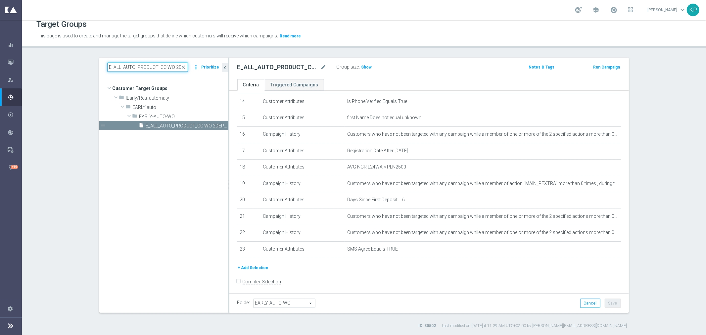
click at [131, 69] on input "E_ALL_AUTO_PRODUCT_CC WO 2DEPO DAY3_DAILY" at bounding box center [147, 67] width 81 height 9
paste input "NH-NL_AUTO_PRODUCT_CC VF DAY23 1PLUS DEPO"
type input "E_NH-NL_AUTO_PRODUCT_CC VF DAY23 1PLUS DEPO_DAILY"
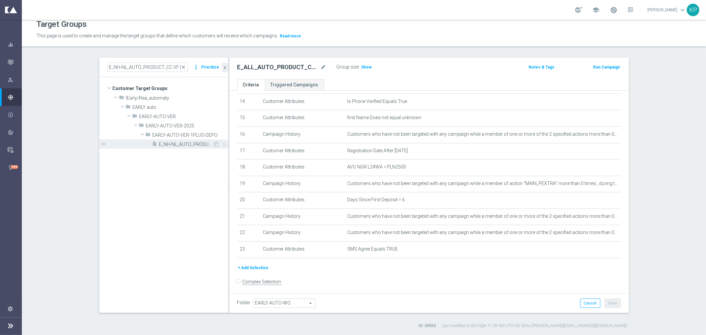
click at [165, 145] on span "E_NH-NL_AUTO_PRODUCT_CC VF DAY23 1PLUS DEPO_DAILY" at bounding box center [186, 145] width 54 height 6
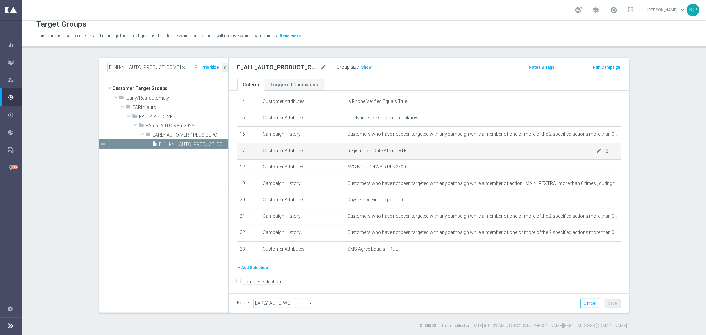
type input "EARLY-AUTO-VER-1PLUS-DEPO"
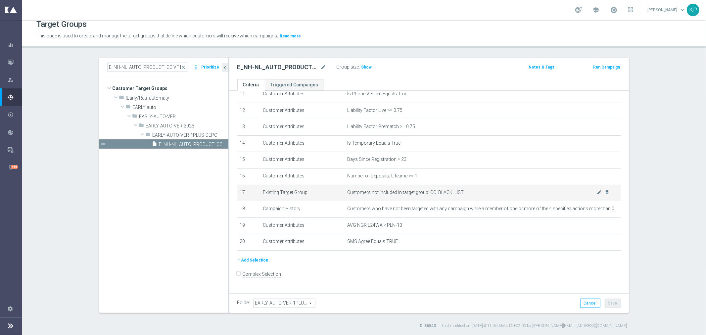
scroll to position [185, 0]
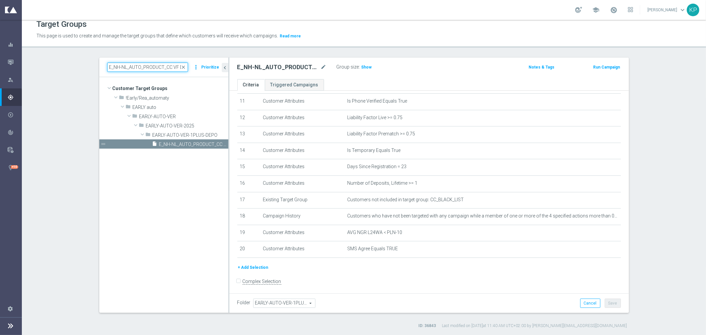
click at [116, 65] on input "E_NH-NL_AUTO_PRODUCT_CC VF DAY23 1PLUS DEPO_DAILY" at bounding box center [147, 67] width 81 height 9
paste input "MIN-LOW"
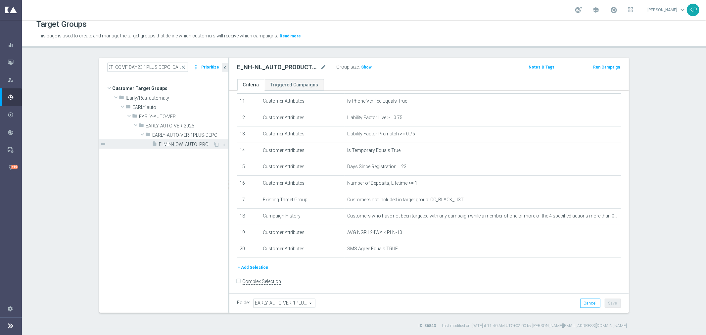
click at [168, 142] on span "E_MIN-LOW_AUTO_PRODUCT_CC VF DAY23 1PLUS DEPO_DAILY" at bounding box center [186, 145] width 54 height 6
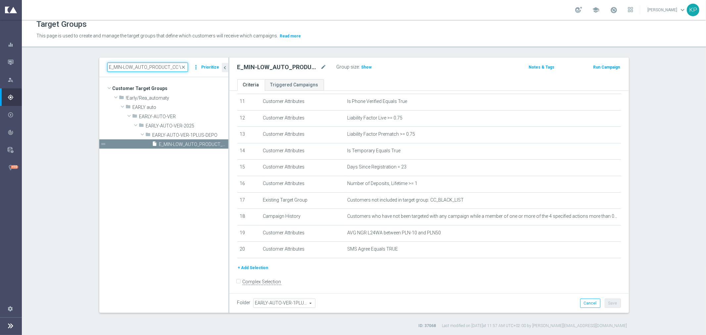
click at [144, 69] on input "E_MIN-LOW_AUTO_PRODUCT_CC VF DAY23 1PLUS DEPO_DAILY" at bounding box center [147, 67] width 81 height 9
paste input "ED-HIGH"
click at [169, 142] on span "E_MED-HIGH_AUTO_PRODUCT_CC VF DAY23 1PLUS DEPO_DAILY" at bounding box center [193, 145] width 69 height 6
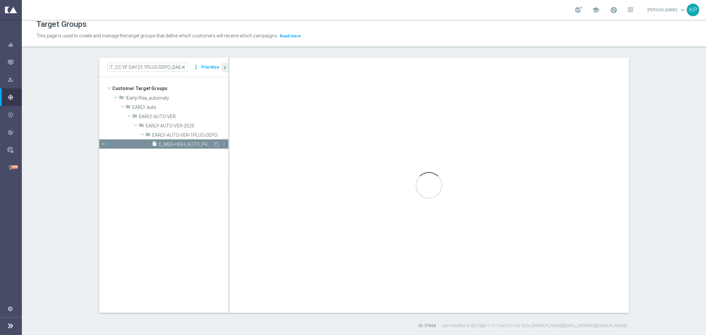
scroll to position [0, 0]
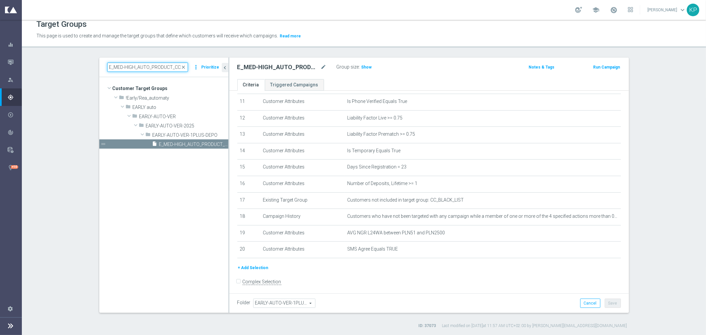
click at [123, 67] on input "E_MED-HIGH_AUTO_PRODUCT_CC VF DAY23 1PLUS DEPO_DAILY" at bounding box center [147, 67] width 81 height 9
paste input "ALL_AUTO_PRODUCT_SILVER_EVIP_MONDAY CALLCENTER_WEEK"
type input "E_ALL_AUTO_PRODUCT_SILVER_EVIP_MONDAY CALLCENTER_WEEKLY"
click at [171, 136] on span "E_ALL_AUTO_PRODUCT_SILVER_EVIP_MONDAY CALLCENTER_WEEKLY" at bounding box center [183, 135] width 61 height 6
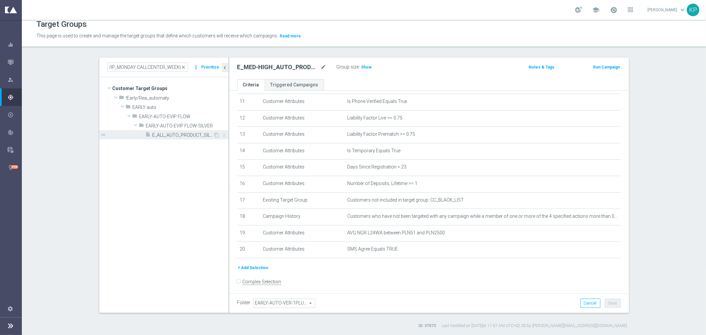
scroll to position [0, 0]
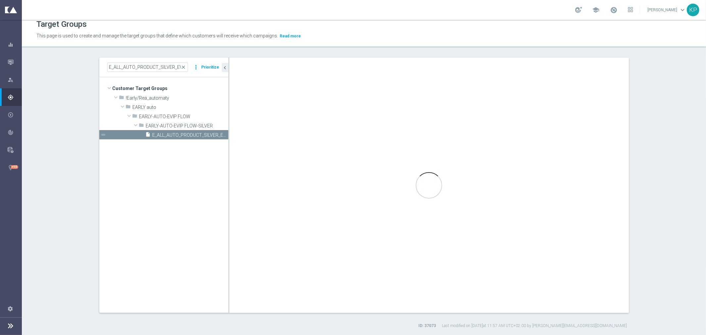
checkbox input "true"
type input "EARLY-AUTO-EVIP FLOW-SILVER"
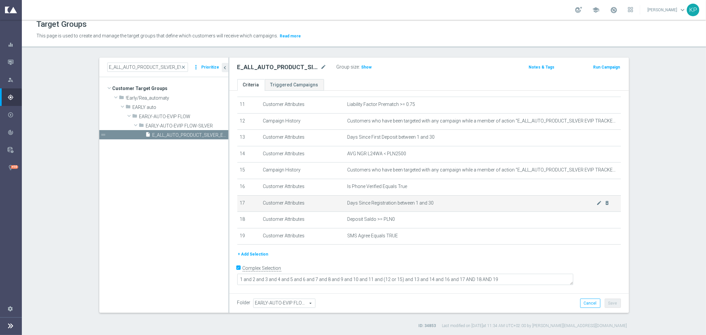
scroll to position [170, 0]
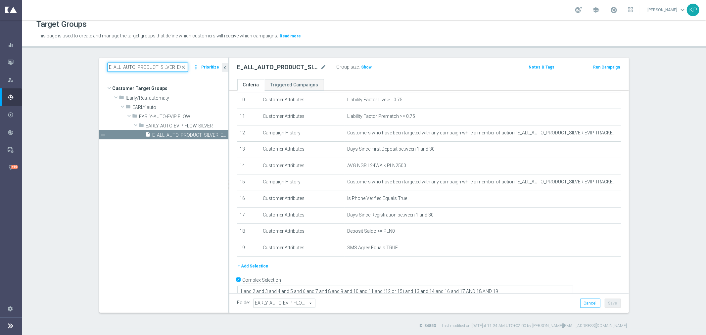
click at [167, 64] on input "E_ALL_AUTO_PRODUCT_SILVER_EVIP_MONDAY CALLCENTER_WEEKLY" at bounding box center [147, 67] width 81 height 9
paste input "GOLD"
type input "E_ALL_AUTO_PRODUCT_GOLD_EVIP_MONDAY CALLCENTER_WEEKLY"
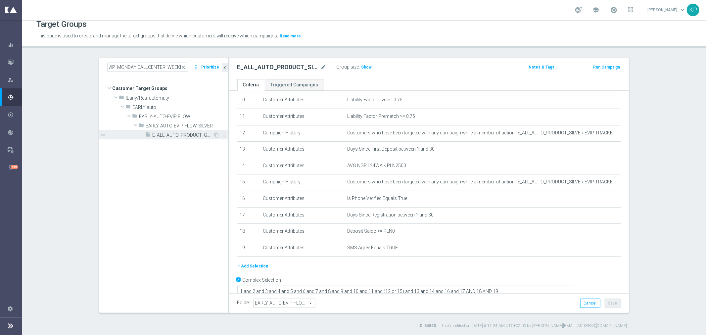
click at [173, 134] on span "E_ALL_AUTO_PRODUCT_GOLD_EVIP_MONDAY CALLCENTER_WEEKLY" at bounding box center [183, 135] width 61 height 6
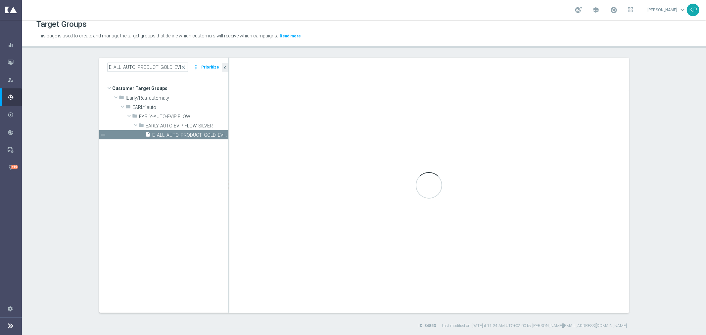
type textarea "1 and 2 and 3 and 4 and 5 and 6 and 7 and 8 and 9 and 10 and 11 and (12 or 15) …"
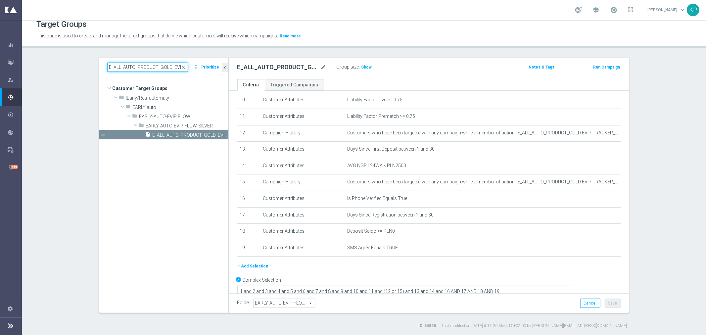
click at [164, 65] on input "E_ALL_AUTO_PRODUCT_GOLD_EVIP_MONDAY CALLCENTER_WEEKLY" at bounding box center [147, 67] width 81 height 9
paste input "NH-HIGH_AUTO_PRODUCT_CC WO NONDEPO DAY2_DAI"
type input "E_NH-HIGH_AUTO_PRODUCT_CC WO NONDEPO DAY2_DAILY"
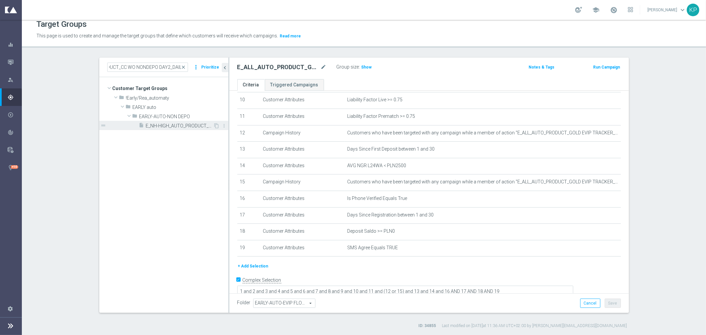
click at [168, 125] on span "E_NH-HIGH_AUTO_PRODUCT_CC WO NONDEPO DAY2_DAILY" at bounding box center [180, 126] width 68 height 6
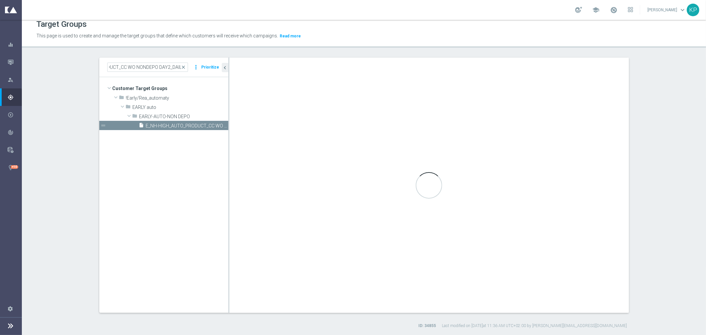
scroll to position [0, 0]
checkbox input "false"
type input "EARLY-AUTO-NON DEPO"
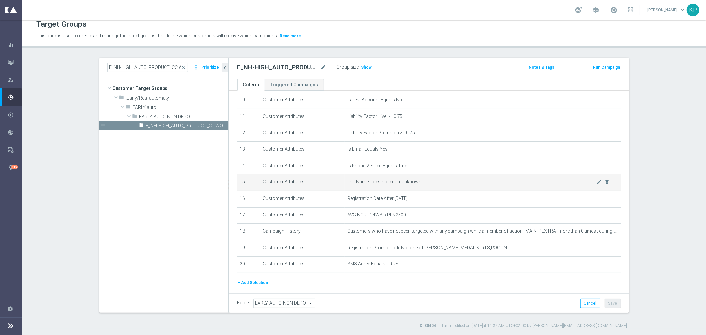
scroll to position [184, 0]
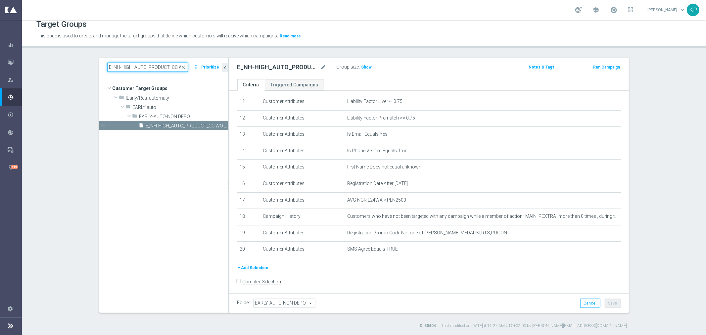
click at [151, 65] on input "E_NH-HIGH_AUTO_PRODUCT_CC WO NONDEPO DAY2_DAILY" at bounding box center [147, 67] width 81 height 9
paste input "ALL_AUTO_PRODUCT_CC WO 1DEPO DAY3"
type input "E_ALL_AUTO_PRODUCT_CC WO 1DEPO DAY3_DAILY"
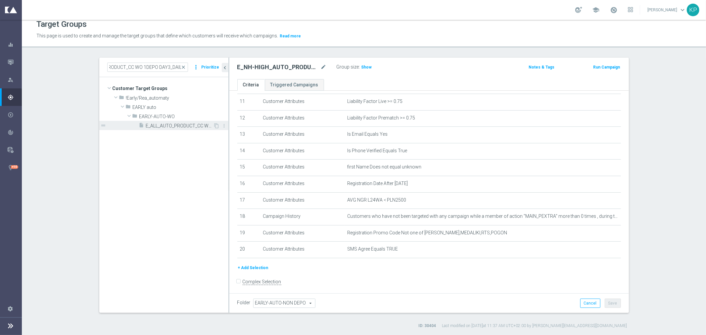
click at [168, 125] on span "E_ALL_AUTO_PRODUCT_CC WO 1DEPO DAY3_DAILY" at bounding box center [180, 126] width 68 height 6
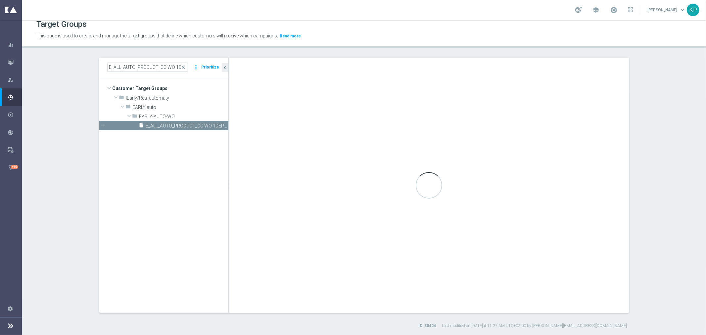
type input "EARLY-AUTO-WO"
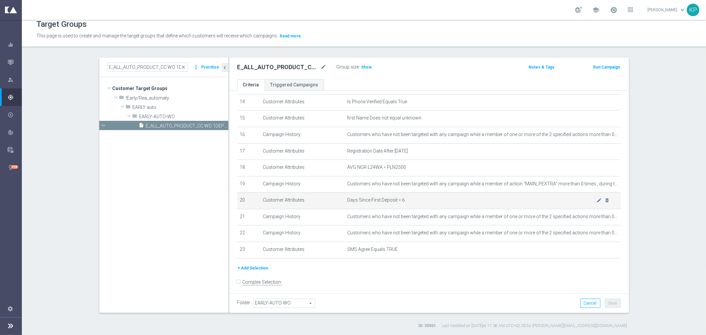
scroll to position [234, 0]
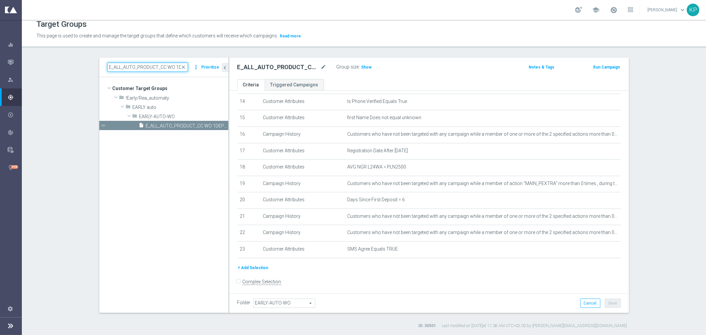
click at [135, 69] on input "E_ALL_AUTO_PRODUCT_CC WO 1DEPO DAY3_DAILY" at bounding box center [147, 67] width 81 height 9
paste input "2"
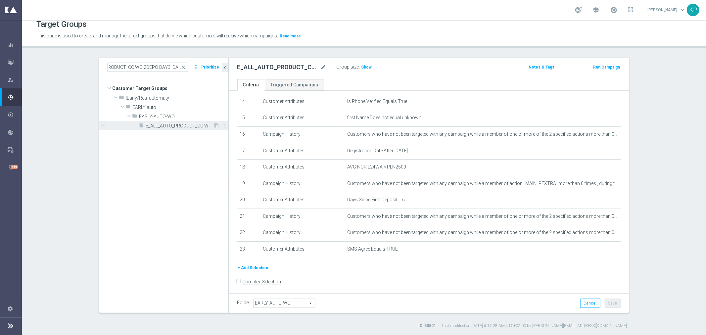
click at [166, 124] on span "E_ALL_AUTO_PRODUCT_CC WO 2DEPO DAY3_DAILY" at bounding box center [180, 126] width 68 height 6
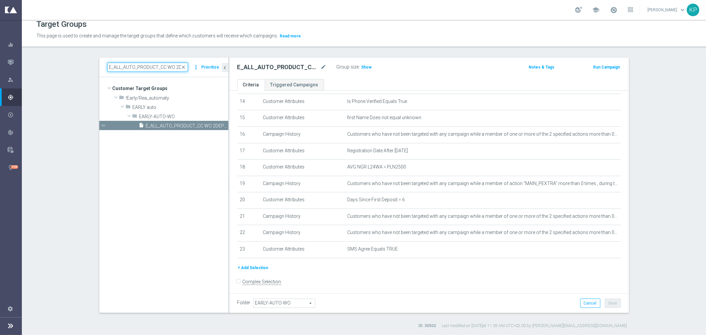
click at [160, 65] on input "E_ALL_AUTO_PRODUCT_CC WO 2DEPO DAY3_DAILY" at bounding box center [147, 67] width 81 height 9
paste input "NH-NL_AUTO_PRODUCT_CC VF DAY23 1PLUS DEPO"
type input "E_NH-NL_AUTO_PRODUCT_CC VF DAY23 1PLUS DEPO_DAILY"
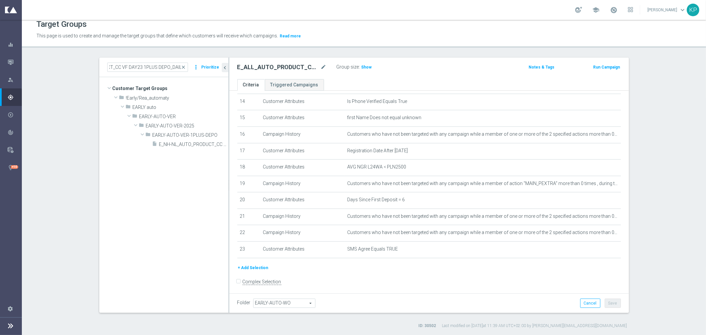
click at [174, 125] on span "EARLY-AUTO-VER-2025" at bounding box center [187, 126] width 82 height 6
click at [171, 125] on span "EARLY-AUTO-VER-2025" at bounding box center [171, 126] width 51 height 6
click at [172, 142] on span "E_NH-NL_AUTO_PRODUCT_CC VF DAY23 1PLUS DEPO_DAILY" at bounding box center [186, 145] width 54 height 6
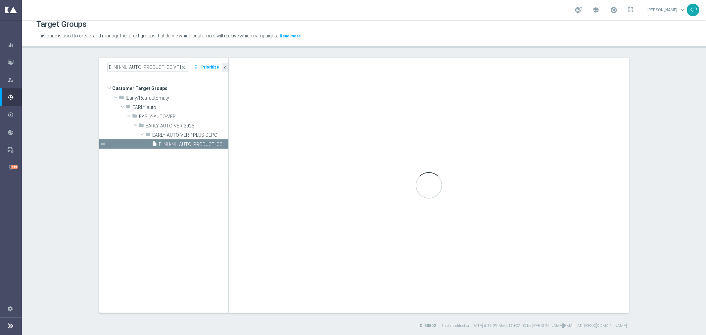
type input "EARLY-AUTO-VER-1PLUS-DEPO"
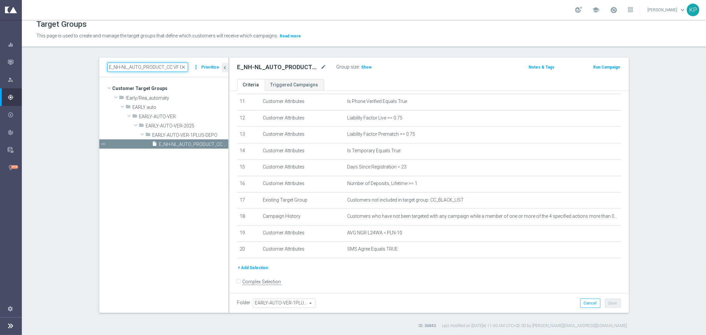
click at [126, 65] on input "E_NH-NL_AUTO_PRODUCT_CC VF DAY23 1PLUS DEPO_DAILY" at bounding box center [147, 67] width 81 height 9
paste input "MIN-LOW"
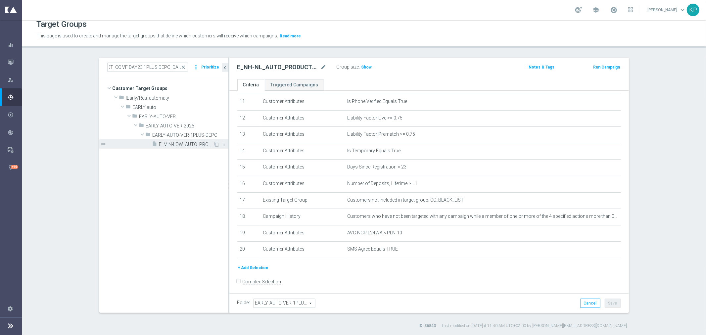
click at [176, 140] on div "insert_drive_file E_MIN-LOW_AUTO_PRODUCT_CC VF DAY23 1PLUS DEPO_DAILY" at bounding box center [182, 143] width 61 height 9
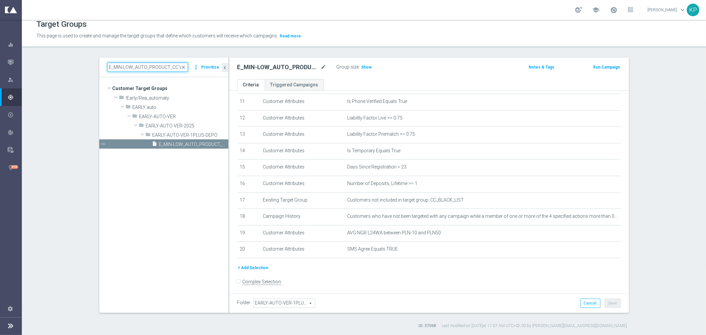
click at [168, 63] on input "E_MIN-LOW_AUTO_PRODUCT_CC VF DAY23 1PLUS DEPO_DAILY" at bounding box center [147, 67] width 81 height 9
paste input "ED-HIGH"
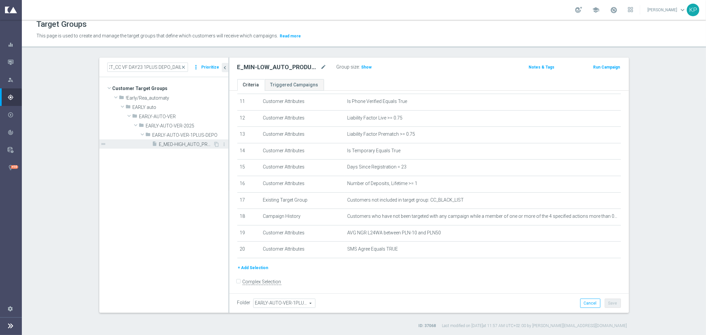
click at [183, 140] on div "insert_drive_file E_MED-HIGH_AUTO_PRODUCT_CC VF DAY23 1PLUS DEPO_DAILY" at bounding box center [182, 143] width 61 height 9
click at [198, 176] on tree-viewport "Customer Target Groups library_add create_new_folder folder" at bounding box center [163, 194] width 129 height 235
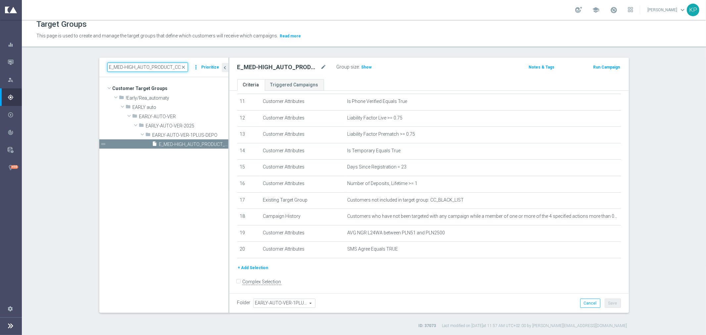
click at [149, 68] on input "E_MED-HIGH_AUTO_PRODUCT_CC VF DAY23 1PLUS DEPO_DAILY" at bounding box center [147, 67] width 81 height 9
paste input "client_permanent"
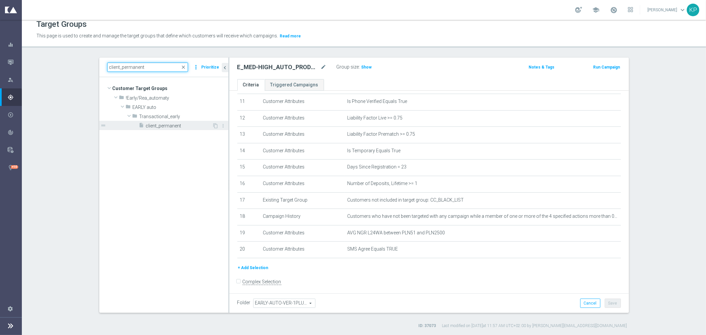
type input "client_permanent"
click at [151, 127] on span "client_permanent" at bounding box center [179, 126] width 67 height 6
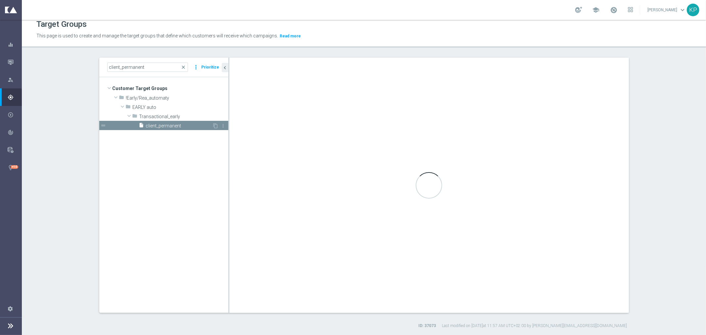
type input "Transactional_early"
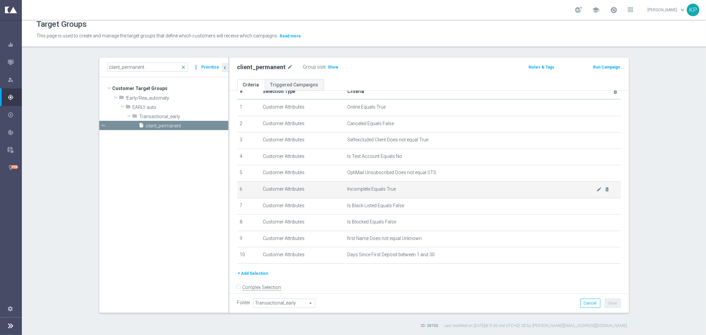
scroll to position [21, 0]
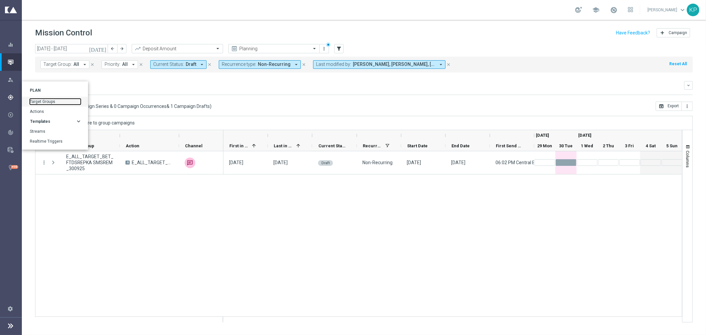
click at [32, 100] on link "Target Groups" at bounding box center [55, 102] width 51 height 6
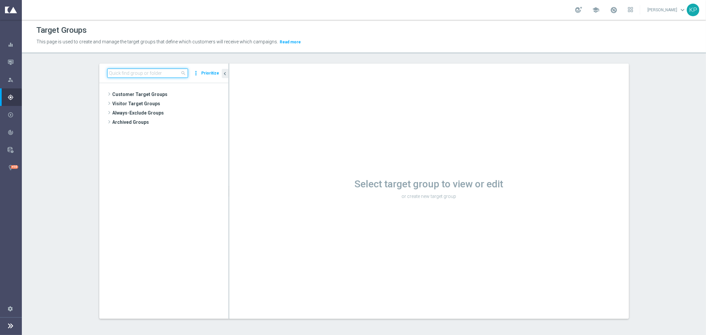
click at [134, 76] on input at bounding box center [147, 73] width 81 height 9
paste input "E_NH-NL_AUTO_CASHBACK_GOLD_EVIP_5 do 250 PLN_WEEKLY"
type input "E_NH-NL_AUTO_CASHBACK_GOLD_EVIP_5 do 250 PLN_WEEKLY"
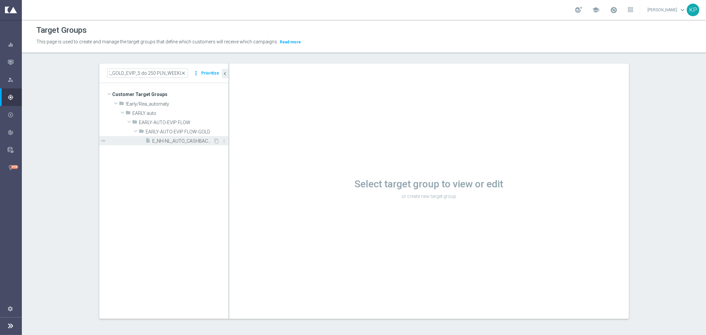
scroll to position [0, 0]
click at [164, 140] on span "E_NH-NL_AUTO_CASHBACK_GOLD_EVIP_5 do 250 PLN_WEEKLY" at bounding box center [183, 141] width 61 height 6
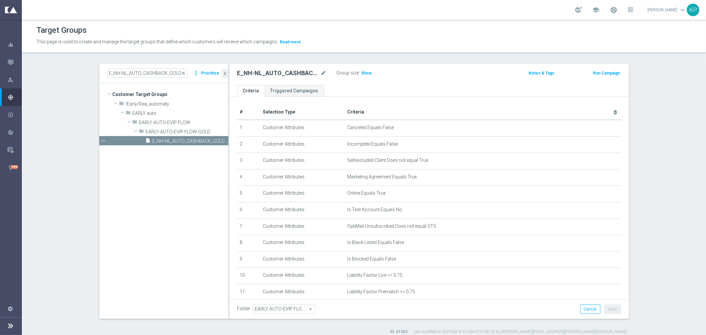
click at [166, 191] on tree-viewport "Customer Target Groups library_add create_new_folder folder" at bounding box center [163, 200] width 129 height 235
click at [181, 168] on tree-viewport "Customer Target Groups library_add create_new_folder folder" at bounding box center [163, 200] width 129 height 235
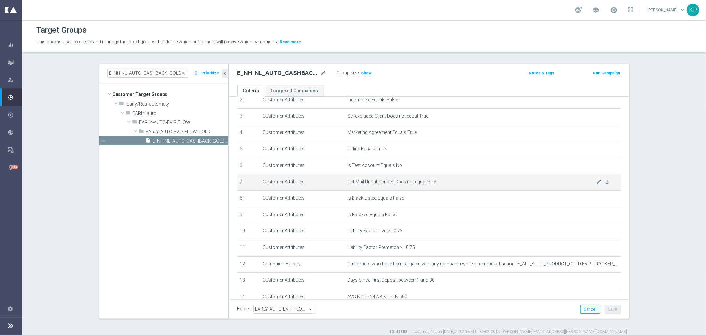
scroll to position [104, 0]
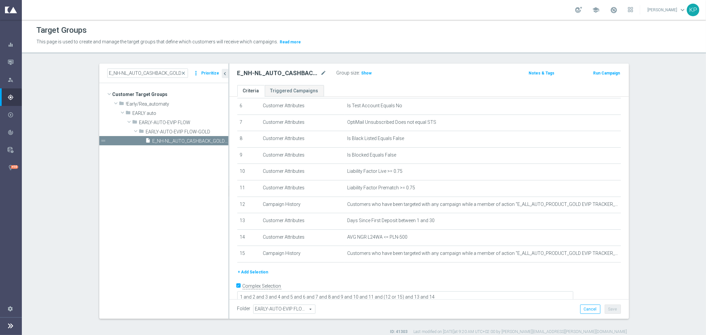
click at [254, 269] on button "+ Add Selection" at bounding box center [253, 272] width 32 height 7
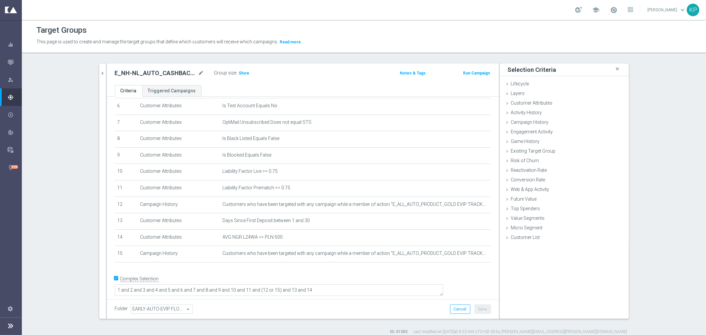
scroll to position [97, 0]
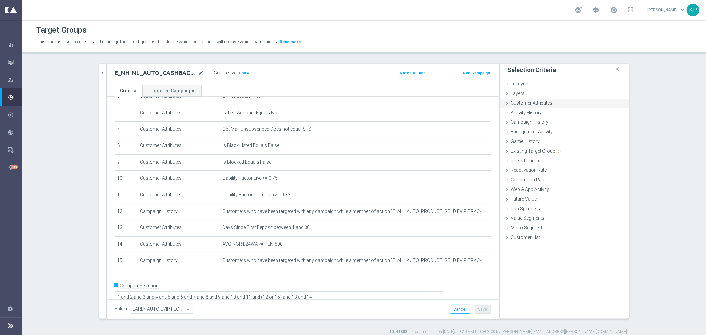
click at [537, 101] on span "Customer Attributes" at bounding box center [532, 102] width 42 height 5
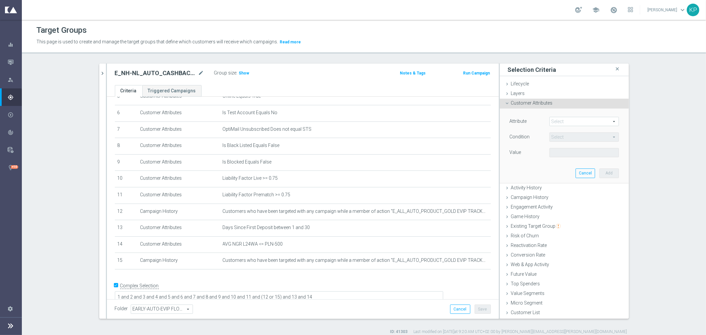
click at [551, 119] on span at bounding box center [584, 121] width 69 height 9
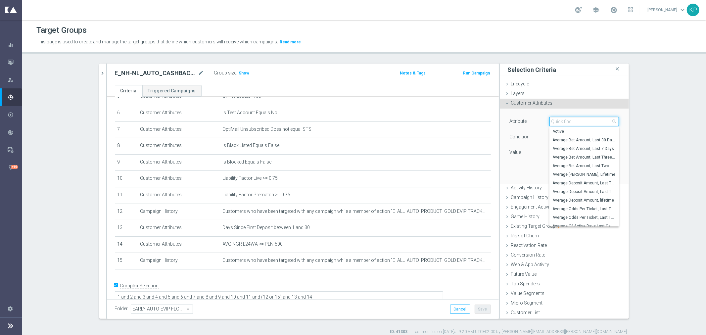
click at [551, 119] on input "search" at bounding box center [585, 121] width 70 height 9
type input "mail"
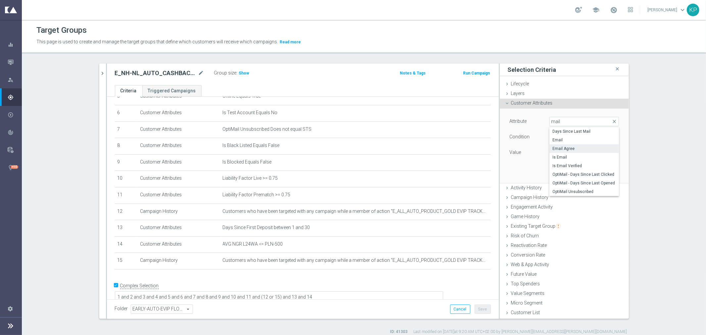
click at [574, 147] on span "Email Agree" at bounding box center [584, 148] width 63 height 5
type input "Email Agree"
type input "Equals"
click at [568, 151] on span at bounding box center [584, 152] width 69 height 9
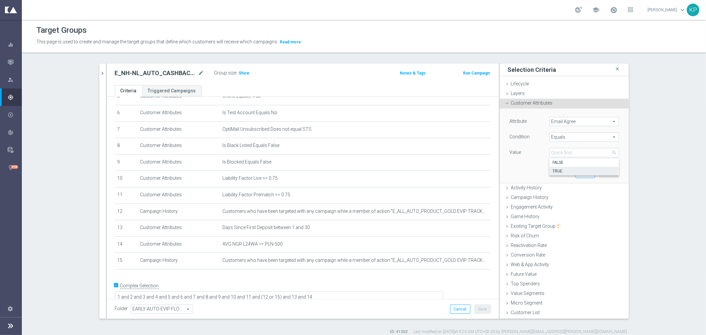
click at [562, 170] on span "TRUE" at bounding box center [584, 171] width 63 height 5
type input "TRUE"
click at [602, 172] on button "Add" at bounding box center [610, 173] width 20 height 9
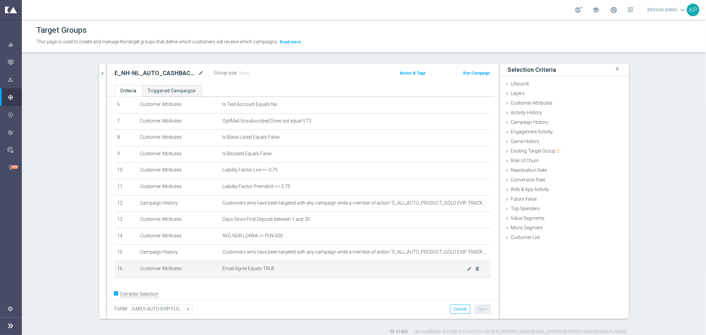
scroll to position [114, 0]
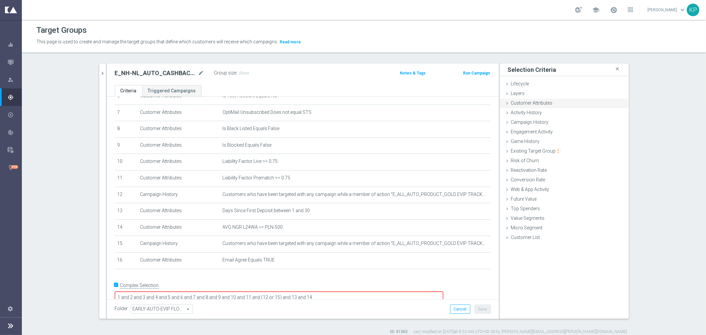
click at [533, 100] on span "Customer Attributes" at bounding box center [532, 102] width 42 height 5
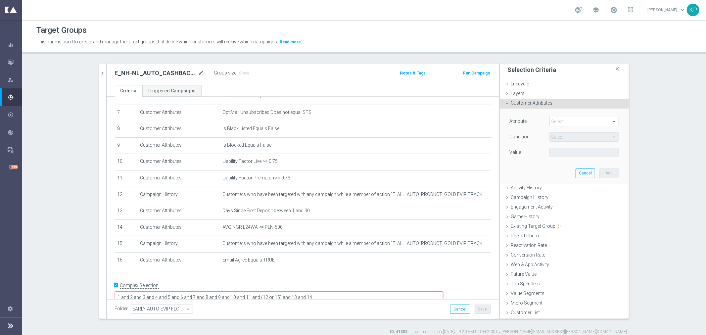
click at [557, 122] on span at bounding box center [584, 121] width 69 height 9
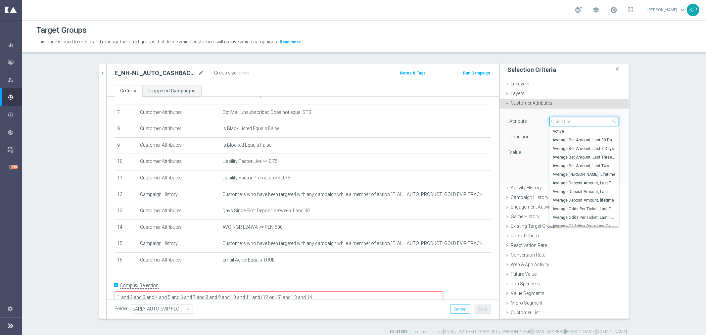
click at [557, 122] on input "search" at bounding box center [585, 121] width 70 height 9
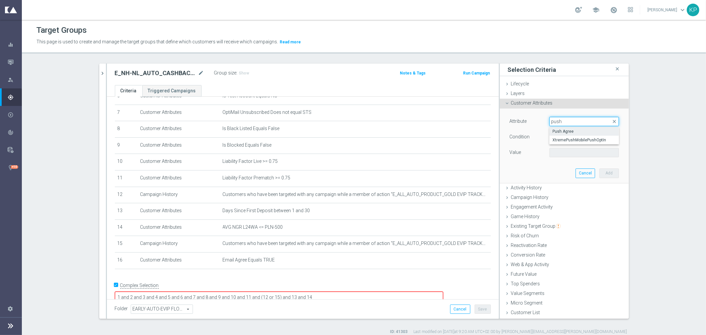
type input "push"
click at [553, 129] on span "Push Agree" at bounding box center [584, 131] width 63 height 5
type input "Push Agree"
type input "Equals"
click at [561, 151] on span at bounding box center [584, 152] width 69 height 9
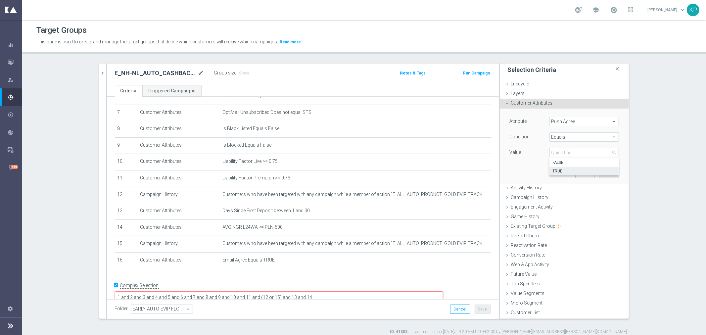
click at [561, 167] on label "TRUE" at bounding box center [585, 171] width 70 height 9
type input "TRUE"
click at [608, 172] on button "Add" at bounding box center [610, 173] width 20 height 9
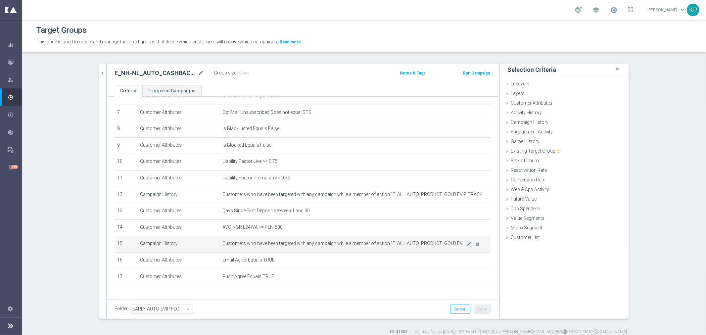
scroll to position [130, 0]
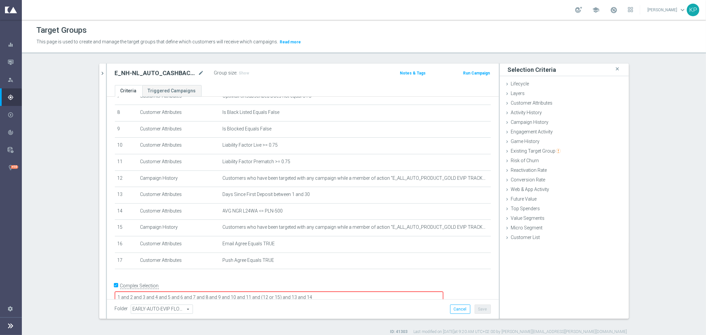
click at [366, 292] on textarea "1 and 2 and 3 and 4 and 5 and 6 and 7 and 8 and 9 and 10 and 11 and (12 or 15) …" at bounding box center [279, 298] width 329 height 12
type textarea "1 and 2 and 3 and 4 and 5 and 6 and 7 and 8 and 9 and 10 and 11 and (12 or 15) …"
click at [475, 307] on button "Save" at bounding box center [483, 309] width 16 height 9
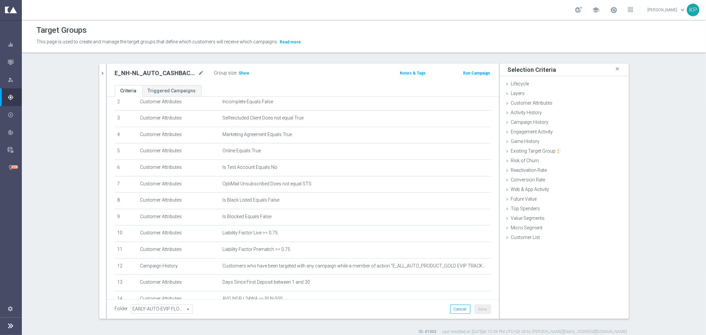
scroll to position [110, 0]
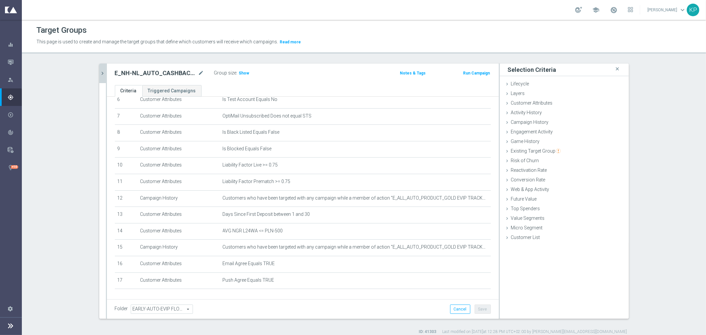
click at [100, 74] on icon "chevron_right" at bounding box center [103, 73] width 6 height 6
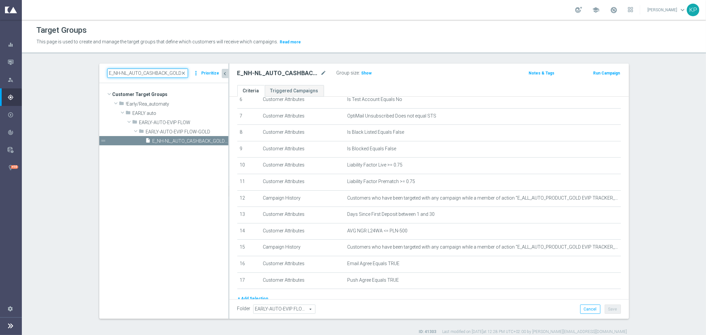
click at [143, 77] on input "E_NH-NL_AUTO_CASHBACK_GOLD_EVIP_5 do 250 PLN_WEEKLY" at bounding box center [147, 73] width 81 height 9
paste input "SILVER"
type input "E_NH-NL_AUTO_CASHBACK_SILVER_EVIP_5 do 250 PLN_WEEKLY"
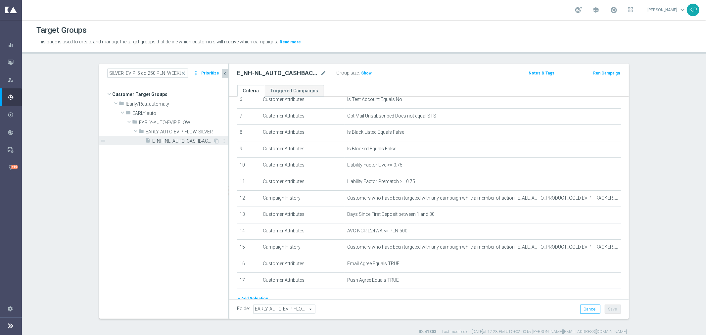
click at [153, 140] on span "E_NH-NL_AUTO_CASHBACK_SILVER_EVIP_5 do 250 PLN_WEEKLY" at bounding box center [183, 141] width 61 height 6
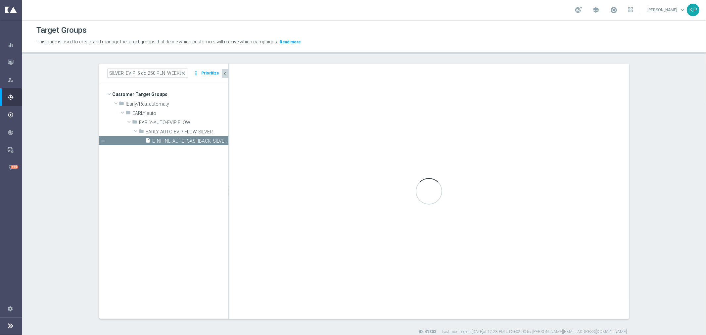
scroll to position [0, 0]
type textarea "1 and 2 and 3 and 4 and 5 and 6 and 7 and 8 and 9 and 10 and 11 and (12 or 15) …"
type input "EARLY-AUTO-EVIP FLOW-SILVER"
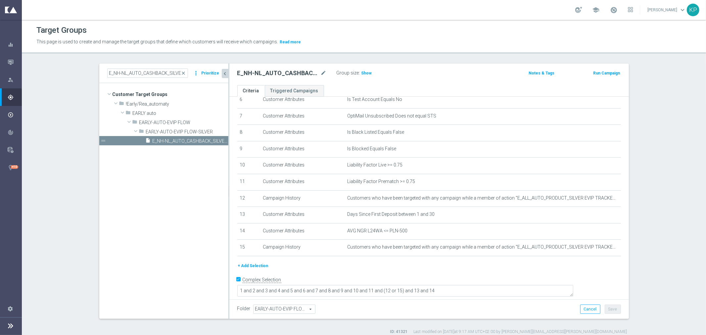
scroll to position [104, 0]
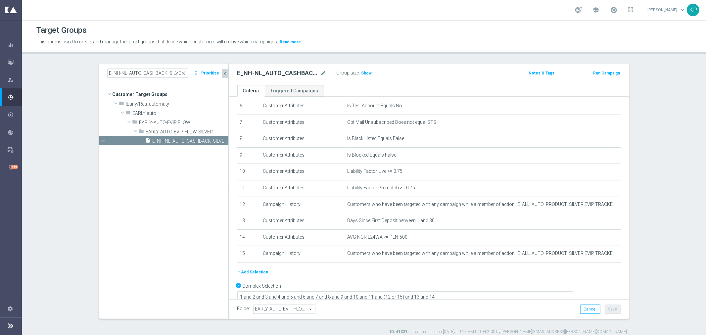
drag, startPoint x: 178, startPoint y: 168, endPoint x: 187, endPoint y: 177, distance: 13.6
click at [178, 168] on tree-viewport "Customer Target Groups library_add create_new_folder folder" at bounding box center [163, 200] width 129 height 235
click at [252, 269] on button "+ Add Selection" at bounding box center [253, 272] width 32 height 7
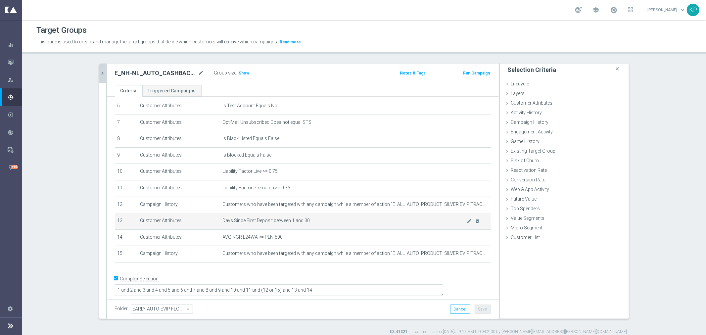
scroll to position [97, 0]
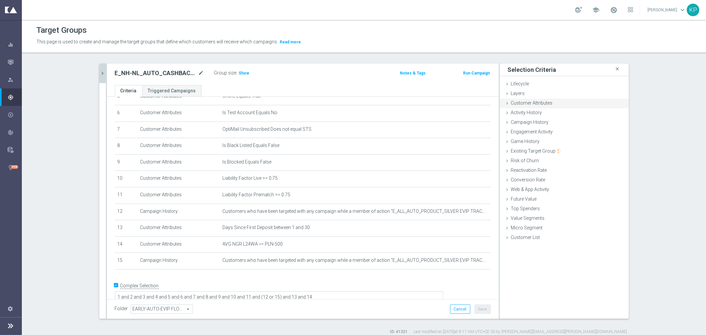
click at [557, 104] on div "Customer Attributes done selection saved" at bounding box center [564, 104] width 129 height 10
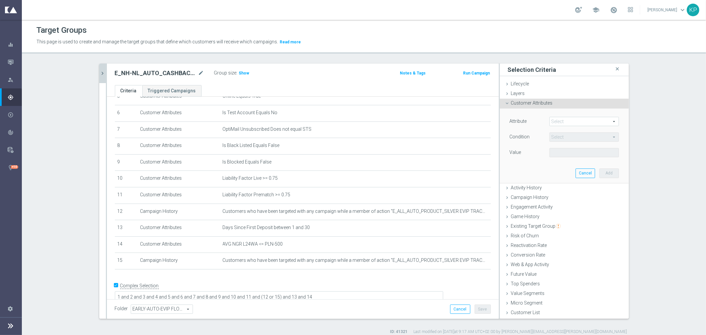
click at [567, 123] on span at bounding box center [584, 121] width 69 height 9
click at [0, 0] on input "search" at bounding box center [0, 0] width 0 height 0
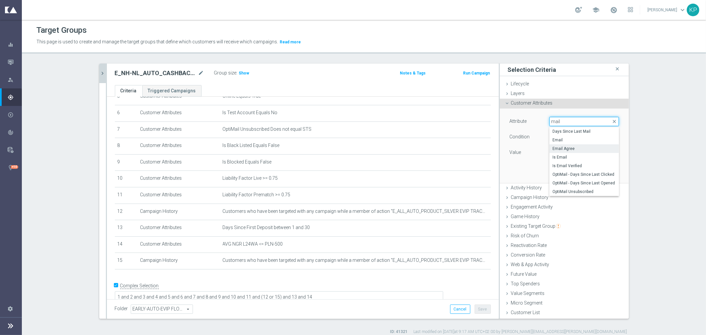
type input "mail"
click at [572, 150] on span "Email Agree" at bounding box center [584, 148] width 63 height 5
type input "Email Agree"
type input "Equals"
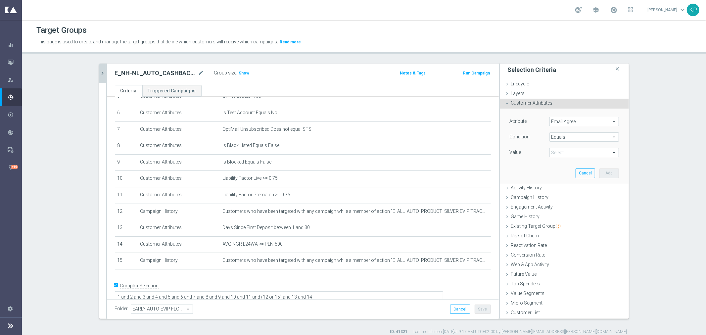
click at [562, 152] on span at bounding box center [584, 152] width 69 height 9
click at [563, 169] on span "TRUE" at bounding box center [584, 171] width 63 height 5
type input "TRUE"
click at [600, 171] on button "Add" at bounding box center [610, 173] width 20 height 9
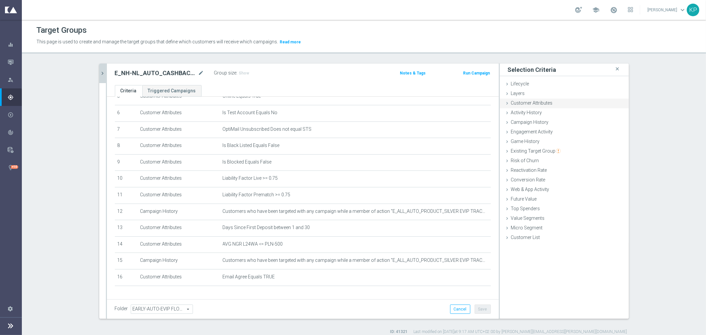
click at [542, 105] on div "Customer Attributes done selection saved" at bounding box center [564, 104] width 129 height 10
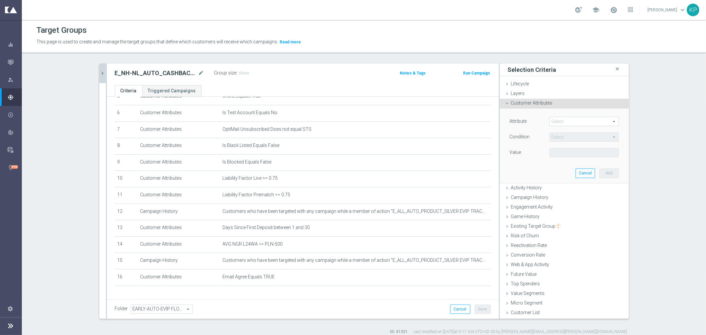
click at [557, 115] on div "Attribute Select arrow_drop_down search Condition Select arrow_drop_down search…" at bounding box center [564, 146] width 119 height 74
click at [557, 117] on span at bounding box center [584, 121] width 69 height 9
click at [0, 0] on input "search" at bounding box center [0, 0] width 0 height 0
type input "push"
click at [559, 130] on span "Push Agree" at bounding box center [584, 131] width 63 height 5
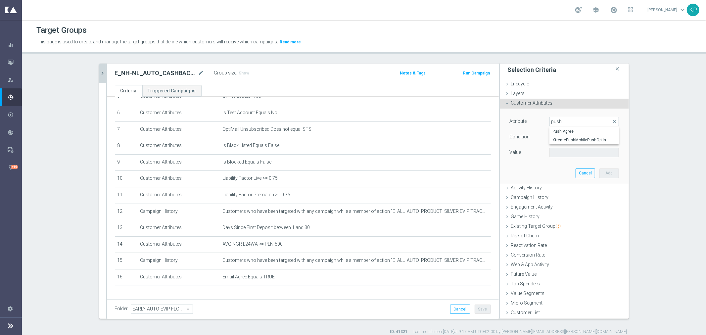
type input "Push Agree"
type input "Equals"
click at [565, 151] on span at bounding box center [584, 152] width 69 height 9
click at [566, 170] on span "TRUE" at bounding box center [584, 171] width 63 height 5
type input "TRUE"
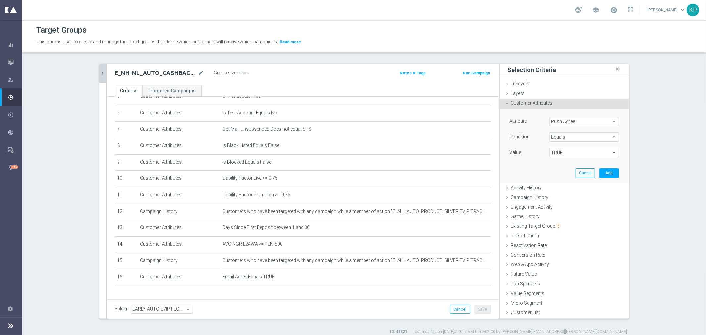
click at [596, 170] on div "Cancel Add" at bounding box center [597, 173] width 43 height 9
click at [603, 171] on button "Add" at bounding box center [610, 173] width 20 height 9
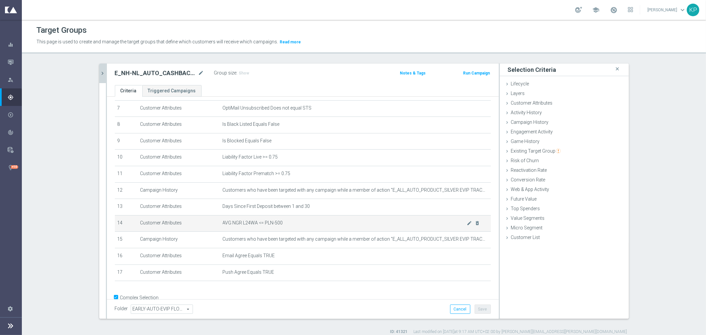
scroll to position [130, 0]
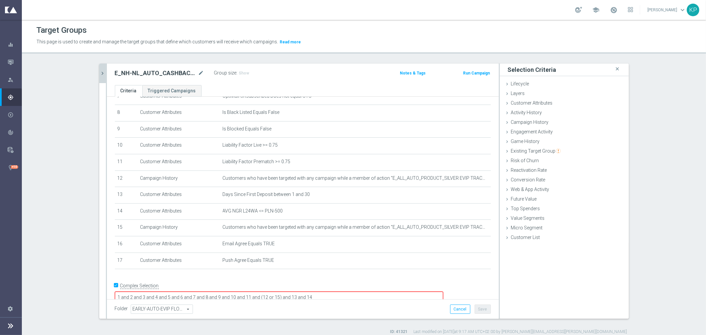
click at [395, 292] on textarea "1 and 2 and 3 and 4 and 5 and 6 and 7 and 8 and 9 and 10 and 11 and (12 or 15) …" at bounding box center [279, 298] width 329 height 12
type textarea "1 and 2 and 3 and 4 and 5 and 6 and 7 and 8 and 9 and 10 and 11 and (12 or 15) …"
click at [477, 306] on button "Save" at bounding box center [483, 309] width 16 height 9
click at [107, 71] on div "E_NH-NL_AUTO_CASHBACK_SILVER_EVIP_5 do 250 PLN_WEEKLY mode_edit Group size : Sh…" at bounding box center [303, 75] width 392 height 22
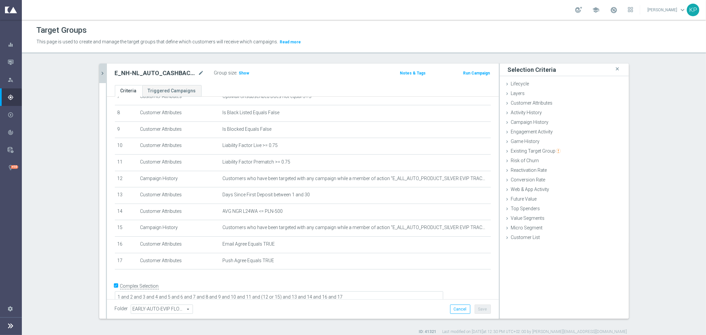
click at [103, 71] on as-split "E_NH-NL_AUTO_CASHBACK_SILVER_EVIP_5 do 250 PLN_WEEKLY close more_vert Prioritiz…" at bounding box center [364, 191] width 530 height 255
click at [102, 70] on icon "chevron_right" at bounding box center [103, 73] width 6 height 6
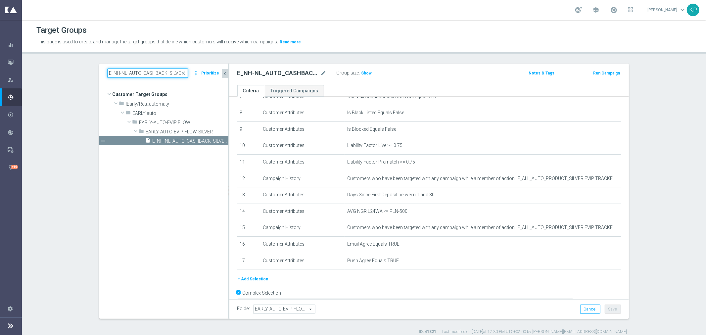
click at [128, 75] on input "E_NH-NL_AUTO_CASHBACK_SILVER_EVIP_5 do 250 PLN_WEEKLY" at bounding box center [147, 73] width 81 height 9
paste input "ALL_AUTO_CASHBACK_SILVER_EVIP_2"
type input "E_ALL_AUTO_CASHBACK_SILVER_EVIP_25 do 250 PLN_WEEKLY"
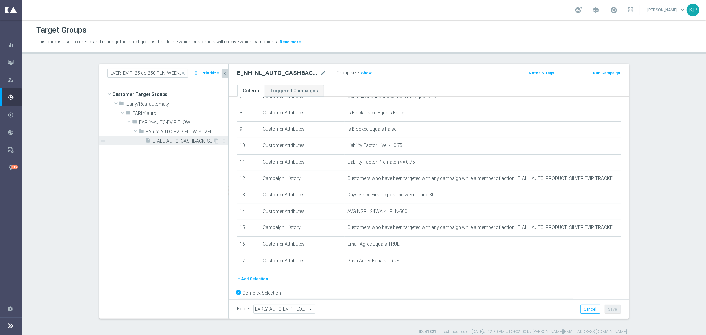
click at [170, 139] on span "E_ALL_AUTO_CASHBACK_SILVER_EVIP_25 do 250 PLN_WEEKLY" at bounding box center [183, 141] width 61 height 6
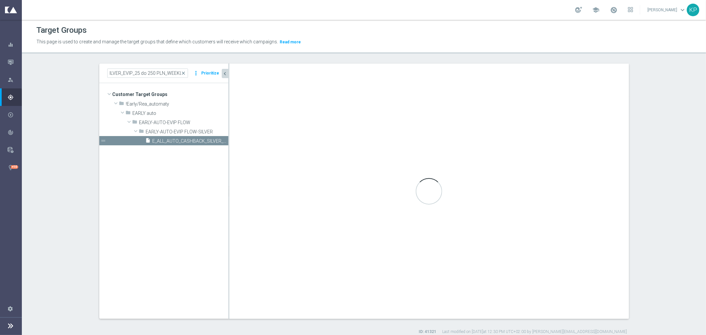
scroll to position [0, 0]
type textarea "1 and 2 and 3 and 4 and 5 and 6 and 7 and 8 and 9 and 10 and 11 and 12 and 13 a…"
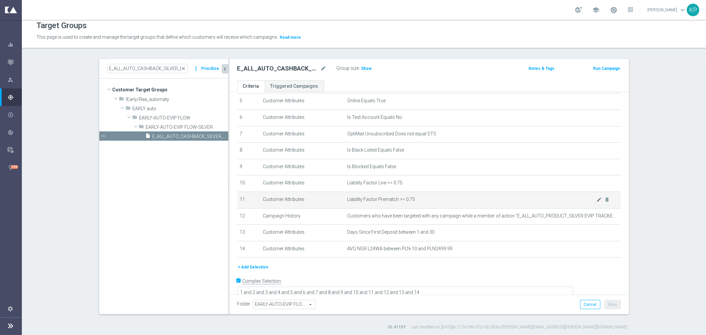
scroll to position [6, 0]
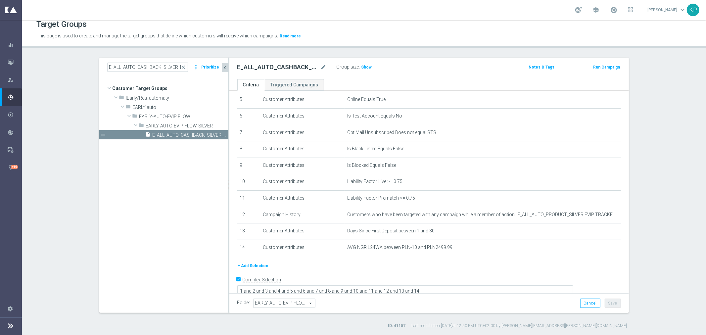
click at [252, 262] on button "+ Add Selection" at bounding box center [253, 265] width 32 height 7
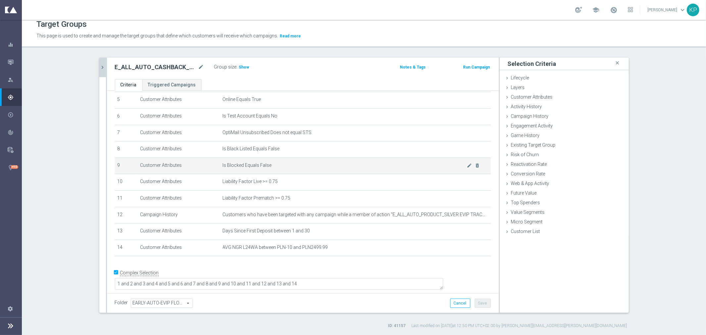
scroll to position [80, 0]
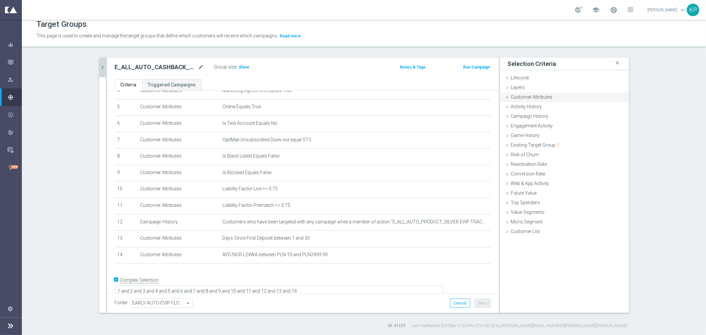
click at [519, 94] on span "Customer Attributes" at bounding box center [532, 96] width 42 height 5
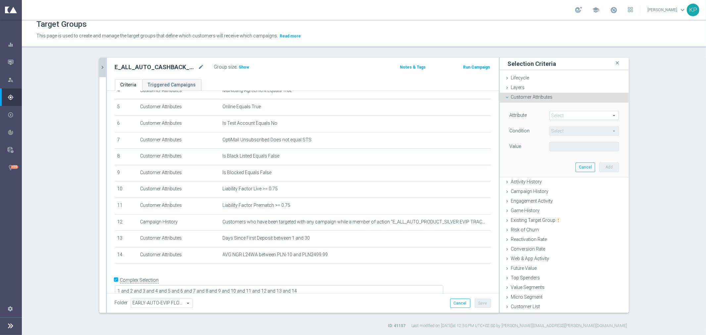
click at [566, 118] on span at bounding box center [584, 115] width 69 height 9
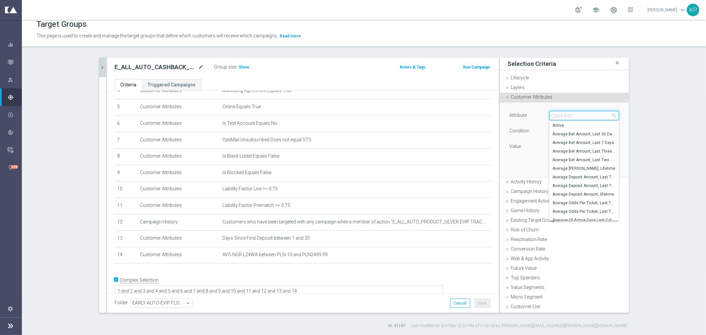
click at [566, 118] on input "search" at bounding box center [585, 115] width 70 height 9
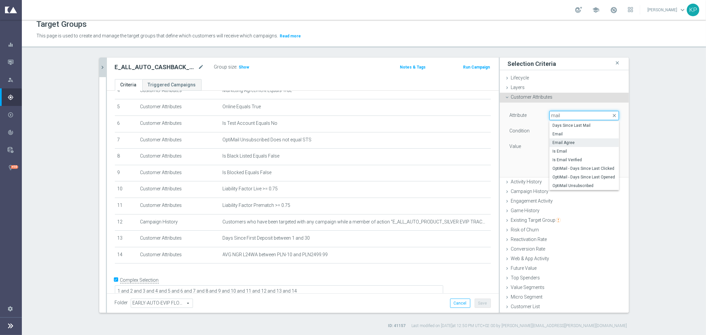
type input "mail"
click at [577, 139] on label "Email Agree" at bounding box center [585, 142] width 70 height 9
type input "Email Agree"
type input "Equals"
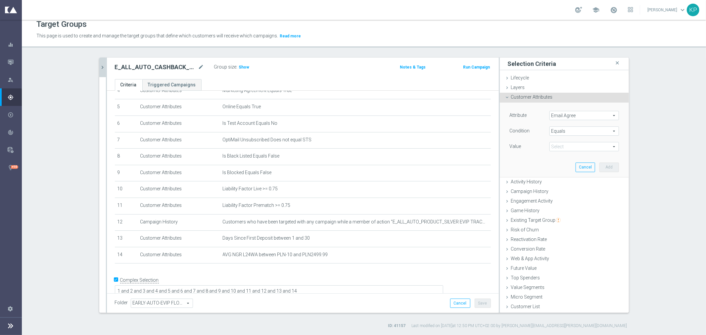
click at [568, 145] on span at bounding box center [584, 146] width 69 height 9
click at [564, 163] on span "TRUE" at bounding box center [584, 165] width 63 height 5
type input "TRUE"
click at [605, 164] on button "Add" at bounding box center [610, 167] width 20 height 9
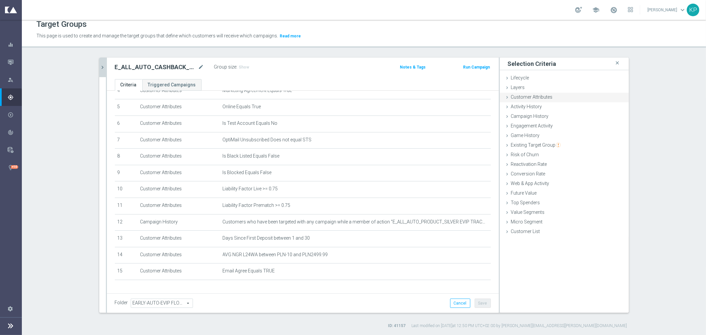
click at [533, 96] on span "Customer Attributes" at bounding box center [532, 96] width 42 height 5
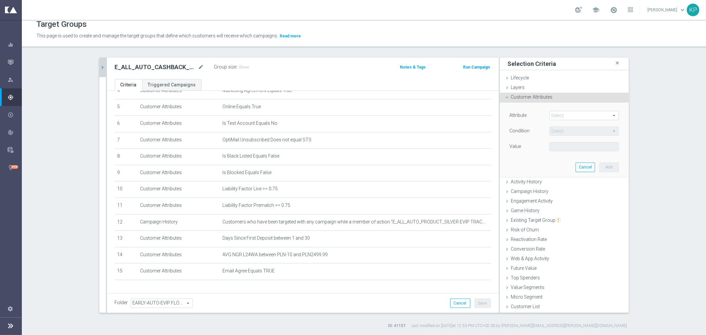
click at [552, 113] on span at bounding box center [584, 115] width 69 height 9
click at [553, 114] on span at bounding box center [584, 115] width 69 height 9
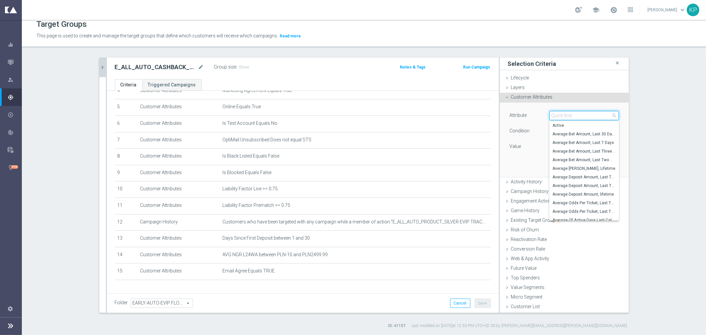
click at [553, 114] on input "search" at bounding box center [585, 115] width 70 height 9
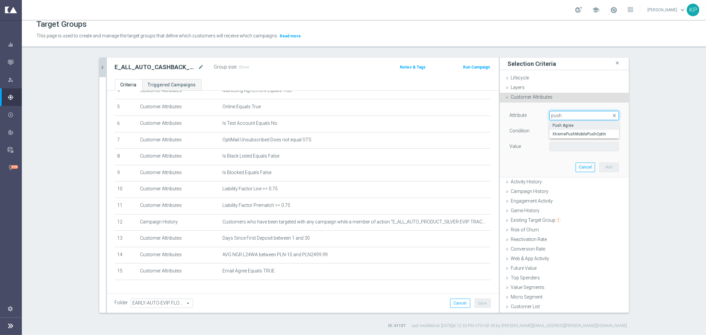
type input "push"
click at [578, 124] on span "Push Agree" at bounding box center [584, 125] width 63 height 5
type input "Push Agree"
type input "Equals"
click at [561, 144] on span at bounding box center [584, 146] width 69 height 9
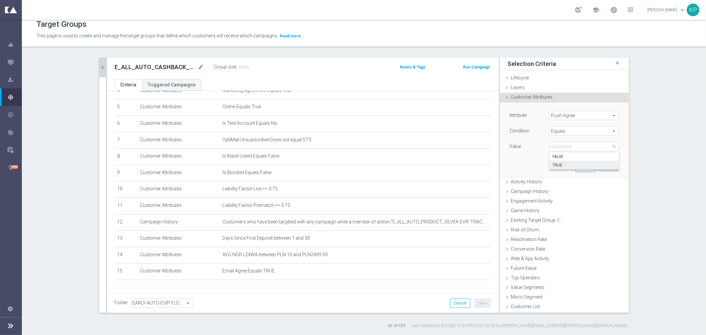
click at [558, 163] on span "TRUE" at bounding box center [584, 165] width 63 height 5
type input "TRUE"
click at [601, 168] on button "Add" at bounding box center [610, 167] width 20 height 9
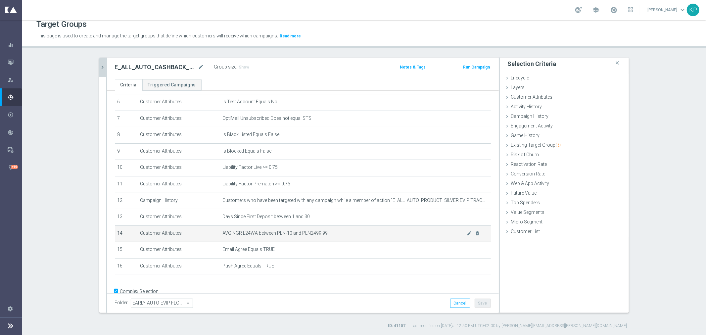
scroll to position [114, 0]
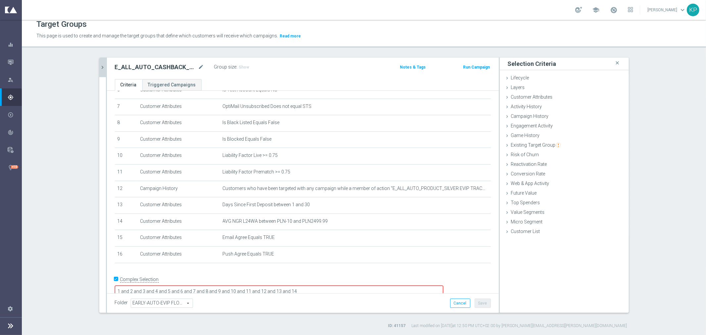
click at [356, 272] on div "+ Add Selection" at bounding box center [303, 271] width 386 height 5
click at [356, 286] on textarea "1 and 2 and 3 and 4 and 5 and 6 and 7 and 8 and 9 and 10 and 11 and 12 and 13 a…" at bounding box center [279, 292] width 329 height 12
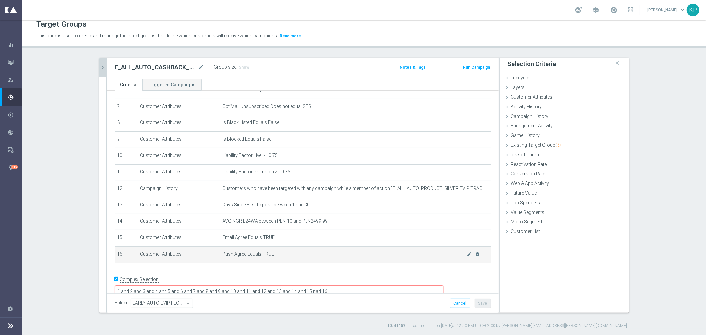
drag, startPoint x: 365, startPoint y: 279, endPoint x: 371, endPoint y: 256, distance: 23.7
click at [366, 286] on textarea "1 and 2 and 3 and 4 and 5 and 6 and 7 and 8 and 9 and 10 and 11 and 12 and 13 a…" at bounding box center [279, 292] width 329 height 12
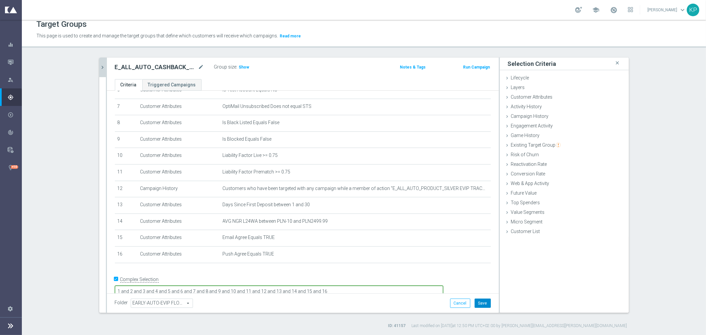
type textarea "1 and 2 and 3 and 4 and 5 and 6 and 7 and 8 and 9 and 10 and 11 and 12 and 13 a…"
click at [478, 299] on button "Save" at bounding box center [483, 303] width 16 height 9
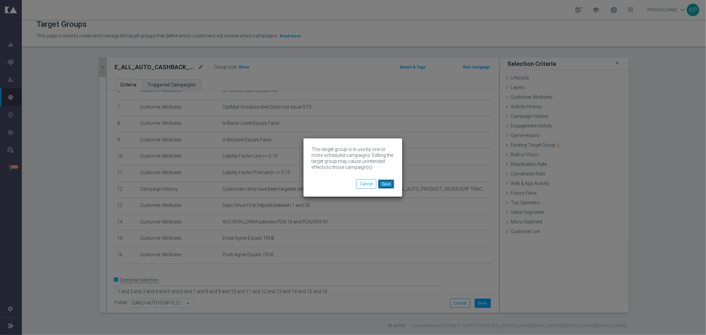
click at [384, 181] on button "Save" at bounding box center [386, 184] width 16 height 9
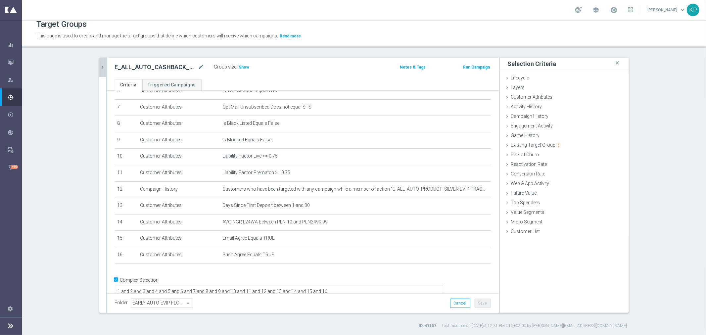
click at [100, 68] on icon "chevron_right" at bounding box center [103, 67] width 6 height 6
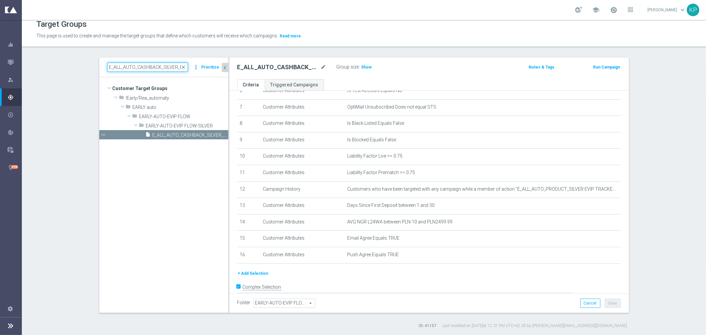
click at [129, 70] on input "E_ALL_AUTO_CASHBACK_SILVER_EVIP_25 do 250 PLN_WEEKLY" at bounding box center [147, 67] width 81 height 9
paste input "GOLD_EVIP_25 do 50"
type input "E_ALL_AUTO_CASHBACK_GOLD_EVIP_25 do 500 PLN_WEEKLY"
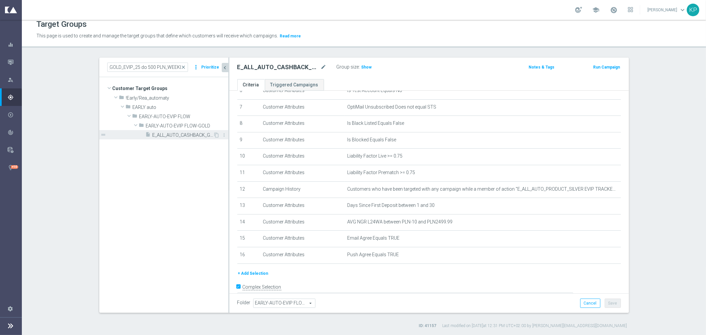
click at [172, 133] on span "E_ALL_AUTO_CASHBACK_GOLD_EVIP_25 do 500 PLN_WEEKLY" at bounding box center [183, 135] width 61 height 6
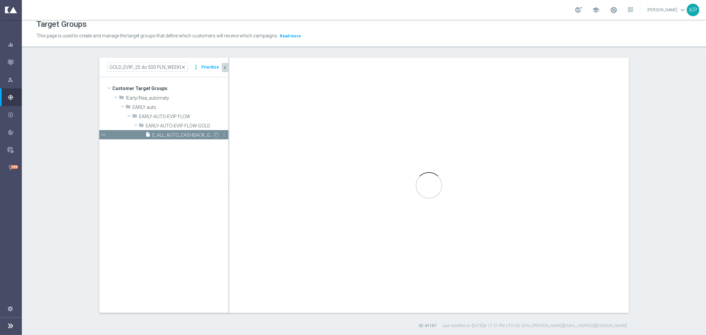
scroll to position [0, 0]
type textarea "1 and 2 and 3 and 4 and 5 and 6 and 7 and 8 and 9 and 10 and 11 and 12 and 13 a…"
type input "EARLY-AUTO-EVIP FLOW-GOLD"
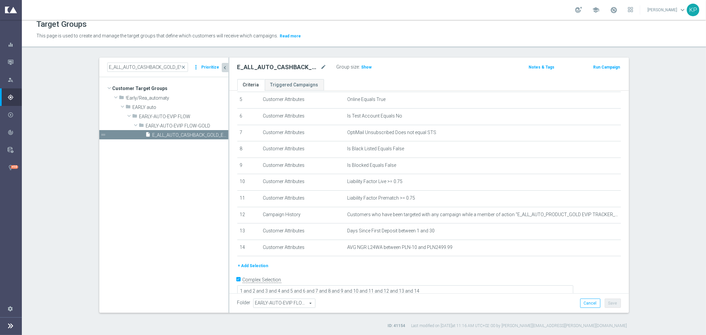
click at [257, 264] on button "+ Add Selection" at bounding box center [253, 265] width 32 height 7
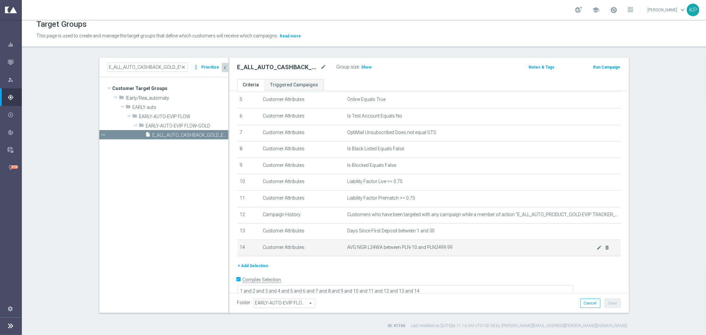
scroll to position [80, 0]
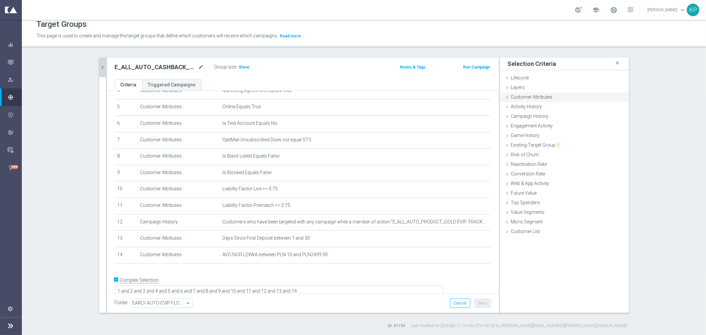
click at [517, 101] on div "Customer Attributes done selection saved" at bounding box center [564, 98] width 129 height 10
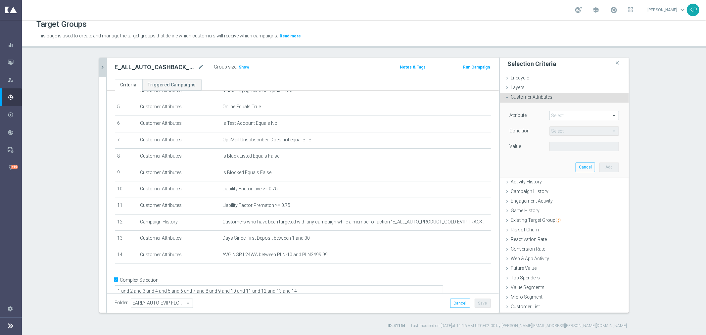
click at [552, 114] on span at bounding box center [584, 115] width 69 height 9
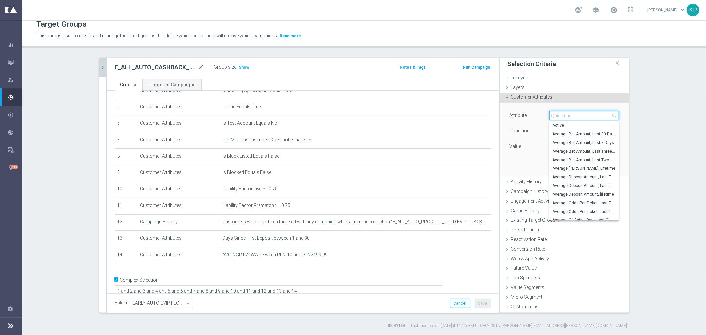
click at [552, 114] on input "search" at bounding box center [585, 115] width 70 height 9
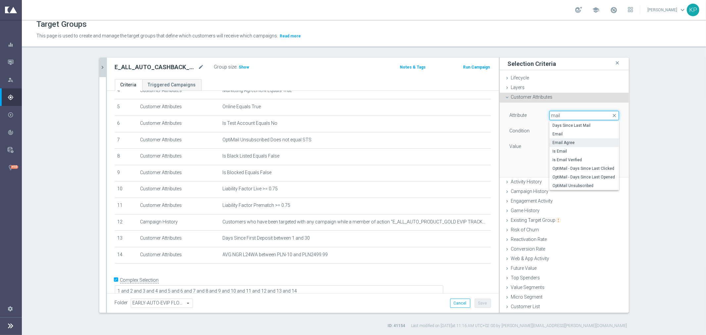
type input "mail"
click at [581, 140] on span "Email Agree" at bounding box center [584, 142] width 63 height 5
type input "Email Agree"
type input "Equals"
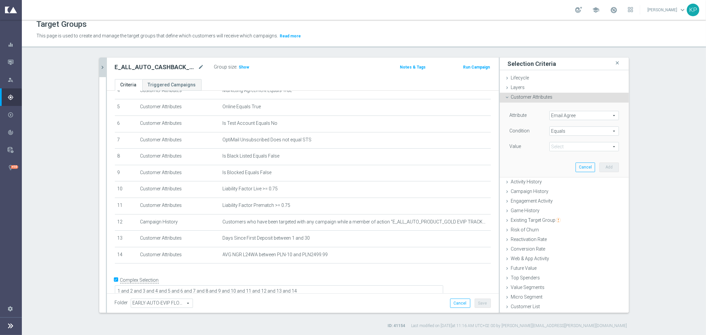
drag, startPoint x: 575, startPoint y: 136, endPoint x: 568, endPoint y: 144, distance: 9.9
click at [574, 137] on div "Attribute Email Agree Email Agree arrow_drop_down search Condition Equals Equal…" at bounding box center [564, 132] width 109 height 42
click at [568, 145] on span at bounding box center [584, 146] width 69 height 9
click at [564, 156] on span "FALSE" at bounding box center [584, 156] width 63 height 5
click at [565, 149] on span "FALSE" at bounding box center [584, 146] width 69 height 9
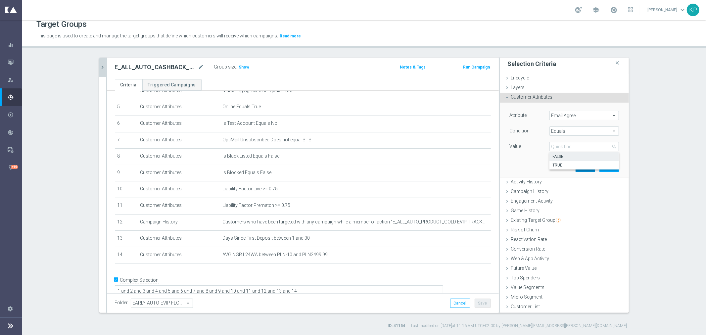
drag, startPoint x: 563, startPoint y: 163, endPoint x: 585, endPoint y: 163, distance: 22.2
click at [562, 163] on span "TRUE" at bounding box center [584, 165] width 63 height 5
type input "TRUE"
click at [600, 165] on button "Add" at bounding box center [610, 167] width 20 height 9
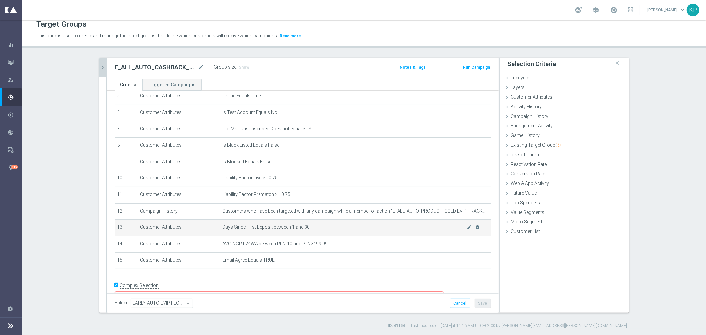
scroll to position [97, 0]
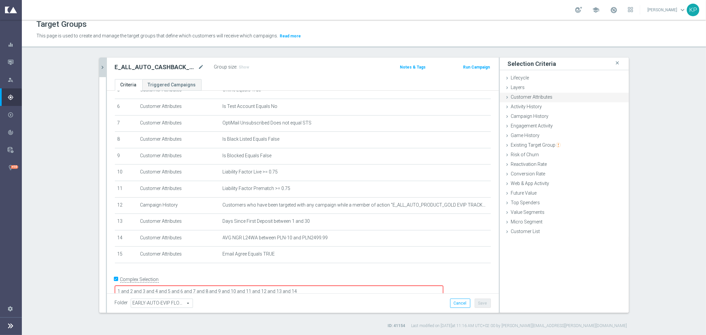
click at [524, 97] on span "Customer Attributes" at bounding box center [532, 96] width 42 height 5
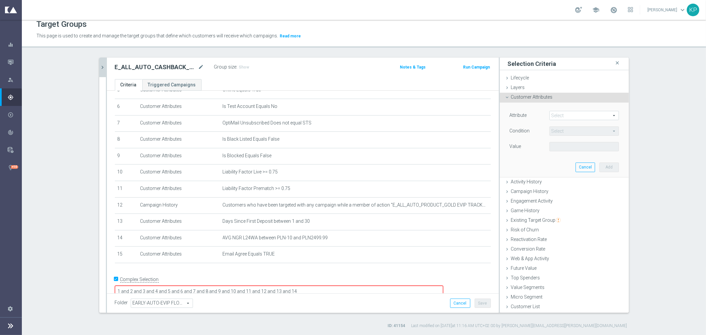
click at [564, 118] on span at bounding box center [584, 115] width 69 height 9
click at [0, 0] on input "search" at bounding box center [0, 0] width 0 height 0
type input "push"
click at [554, 125] on span "Push Agree" at bounding box center [584, 125] width 63 height 5
type input "Push Agree"
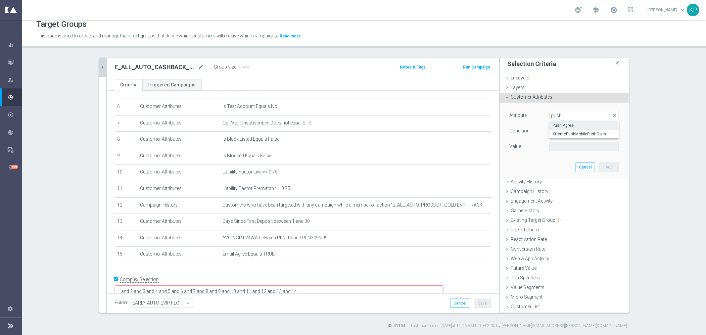
type input "Equals"
drag, startPoint x: 560, startPoint y: 145, endPoint x: 561, endPoint y: 151, distance: 6.0
click at [560, 146] on span at bounding box center [584, 146] width 69 height 9
click at [561, 164] on span "TRUE" at bounding box center [584, 165] width 63 height 5
type input "TRUE"
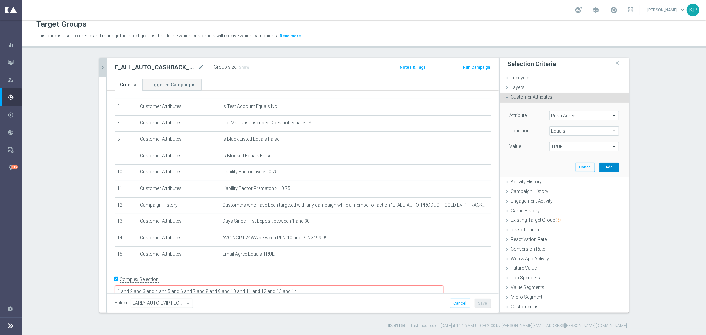
click at [602, 164] on button "Add" at bounding box center [610, 167] width 20 height 9
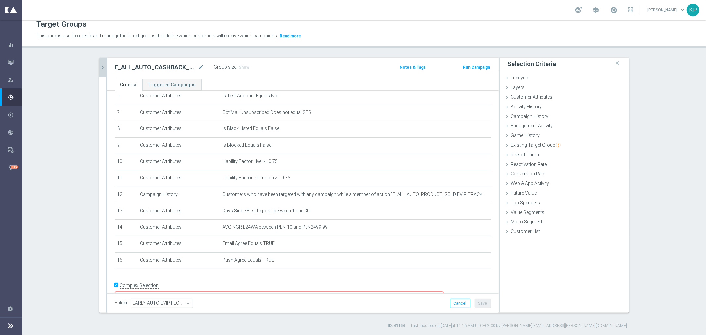
scroll to position [114, 0]
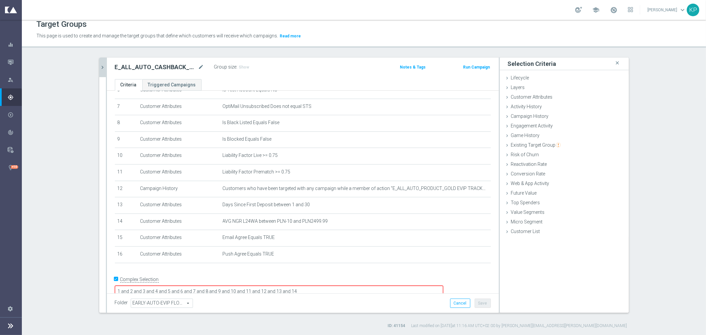
click at [354, 286] on textarea "1 and 2 and 3 and 4 and 5 and 6 and 7 and 8 and 9 and 10 and 11 and 12 and 13 a…" at bounding box center [279, 292] width 329 height 12
type textarea "1 and 2 and 3 and 4 and 5 and 6 and 7 and 8 and 9 and 10 and 11 and 12 and 13 a…"
click at [477, 305] on button "Save" at bounding box center [483, 303] width 16 height 9
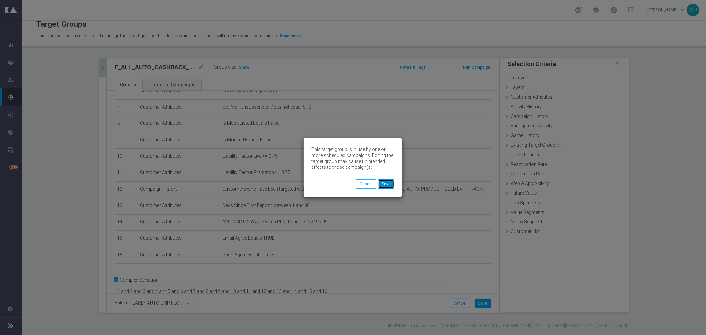
click at [392, 182] on button "Save" at bounding box center [386, 184] width 16 height 9
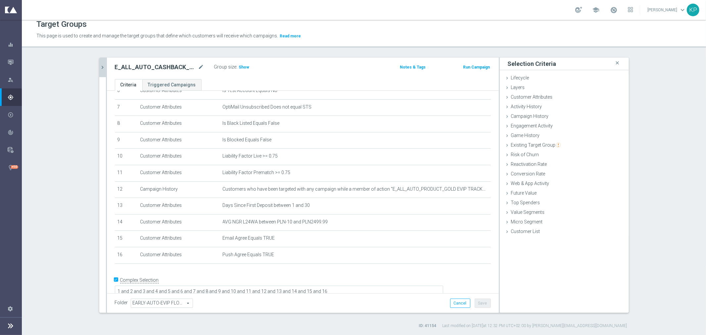
click at [659, 164] on section "E_ALL_AUTO_CASHBACK_GOLD_EVIP_25 do 500 PLN_WEEKLY close more_vert Prioritize C…" at bounding box center [364, 193] width 685 height 271
